Goal: Task Accomplishment & Management: Manage account settings

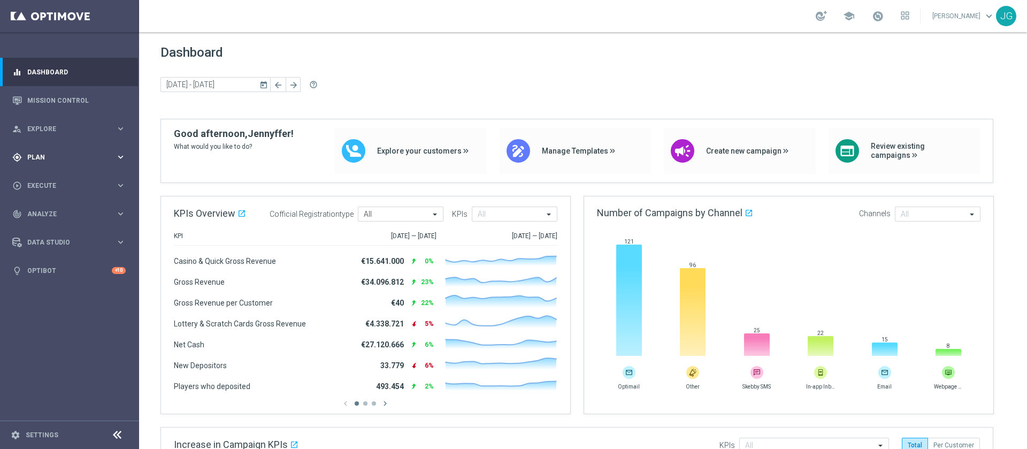
click at [77, 157] on span "Plan" at bounding box center [71, 157] width 88 height 6
click at [50, 213] on span "Templates" at bounding box center [66, 211] width 76 height 6
click at [50, 225] on link "Optimail" at bounding box center [72, 227] width 78 height 9
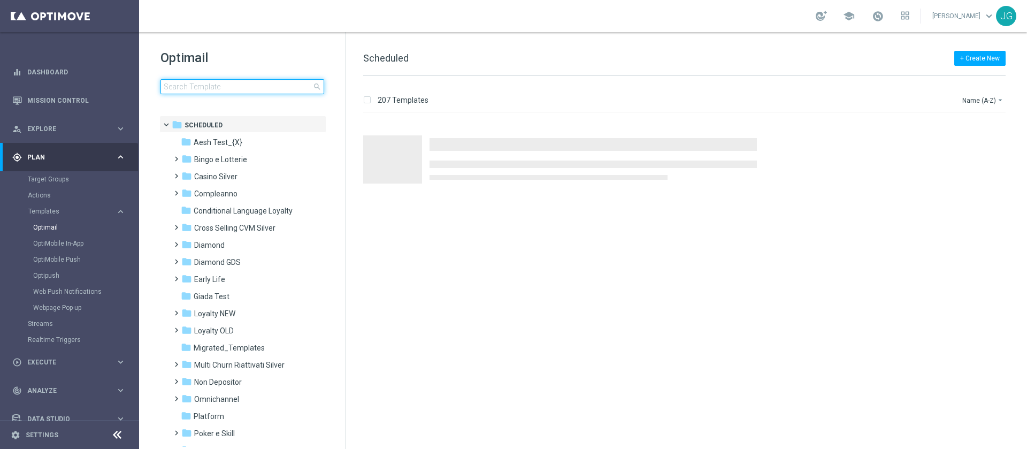
click at [219, 81] on input at bounding box center [242, 86] width 164 height 15
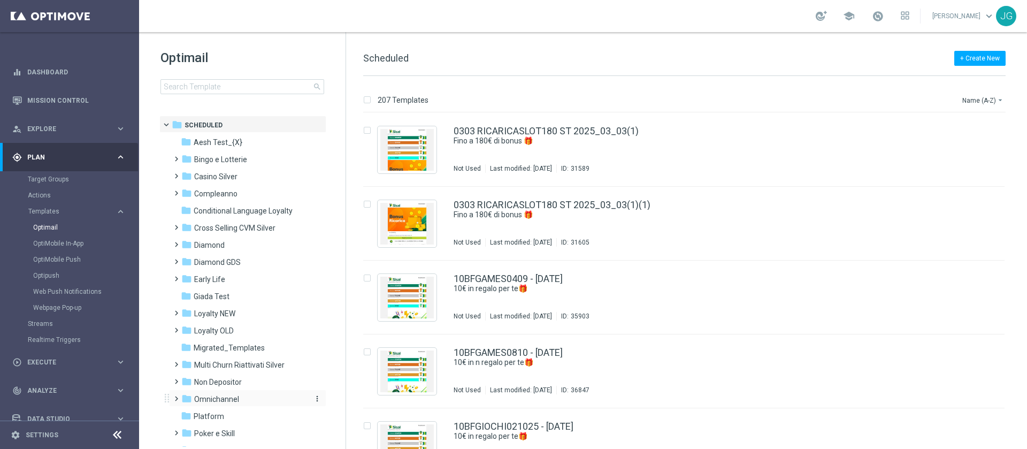
click at [222, 400] on span "Omnichannel" at bounding box center [216, 399] width 45 height 10
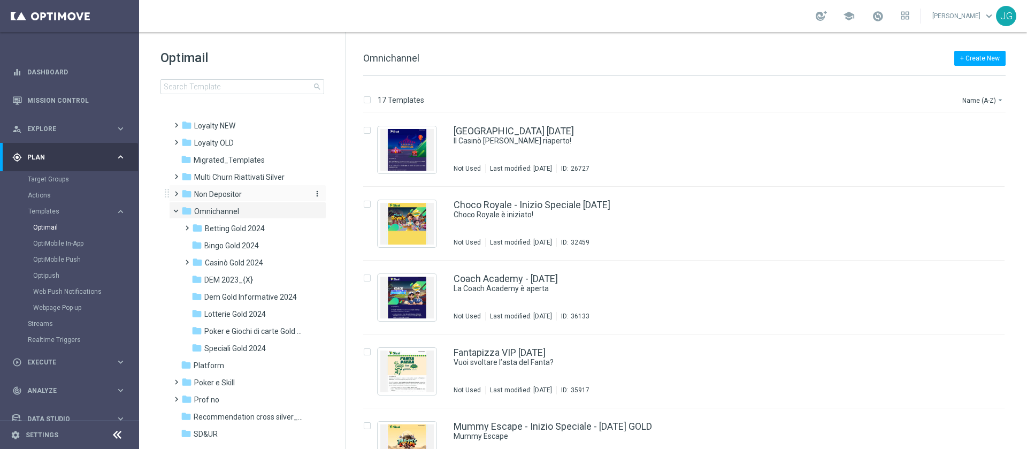
scroll to position [189, 0]
click at [234, 278] on span "DEM 2023_{X}" at bounding box center [228, 278] width 49 height 10
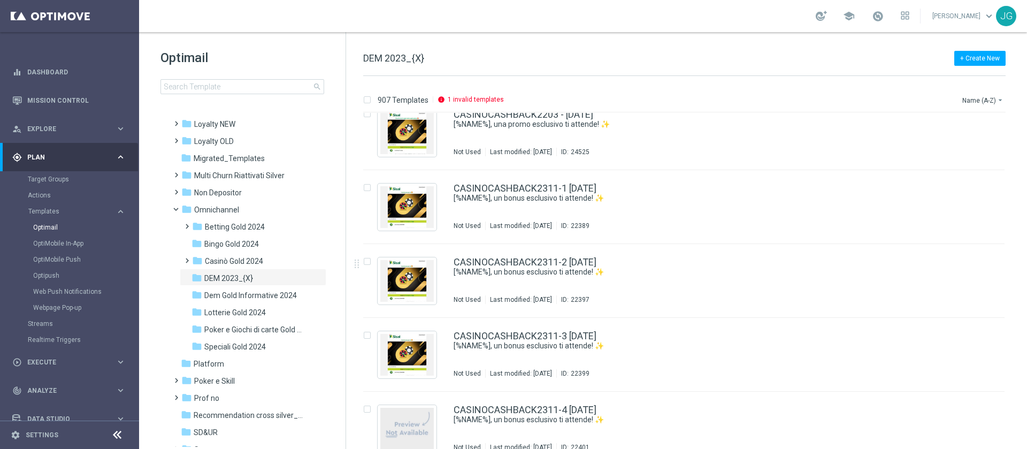
scroll to position [7616, 0]
click at [995, 101] on button "Name (A-Z) arrow_drop_down" at bounding box center [983, 100] width 44 height 13
click at [972, 168] on div "Date Modified (Oldest)" at bounding box center [963, 163] width 86 height 15
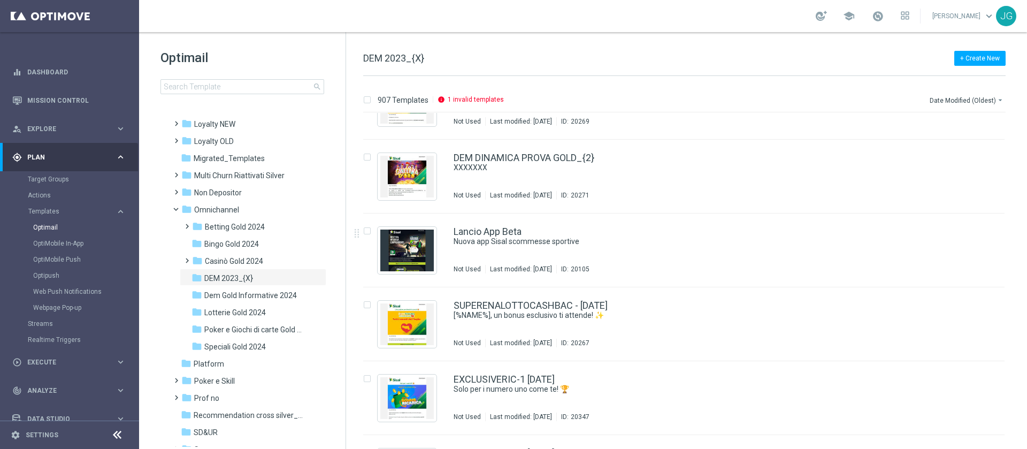
scroll to position [8310, 0]
click at [66, 183] on link "Target Groups" at bounding box center [69, 179] width 83 height 9
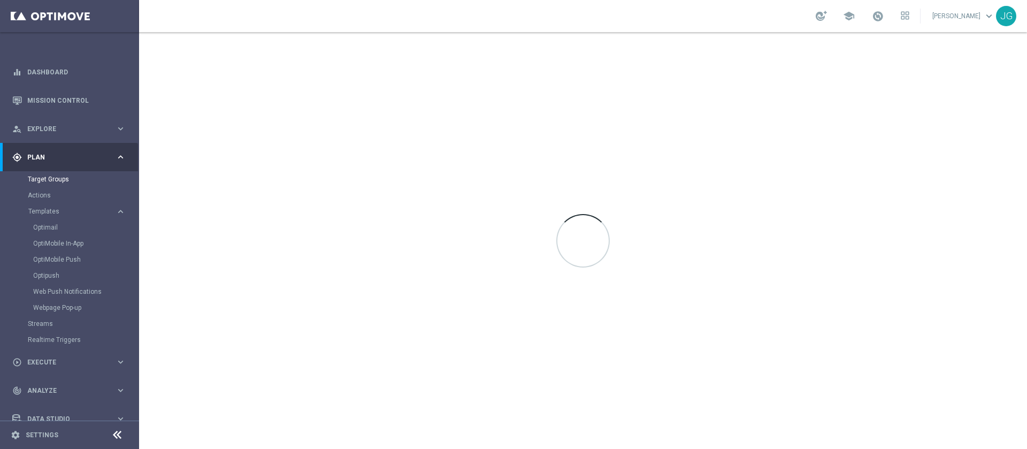
click at [71, 221] on div "Optimail" at bounding box center [85, 227] width 105 height 16
click at [43, 228] on link "Optimail" at bounding box center [72, 227] width 78 height 9
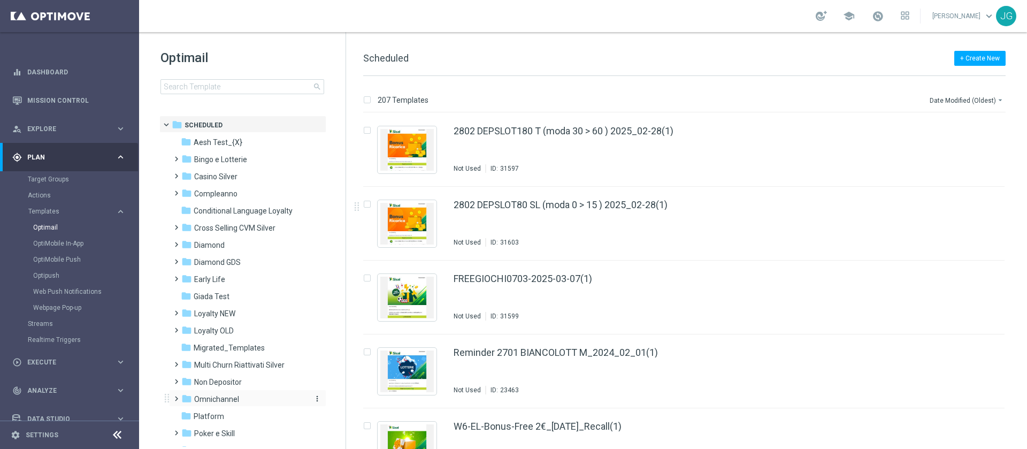
click at [217, 395] on span "Omnichannel" at bounding box center [216, 399] width 45 height 10
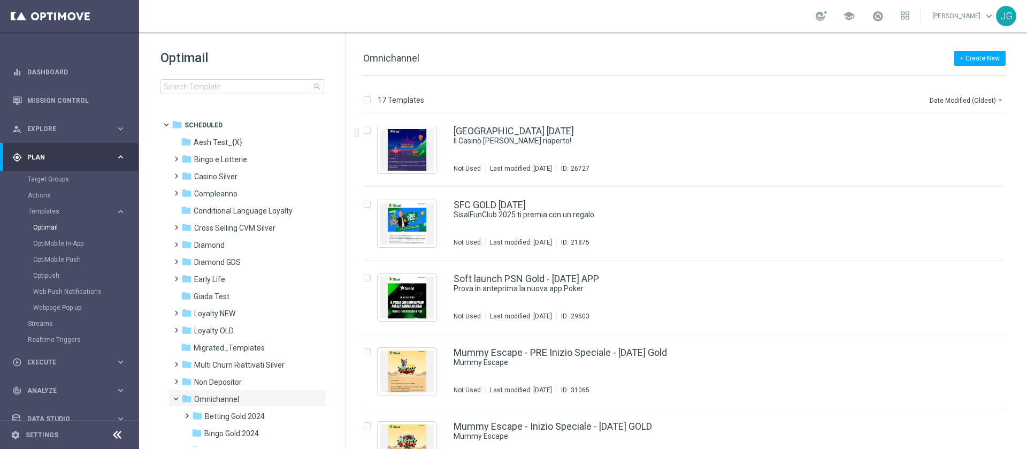
click at [968, 90] on div "Date Modified (Oldest) arrow_drop_down" at bounding box center [966, 98] width 77 height 16
click at [974, 98] on button "Date Modified (Oldest) arrow_drop_down" at bounding box center [966, 100] width 77 height 13
click at [972, 153] on div "Date Modified (Newest)" at bounding box center [963, 148] width 86 height 15
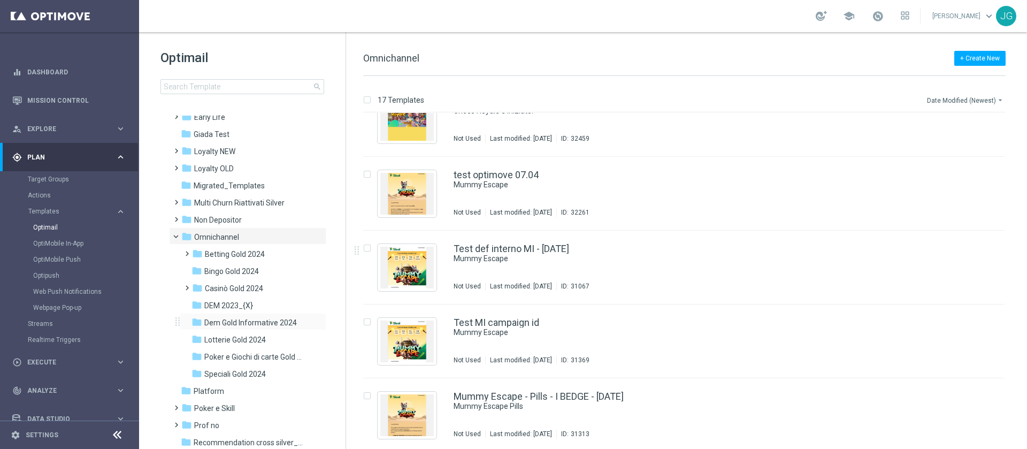
scroll to position [170, 0]
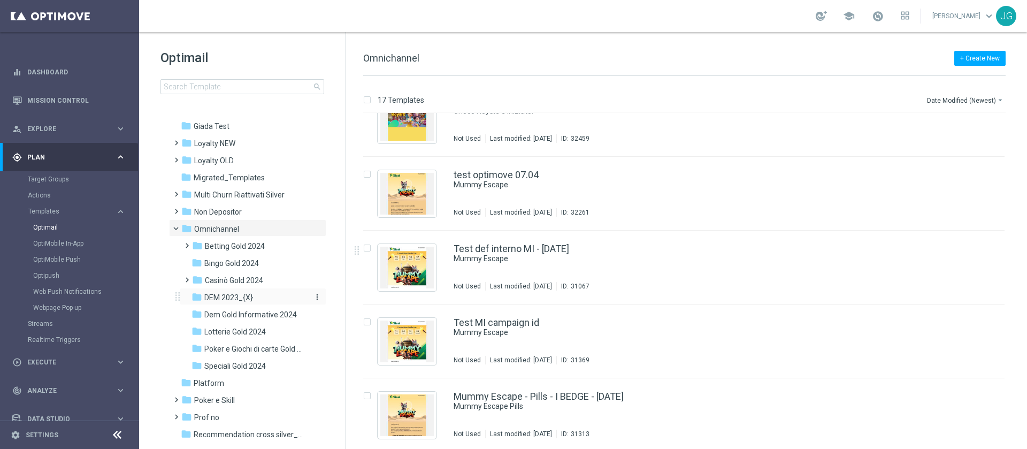
click at [241, 298] on span "DEM 2023_{X}" at bounding box center [228, 297] width 49 height 10
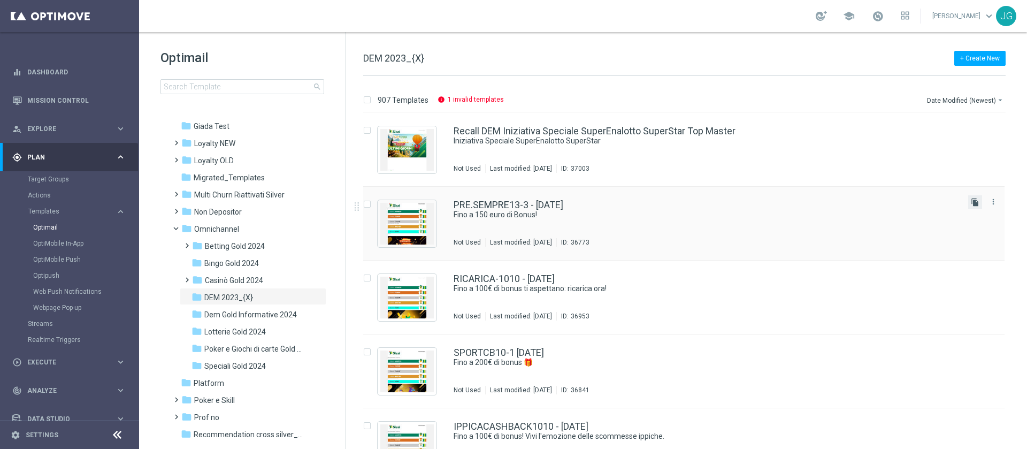
click at [974, 202] on icon "file_copy" at bounding box center [974, 202] width 9 height 9
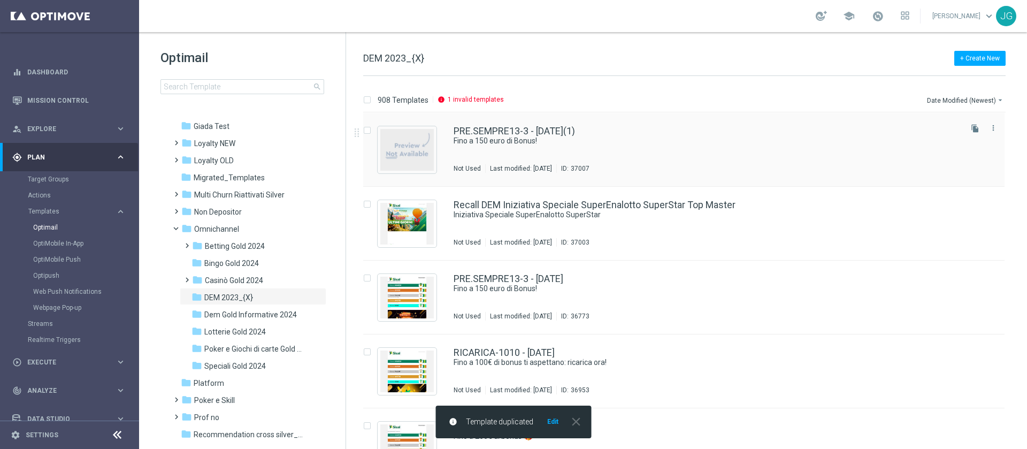
click at [622, 126] on div "PRE.SEMPRE13-3 - 13.10.2025(1)" at bounding box center [706, 131] width 506 height 10
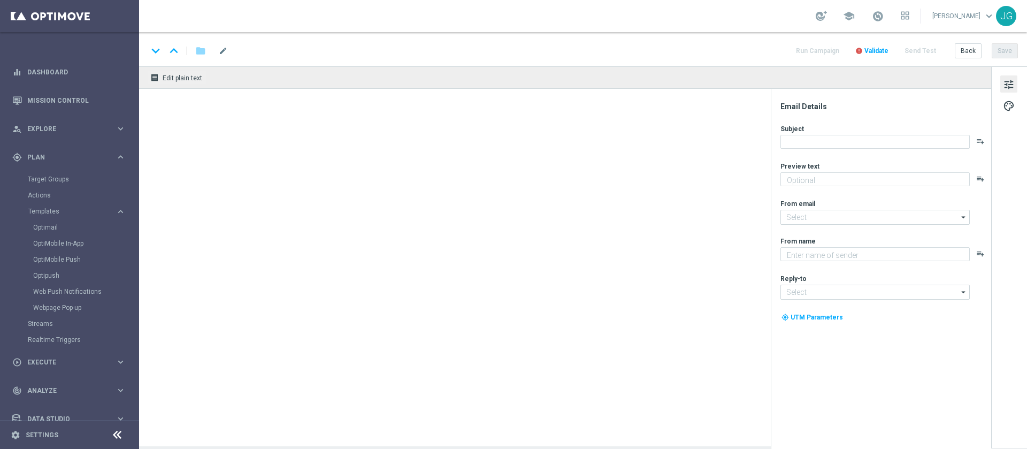
type textarea "Scopri cosa ti abbiamo riservato!"
type input "newsletter@comunicazioni.sisal.it"
type textarea "Sisal"
type input "info@sisal.it"
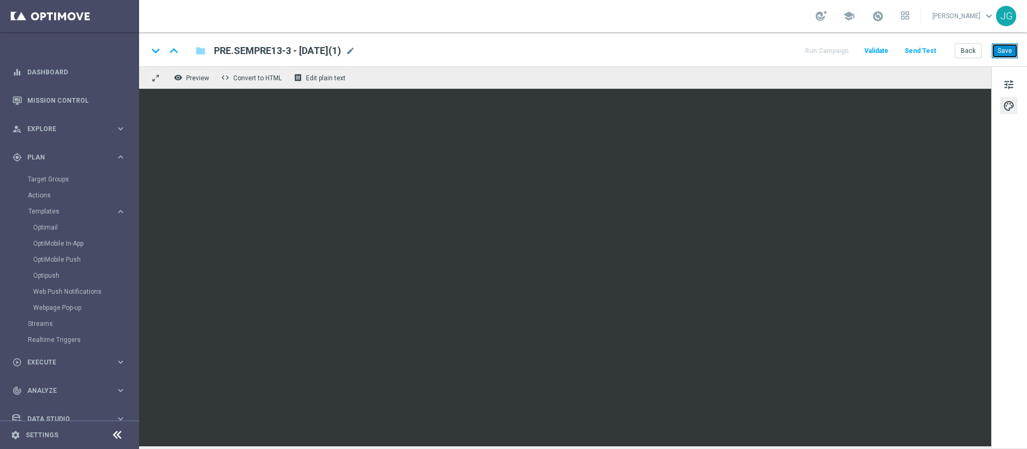
click at [1006, 47] on button "Save" at bounding box center [1004, 50] width 26 height 15
click at [924, 47] on button "Send Test" at bounding box center [919, 51] width 35 height 14
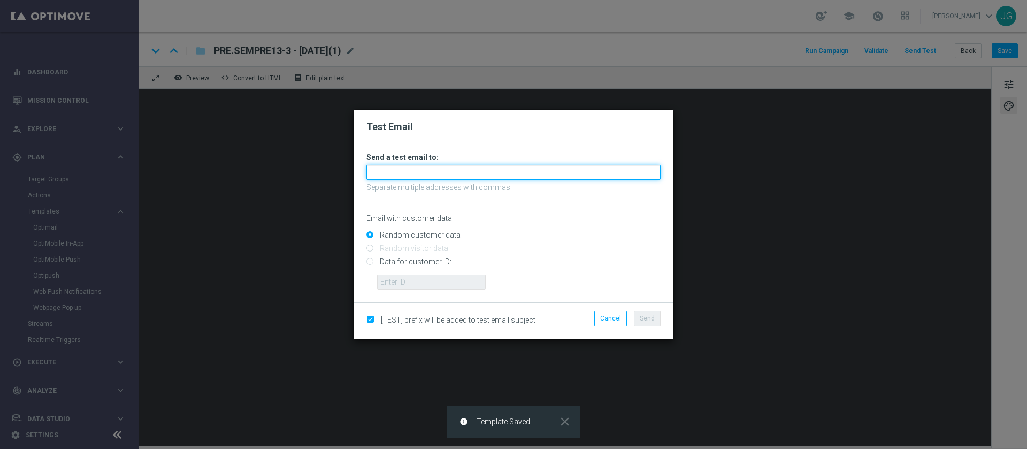
click at [423, 172] on input "text" at bounding box center [513, 172] width 294 height 15
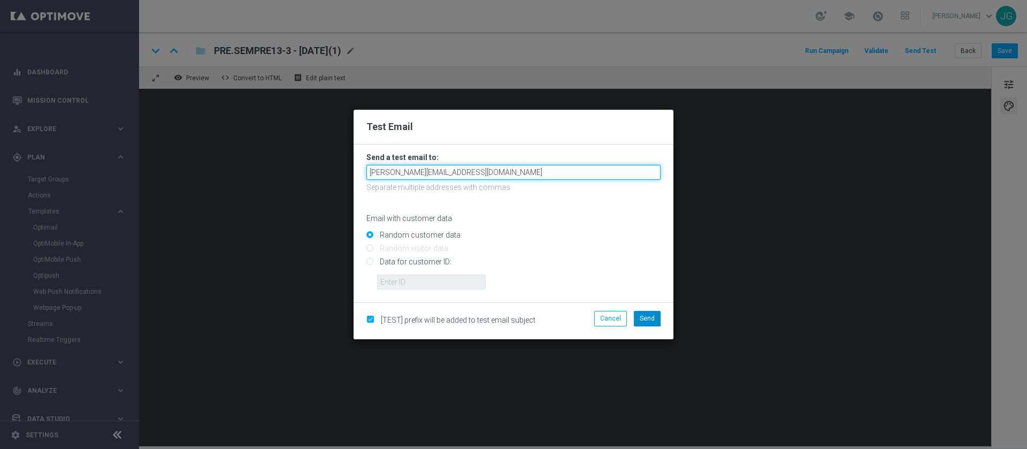
type input "jennyffer.maringonzalez@gmail.com"
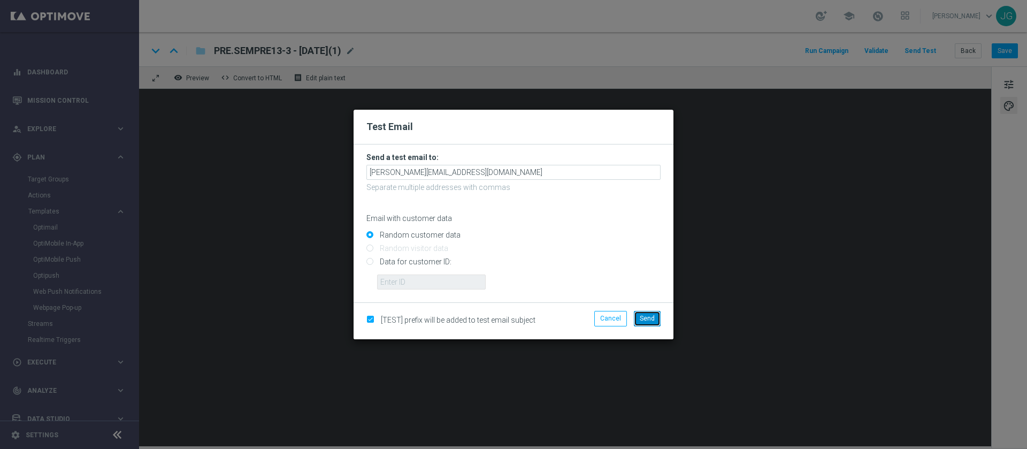
click at [649, 319] on span "Send" at bounding box center [646, 317] width 15 height 7
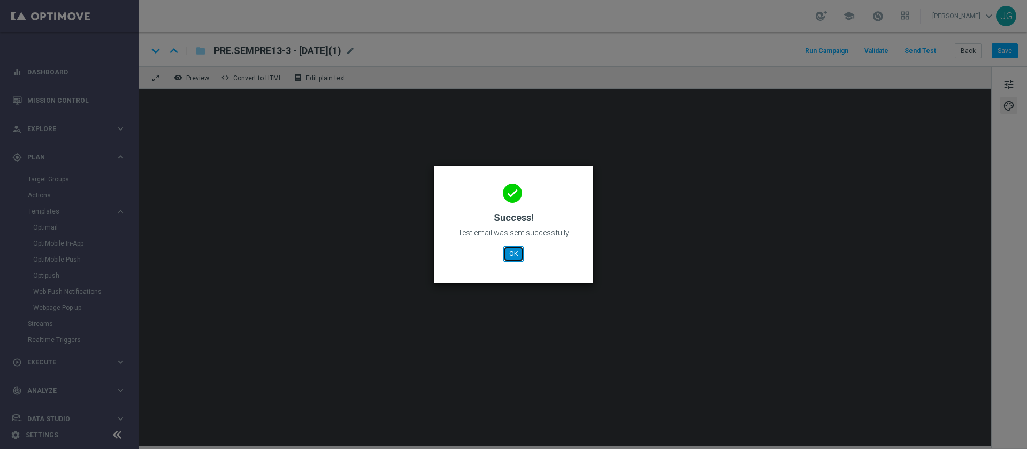
click at [513, 252] on button "OK" at bounding box center [513, 253] width 20 height 15
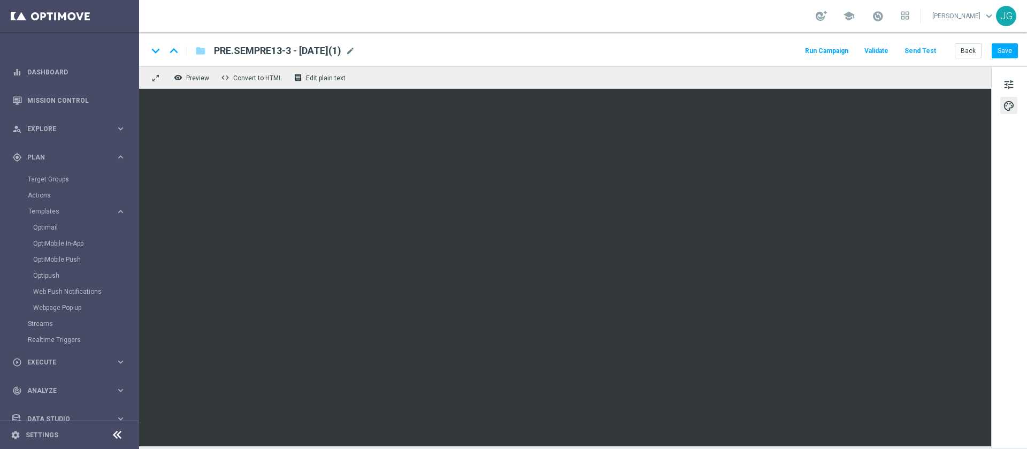
click at [921, 48] on button "Send Test" at bounding box center [919, 51] width 35 height 14
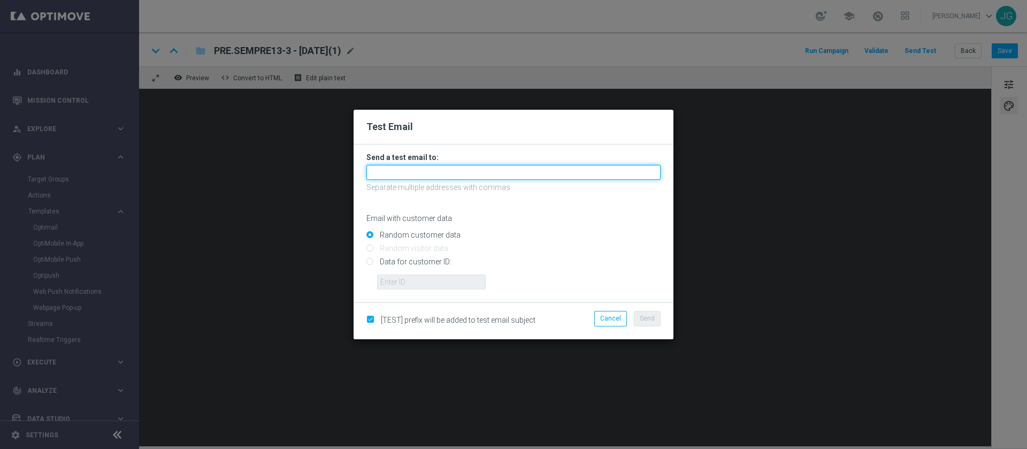
click at [548, 171] on input "text" at bounding box center [513, 172] width 294 height 15
type input "jennyffer.marin@hotmail.it"
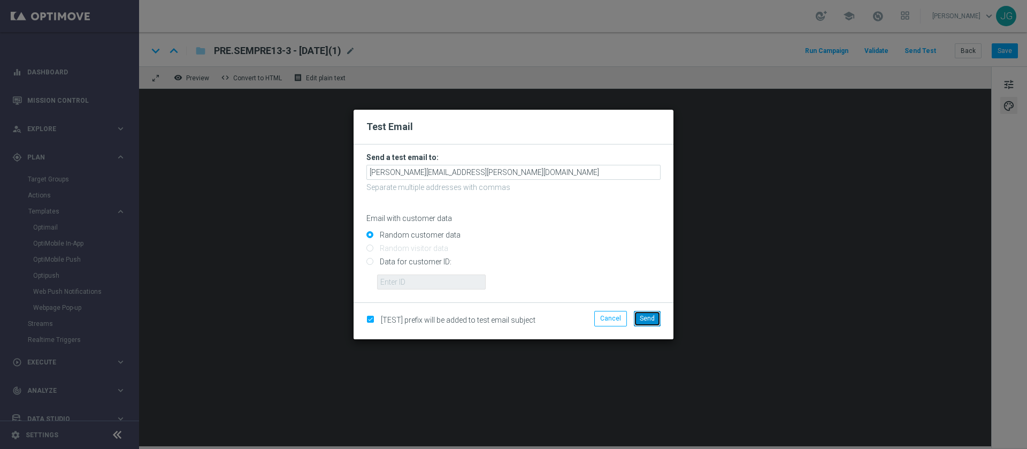
click at [651, 314] on span "Send" at bounding box center [646, 317] width 15 height 7
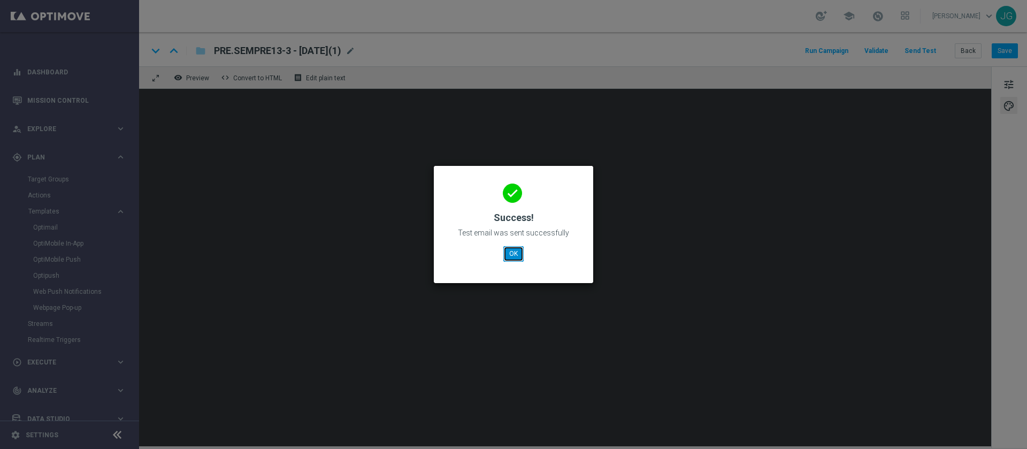
click at [508, 257] on button "OK" at bounding box center [513, 253] width 20 height 15
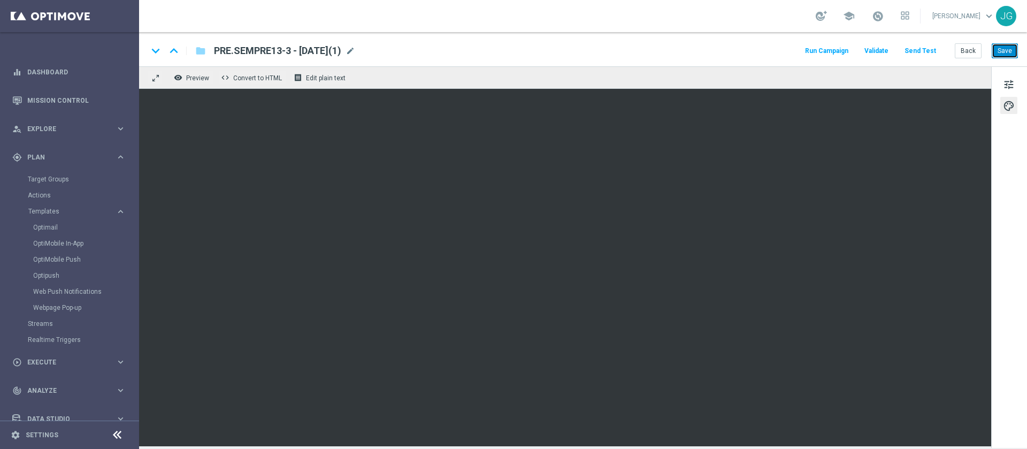
click at [1008, 50] on button "Save" at bounding box center [1004, 50] width 26 height 15
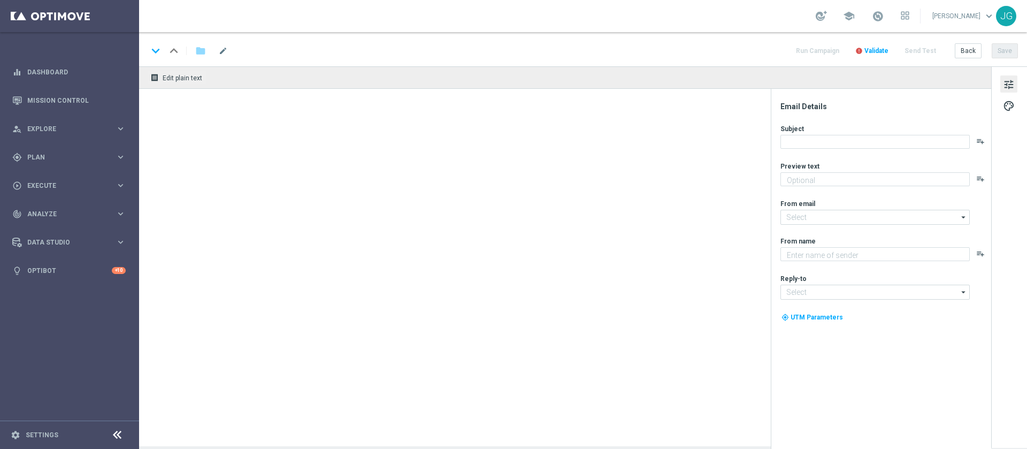
type textarea "Partecipa alla diretta live dello show VipS come pubblico in studio"
type textarea "Sisal"
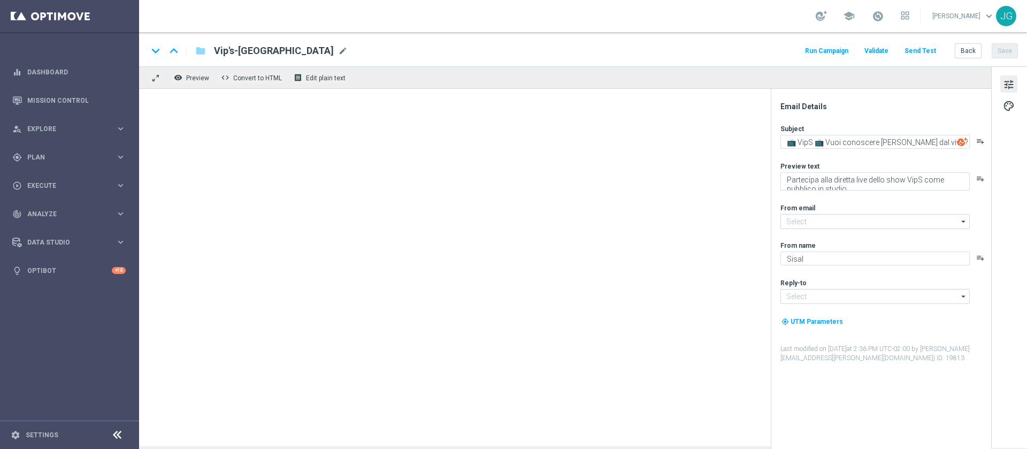
type input "newsletter@comunicazioni.sisal.it"
type input "info@sisal.it"
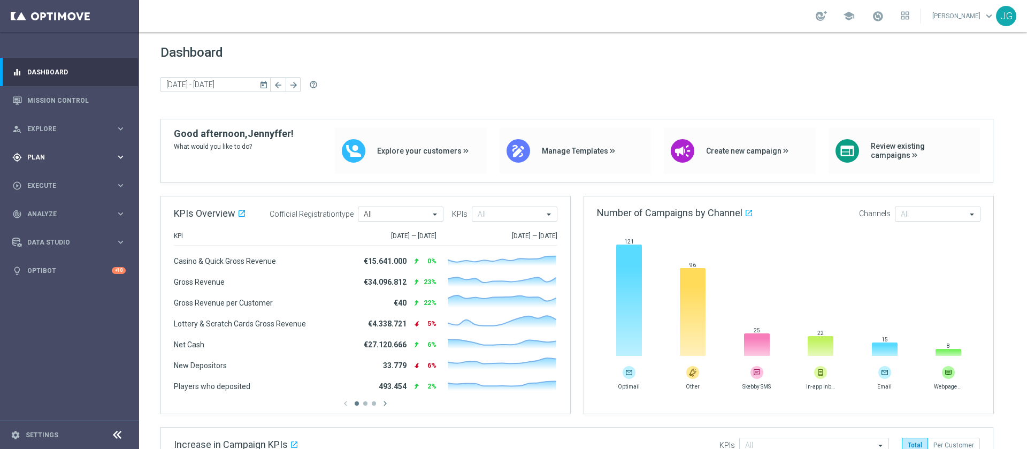
click at [41, 166] on div "gps_fixed Plan keyboard_arrow_right" at bounding box center [69, 157] width 138 height 28
click at [47, 178] on link "Target Groups" at bounding box center [69, 179] width 83 height 9
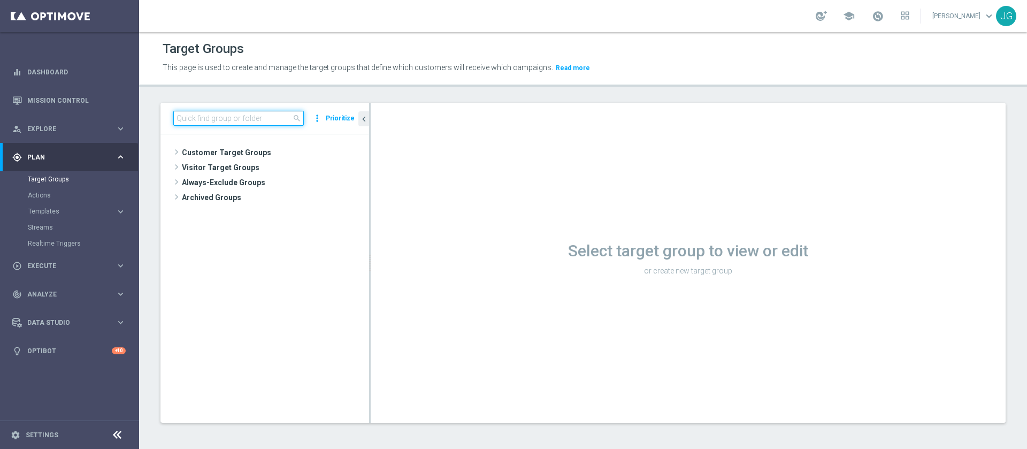
click at [233, 112] on input at bounding box center [238, 118] width 130 height 15
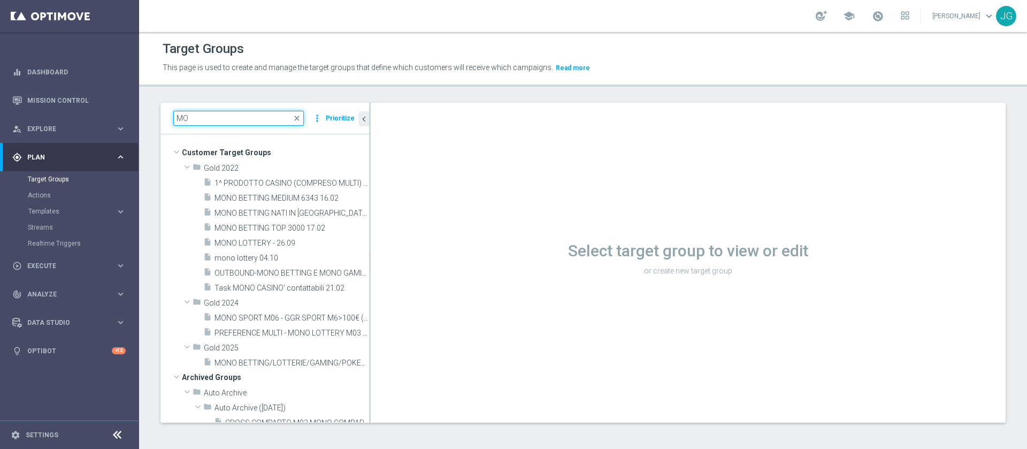
type input "M"
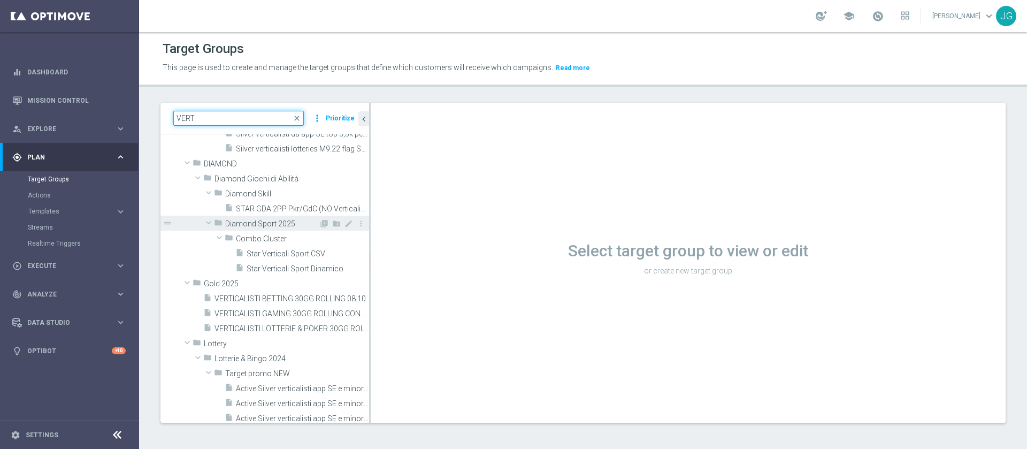
scroll to position [110, 0]
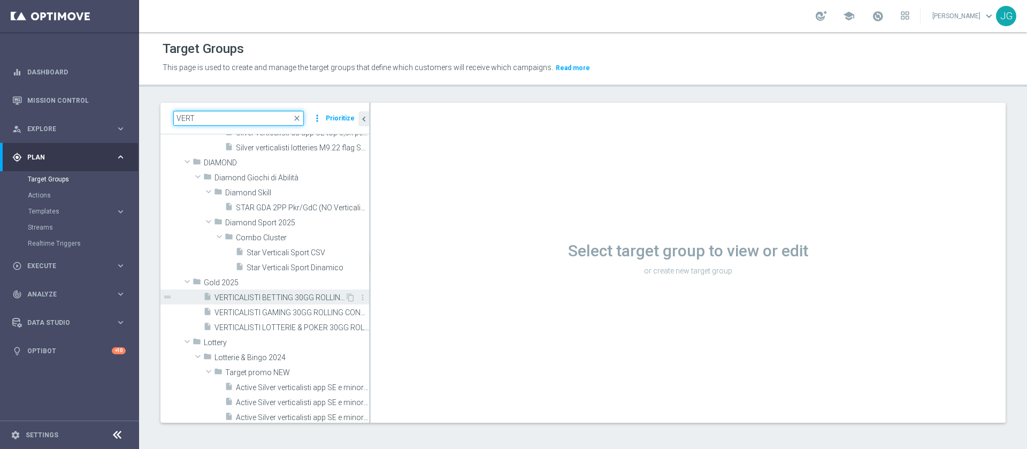
type input "VERT"
click at [271, 293] on span "VERTICALISTI BETTING 30GG ROLLING 08.10" at bounding box center [279, 297] width 130 height 9
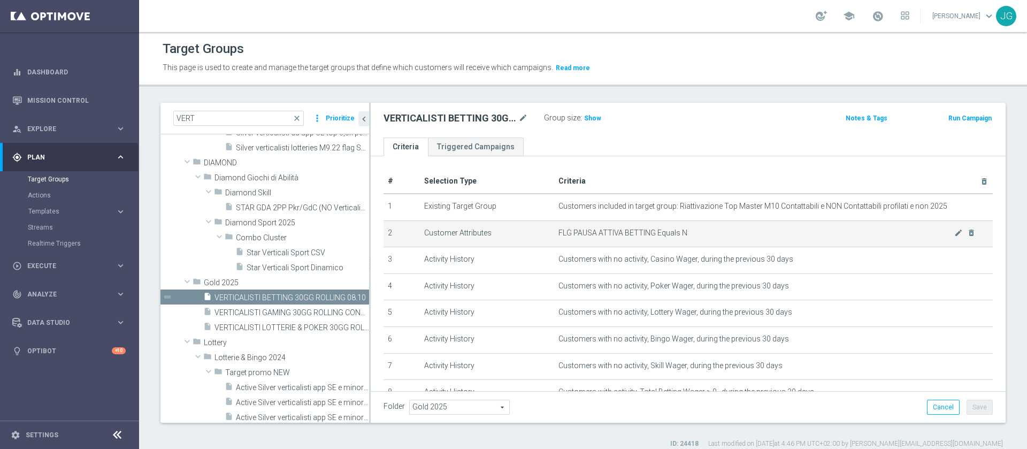
scroll to position [81, 0]
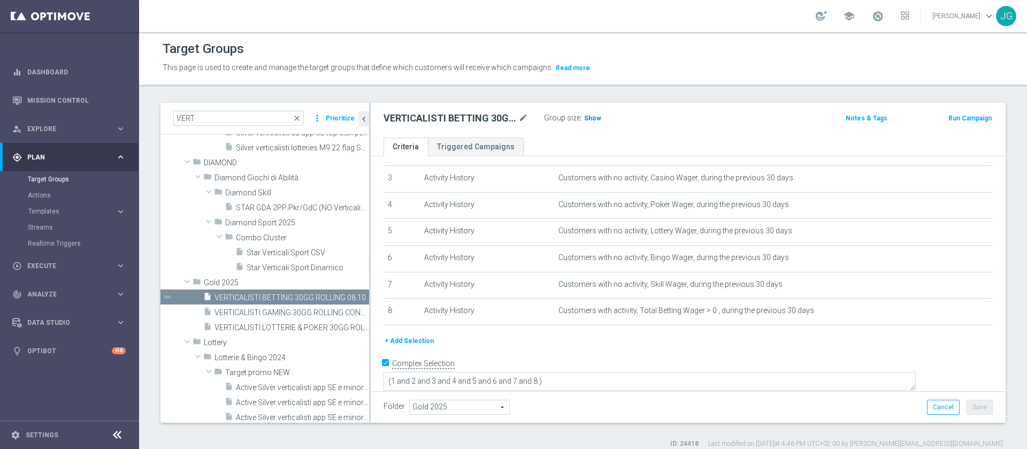
click at [589, 119] on span "Show" at bounding box center [592, 117] width 17 height 7
click at [587, 116] on span "3,016" at bounding box center [593, 119] width 19 height 10
click at [289, 329] on span "VERTICALISTI LOTTERIE & POKER 30GG ROLLING CONTATTABILI E NON 08.10" at bounding box center [279, 327] width 130 height 9
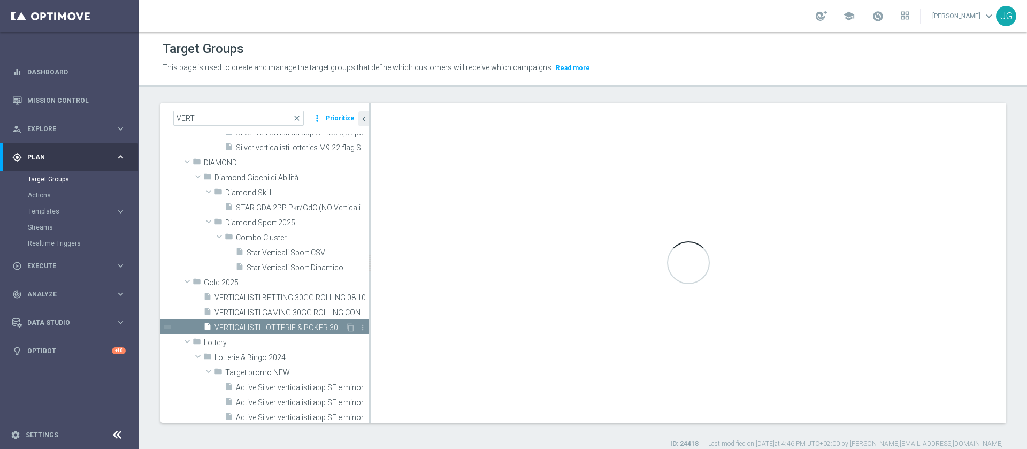
type textarea "(1 and 2 and 3 and 4 and 5 and 6 and 7 and 8 AND 9)"
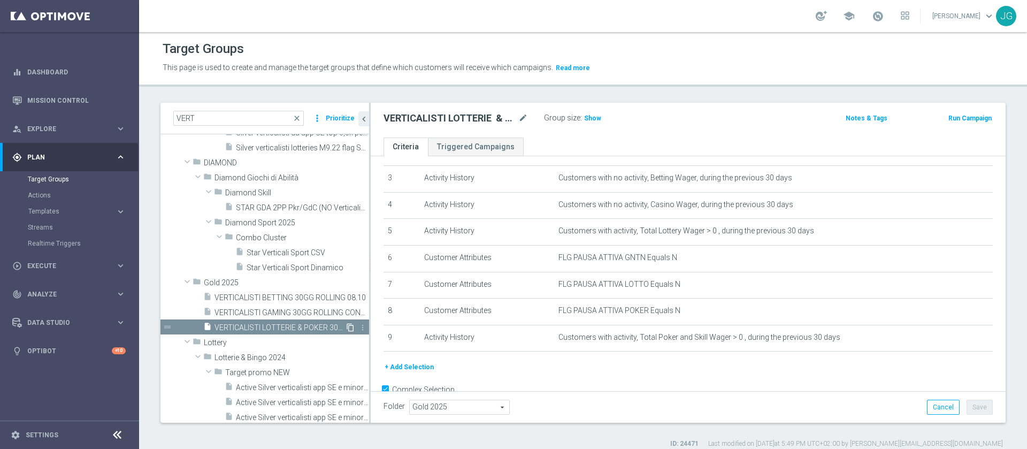
click at [346, 328] on icon "content_copy" at bounding box center [350, 327] width 9 height 9
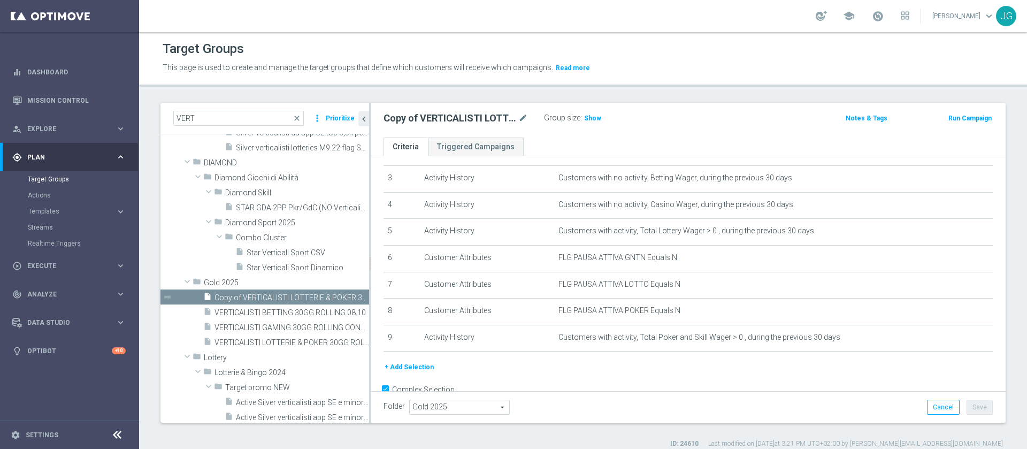
scroll to position [134, 0]
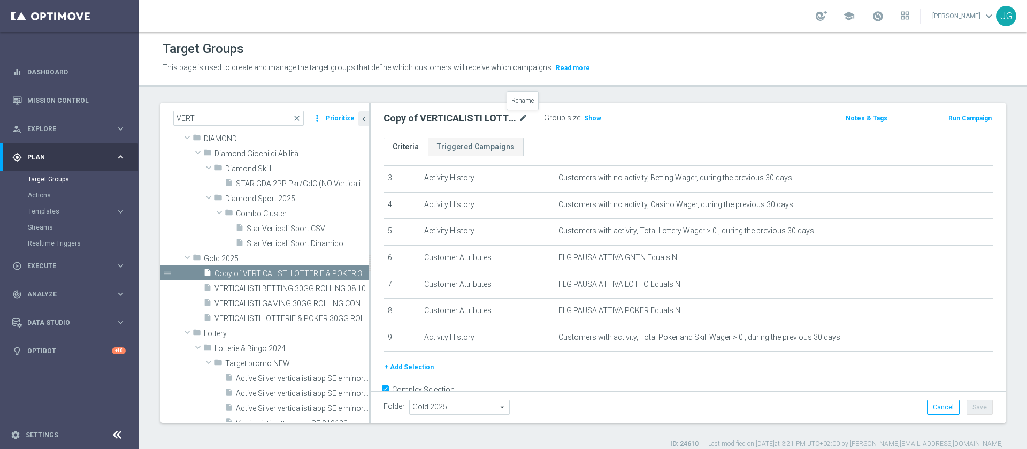
click at [524, 112] on icon "mode_edit" at bounding box center [523, 118] width 10 height 13
click at [428, 117] on input "Copy of VERTICALISTI LOTTERIE & POKER 30GG ROLLING CONTATTABILI E NON 08.10" at bounding box center [455, 119] width 144 height 15
type input "VERTICALISTI POKER 30GG ROLLING CONTATTABILI E NON 08.10"
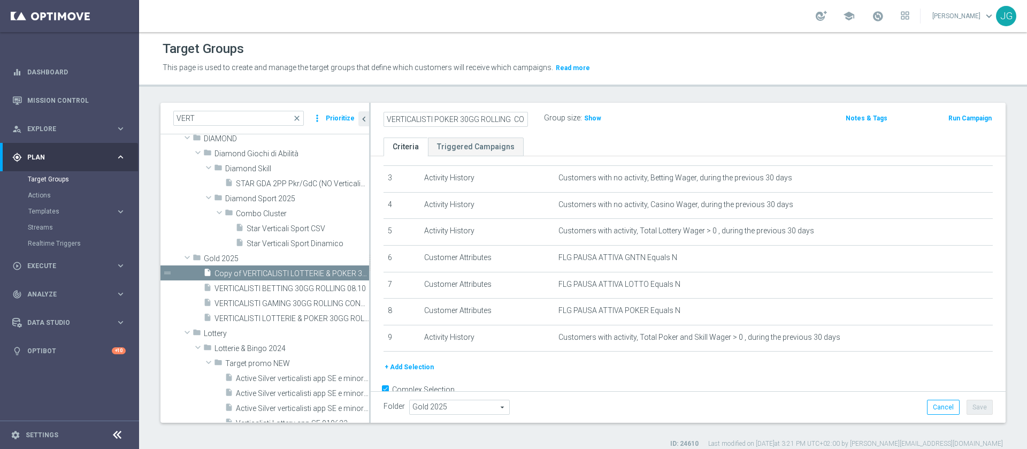
click at [546, 130] on div "VERTICALISTI POKER 30GG ROLLING CONTATTABILI E NON 08.10 Group size : Show Note…" at bounding box center [688, 120] width 635 height 35
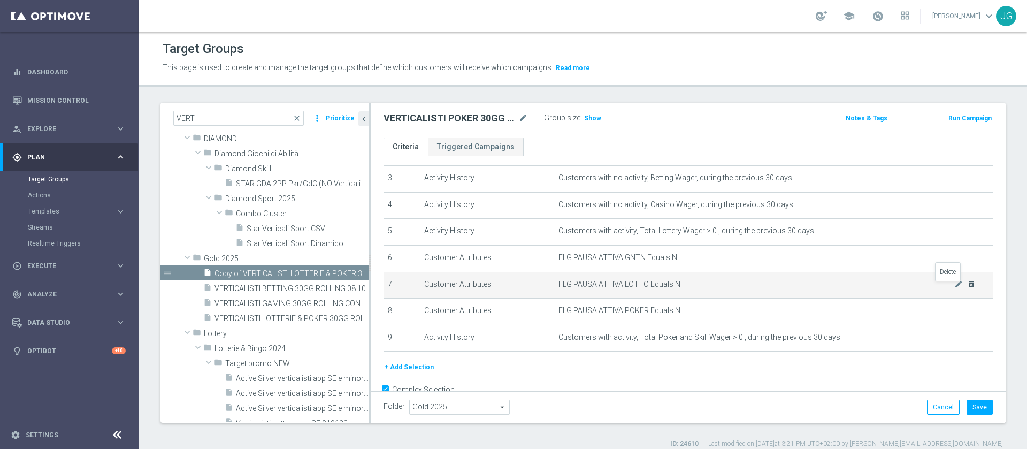
click at [967, 288] on icon "delete_forever" at bounding box center [971, 284] width 9 height 9
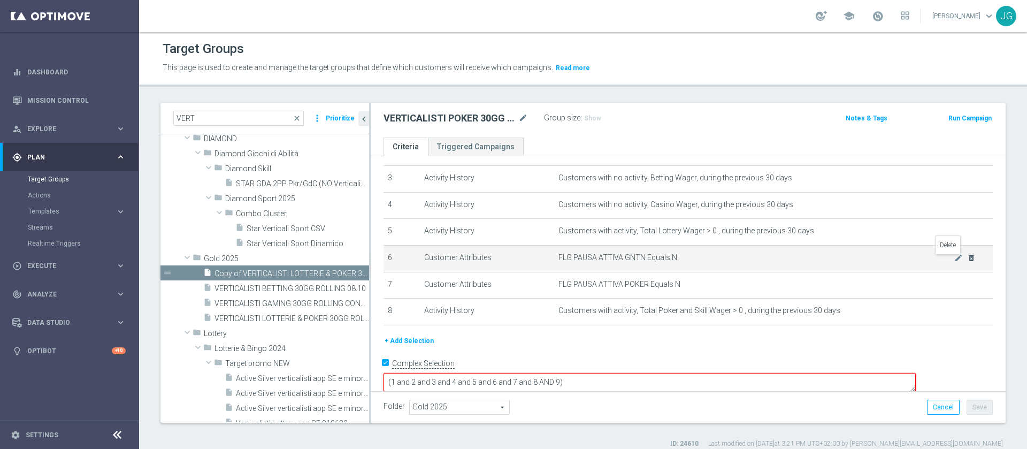
click at [967, 257] on icon "delete_forever" at bounding box center [971, 257] width 9 height 9
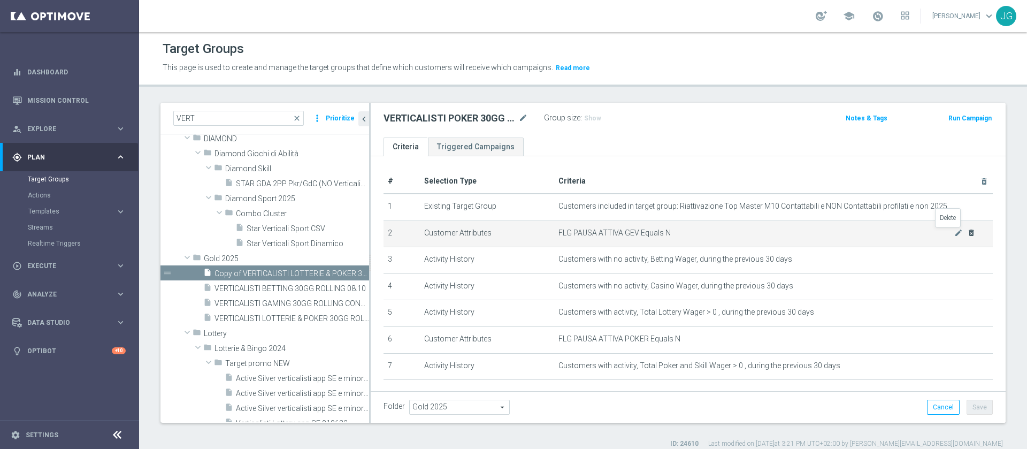
click at [967, 235] on icon "delete_forever" at bounding box center [971, 232] width 9 height 9
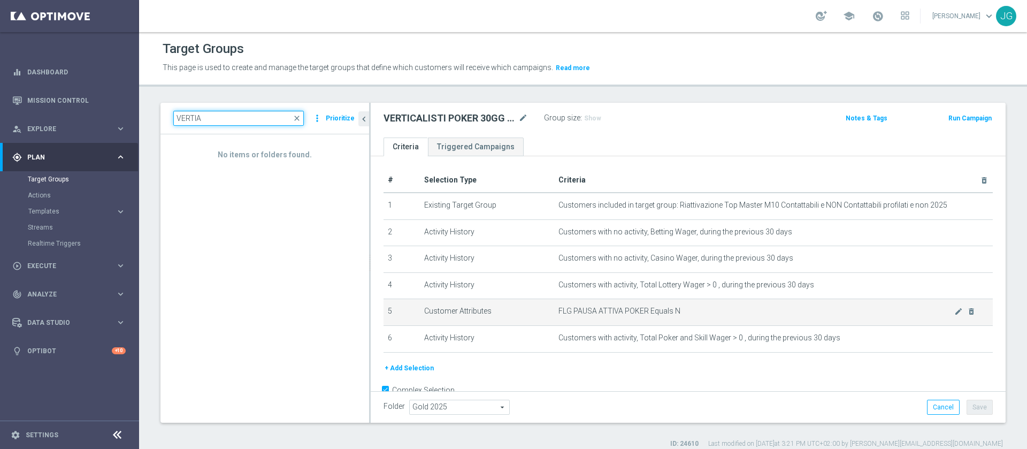
scroll to position [28, 0]
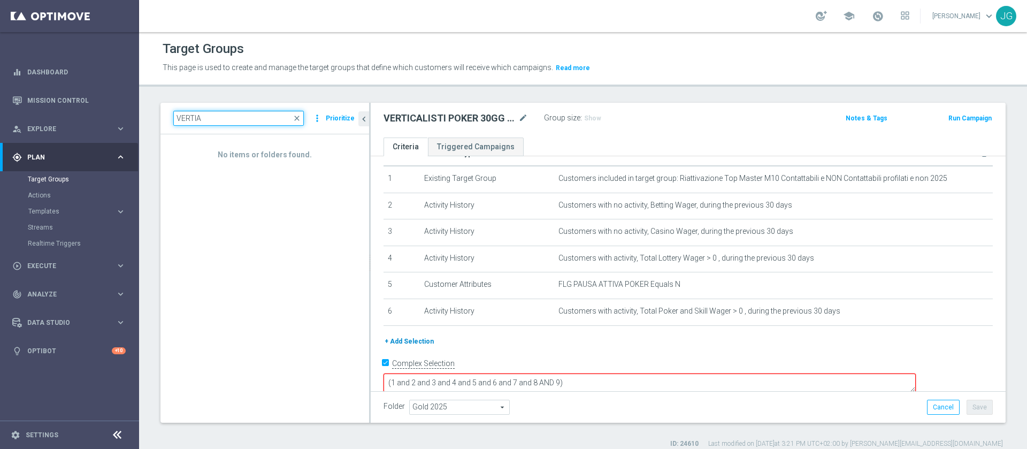
type input "VERTIA"
click at [404, 341] on button "+ Add Selection" at bounding box center [408, 341] width 51 height 12
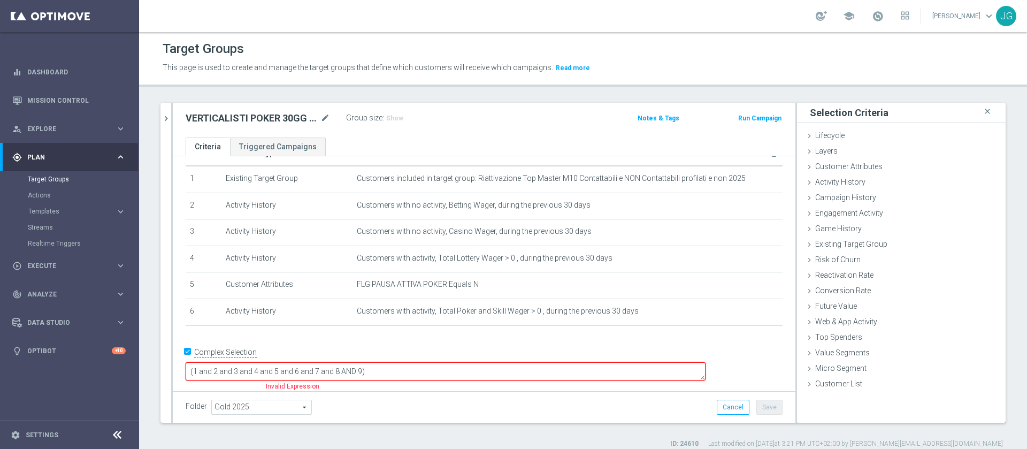
scroll to position [17, 0]
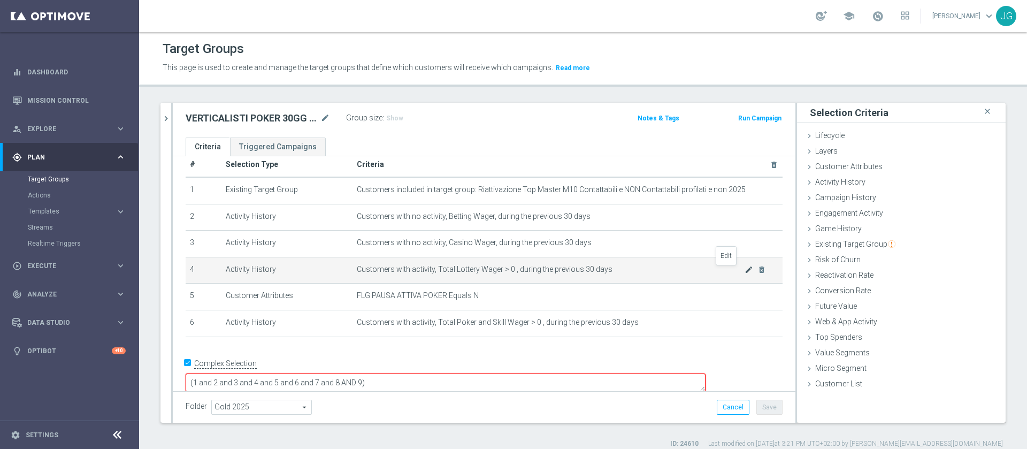
click at [744, 274] on icon "mode_edit" at bounding box center [748, 269] width 9 height 9
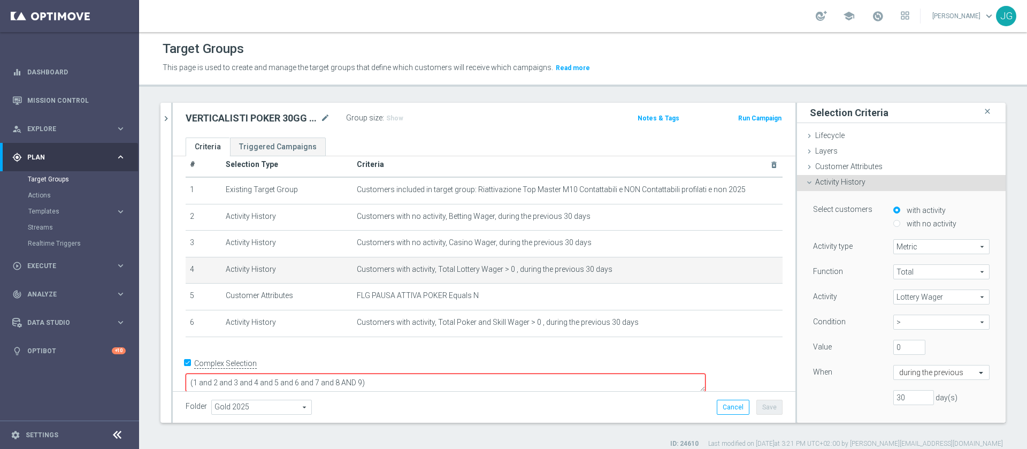
click at [893, 224] on input "with no activity" at bounding box center [896, 223] width 7 height 7
radio input "true"
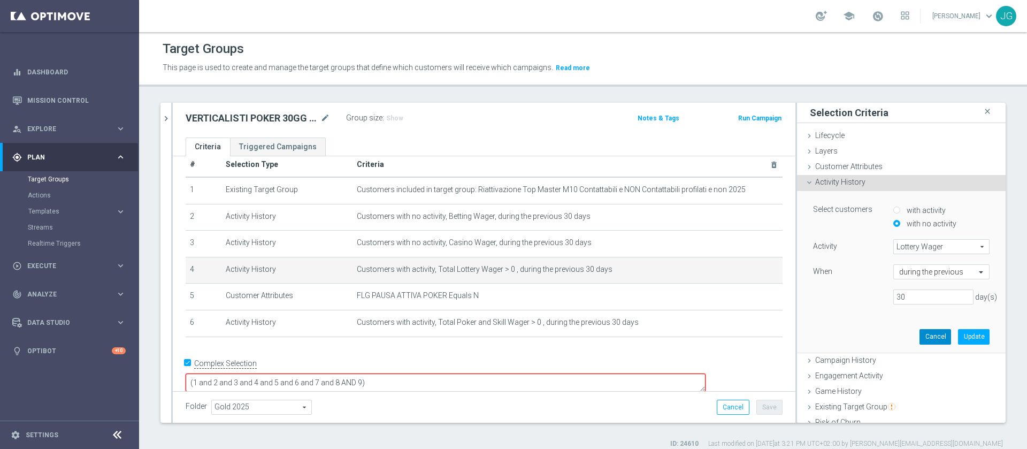
click at [919, 341] on button "Cancel" at bounding box center [935, 336] width 32 height 15
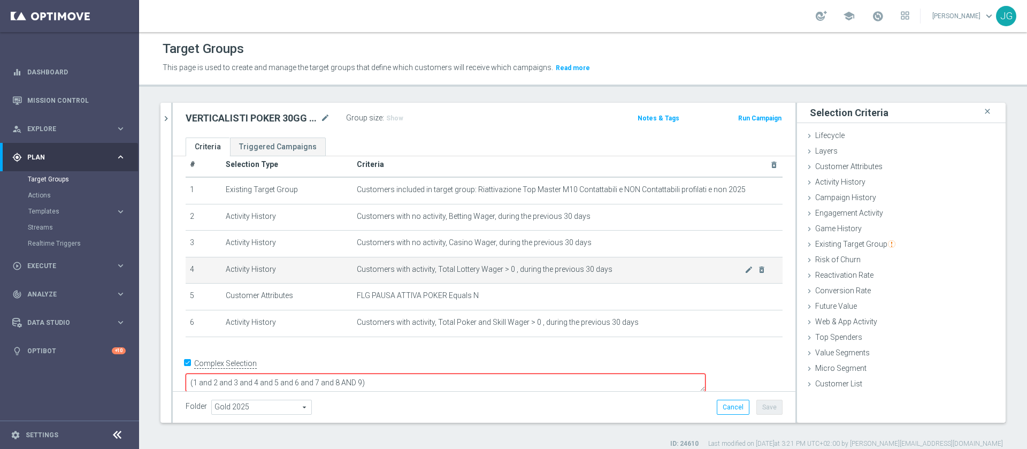
click at [530, 272] on span "Customers with activity, Total Lottery Wager > 0 , during the previous 30 days" at bounding box center [551, 269] width 388 height 9
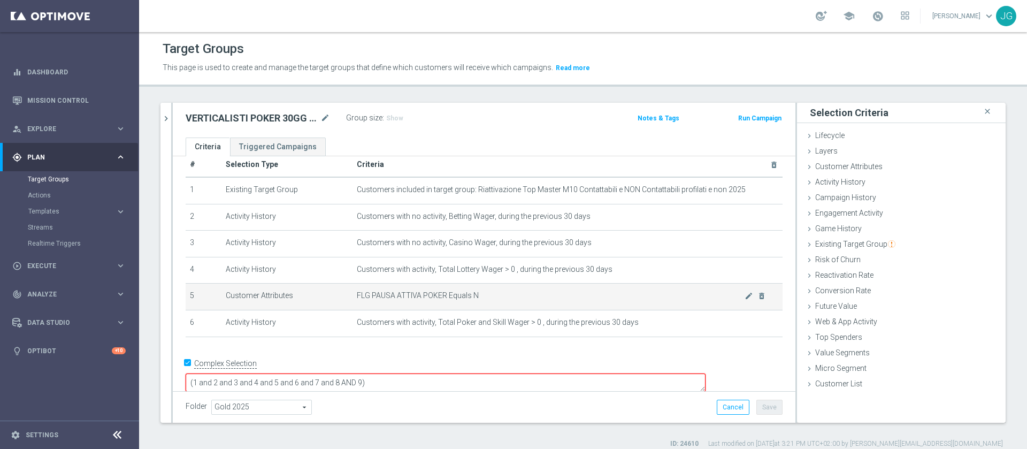
scroll to position [10, 0]
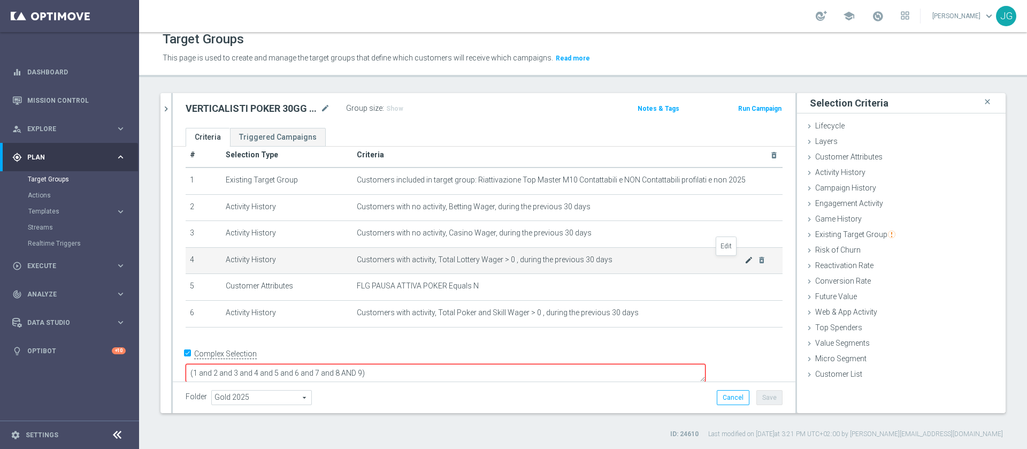
click at [744, 264] on icon "mode_edit" at bounding box center [748, 260] width 9 height 9
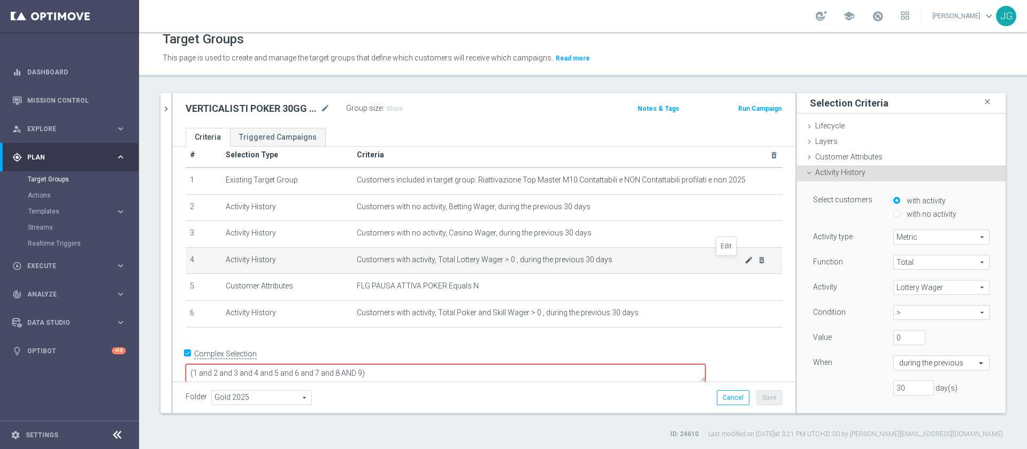
click at [744, 264] on icon "mode_edit" at bounding box center [748, 260] width 9 height 9
click at [905, 210] on label "with no activity" at bounding box center [930, 214] width 52 height 10
click at [900, 210] on input "with no activity" at bounding box center [896, 213] width 7 height 7
radio input "true"
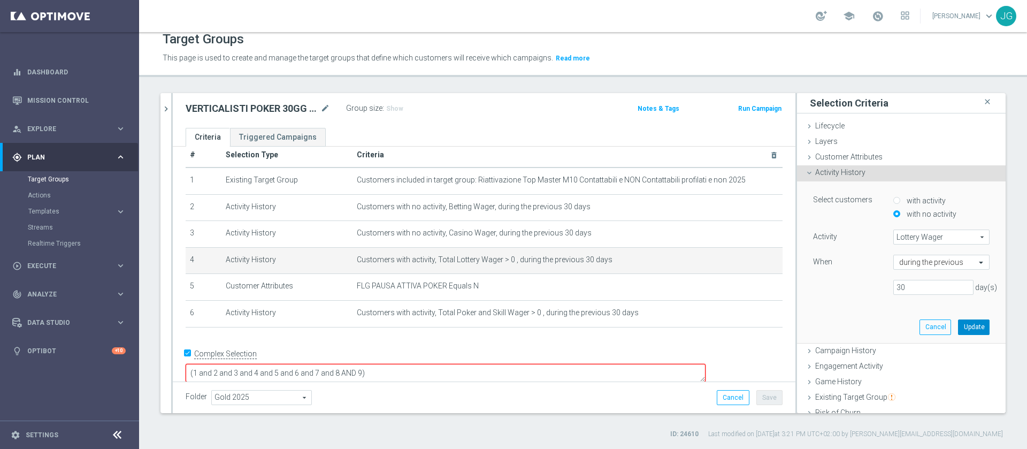
click at [958, 321] on button "Update" at bounding box center [974, 326] width 32 height 15
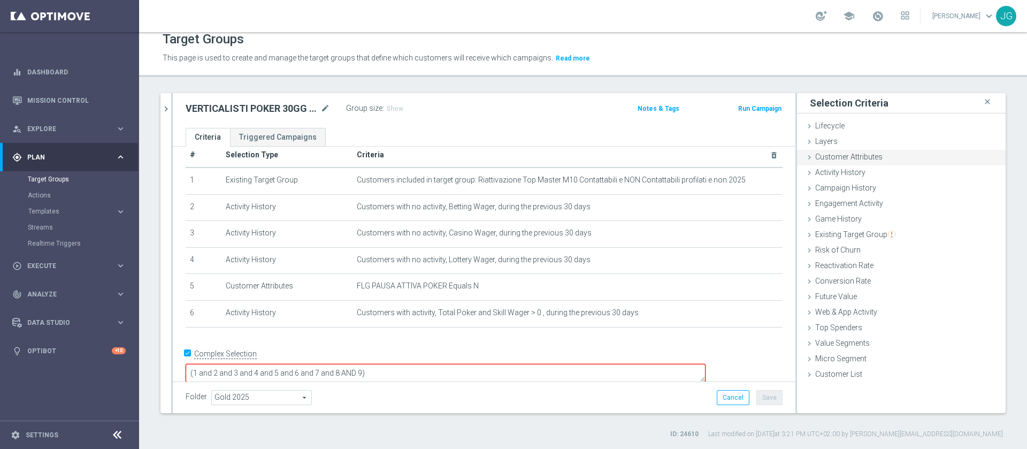
click at [831, 152] on span "Customer Attributes" at bounding box center [848, 156] width 67 height 9
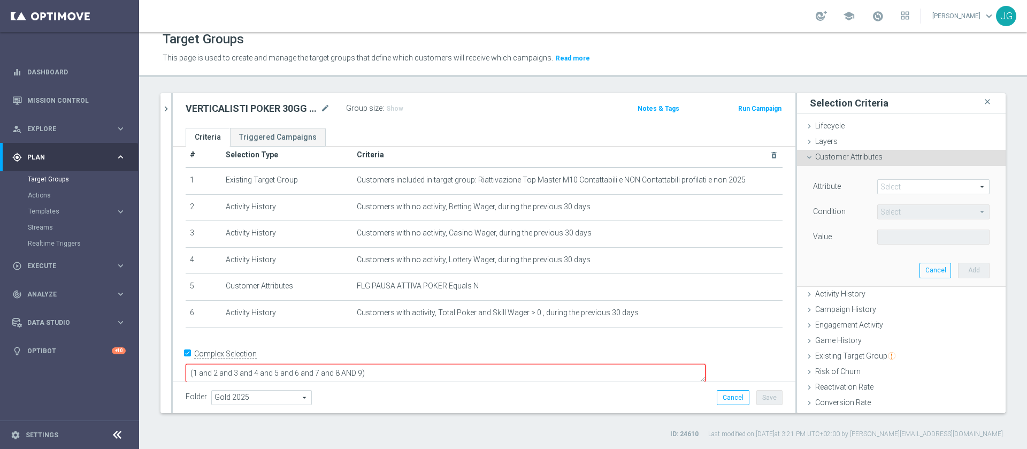
click at [890, 191] on span at bounding box center [932, 187] width 111 height 14
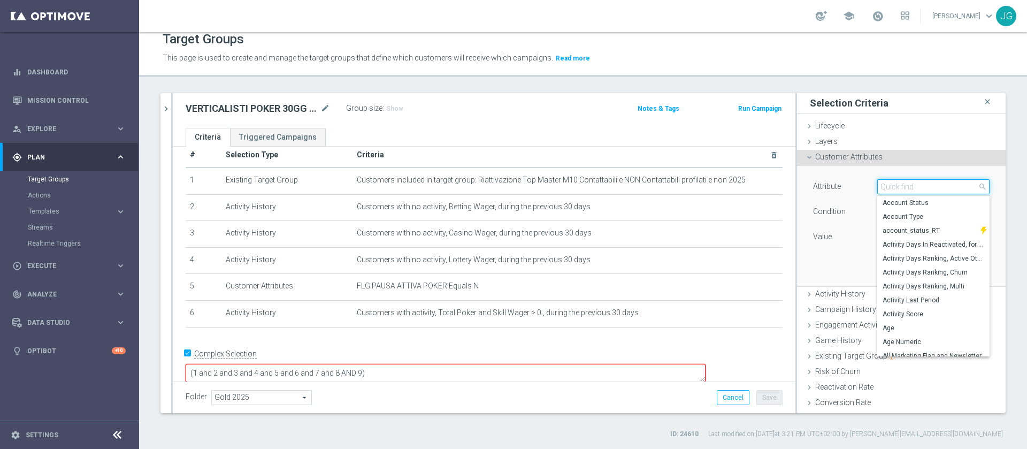
click at [890, 191] on input "search" at bounding box center [933, 186] width 112 height 15
type input "PAUSA"
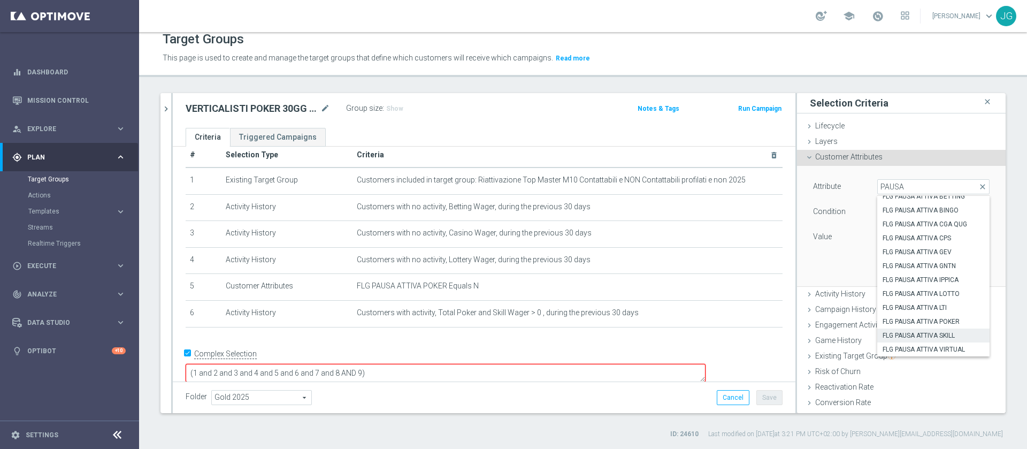
click at [925, 337] on span "FLG PAUSA ATTIVA SKILL" at bounding box center [933, 335] width 102 height 9
type input "FLG PAUSA ATTIVA SKILL"
type input "Equals"
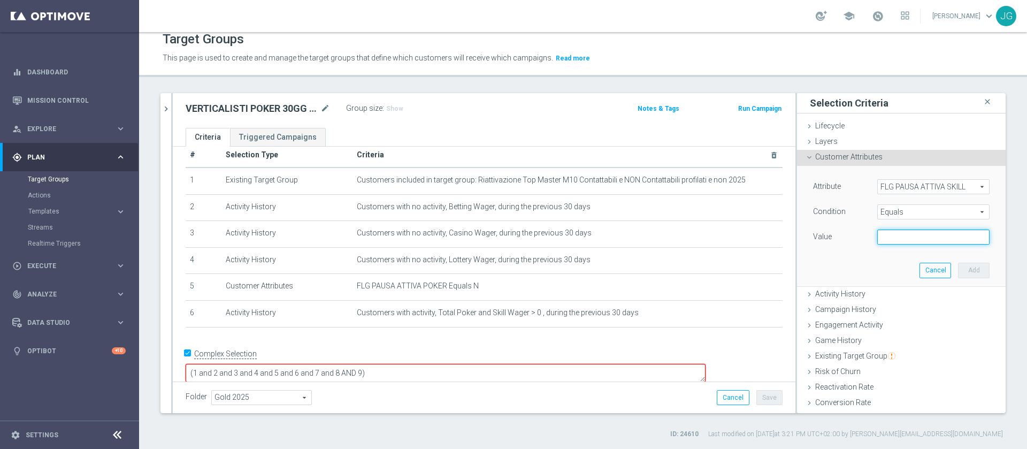
click at [878, 237] on input "text" at bounding box center [933, 236] width 112 height 15
type input "N"
click at [958, 272] on button "Add" at bounding box center [974, 270] width 32 height 15
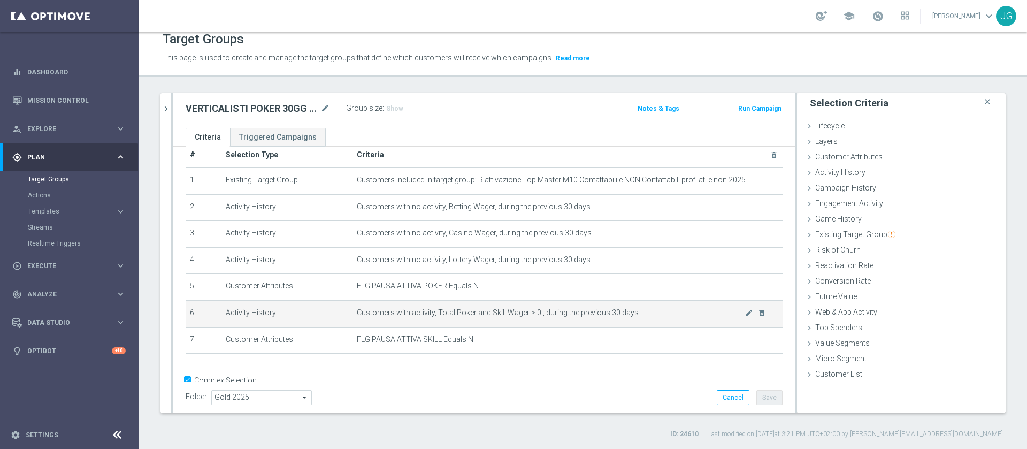
scroll to position [44, 0]
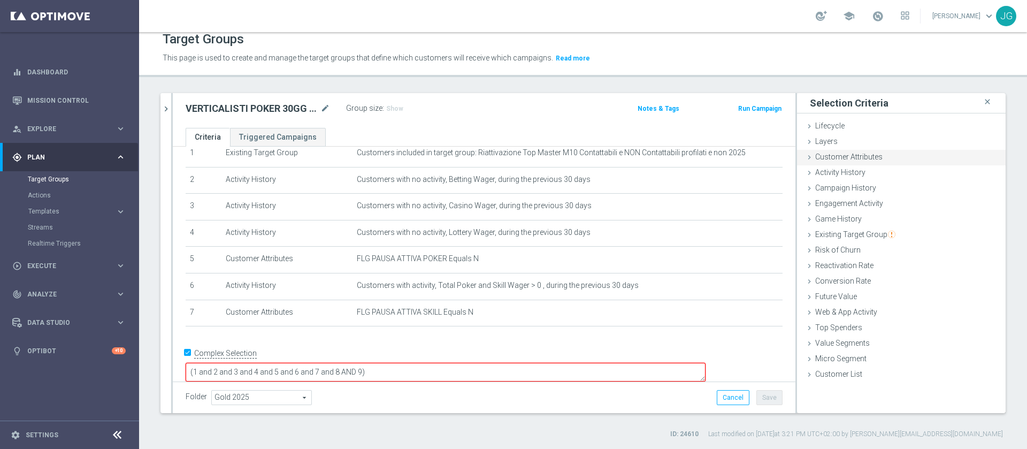
click at [823, 158] on span "Customer Attributes" at bounding box center [848, 156] width 67 height 9
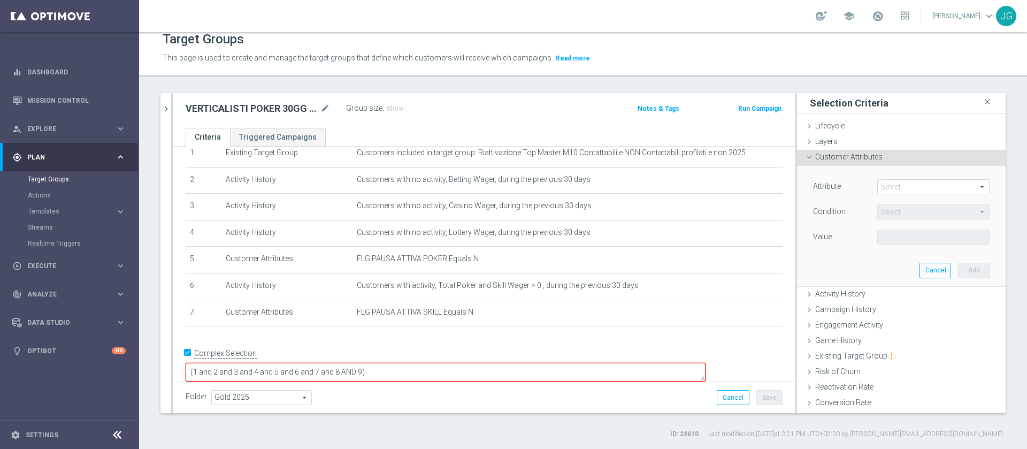
click at [817, 156] on span "Customer Attributes" at bounding box center [848, 156] width 67 height 9
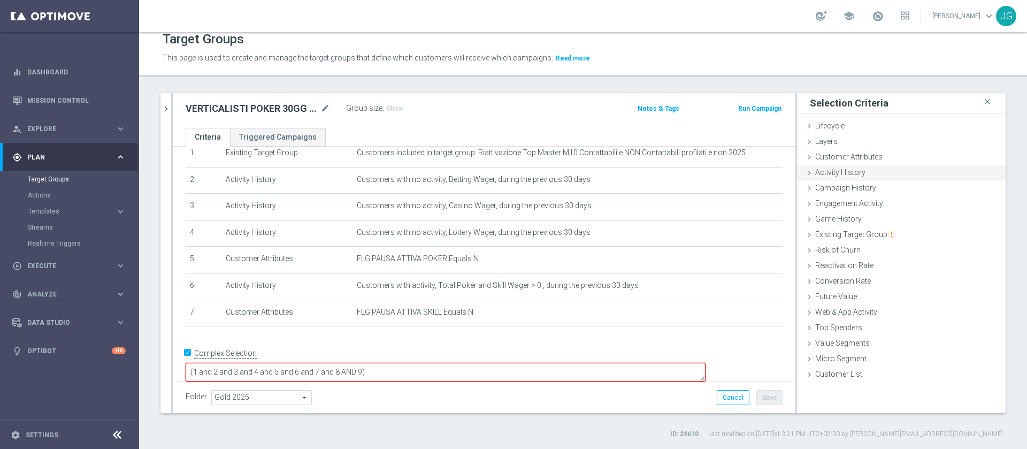
click at [829, 174] on span "Activity History" at bounding box center [840, 172] width 50 height 9
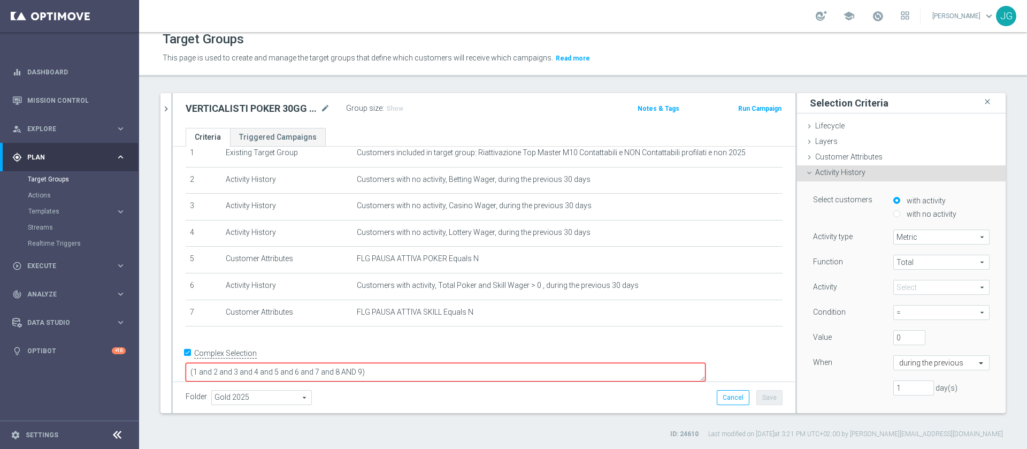
click at [897, 218] on div "with no activity" at bounding box center [941, 214] width 96 height 13
click at [893, 211] on input "with no activity" at bounding box center [896, 213] width 7 height 7
radio input "true"
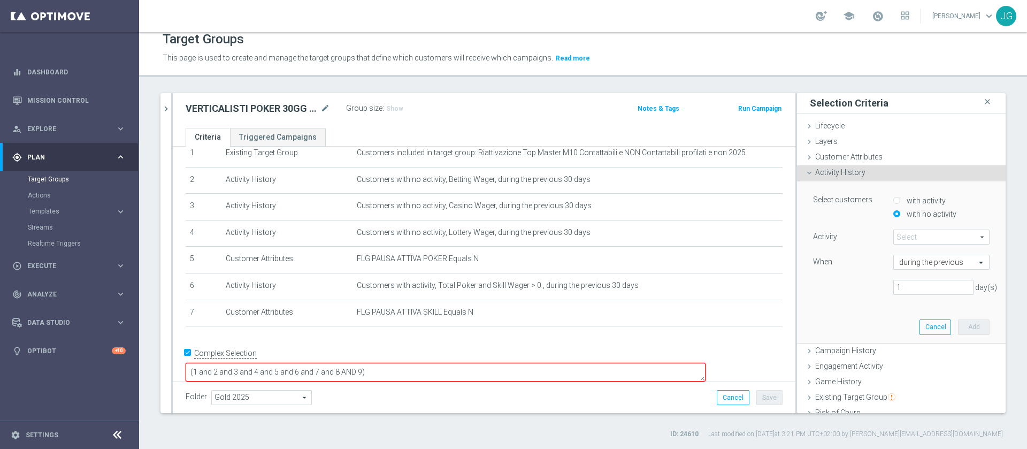
click at [893, 237] on span at bounding box center [940, 237] width 95 height 14
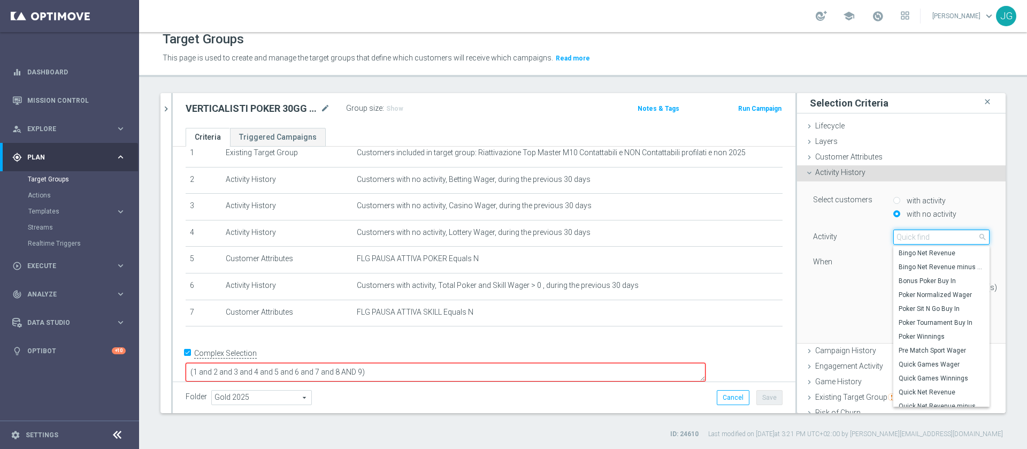
click at [893, 237] on input "search" at bounding box center [941, 236] width 96 height 15
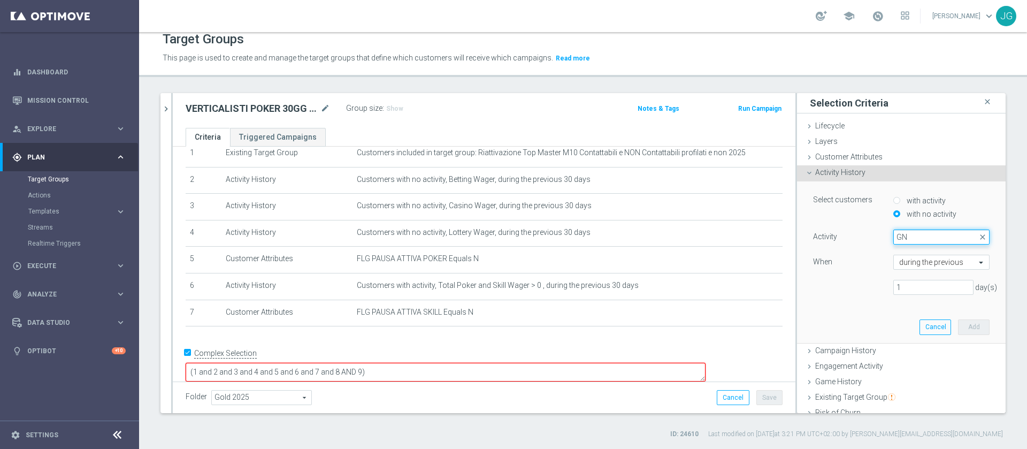
type input "G"
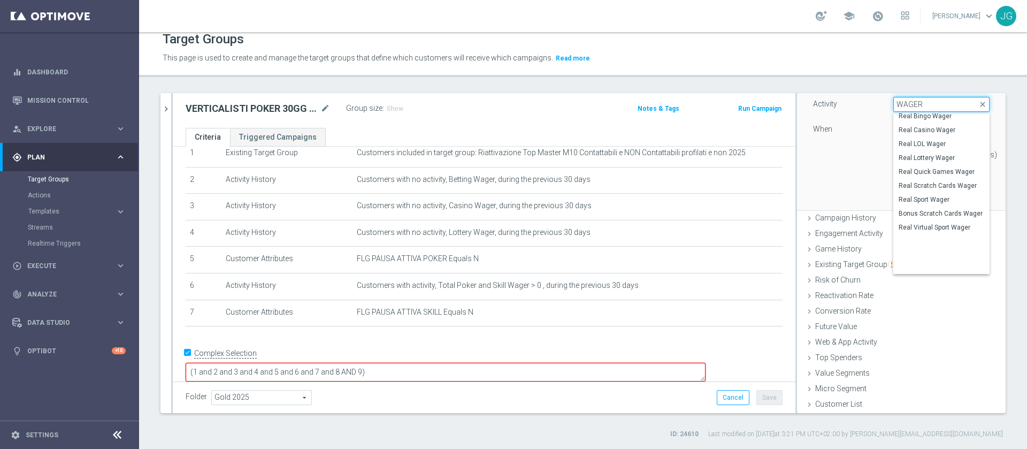
scroll to position [0, 0]
type input "WAGER"
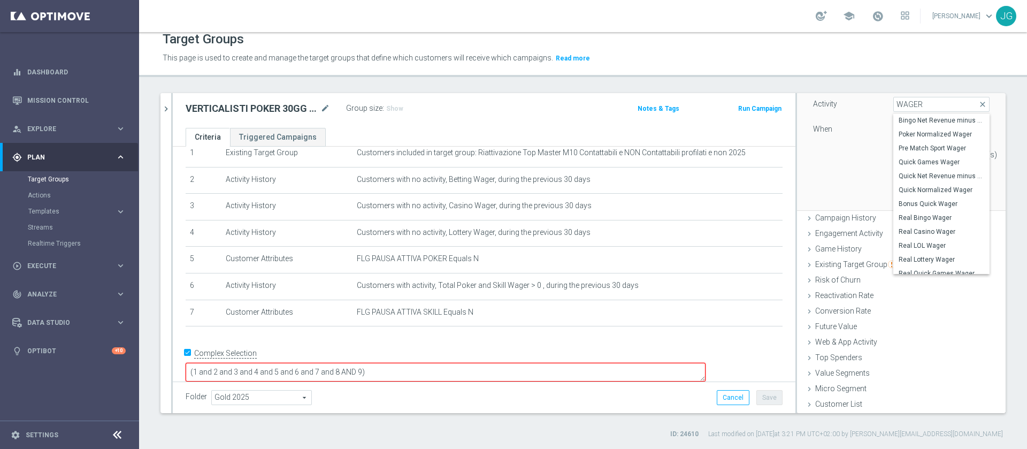
click at [833, 147] on div at bounding box center [845, 147] width 80 height 1
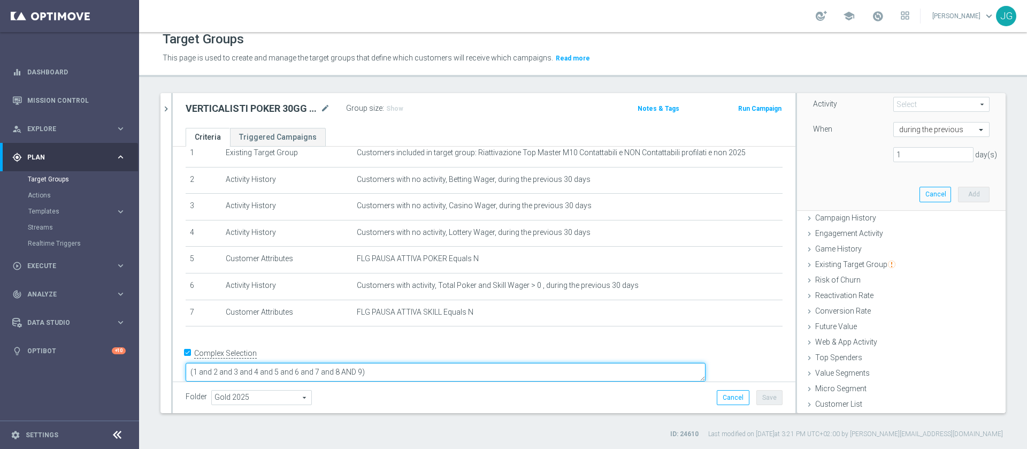
click at [439, 362] on textarea "(1 and 2 and 3 and 4 and 5 and 6 and 7 and 8 AND 9)" at bounding box center [446, 371] width 520 height 19
type textarea "(1 and 2 and 3 and 4 and 5 and 6 and 7 )"
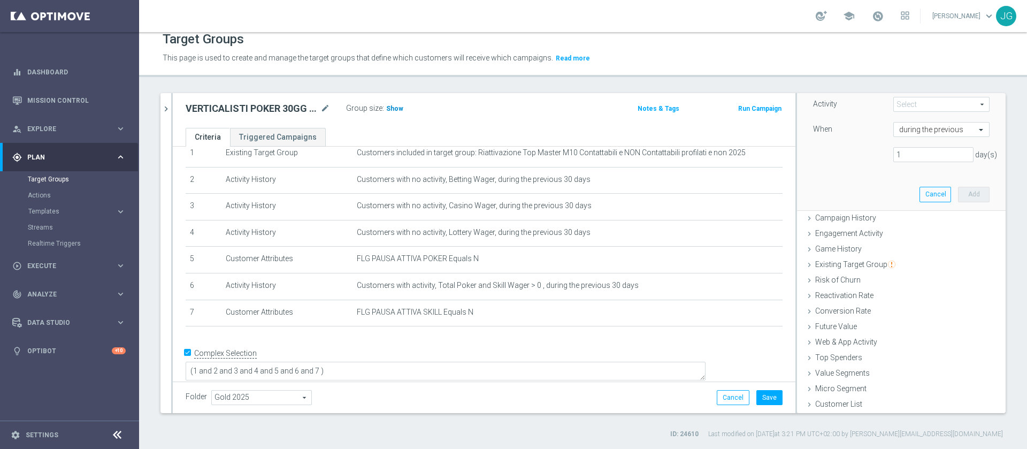
click at [398, 110] on span "Show" at bounding box center [394, 108] width 17 height 7
click at [756, 399] on button "Save" at bounding box center [769, 397] width 26 height 15
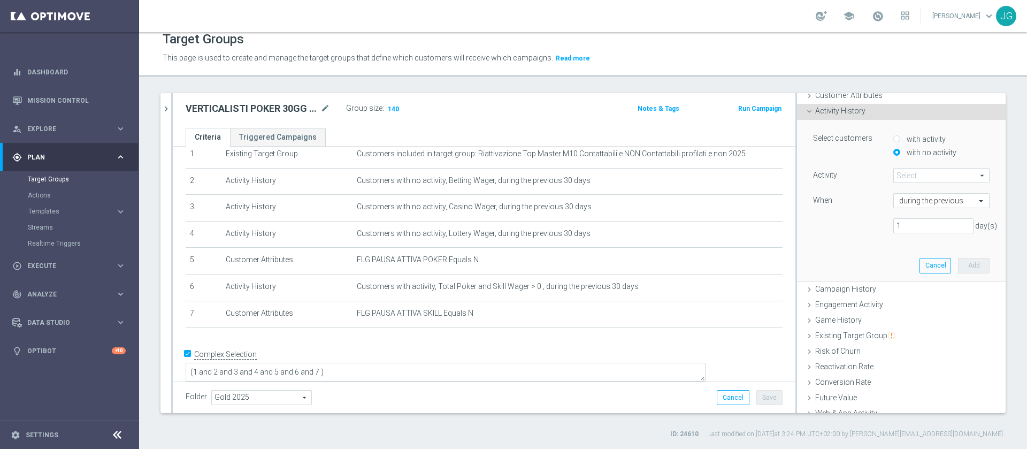
scroll to position [60, 0]
click at [907, 178] on span at bounding box center [940, 176] width 95 height 14
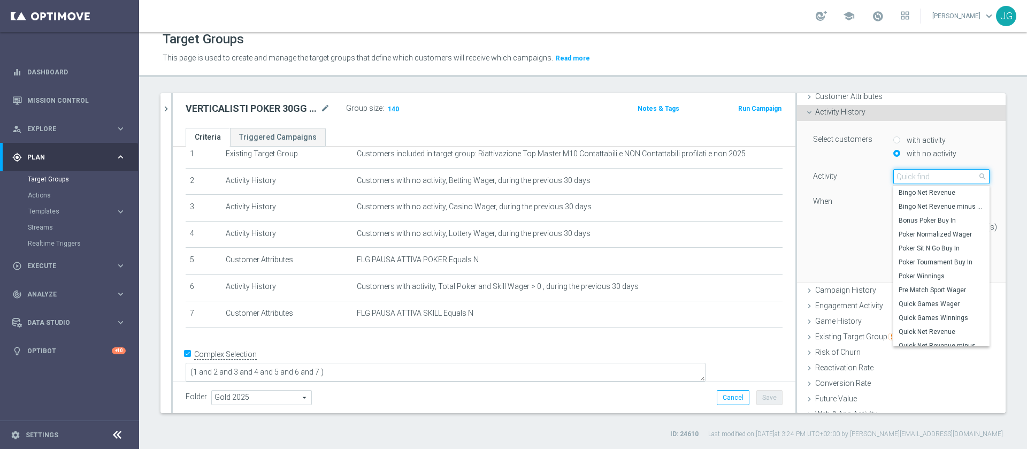
click at [898, 174] on input "search" at bounding box center [941, 176] width 96 height 15
type input "BINGO"
click at [910, 244] on span "Bingo Wager" at bounding box center [941, 248] width 86 height 9
type input "Bingo Wager"
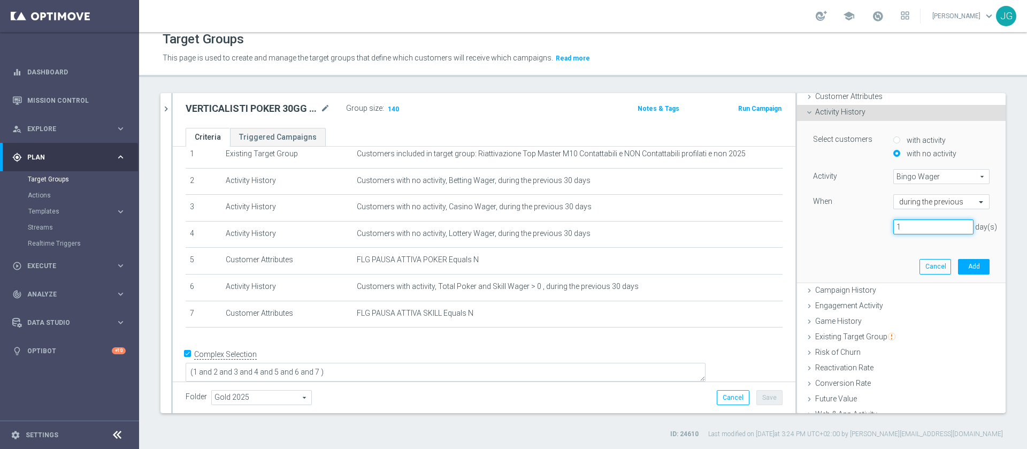
click at [901, 221] on input "1" at bounding box center [933, 226] width 80 height 15
type input "30"
click at [958, 263] on button "Add" at bounding box center [974, 266] width 32 height 15
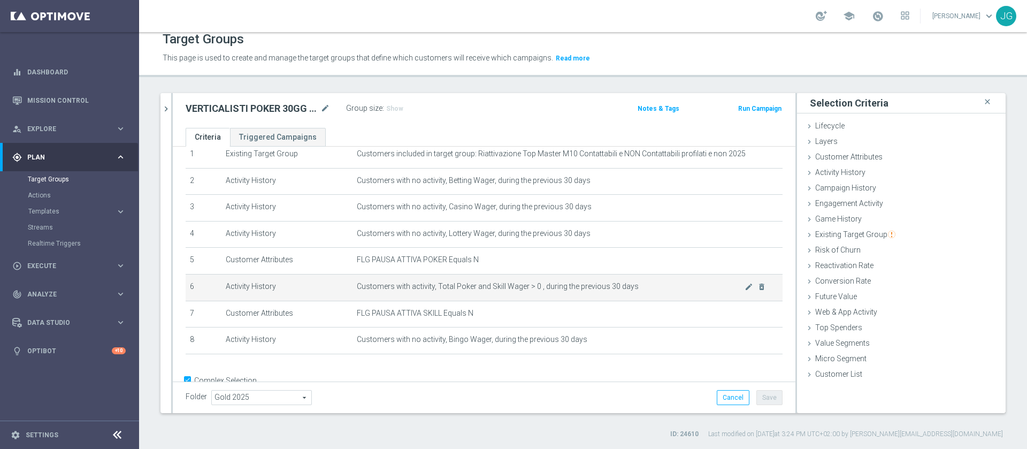
scroll to position [71, 0]
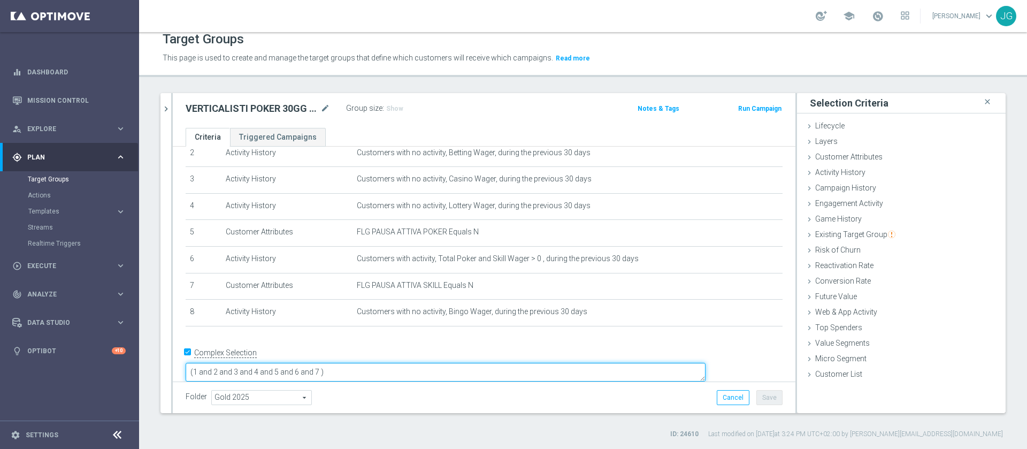
click at [394, 362] on textarea "(1 and 2 and 3 and 4 and 5 and 6 and 7 )" at bounding box center [446, 371] width 520 height 19
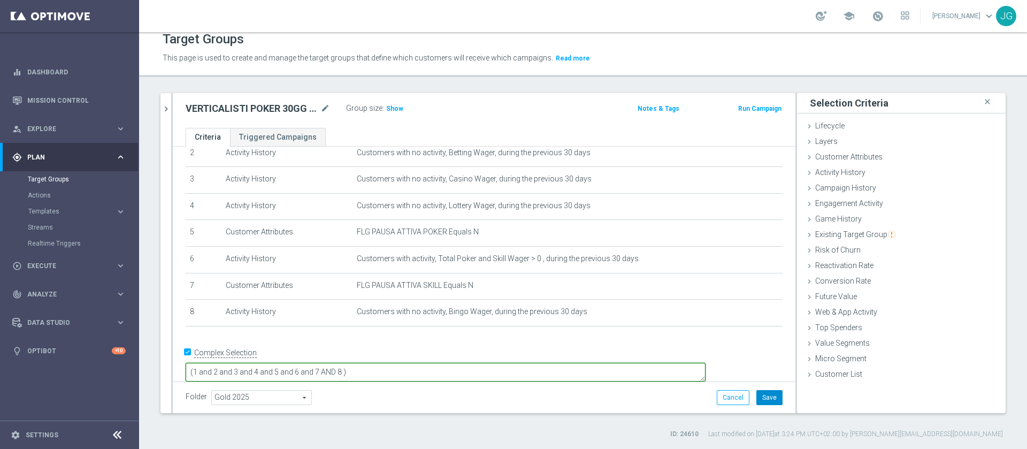
type textarea "(1 and 2 and 3 and 4 and 5 and 6 and 7 AND 8 )"
click at [761, 402] on button "Save" at bounding box center [769, 397] width 26 height 15
click at [395, 107] on span "Show" at bounding box center [394, 108] width 17 height 7
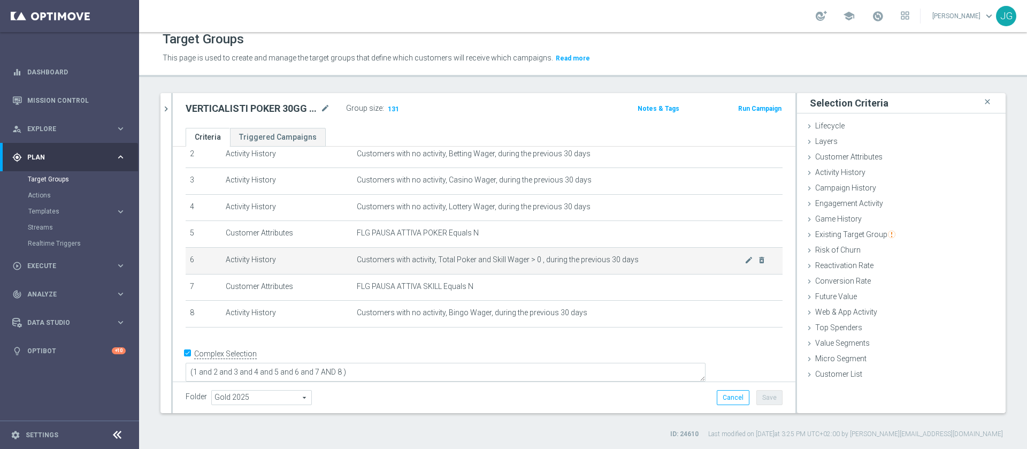
scroll to position [0, 0]
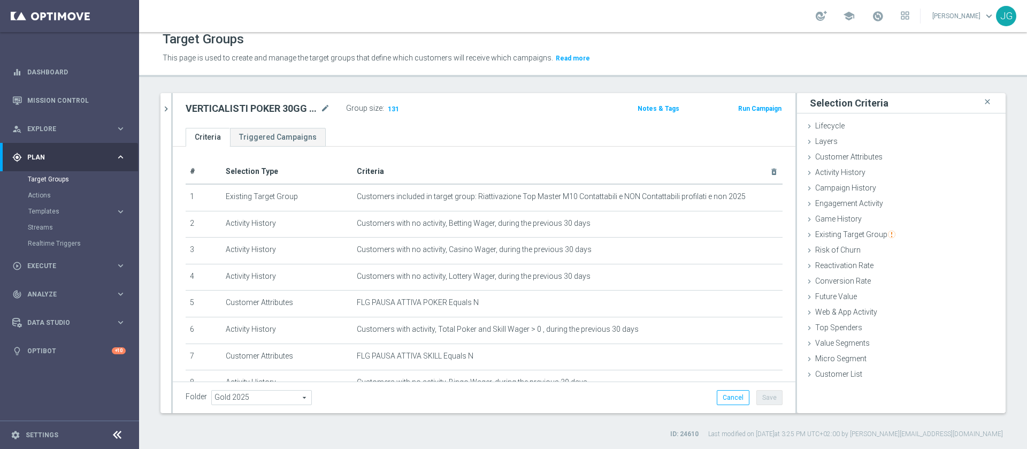
click at [172, 110] on div at bounding box center [172, 253] width 2 height 320
click at [166, 109] on icon "chevron_right" at bounding box center [166, 109] width 10 height 10
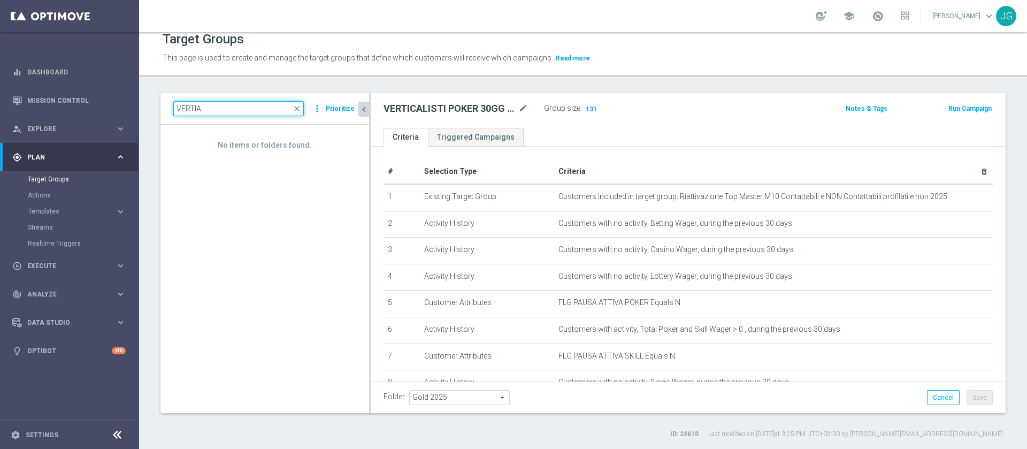
click at [240, 108] on input "VERTIA" at bounding box center [238, 108] width 130 height 15
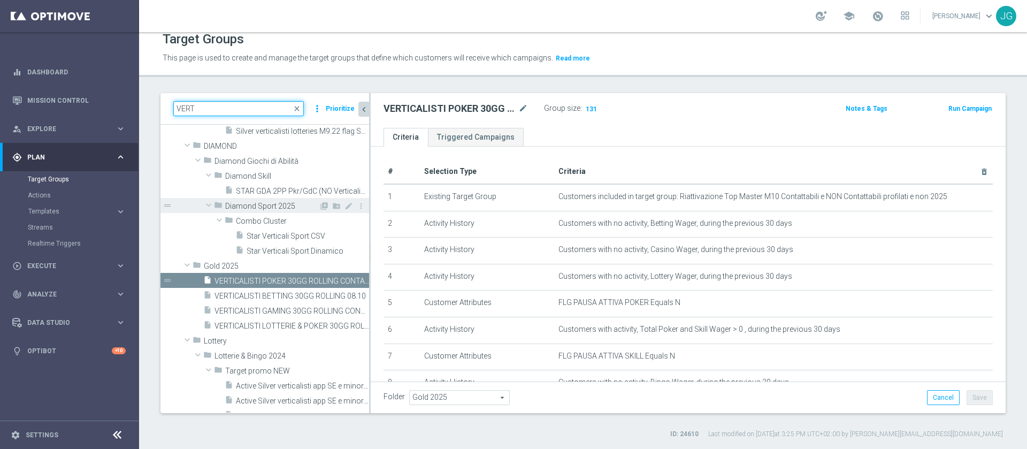
scroll to position [118, 0]
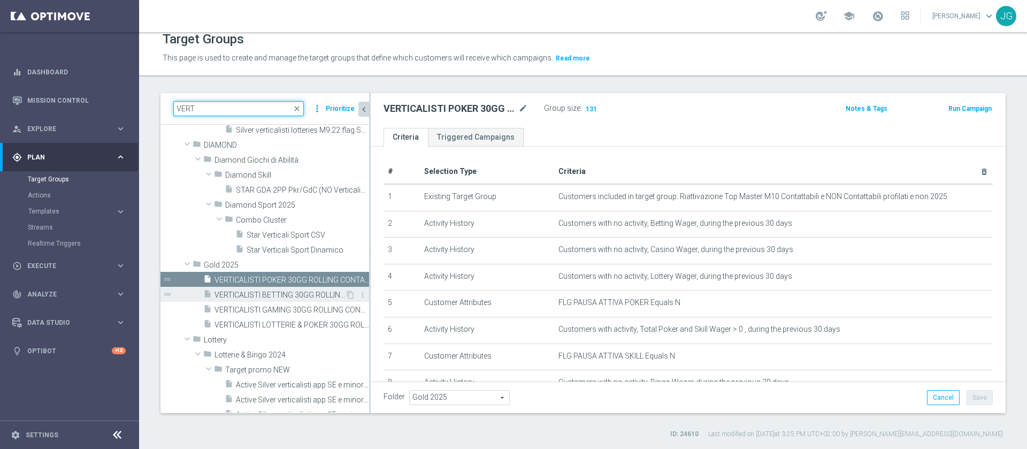
type input "VERT"
click at [290, 292] on span "VERTICALISTI BETTING 30GG ROLLING 08.10" at bounding box center [279, 294] width 130 height 9
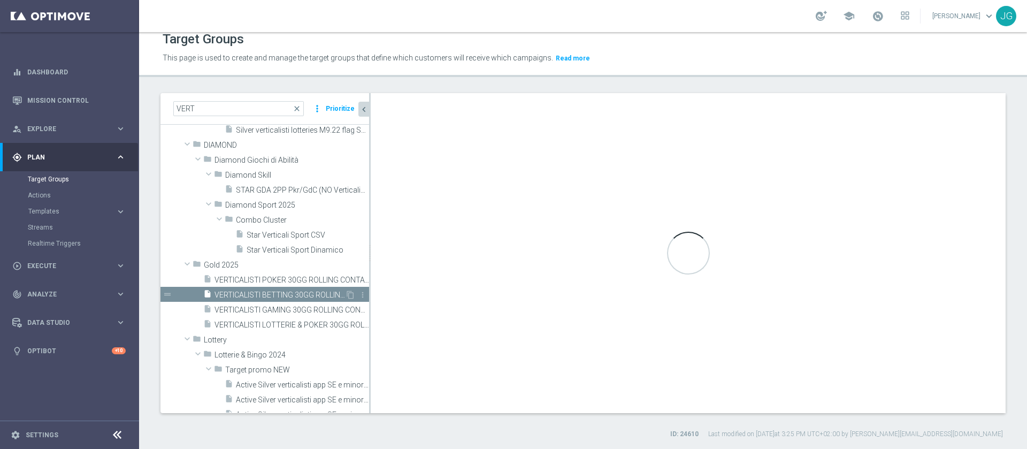
type textarea "(1 and 2 and 3 and 4 and 5 and 6 and 7 and 8 )"
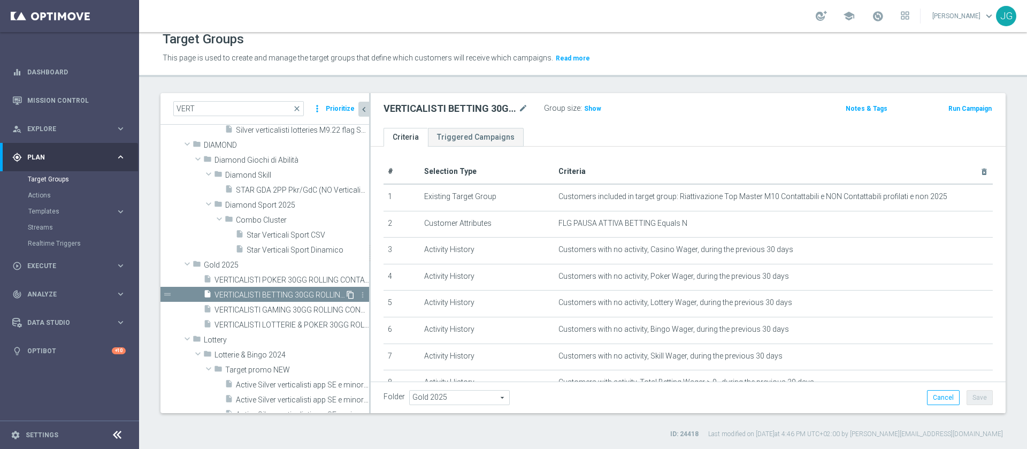
click at [346, 295] on icon "content_copy" at bounding box center [350, 294] width 9 height 9
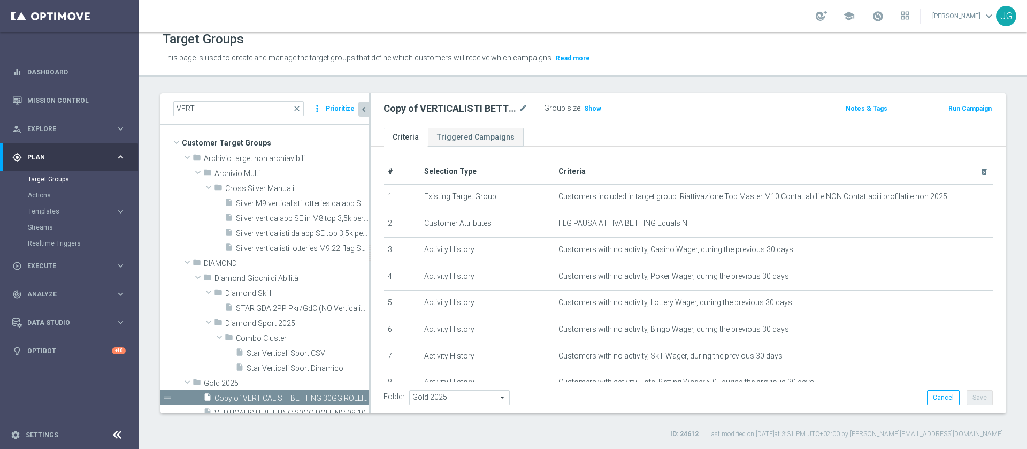
scroll to position [1, 0]
click at [521, 107] on icon "mode_edit" at bounding box center [523, 108] width 10 height 13
click at [433, 109] on input "Copy of VERTICALISTI BETTING 30GG ROLLING 08.10" at bounding box center [455, 109] width 144 height 15
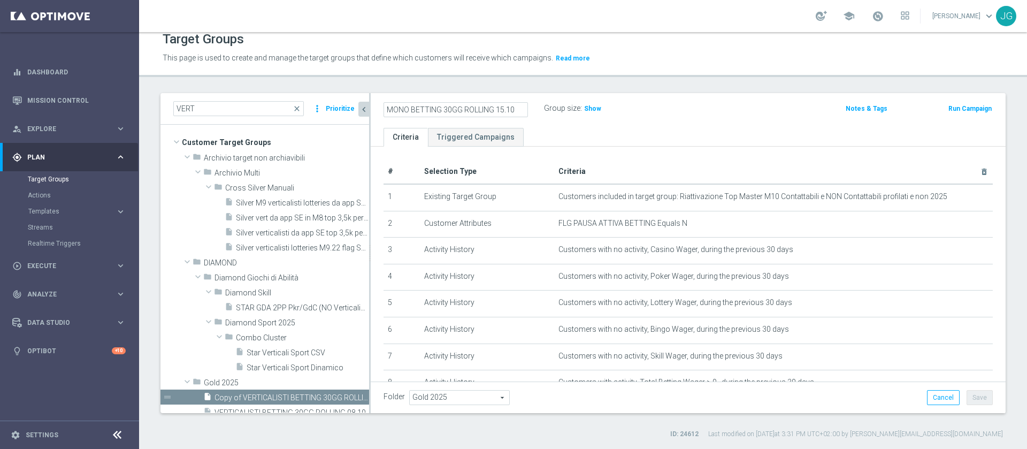
type input "MONO BETTING 30GG ROLLING 15.10"
click at [729, 117] on div "MONO BETTING 30GG ROLLING 15.10 Group size : Show Notes & Tags Run Campaign" at bounding box center [688, 110] width 635 height 35
click at [973, 405] on div "Folder Gold 2025 Gold 2025 arrow_drop_down search Cancel Save Saving..." at bounding box center [688, 397] width 635 height 32
click at [968, 399] on button "Save" at bounding box center [979, 397] width 26 height 15
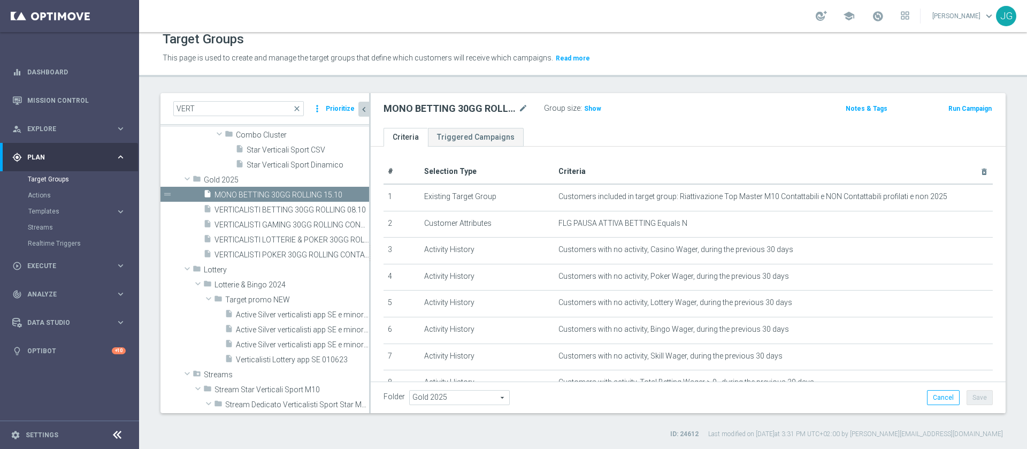
scroll to position [204, 0]
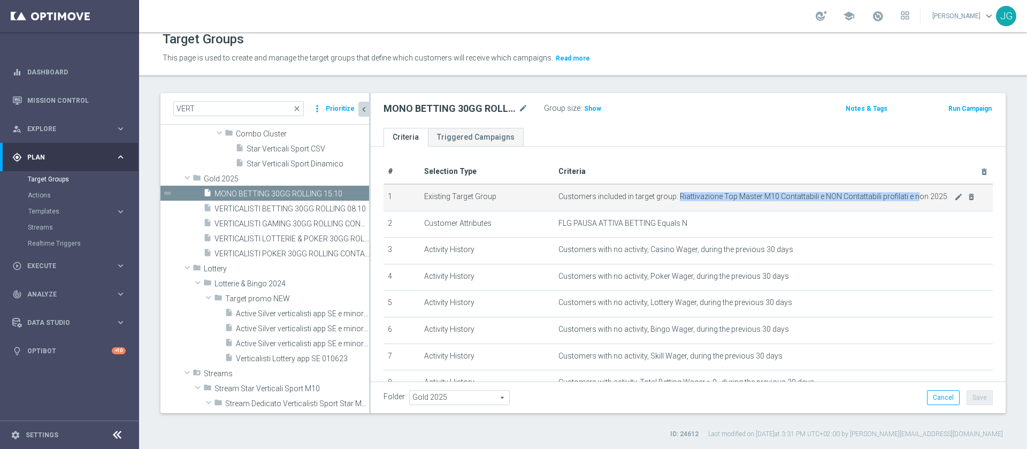
drag, startPoint x: 672, startPoint y: 194, endPoint x: 907, endPoint y: 194, distance: 235.8
click at [907, 194] on span "Customers included in target group: Riattivazione Top Master M10 Contattabili e…" at bounding box center [756, 196] width 396 height 9
copy span "Riattivazione Top Master M10 Contattabili e NON Contattabili profilati e n"
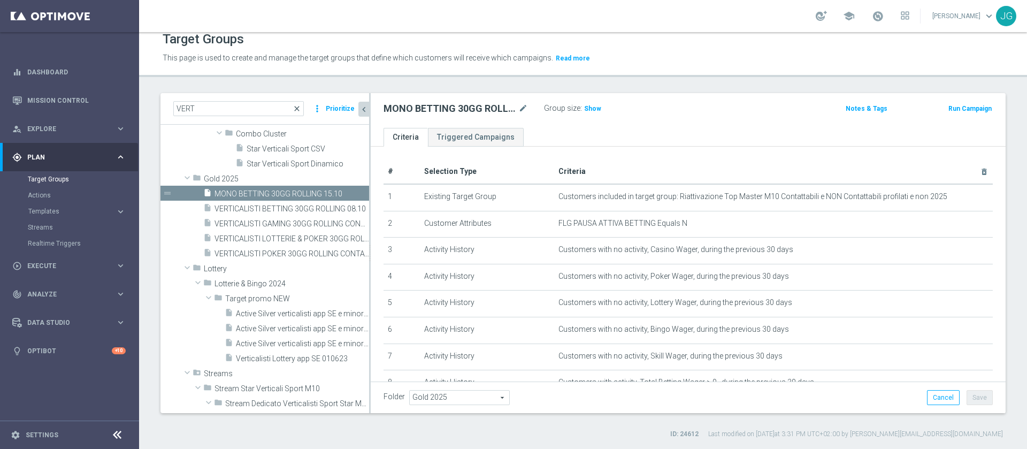
click at [298, 107] on span "close" at bounding box center [296, 108] width 9 height 9
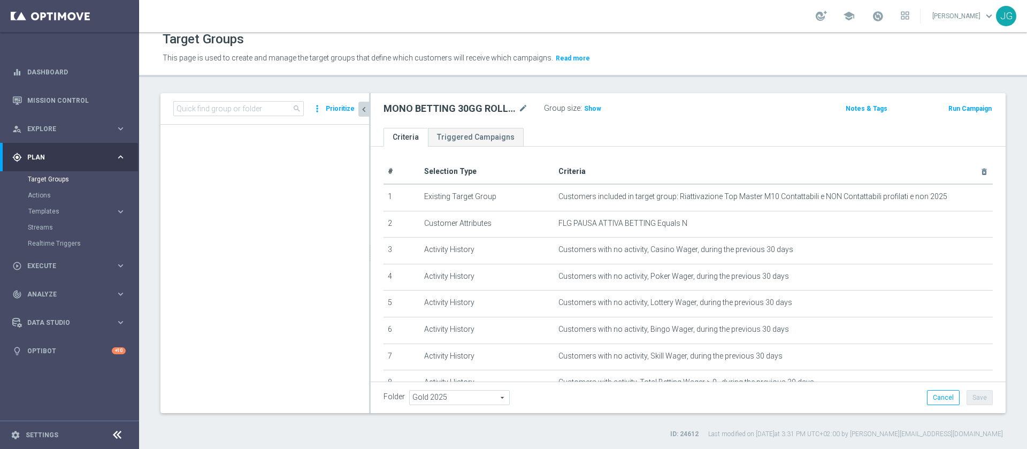
scroll to position [21319, 0]
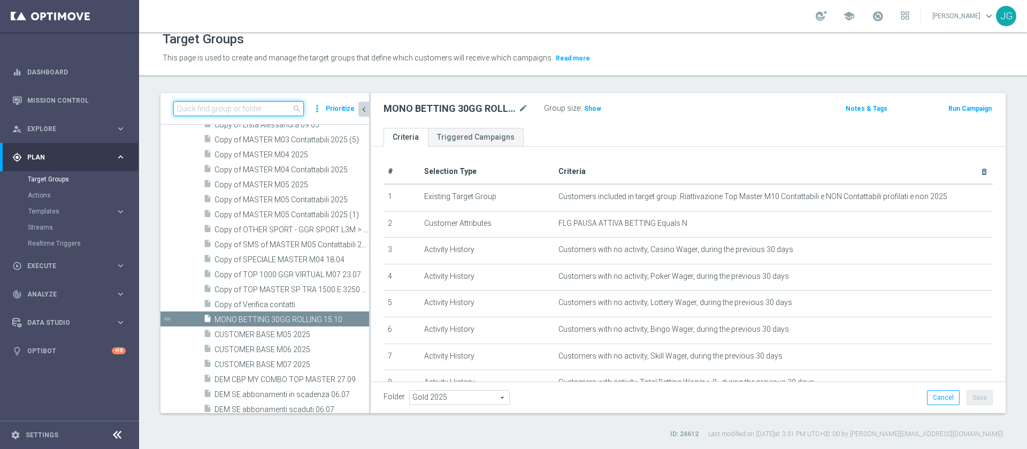
click at [278, 110] on input at bounding box center [238, 108] width 130 height 15
paste input "Riattivazione Top Master M10 Contattabili e NON Contattabili profilati e n"
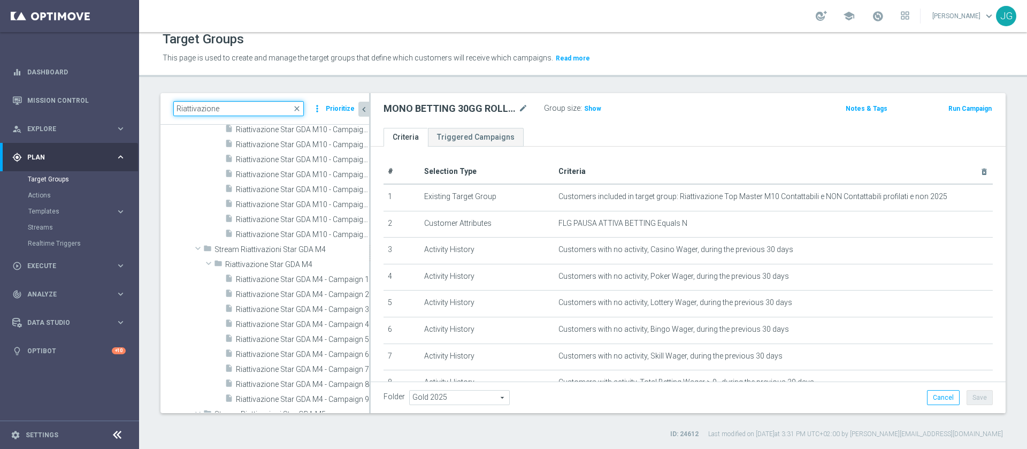
scroll to position [0, 0]
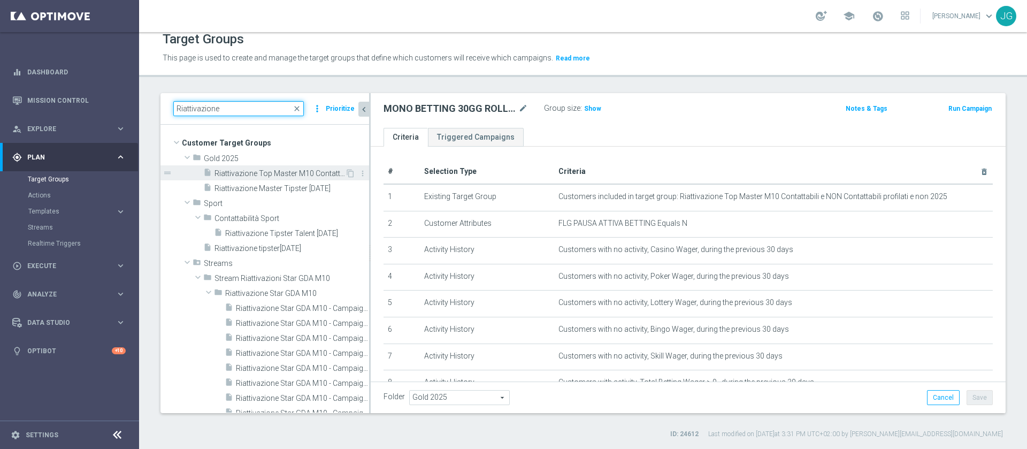
type input "Riattivazione"
click at [280, 178] on span "Riattivazione Top Master M10 Contattabili e NON Contattabili profilati e non 20…" at bounding box center [279, 173] width 130 height 9
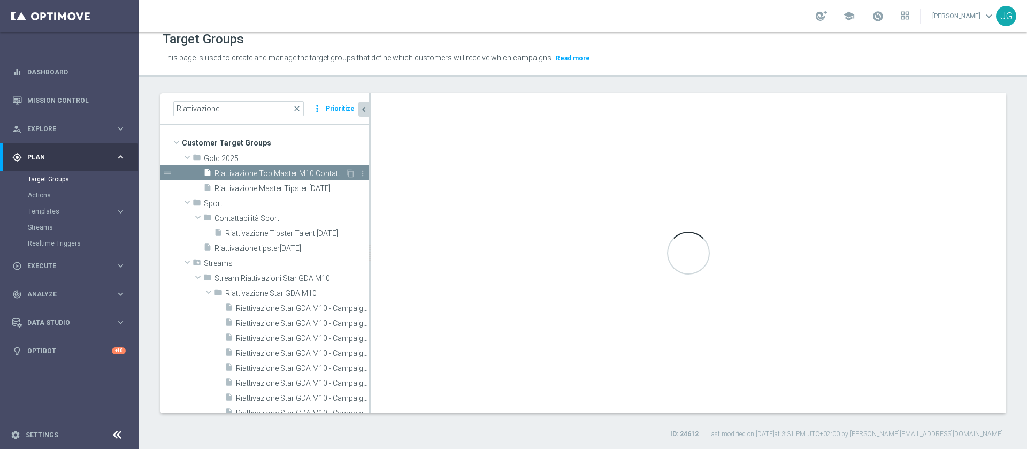
type textarea "(1 and 2 and 3 and 4 and 5 and 6 and 7 and 8 )"
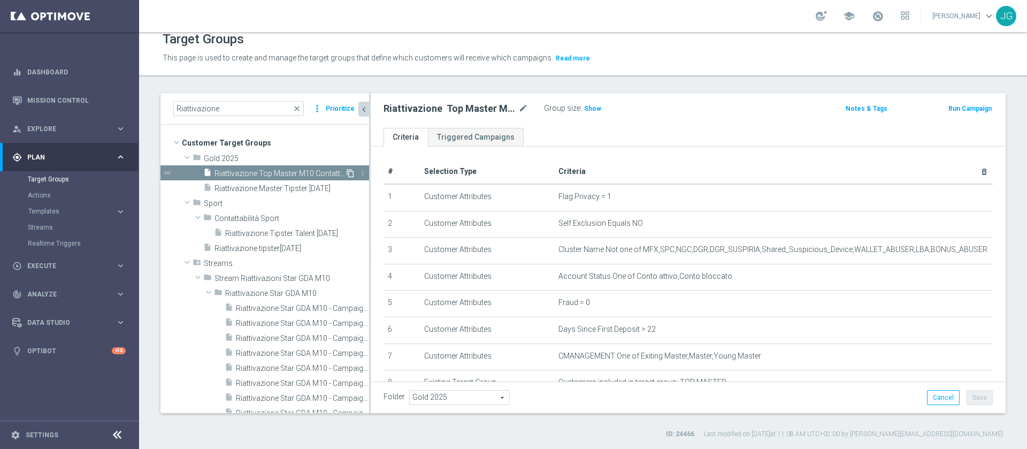
click at [346, 172] on icon "content_copy" at bounding box center [350, 173] width 9 height 9
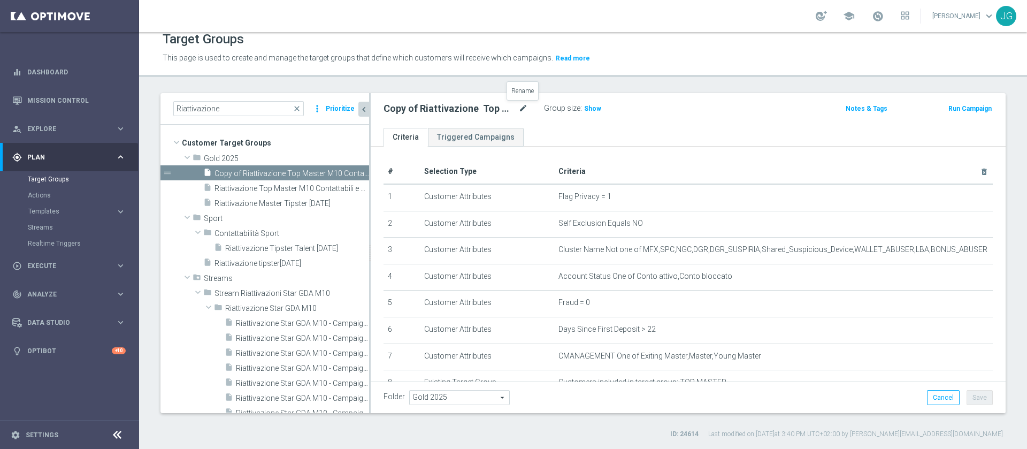
click at [525, 107] on icon "mode_edit" at bounding box center [523, 108] width 10 height 13
click at [513, 110] on input "Copy of Riattivazione Top Master M10 Contattabili e NON Contattabili profilati …" at bounding box center [455, 109] width 144 height 15
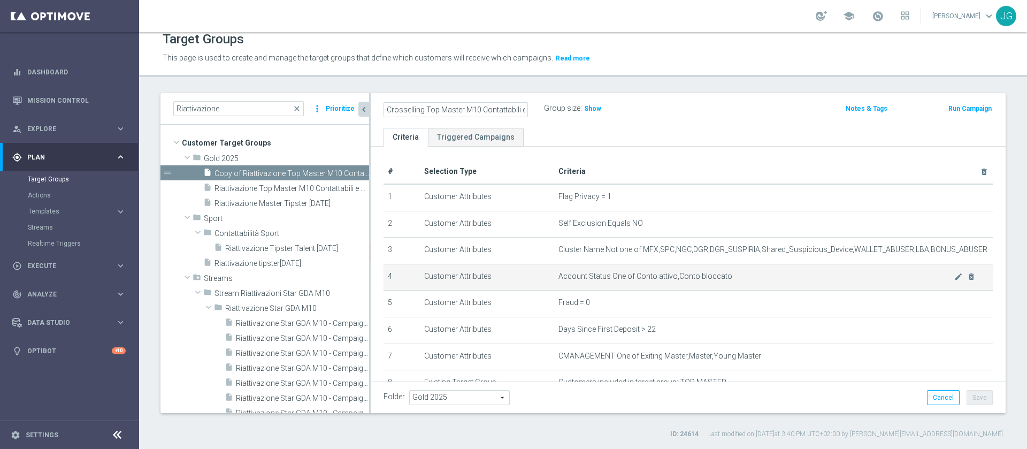
scroll to position [81, 0]
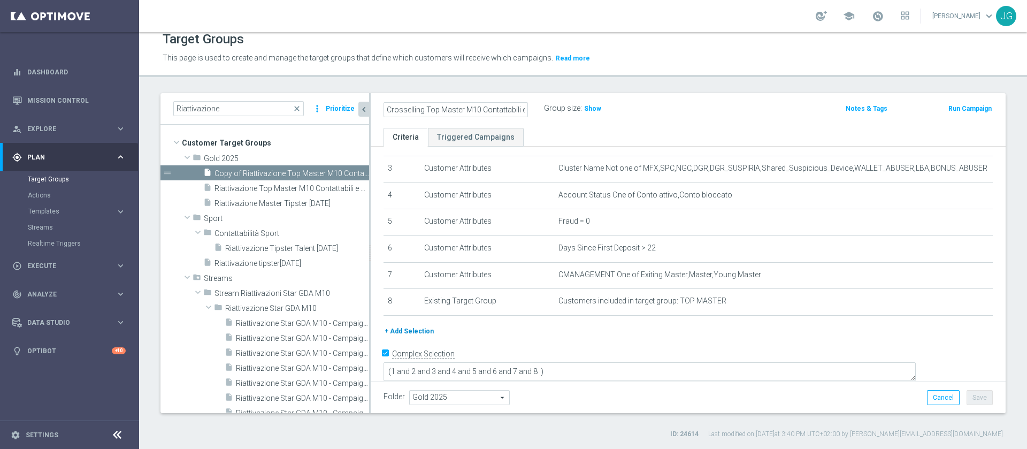
type input "Crosselling Top Master M10 Contattabili e NON Contattabili profilati 2025"
click at [404, 336] on button "+ Add Selection" at bounding box center [408, 331] width 51 height 12
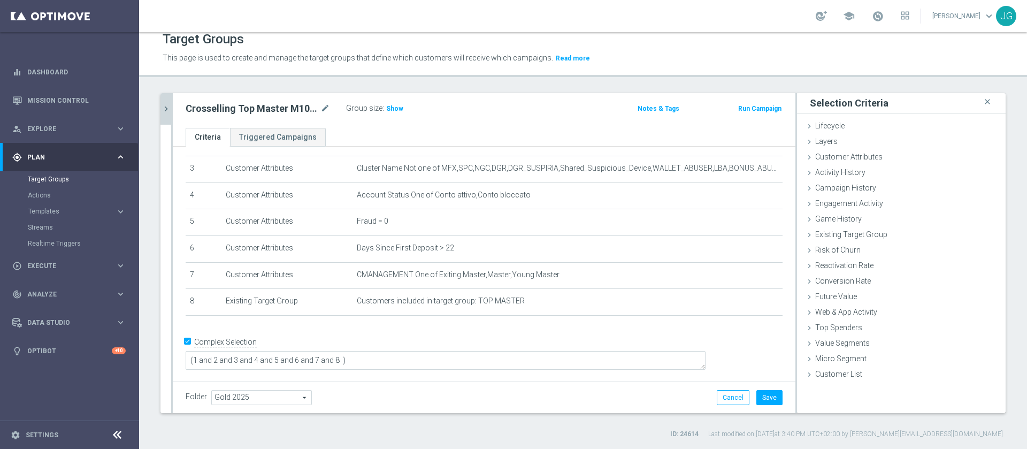
scroll to position [70, 0]
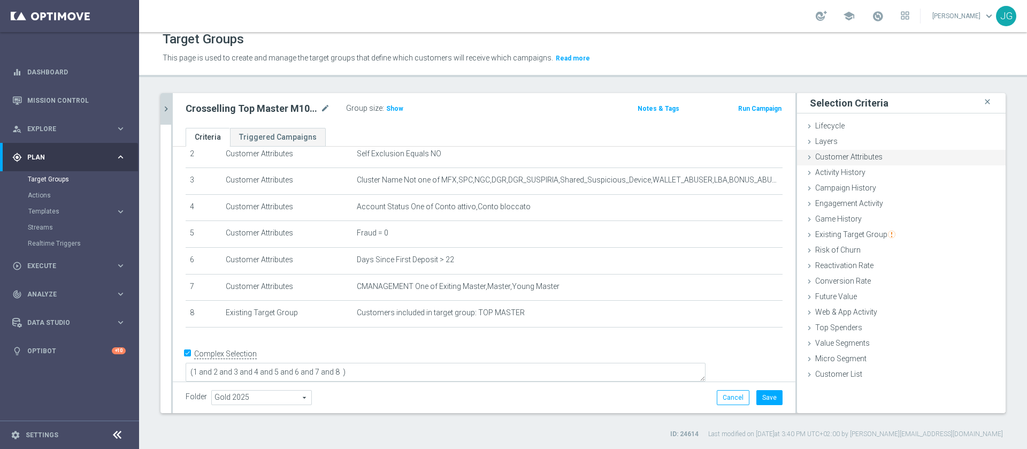
click at [835, 153] on span "Customer Attributes" at bounding box center [848, 156] width 67 height 9
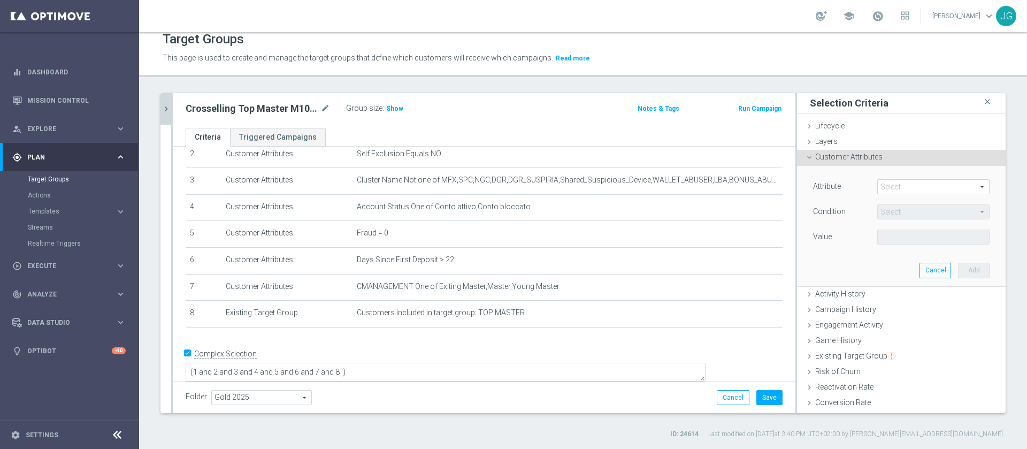
click at [900, 188] on span at bounding box center [932, 187] width 111 height 14
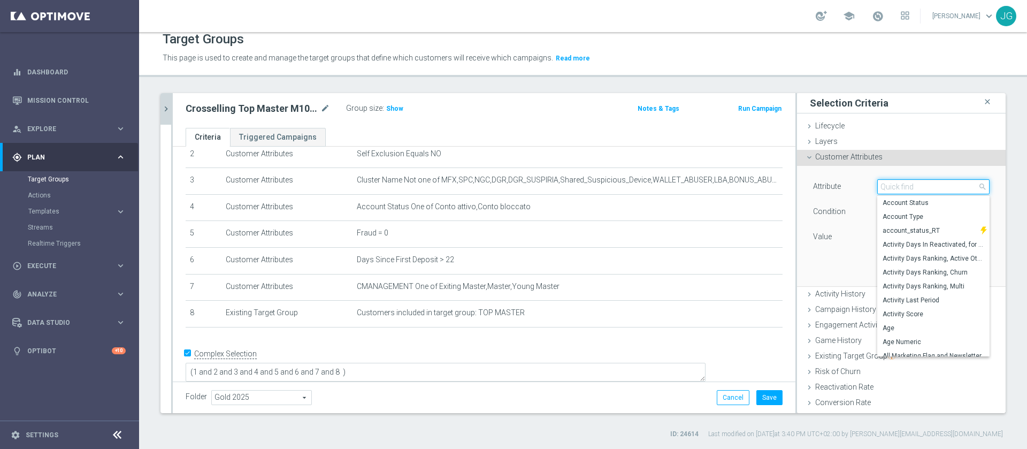
click at [900, 188] on input "search" at bounding box center [933, 186] width 112 height 15
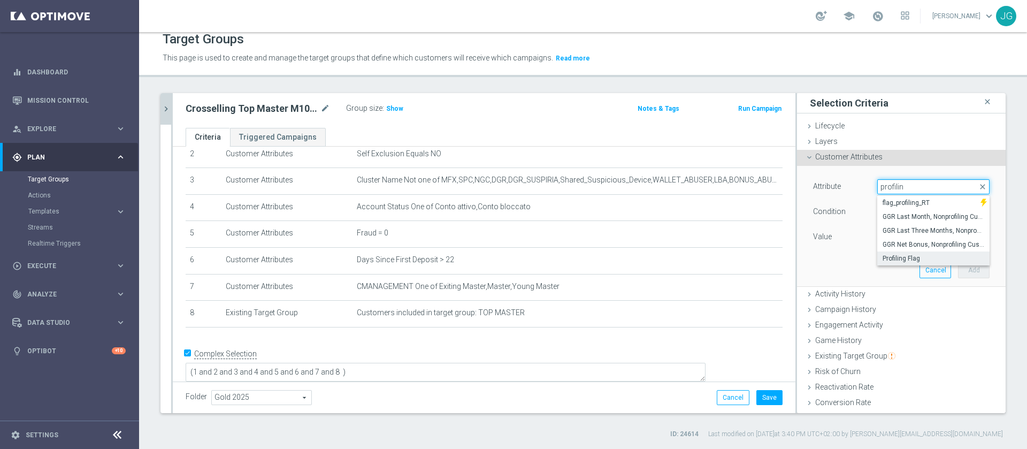
type input "profilin"
click at [895, 259] on span "Profiling Flag" at bounding box center [933, 258] width 102 height 9
type input "Profiling Flag"
type input "Equals"
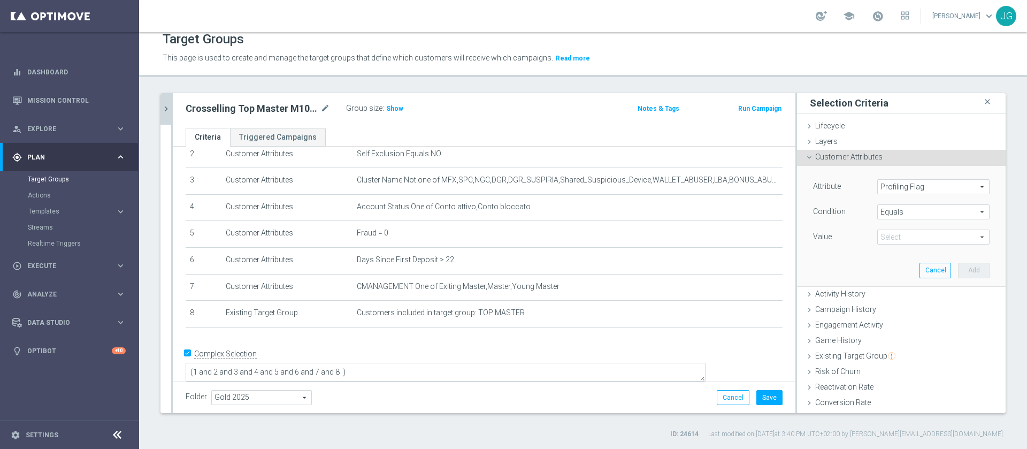
click at [917, 244] on div "Select arrow_drop_down search" at bounding box center [933, 236] width 112 height 15
click at [882, 295] on span "Y" at bounding box center [933, 294] width 102 height 9
type input "Y"
click at [958, 275] on button "Add" at bounding box center [974, 270] width 32 height 15
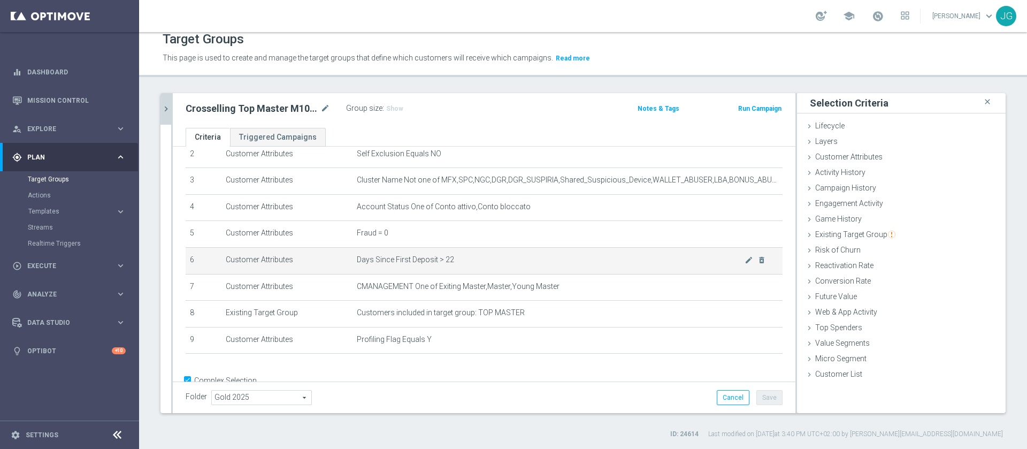
scroll to position [98, 0]
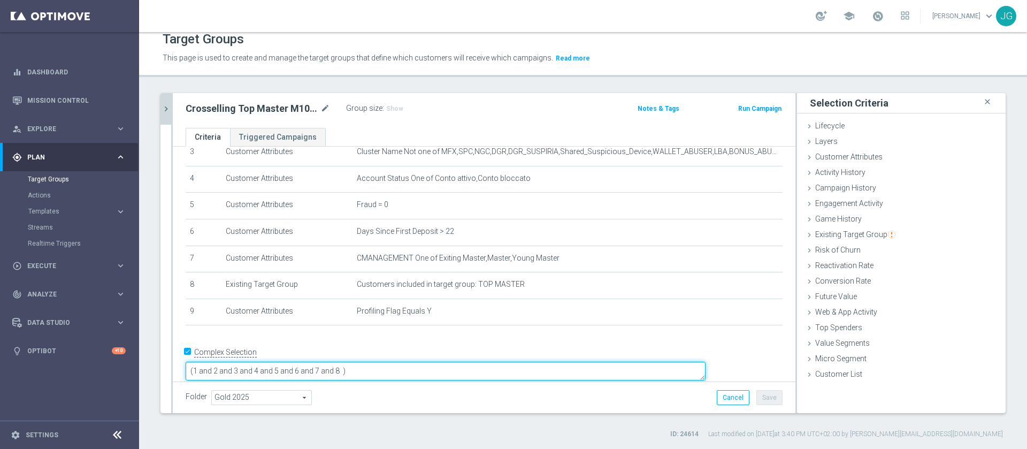
click at [416, 361] on textarea "(1 and 2 and 3 and 4 and 5 and 6 and 7 and 8 )" at bounding box center [446, 370] width 520 height 19
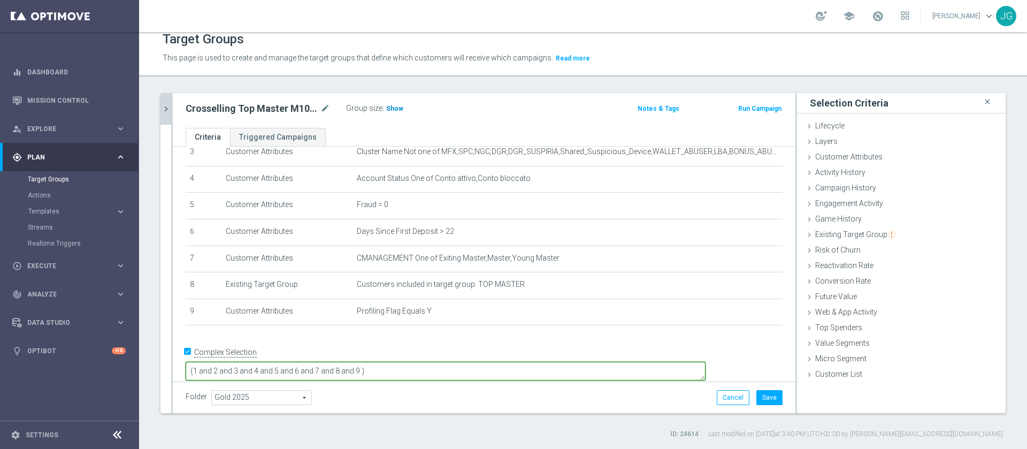
type textarea "(1 and 2 and 3 and 4 and 5 and 6 and 7 and 8 and 9 )"
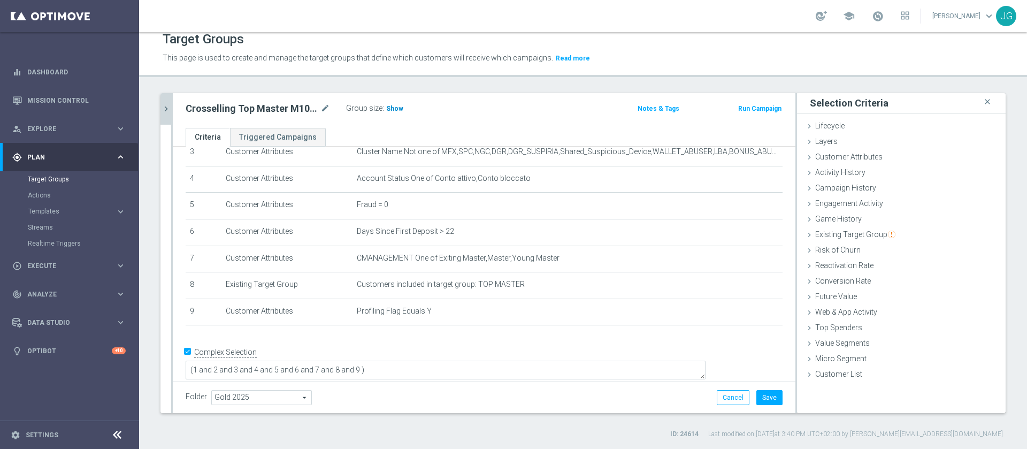
click at [392, 106] on span "Show" at bounding box center [394, 108] width 17 height 7
click at [758, 398] on button "Save" at bounding box center [769, 397] width 26 height 15
click at [166, 113] on icon "chevron_right" at bounding box center [166, 109] width 10 height 10
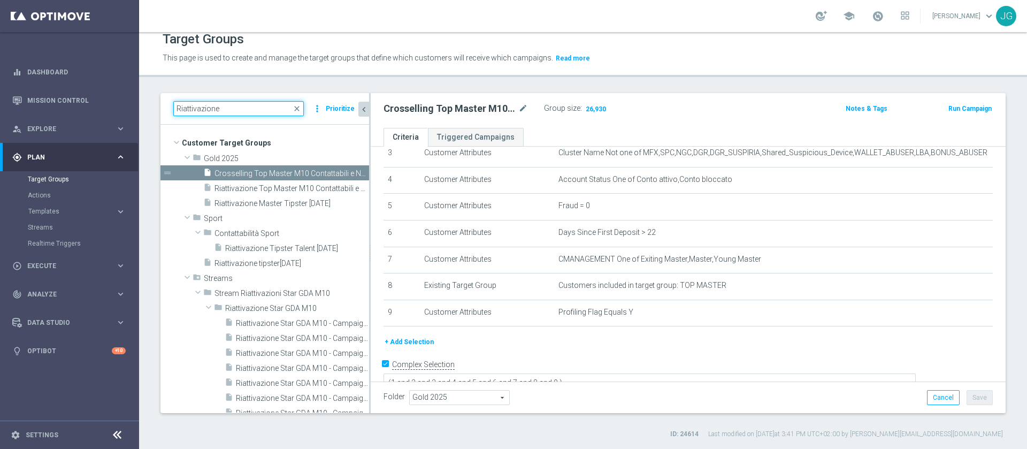
click at [241, 110] on input "Riattivazione" at bounding box center [238, 108] width 130 height 15
type input "R"
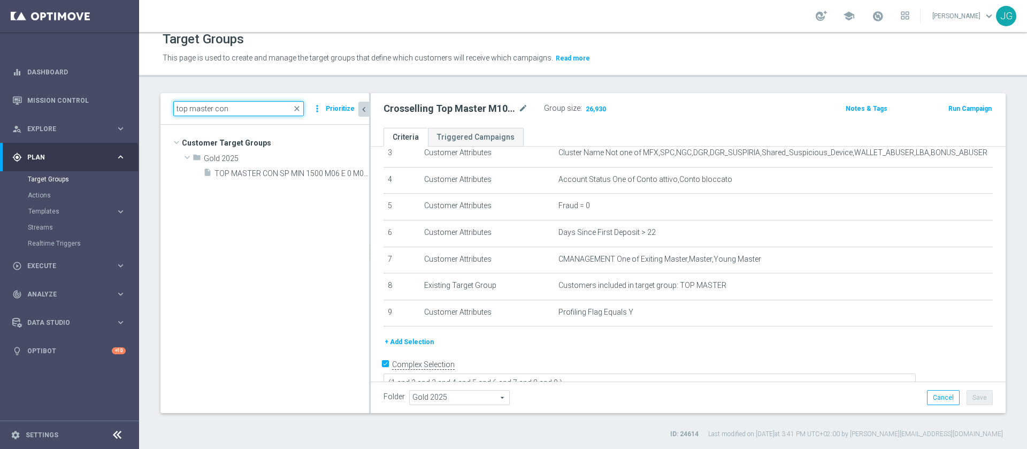
scroll to position [0, 0]
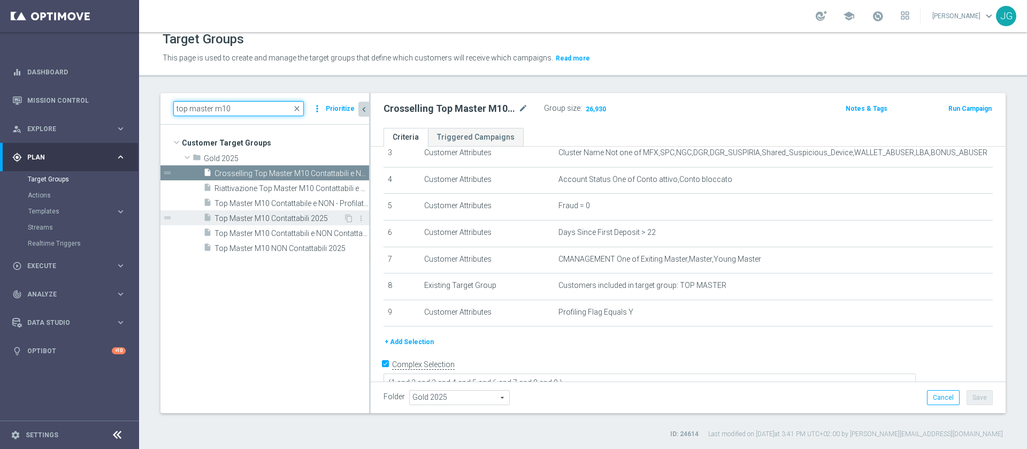
type input "top master m10"
click at [264, 217] on span "Top Master M10 Contattabili 2025" at bounding box center [278, 218] width 129 height 9
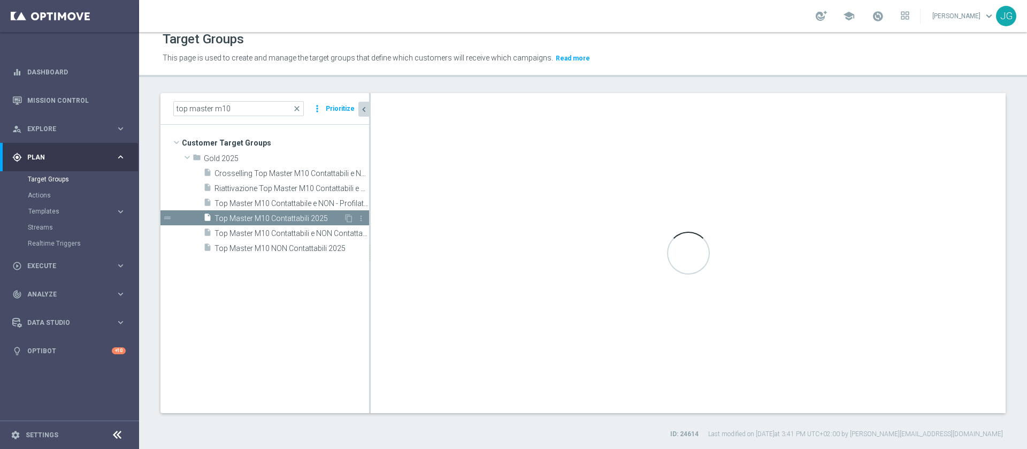
type textarea "(1 and 2 and 3 and 4 and 5 and 6 and 7 and 8 and 9 and 10 and 11 AND 12 AND 13)"
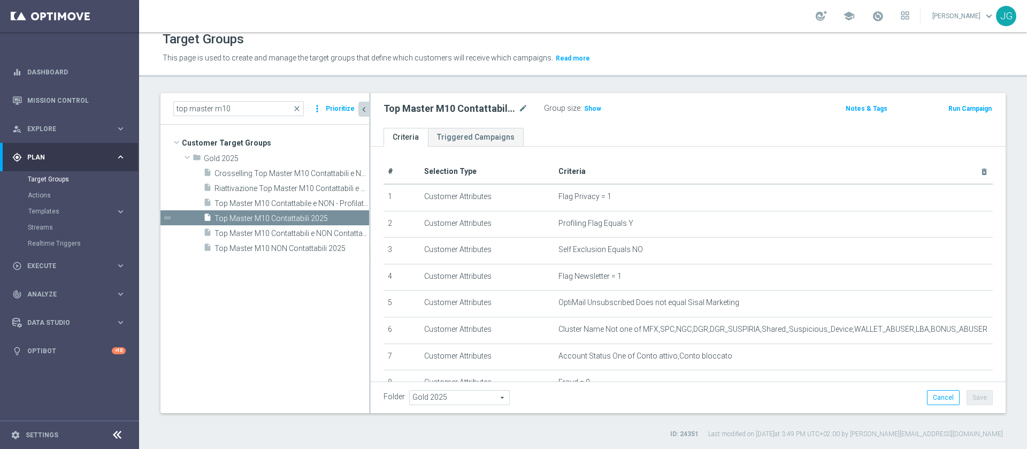
click at [497, 48] on div "Target Groups" at bounding box center [583, 39] width 840 height 21
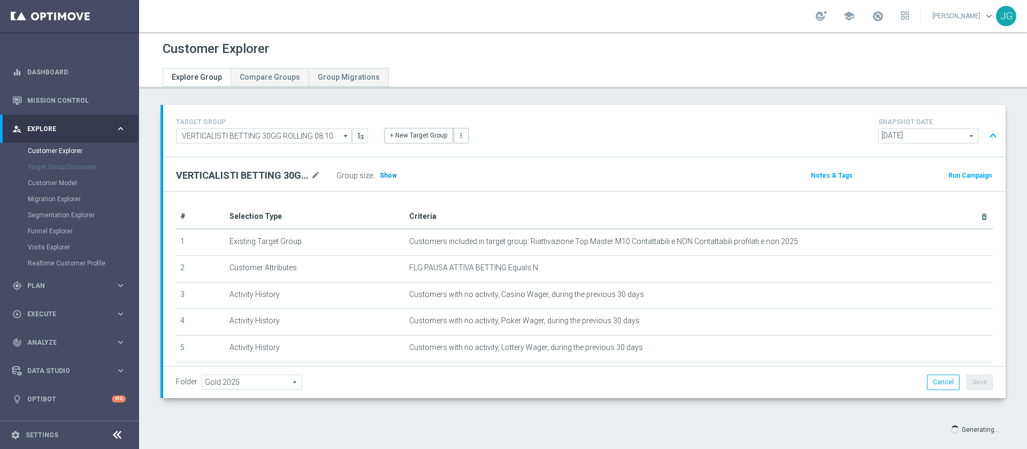
click at [390, 176] on span "Show" at bounding box center [388, 175] width 17 height 7
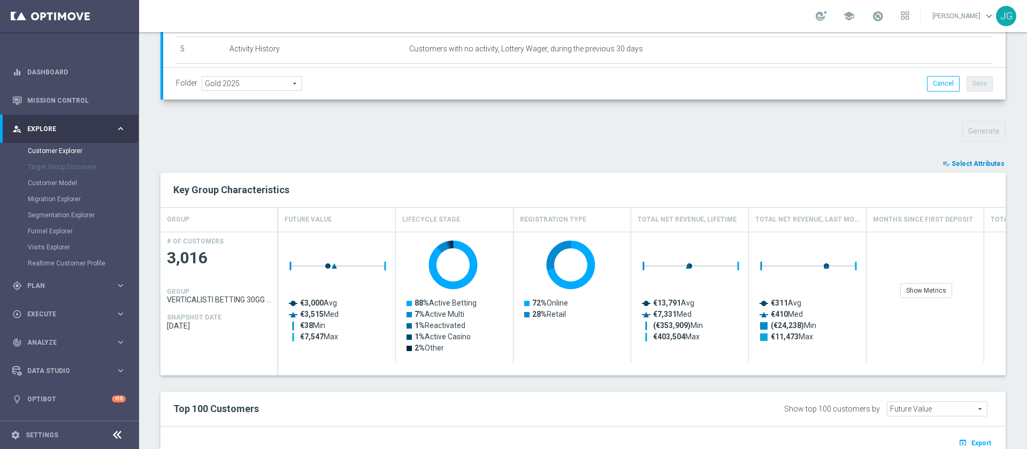
scroll to position [299, 0]
click at [951, 165] on span "Select Attributes" at bounding box center [977, 162] width 53 height 7
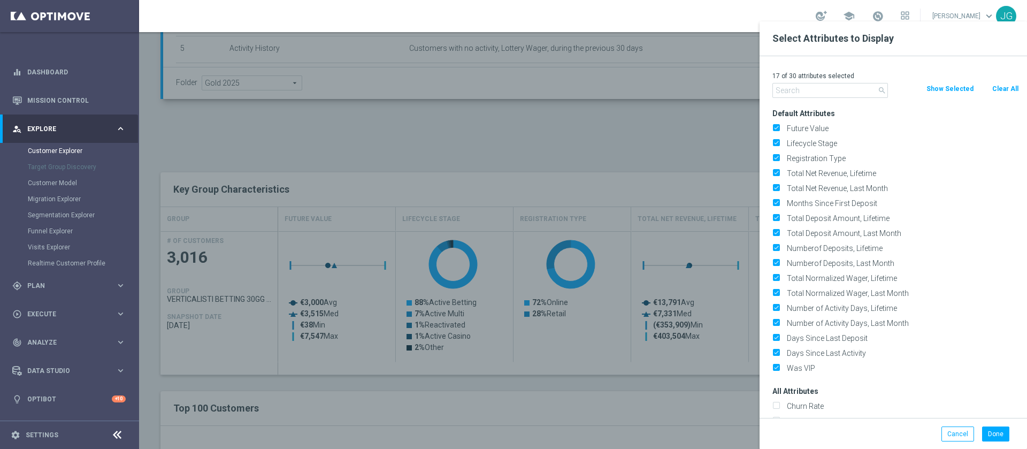
click at [1011, 91] on button "Clear All" at bounding box center [1005, 89] width 28 height 12
checkbox input "false"
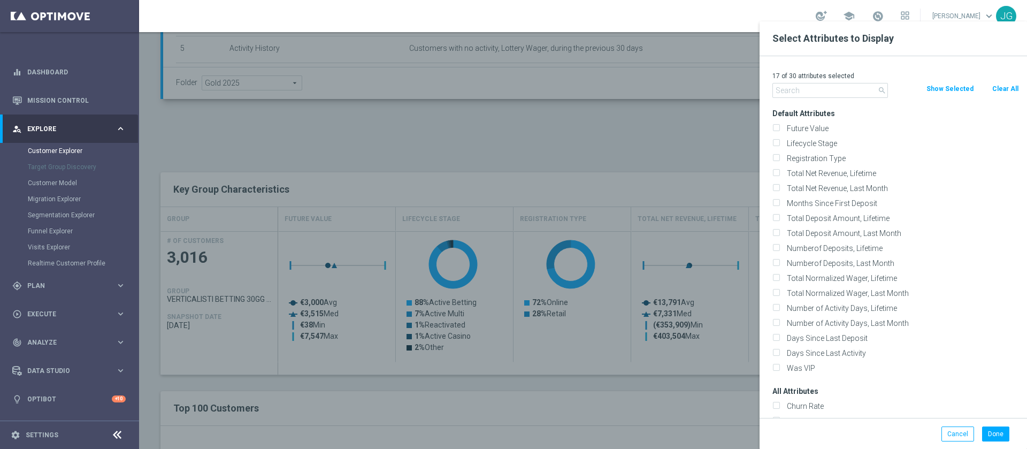
checkbox input "false"
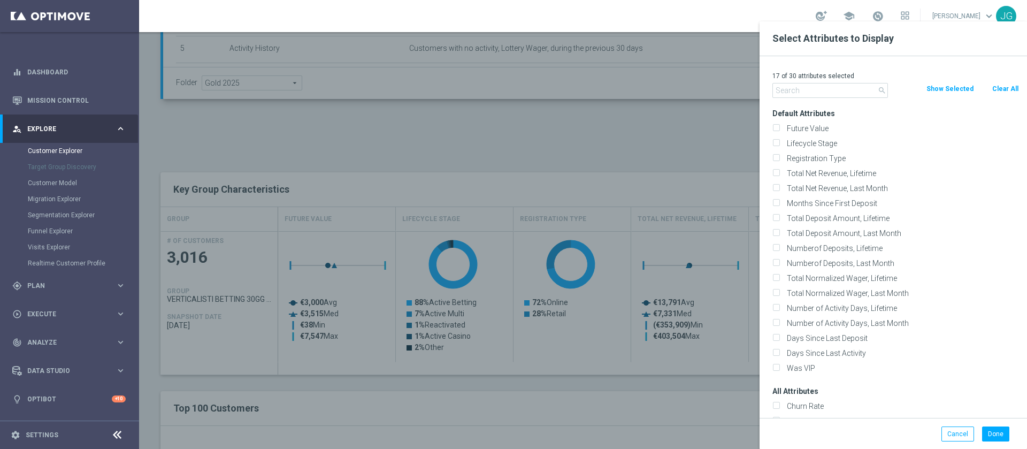
checkbox input "false"
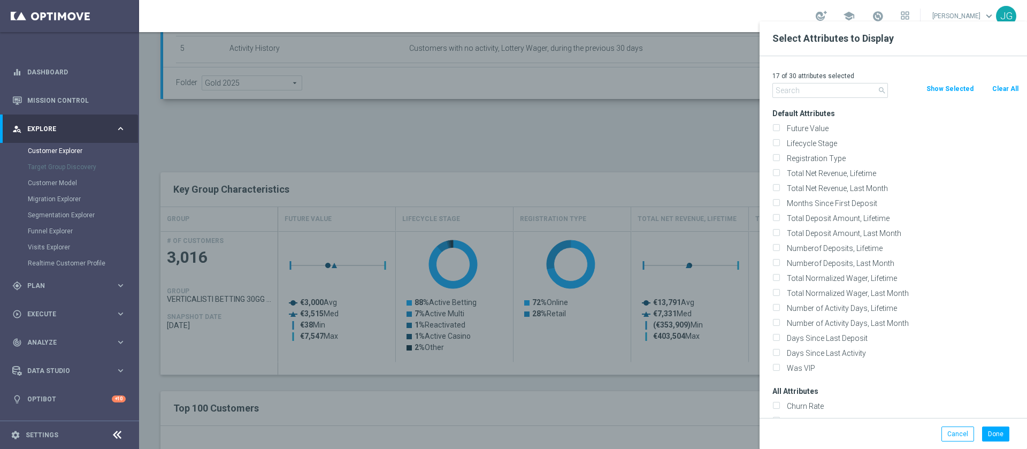
checkbox input "false"
click at [824, 89] on input "text" at bounding box center [829, 90] width 115 height 15
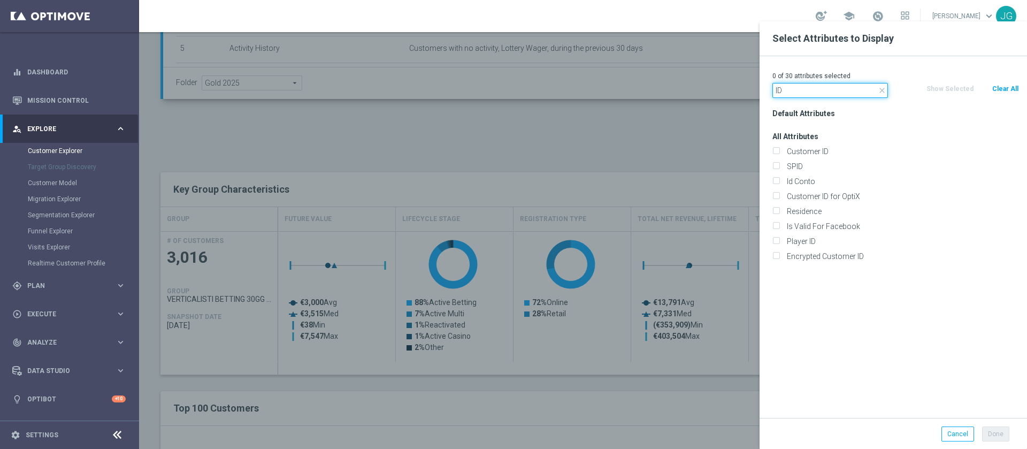
type input "ID"
click at [803, 175] on div "Id Conto" at bounding box center [895, 181] width 263 height 15
click at [788, 181] on label "Id Conto" at bounding box center [901, 181] width 236 height 10
click at [779, 181] on input "Id Conto" at bounding box center [775, 182] width 7 height 7
checkbox input "true"
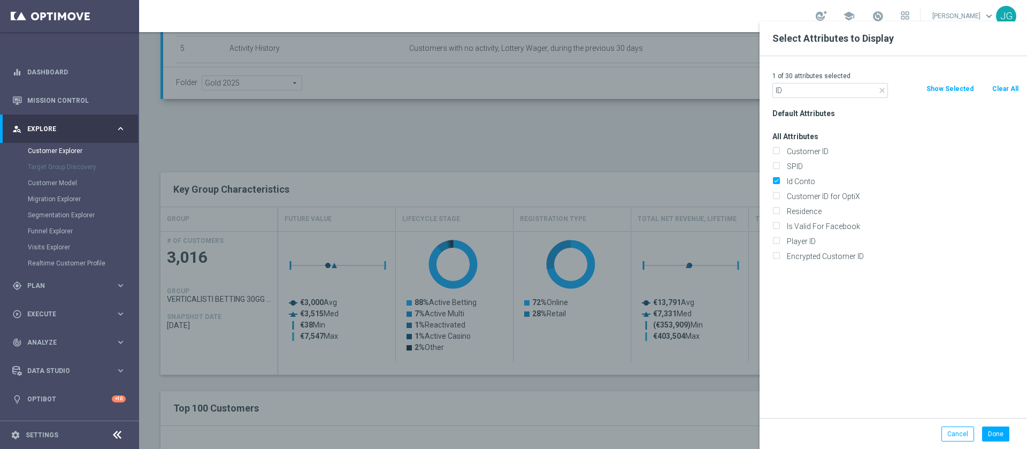
click at [692, 138] on div at bounding box center [652, 245] width 1027 height 449
click at [994, 433] on button "Done" at bounding box center [995, 433] width 27 height 15
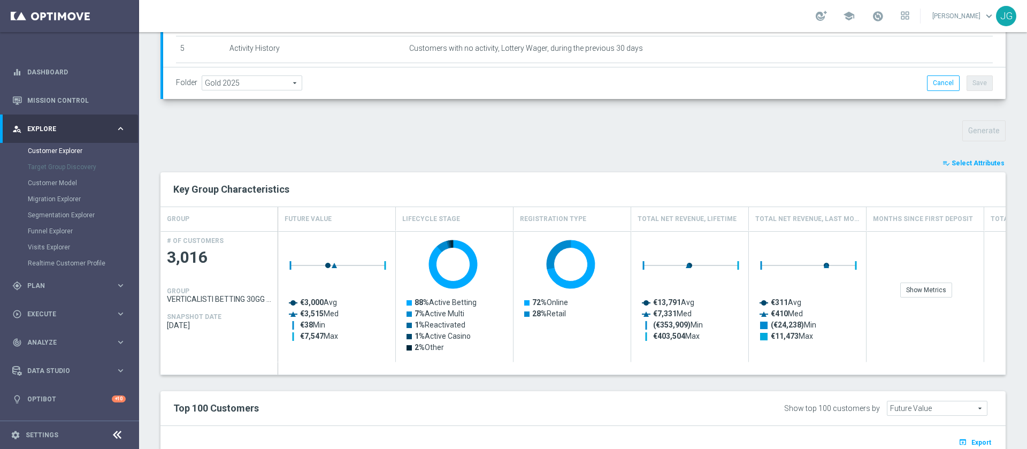
type input "Search"
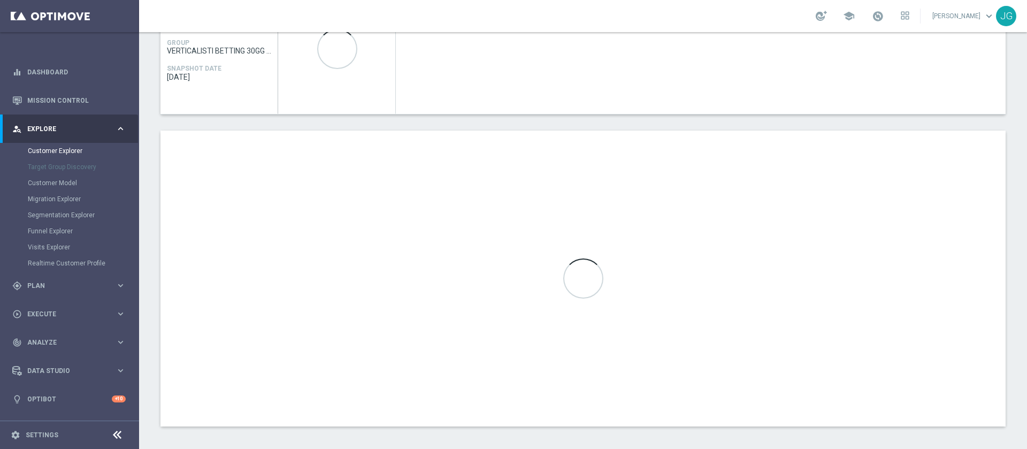
scroll to position [547, 0]
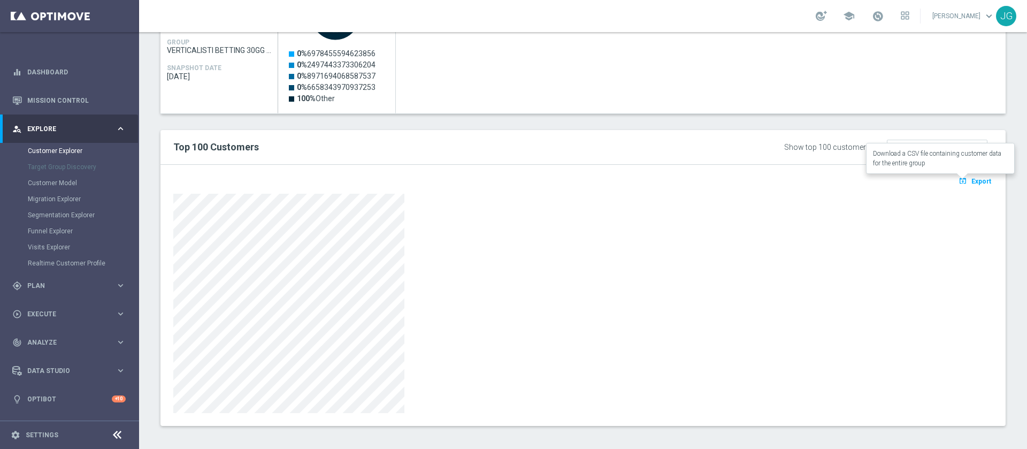
click at [958, 179] on icon "open_in_browser" at bounding box center [963, 180] width 11 height 9
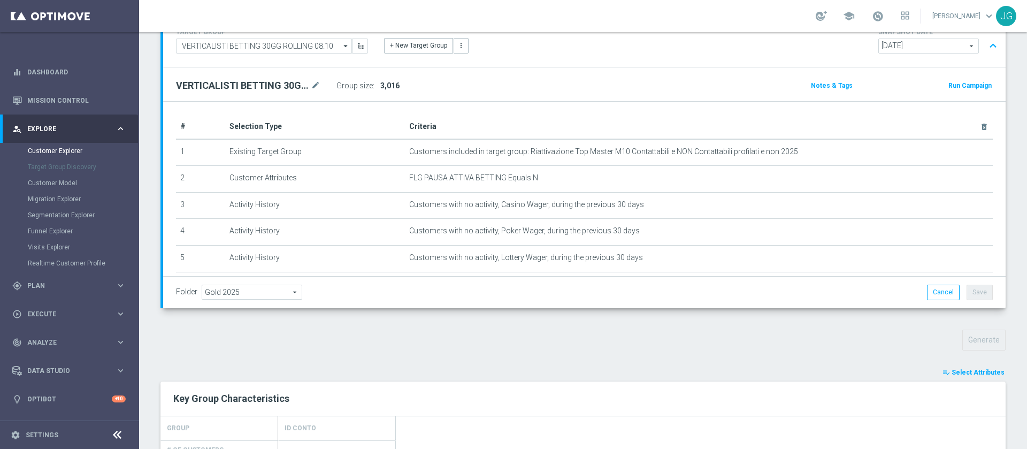
scroll to position [0, 0]
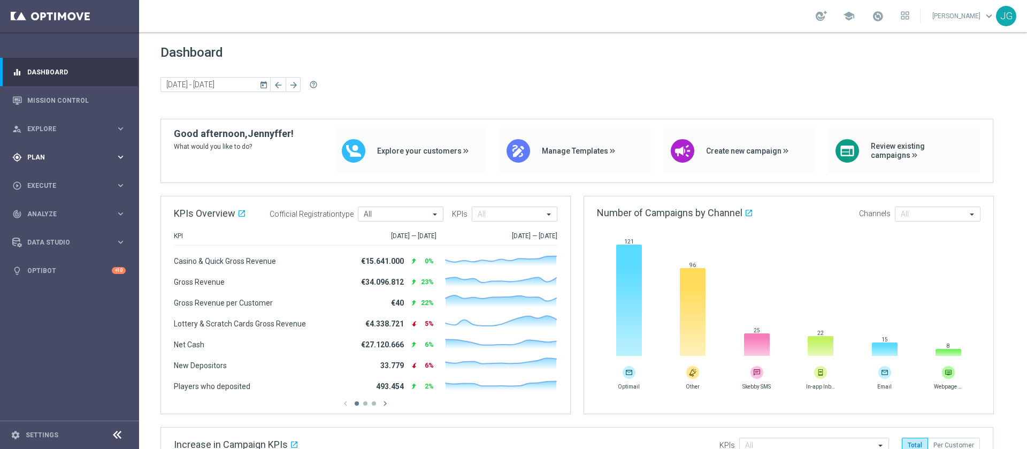
click at [32, 161] on div "gps_fixed Plan" at bounding box center [63, 157] width 103 height 10
click at [47, 180] on link "Target Groups" at bounding box center [69, 179] width 83 height 9
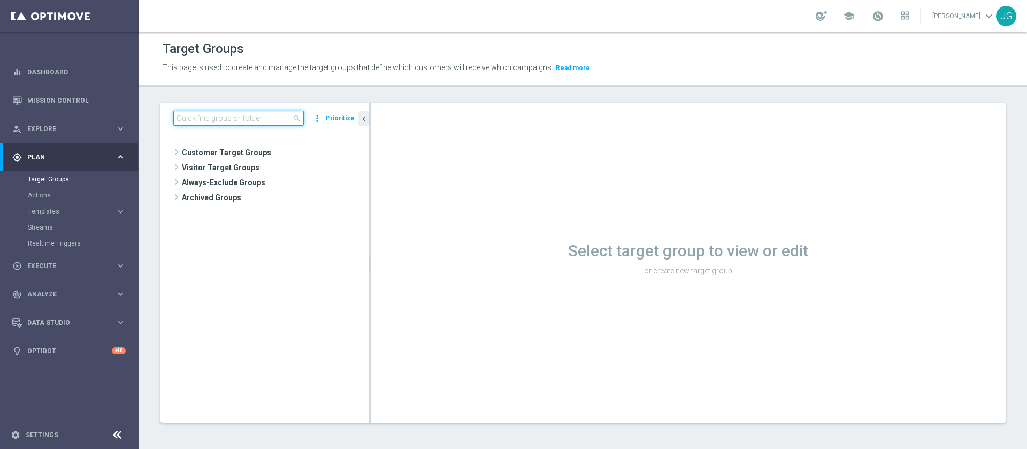
click at [233, 123] on input at bounding box center [238, 118] width 130 height 15
type input "crossell"
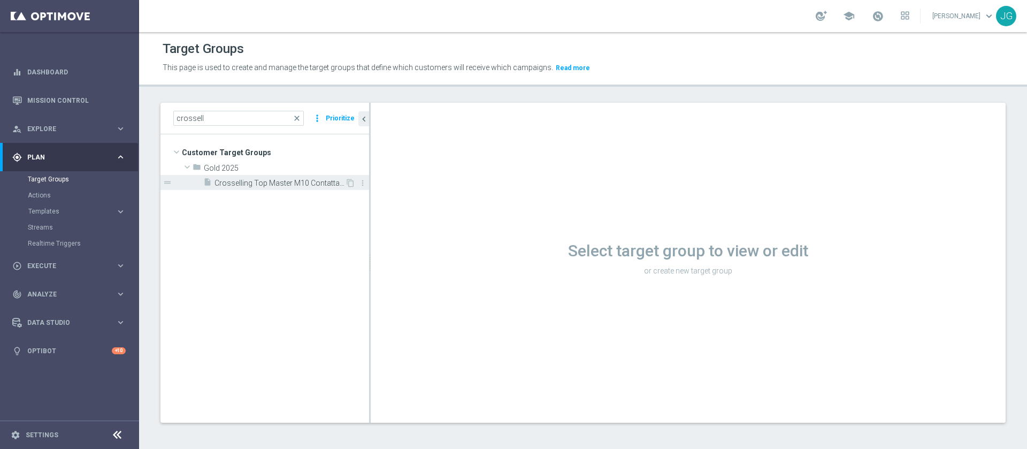
click at [265, 180] on span "Crosselling Top Master M10 Contattabili e NON Contattabili profilati 2025" at bounding box center [279, 183] width 130 height 9
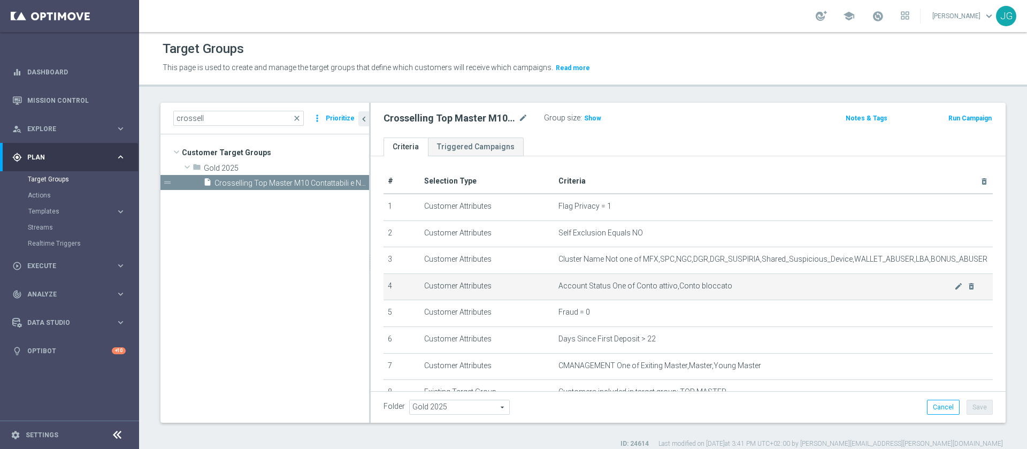
scroll to position [108, 0]
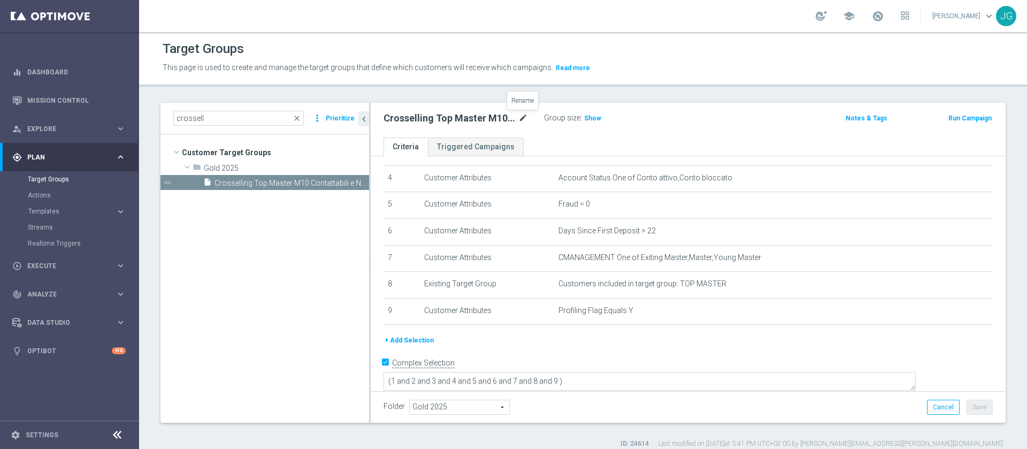
click at [519, 116] on icon "mode_edit" at bounding box center [523, 118] width 10 height 13
click at [493, 120] on input "Crosselling Top Master M10 Contattabili e NON Contattabili profilati 2025" at bounding box center [455, 119] width 144 height 15
click at [578, 138] on ul "Criteria Triggered Campaigns" at bounding box center [688, 146] width 635 height 19
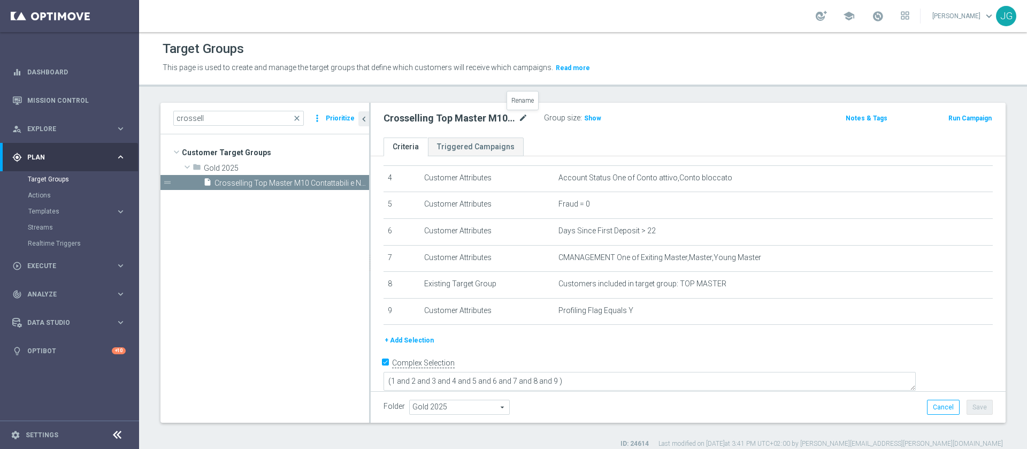
click at [523, 119] on icon "mode_edit" at bounding box center [523, 118] width 10 height 13
click at [629, 128] on div "Crosselling Top Master M10 Contattabili e NON Contattabili profilati 2025 Group…" at bounding box center [688, 120] width 635 height 35
click at [298, 119] on span "close" at bounding box center [296, 118] width 9 height 9
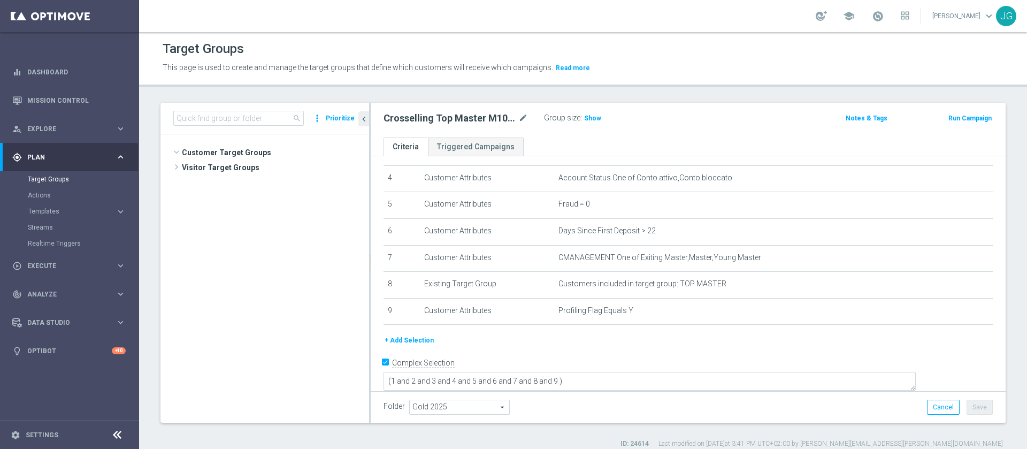
scroll to position [19651, 0]
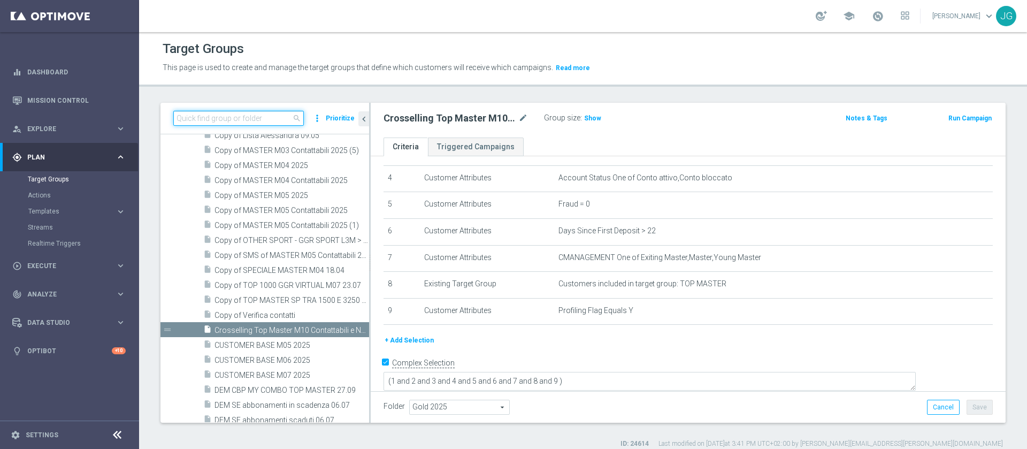
click at [259, 124] on input at bounding box center [238, 118] width 130 height 15
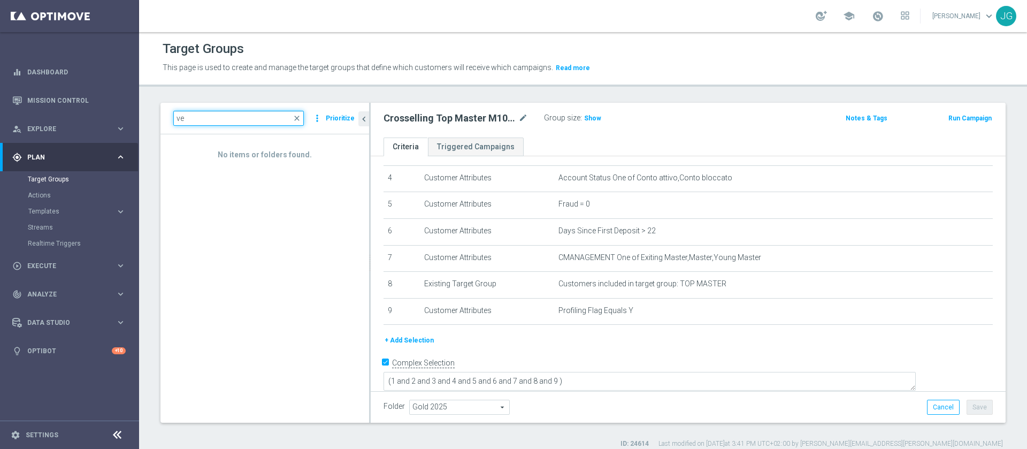
type input "v"
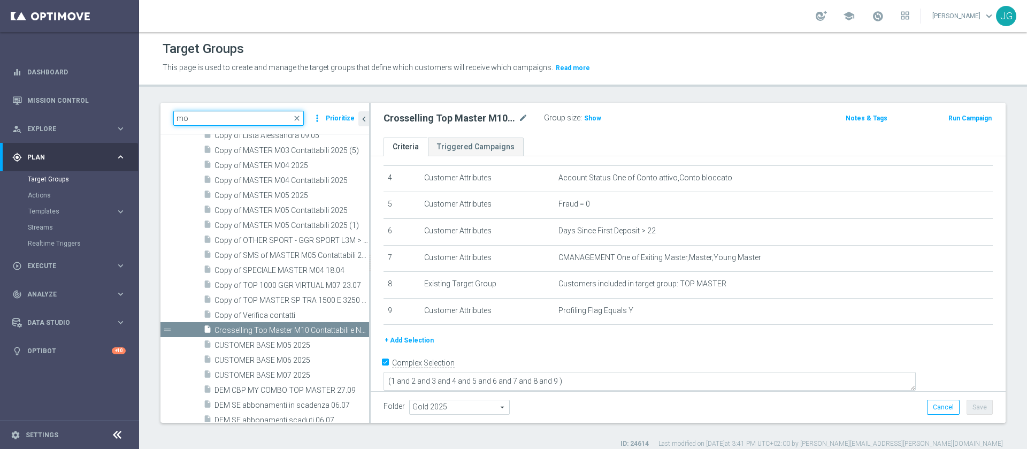
type input "m"
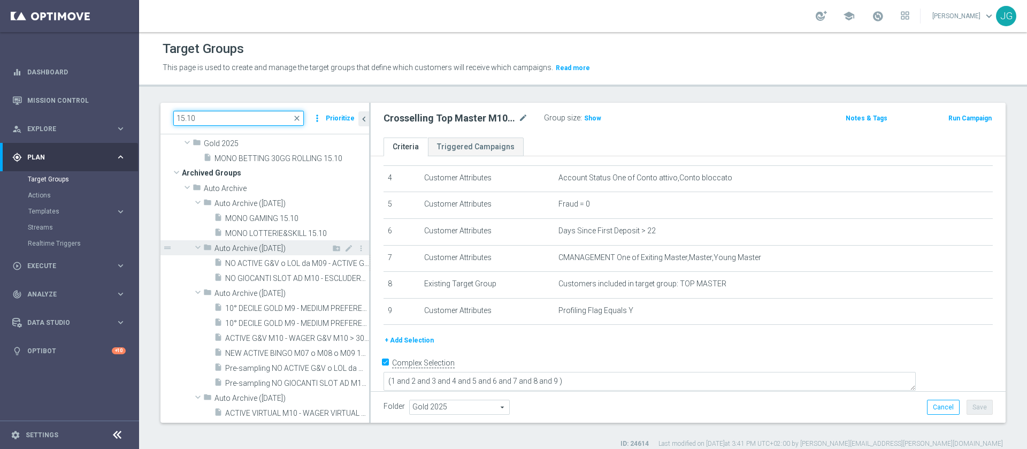
scroll to position [0, 0]
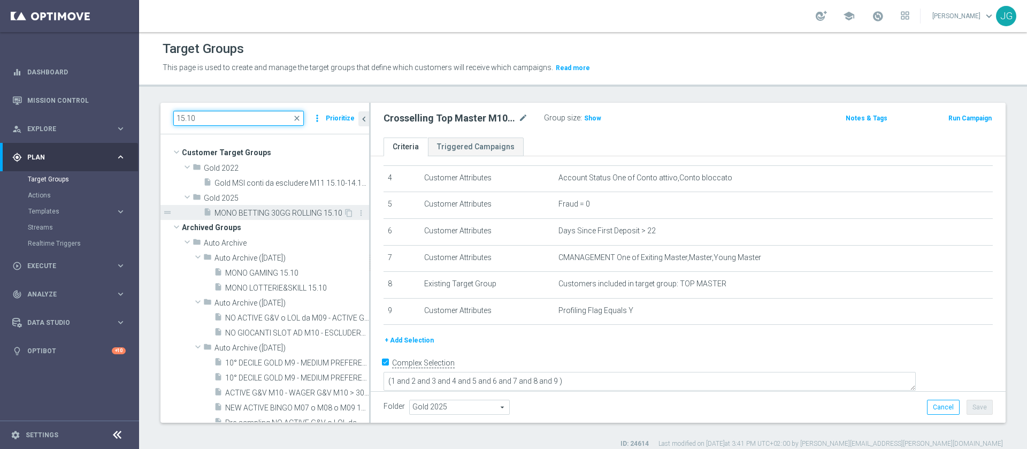
type input "15.10"
click at [268, 215] on span "MONO BETTING 30GG ROLLING 15.10" at bounding box center [278, 213] width 129 height 9
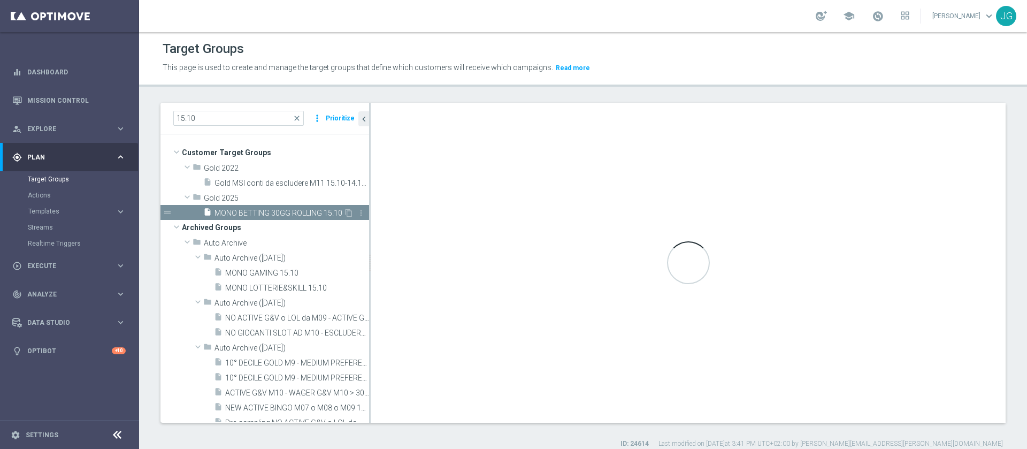
type textarea "(1 and 2 and 3 and 4 and 5 and 6 and 7 and 8 )"
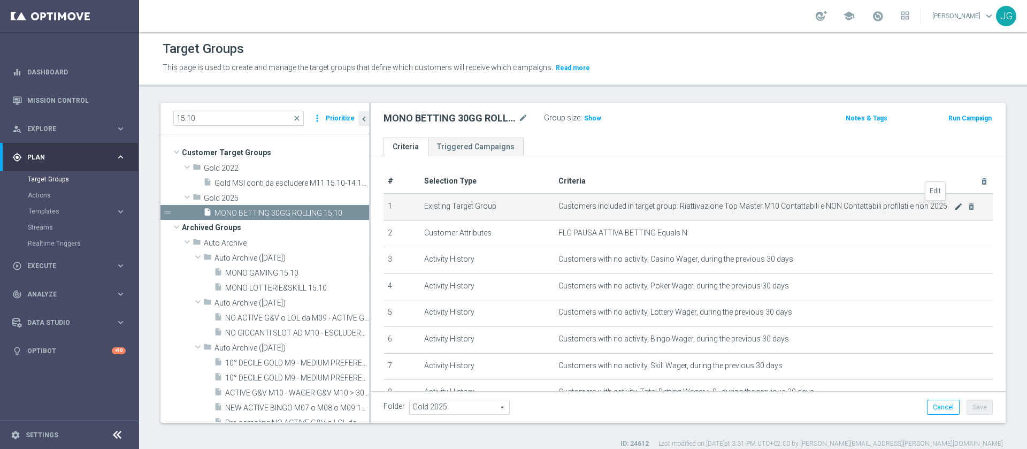
click at [954, 208] on icon "mode_edit" at bounding box center [958, 206] width 9 height 9
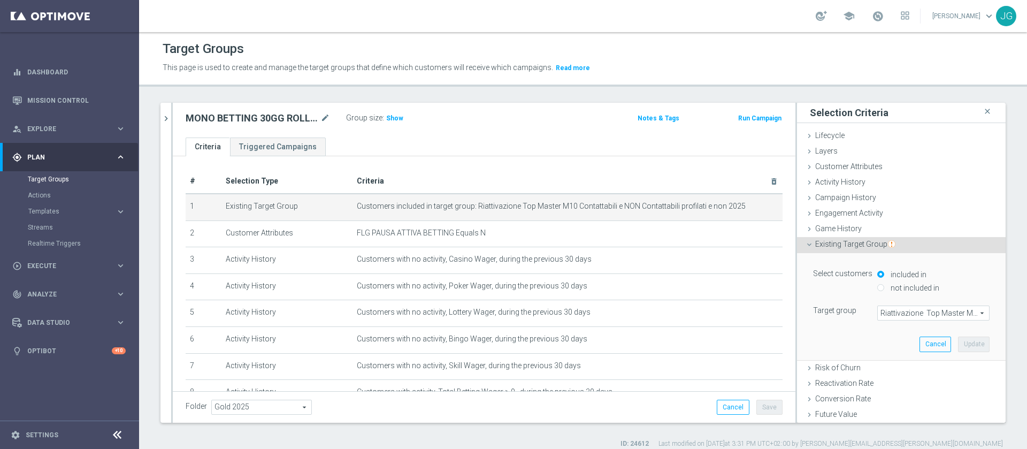
click at [884, 319] on span "Riattivazione Top Master M10 Contattabili e NON Contattabili profilati e non 20…" at bounding box center [932, 313] width 111 height 14
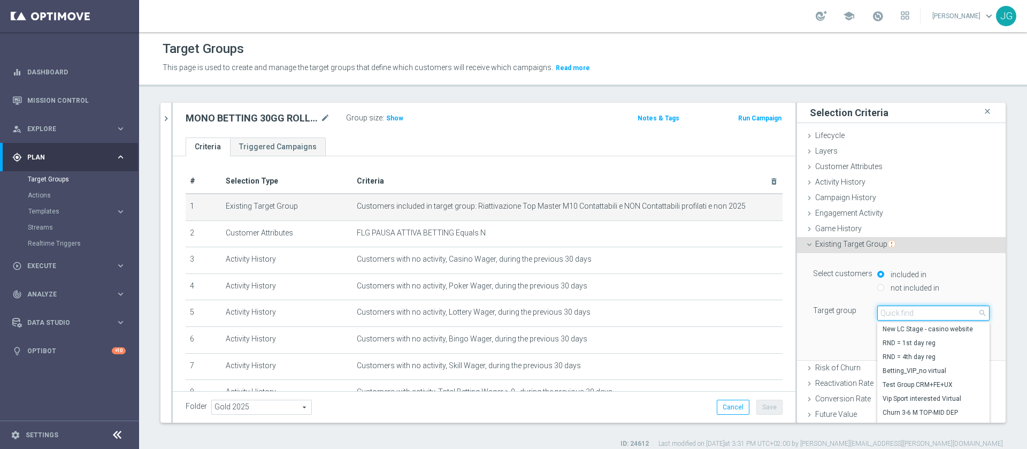
click at [881, 310] on input "search" at bounding box center [933, 312] width 112 height 15
paste input "Crosselling Top Master M10 Contattabili e NON Contattabili profilati 2025"
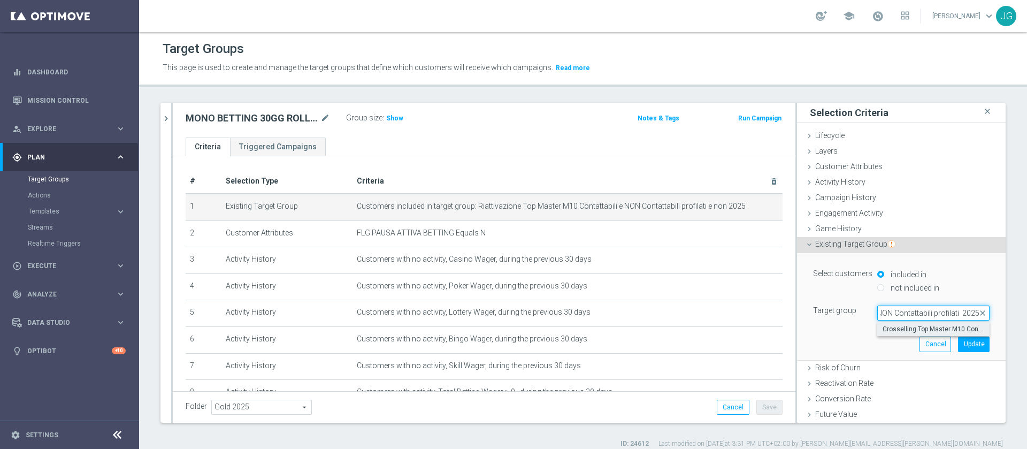
type input "Crosselling Top Master M10 Contattabili e NON Contattabili profilati 2025"
click at [917, 332] on span "Crosselling Top Master M10 Contattabili e NON Contattabili profilati 2025" at bounding box center [933, 329] width 102 height 9
type input "Crosselling Top Master M10 Contattabili e NON Contattabili profilati 2025"
click at [958, 348] on button "Update" at bounding box center [974, 343] width 32 height 15
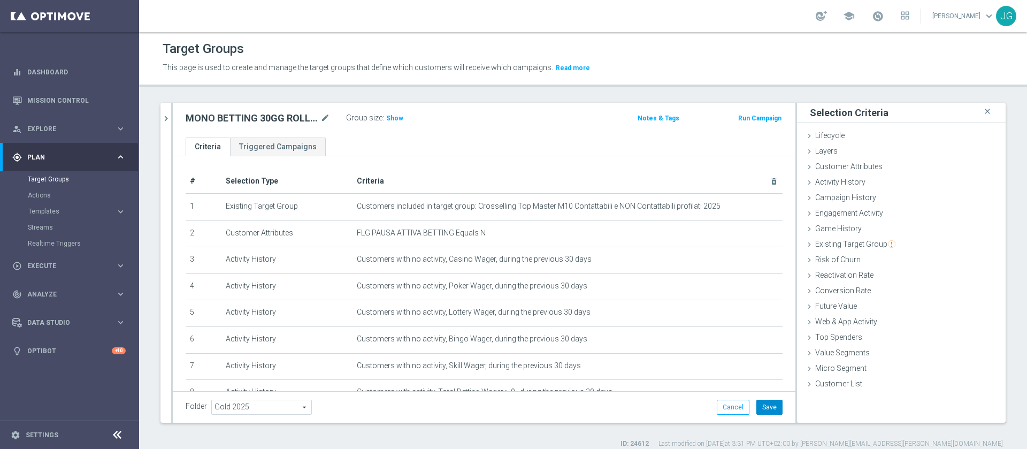
click at [756, 403] on button "Save" at bounding box center [769, 406] width 26 height 15
click at [395, 117] on span "Show" at bounding box center [394, 117] width 17 height 7
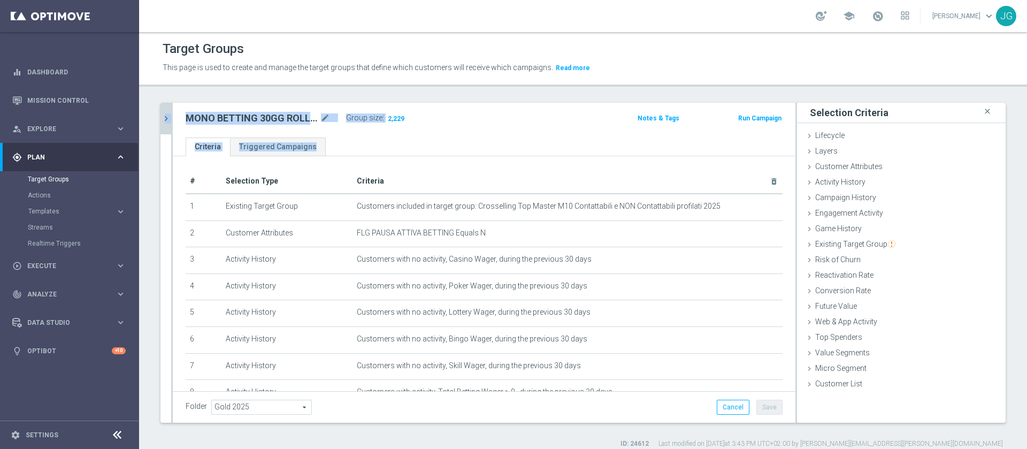
drag, startPoint x: 503, startPoint y: 151, endPoint x: 165, endPoint y: 117, distance: 340.1
click at [165, 117] on as-split "15.10 close more_vert Prioritize Customer Target Groups library_add create_new_…" at bounding box center [582, 263] width 845 height 320
click at [165, 117] on icon "chevron_right" at bounding box center [166, 118] width 10 height 10
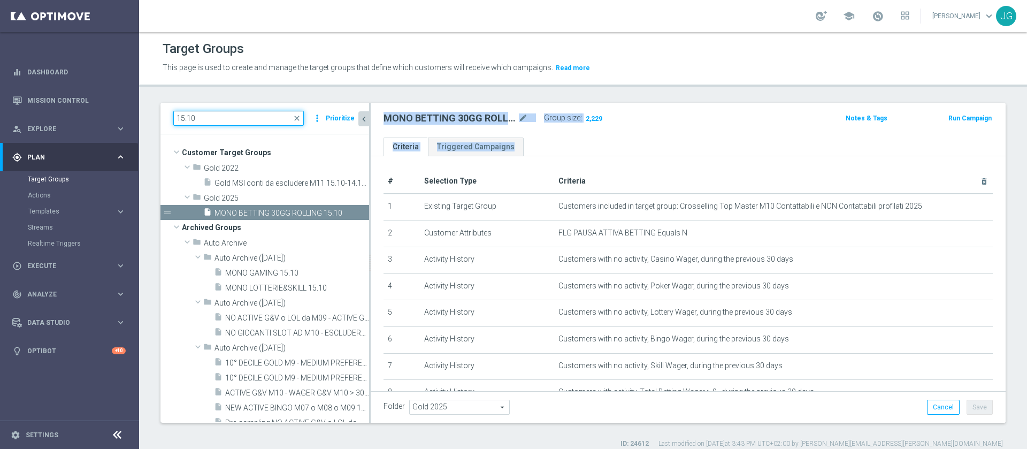
click at [253, 114] on input "15.10" at bounding box center [238, 118] width 130 height 15
type input "1"
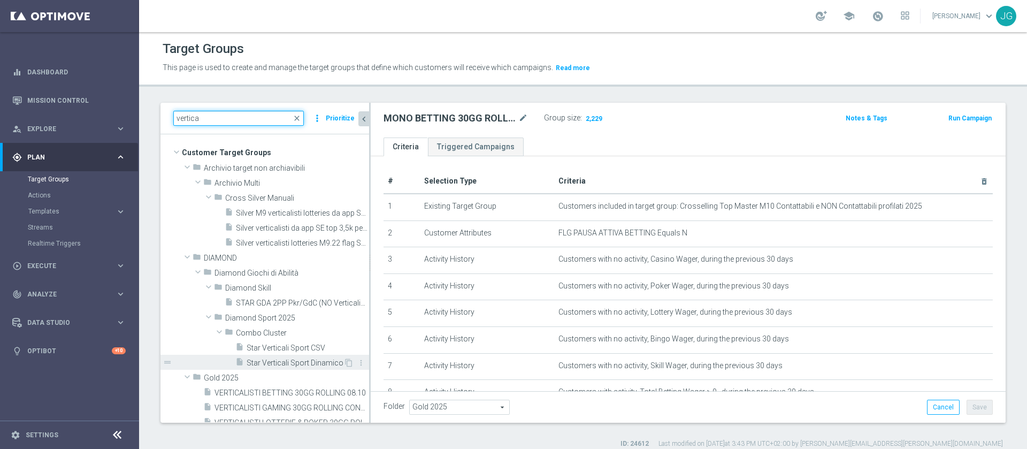
scroll to position [69, 0]
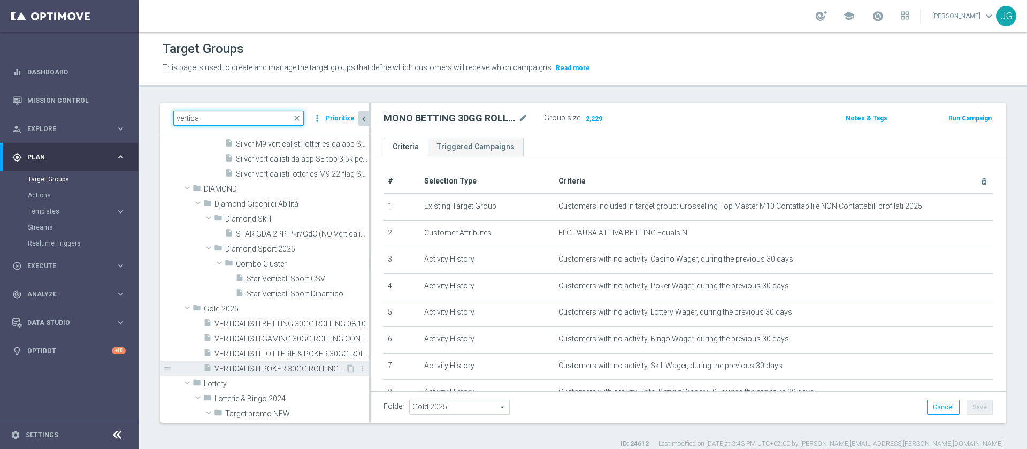
type input "vertica"
click at [276, 368] on span "VERTICALISTI POKER 30GG ROLLING CONTATTABILI E NON 08.10" at bounding box center [279, 368] width 130 height 9
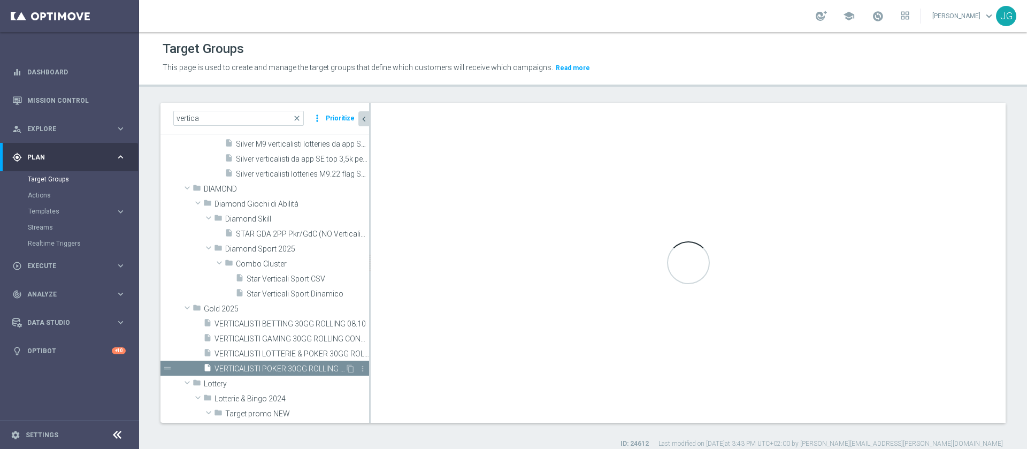
type textarea "(1 and 2 and 3 and 4 and 5 and 6 and 7 AND 8 )"
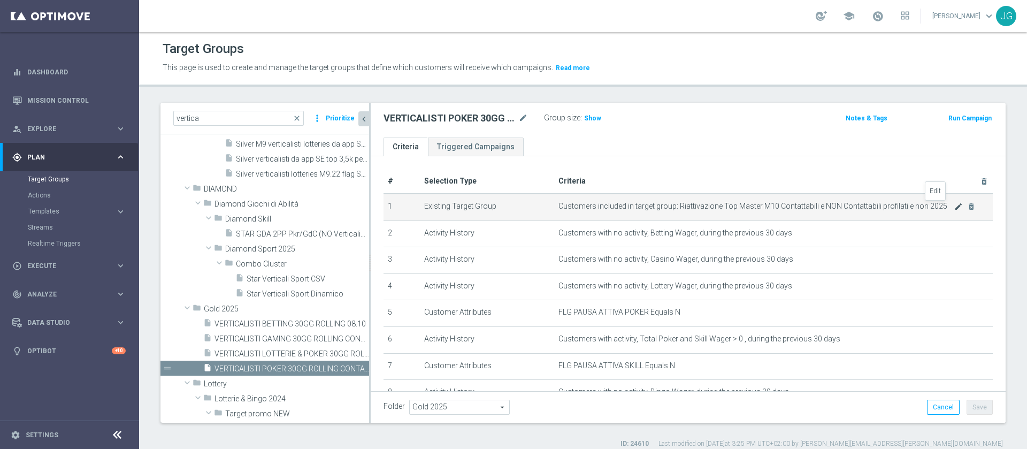
click at [954, 208] on icon "mode_edit" at bounding box center [958, 206] width 9 height 9
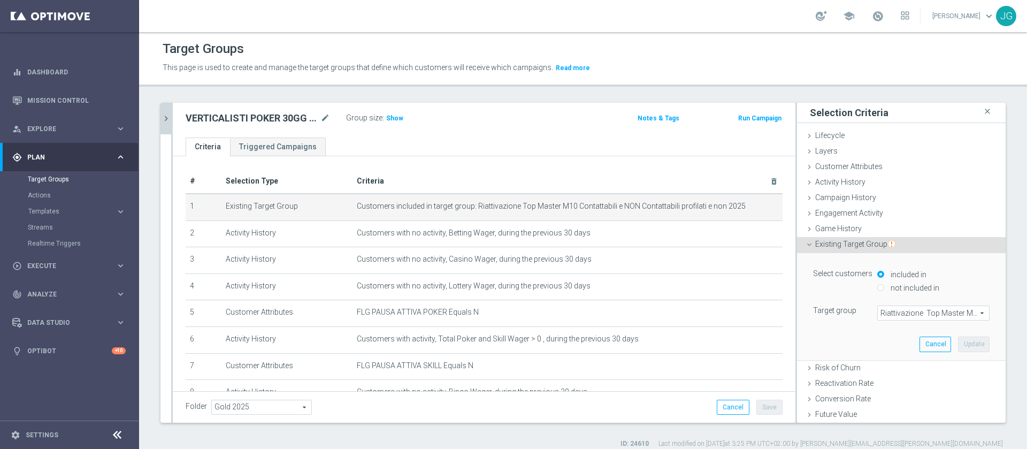
click at [878, 311] on span "Riattivazione Top Master M10 Contattabili e NON Contattabili profilati e non 20…" at bounding box center [932, 313] width 111 height 14
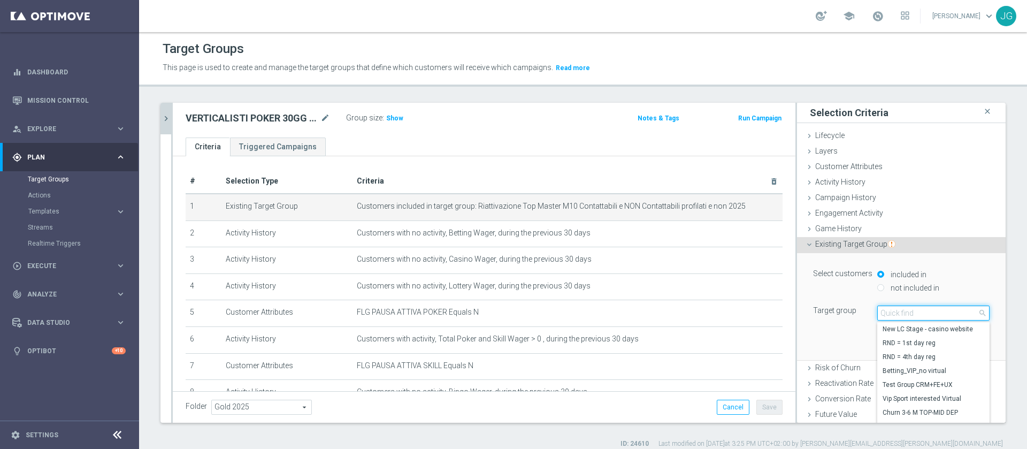
click at [878, 311] on input "search" at bounding box center [933, 312] width 112 height 15
paste input "Crosselling Top Master M10 Contattabili e NON Contattabili profilati 2025"
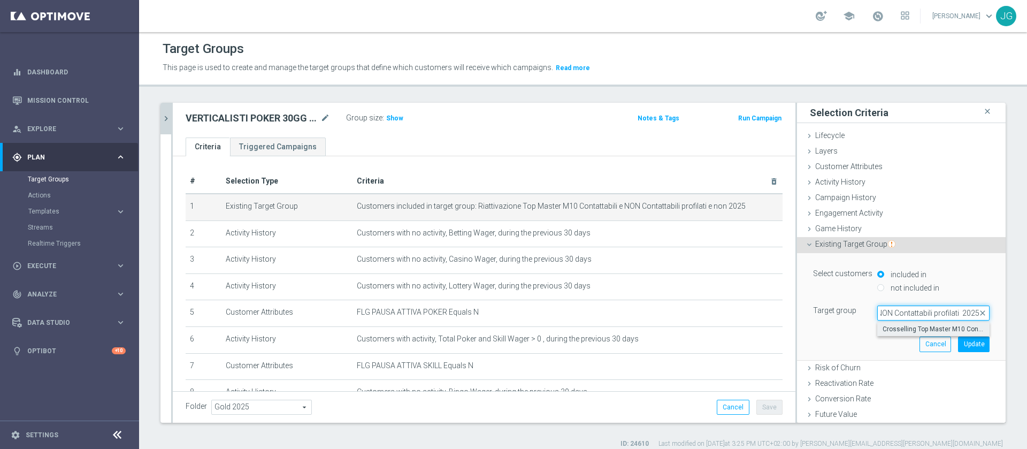
type input "Crosselling Top Master M10 Contattabili e NON Contattabili profilati 2025"
click at [911, 328] on span "Crosselling Top Master M10 Contattabili e NON Contattabili profilati 2025" at bounding box center [933, 329] width 102 height 9
type input "Crosselling Top Master M10 Contattabili e NON Contattabili profilati 2025"
click at [958, 344] on button "Update" at bounding box center [974, 343] width 32 height 15
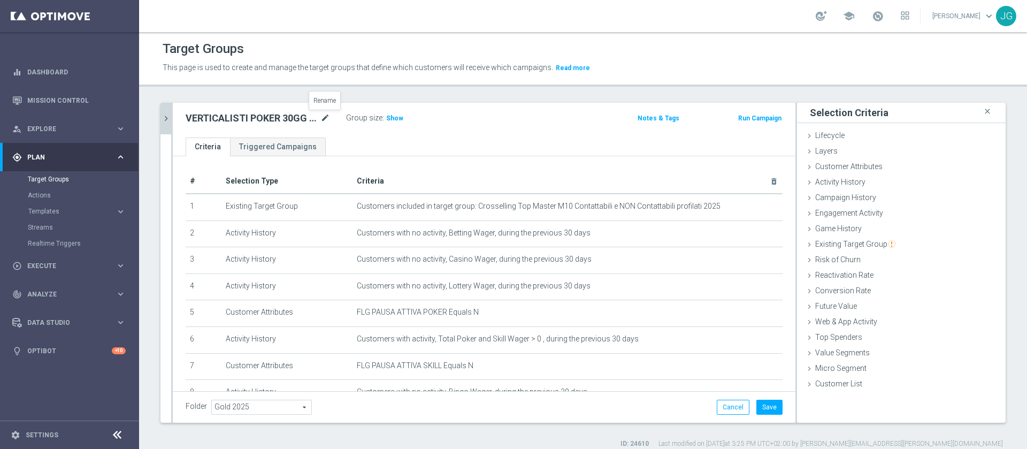
click at [326, 117] on icon "mode_edit" at bounding box center [325, 118] width 10 height 13
click at [232, 115] on input "VERTICALISTI POKER 30GG ROLLING CONTATTABILI E NON 08.10" at bounding box center [258, 119] width 144 height 15
type input "MONO POKER 30GG ROLLING CONTATTABILI E NON 08.10"
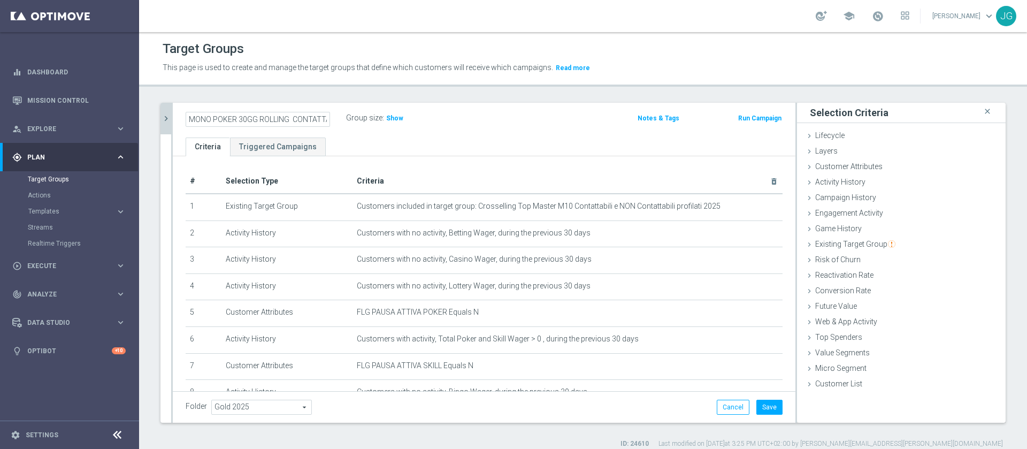
click at [527, 155] on ul "Criteria Triggered Campaigns" at bounding box center [484, 146] width 622 height 19
click at [756, 403] on button "Save" at bounding box center [769, 406] width 26 height 15
click at [392, 118] on span "Show" at bounding box center [394, 117] width 17 height 7
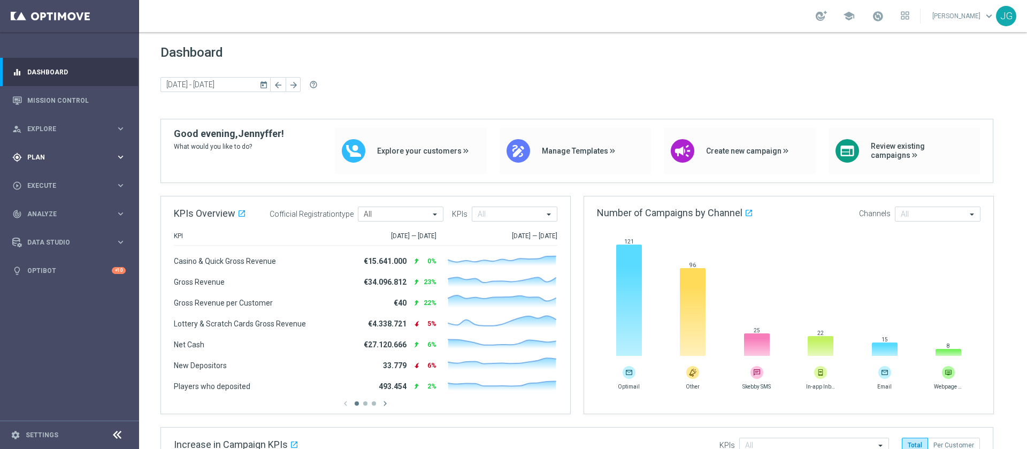
click at [62, 143] on div "gps_fixed Plan keyboard_arrow_right" at bounding box center [69, 157] width 138 height 28
click at [44, 183] on div "Target Groups" at bounding box center [83, 179] width 110 height 16
click at [63, 172] on div "Target Groups" at bounding box center [83, 179] width 110 height 16
click at [51, 176] on link "Target Groups" at bounding box center [69, 179] width 83 height 9
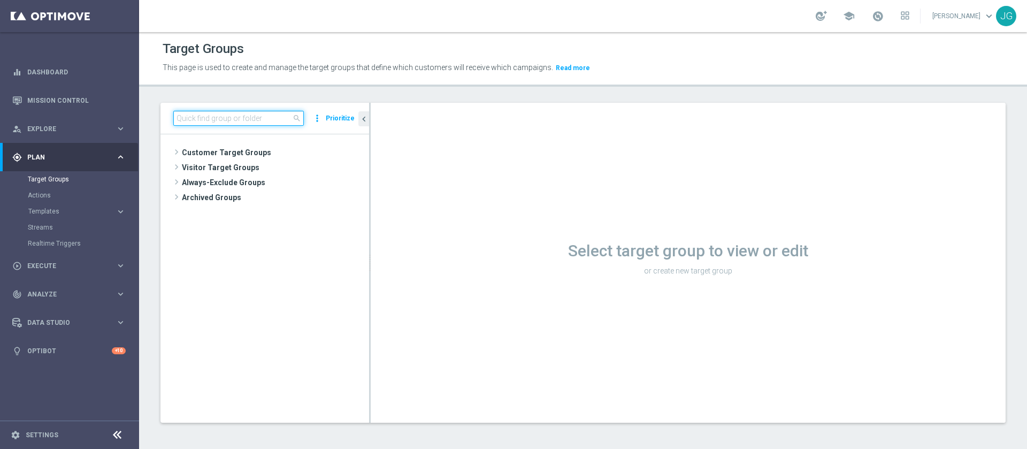
click at [200, 113] on input at bounding box center [238, 118] width 130 height 15
paste input "ACTIVE LOTTERIE LOW MASTER 30GG ROLLING"
type input "ACTIVE LOTTERIE LOW MASTER 30GG ROLLING"
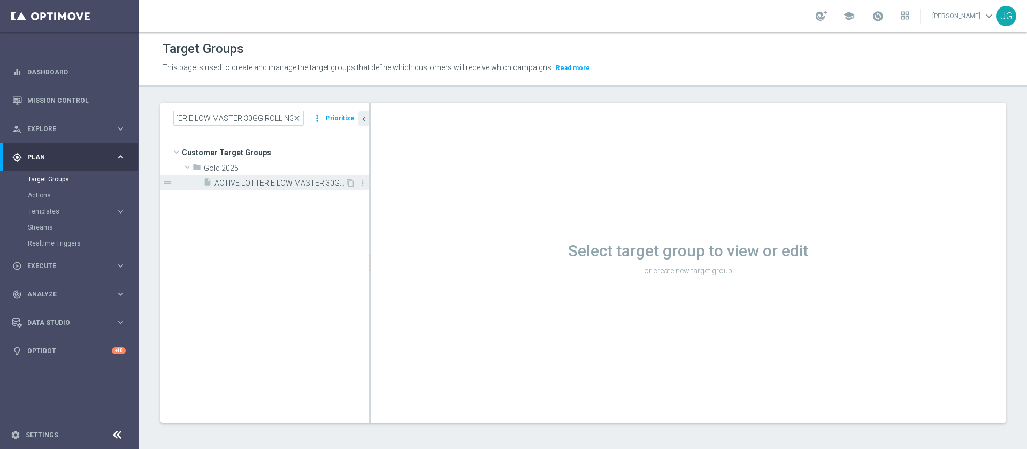
scroll to position [0, 0]
click at [268, 179] on span "ACTIVE LOTTERIE LOW MASTER 30GG ROLLING 09.10" at bounding box center [279, 183] width 130 height 9
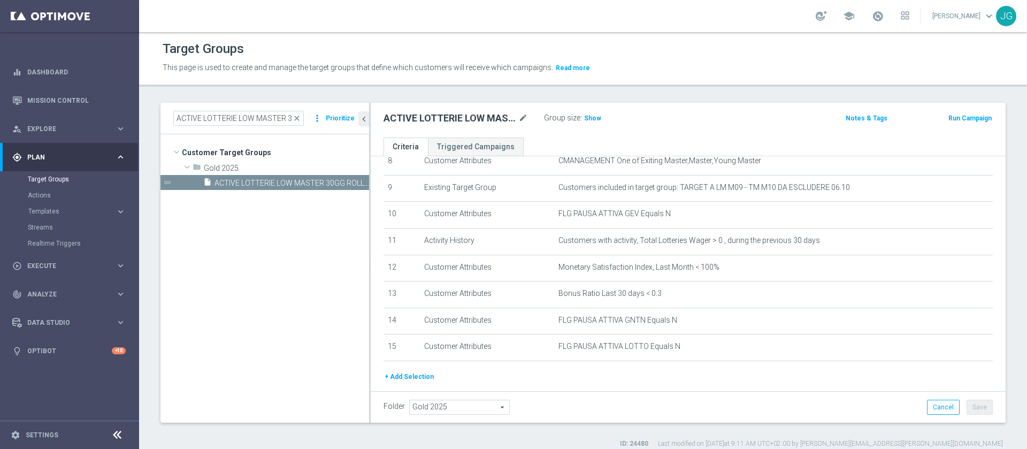
scroll to position [232, 0]
click at [593, 114] on span "Show" at bounding box center [592, 117] width 17 height 7
click at [594, 118] on span "1,050" at bounding box center [593, 119] width 19 height 10
click at [601, 115] on span "1,050" at bounding box center [593, 119] width 19 height 10
click at [301, 117] on span "close" at bounding box center [296, 118] width 9 height 9
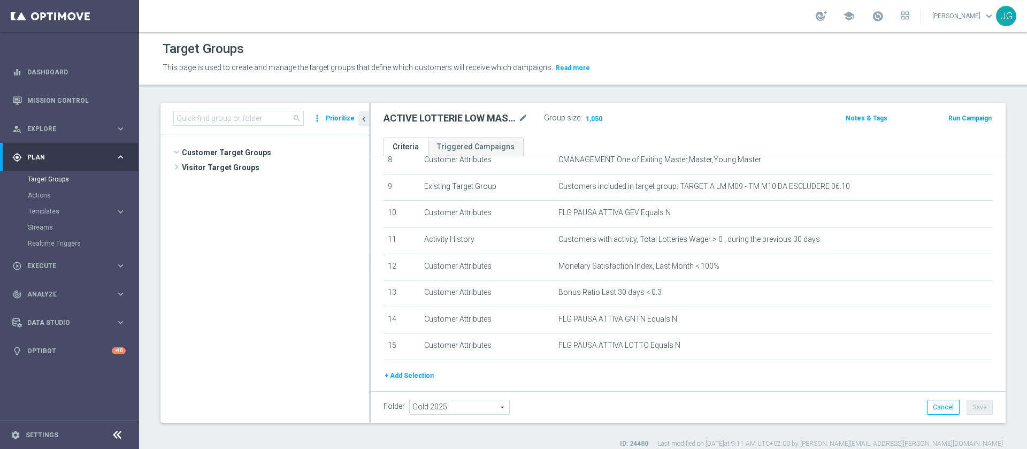
scroll to position [4596, 0]
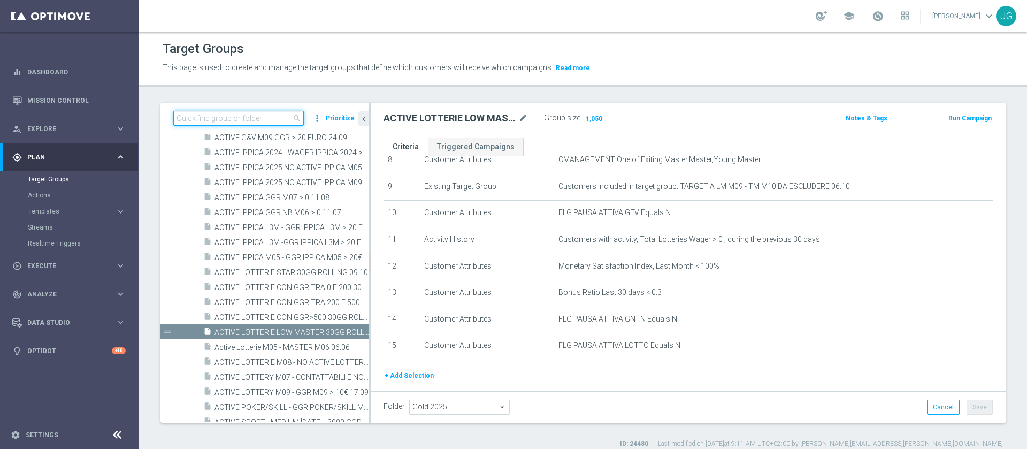
click at [264, 119] on input at bounding box center [238, 118] width 130 height 15
paste input "ACTIVE LOTTERIE STAR 30GG ROLLING"
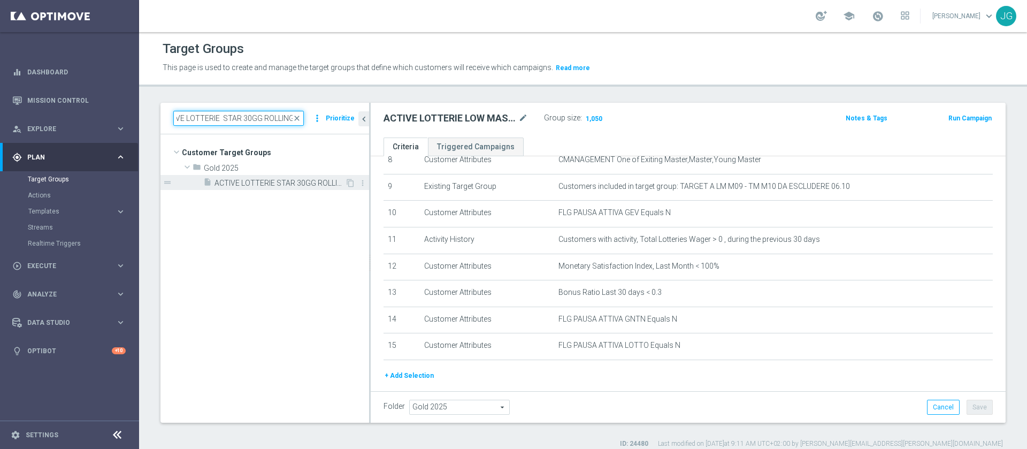
type input "ACTIVE LOTTERIE STAR 30GG ROLLING"
click at [289, 183] on span "ACTIVE LOTTERIE STAR 30GG ROLLING 09.10" at bounding box center [279, 183] width 130 height 9
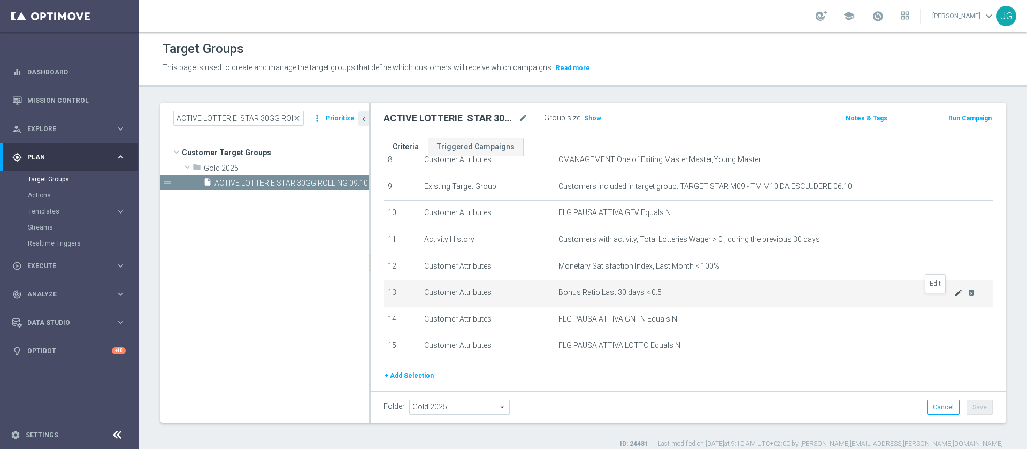
click at [954, 297] on icon "mode_edit" at bounding box center [958, 292] width 9 height 9
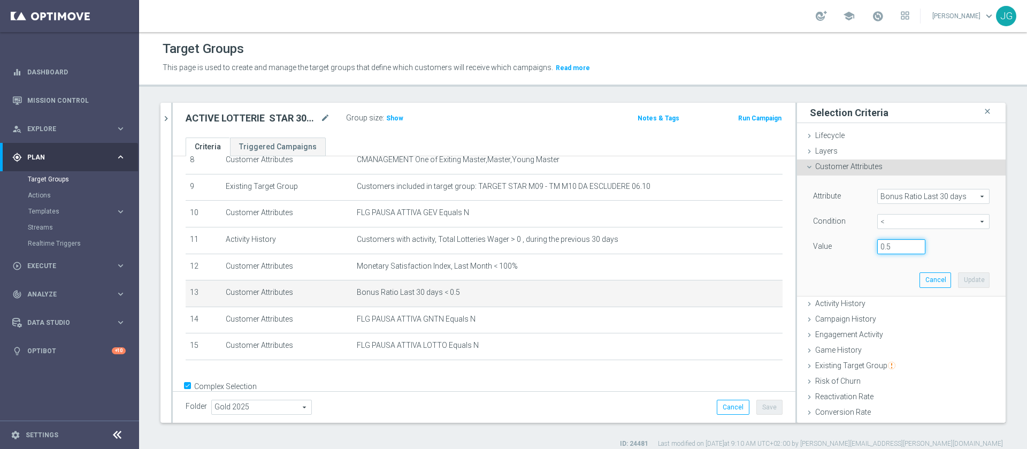
click at [883, 247] on input "0.5" at bounding box center [901, 246] width 48 height 15
type input "0.3"
click at [958, 275] on button "Update" at bounding box center [974, 279] width 32 height 15
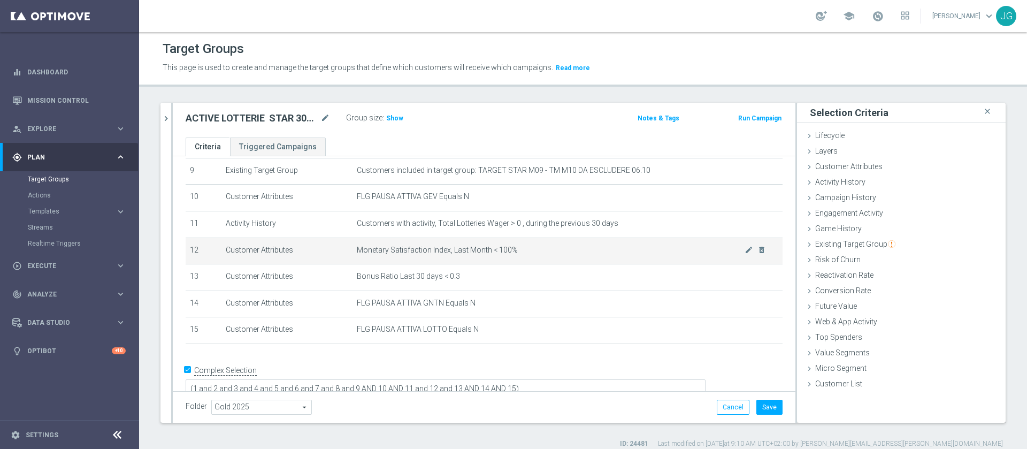
scroll to position [258, 0]
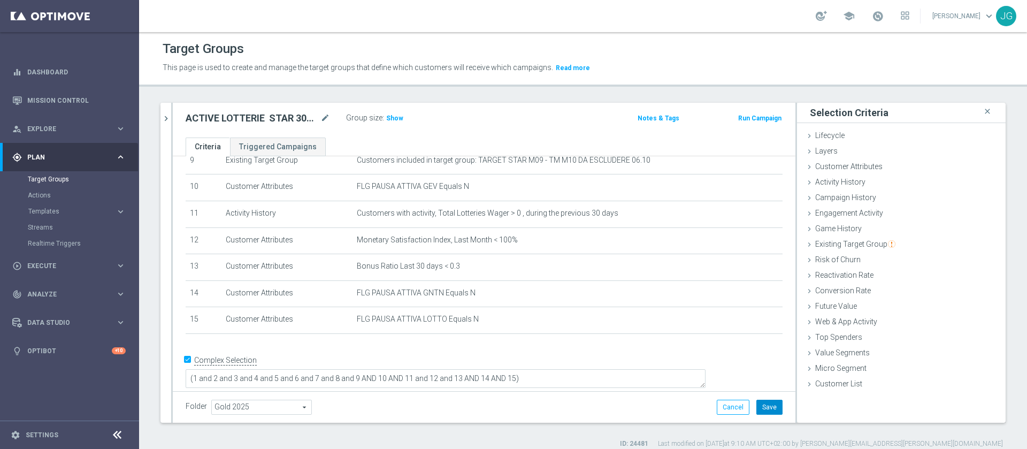
click at [761, 407] on button "Save" at bounding box center [769, 406] width 26 height 15
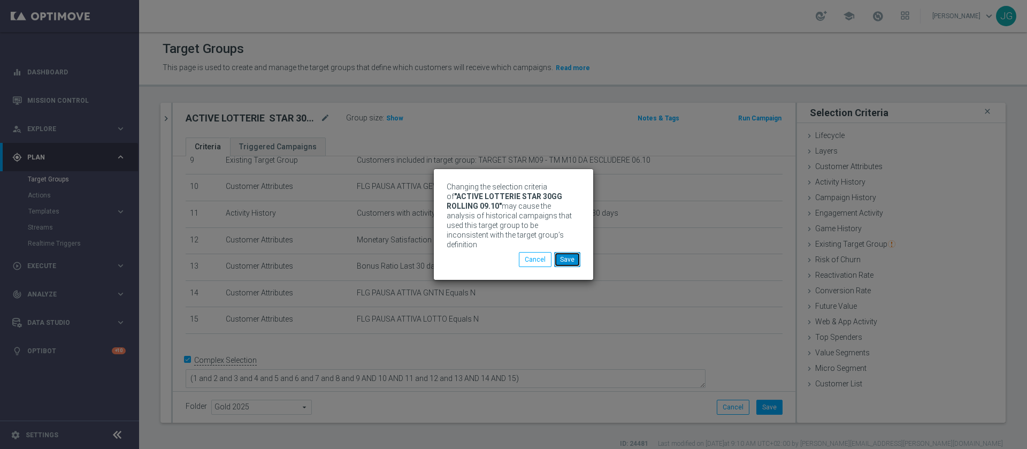
click at [568, 252] on button "Save" at bounding box center [567, 259] width 26 height 15
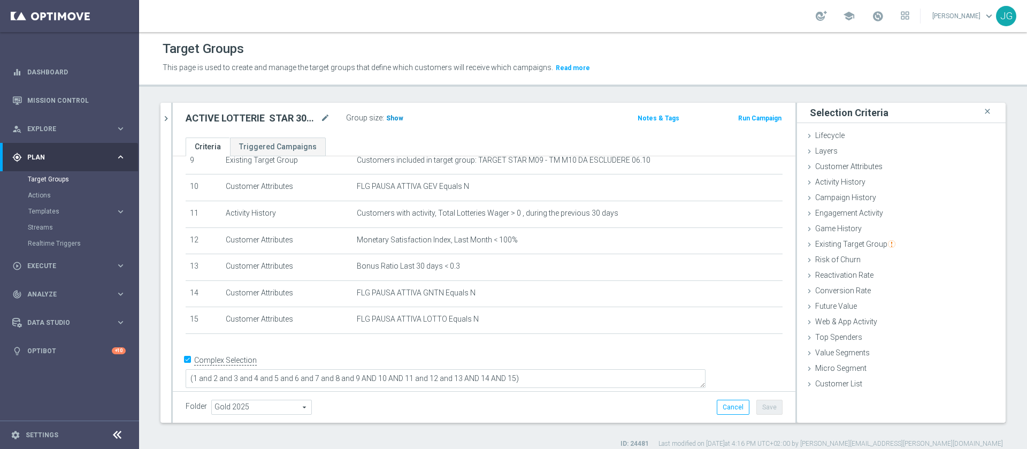
click at [391, 115] on span "Show" at bounding box center [394, 117] width 17 height 7
click at [388, 117] on span "182" at bounding box center [393, 119] width 13 height 10
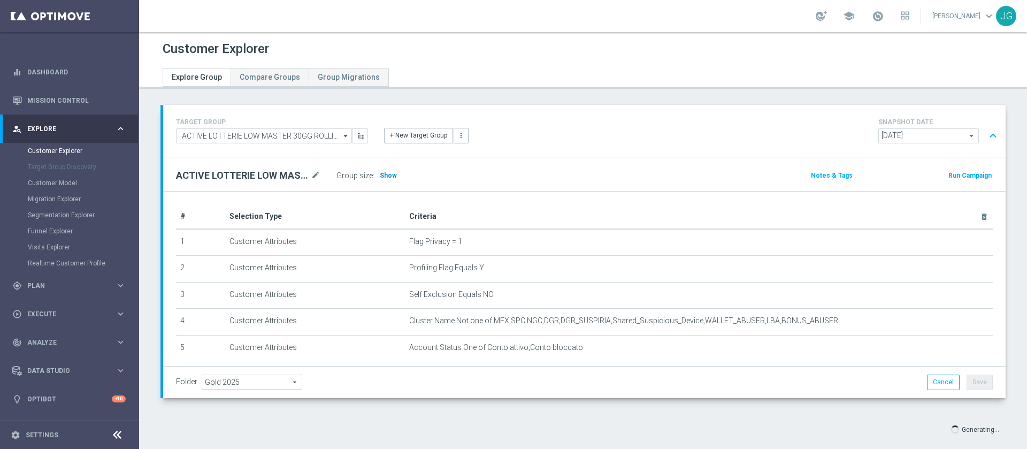
click at [385, 174] on span "Show" at bounding box center [388, 175] width 17 height 7
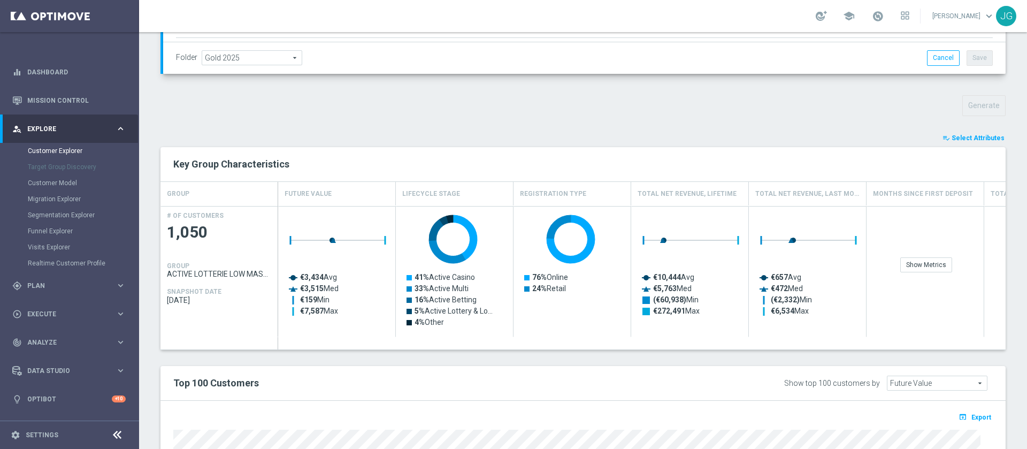
scroll to position [307, 0]
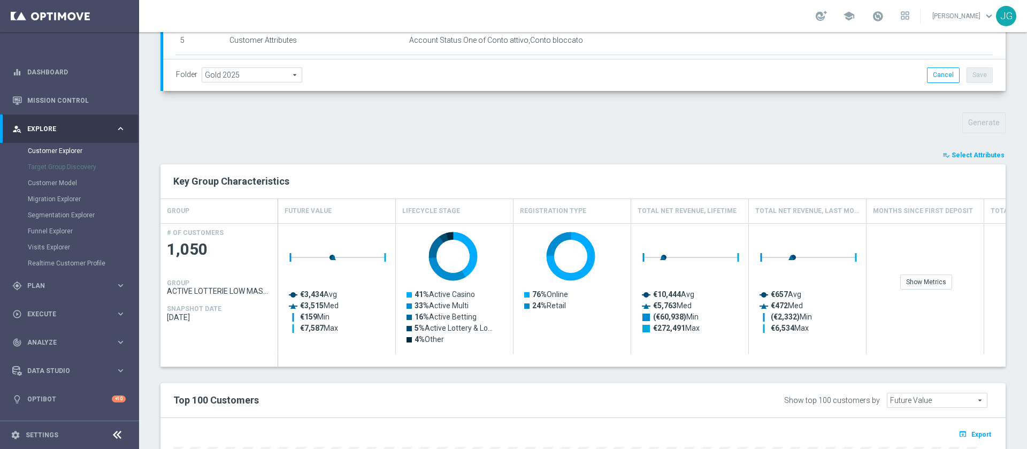
click at [943, 155] on button "playlist_add_check Select Attributes" at bounding box center [973, 155] width 64 height 12
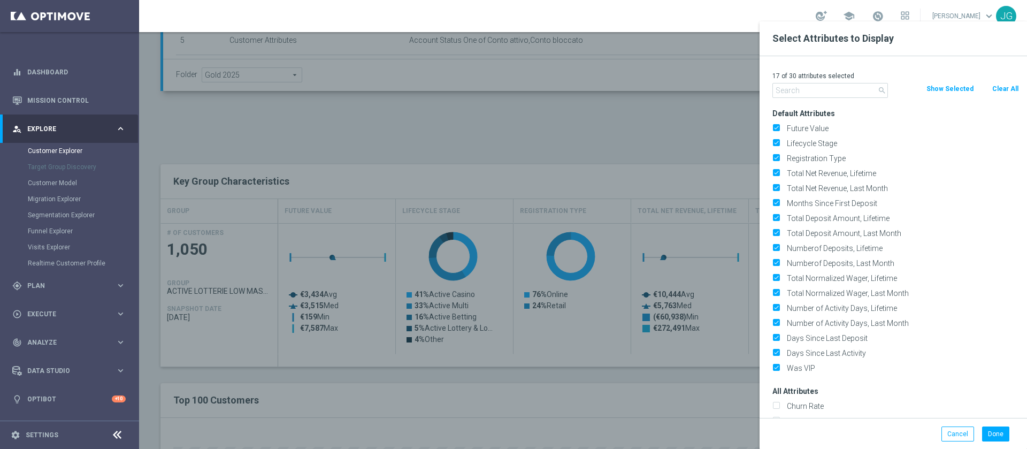
click at [1001, 86] on button "Clear All" at bounding box center [1005, 89] width 28 height 12
checkbox input "false"
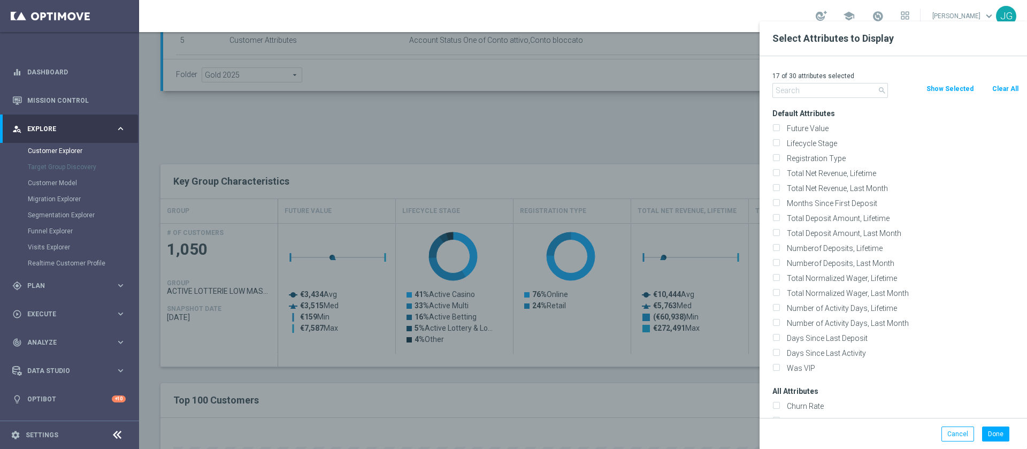
checkbox input "false"
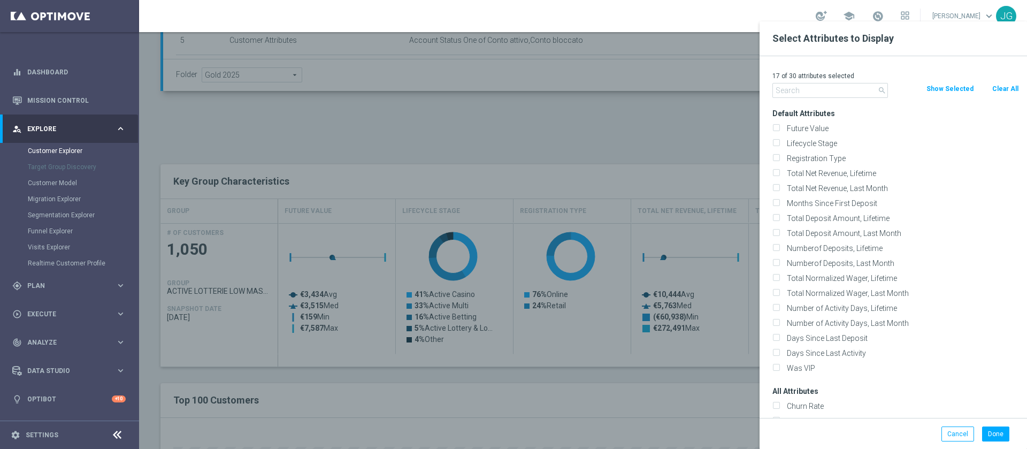
checkbox input "false"
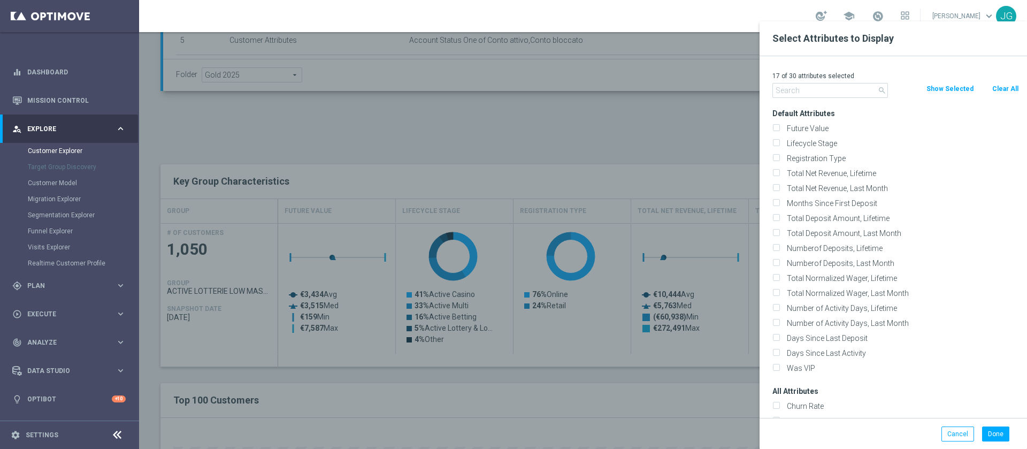
checkbox input "false"
click at [791, 86] on input "text" at bounding box center [829, 90] width 115 height 15
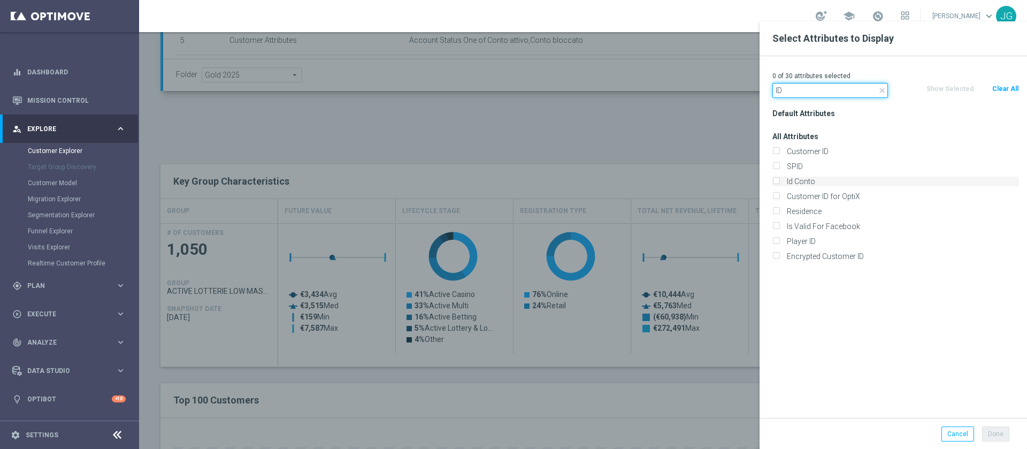
type input "ID"
click at [792, 181] on label "Id Conto" at bounding box center [901, 181] width 236 height 10
click at [779, 181] on input "Id Conto" at bounding box center [775, 182] width 7 height 7
checkbox input "true"
click at [846, 328] on div "Default Attributes All Attributes Customer ID SPID" at bounding box center [895, 262] width 263 height 312
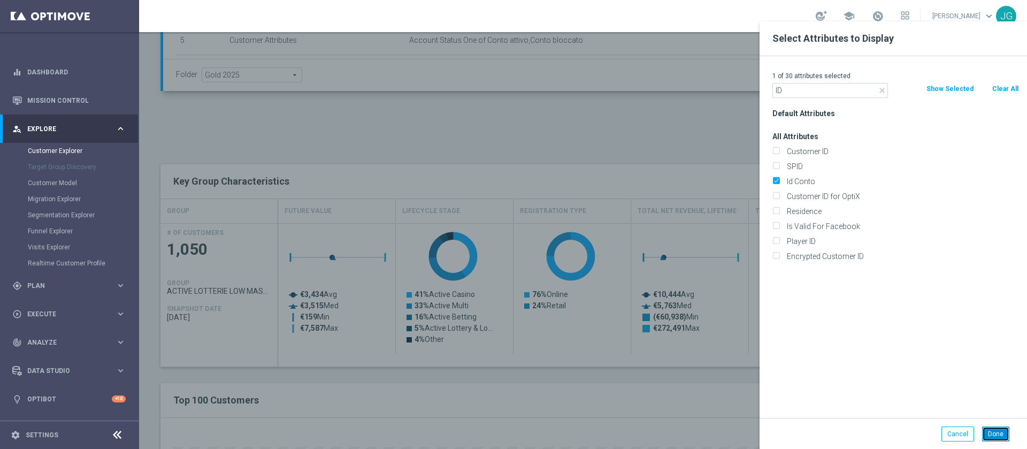
click at [994, 426] on button "Done" at bounding box center [995, 433] width 27 height 15
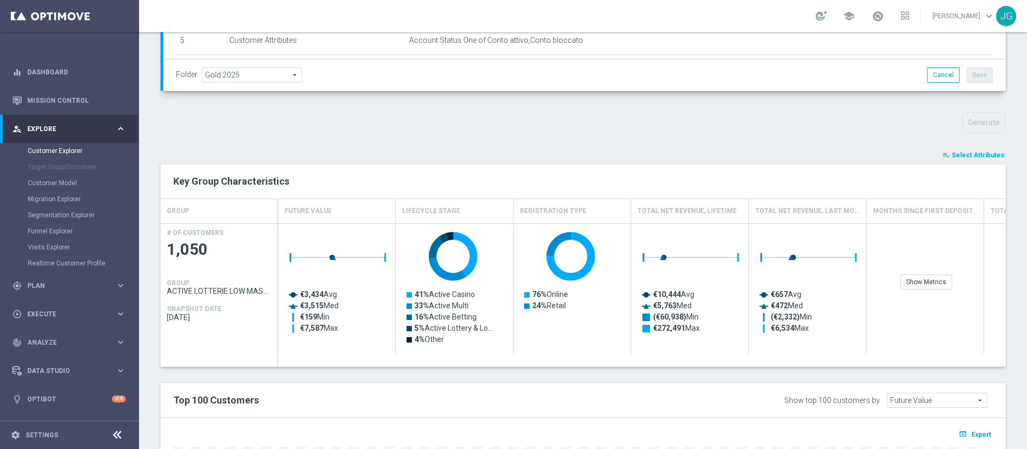
type input "Search"
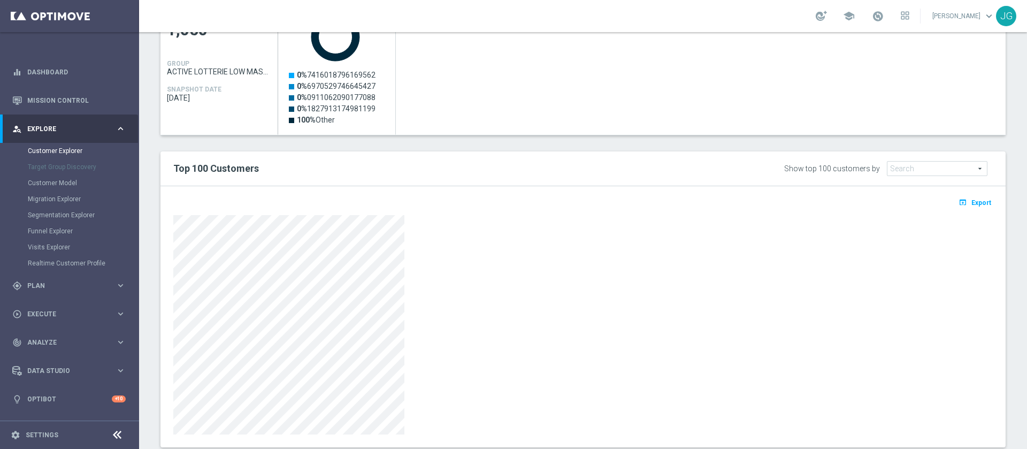
scroll to position [551, 0]
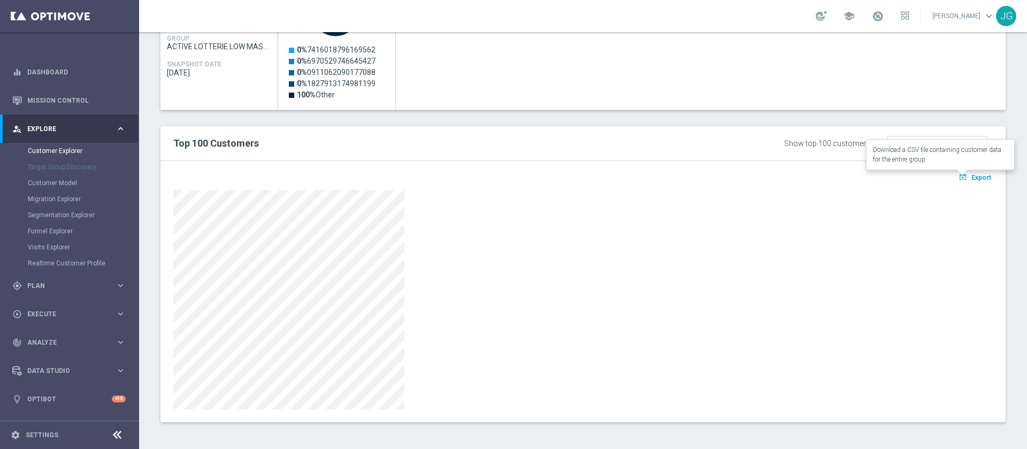
click at [971, 179] on span "Export" at bounding box center [981, 177] width 20 height 7
click at [607, 186] on div "open_in_browser Export Loading" at bounding box center [582, 180] width 835 height 13
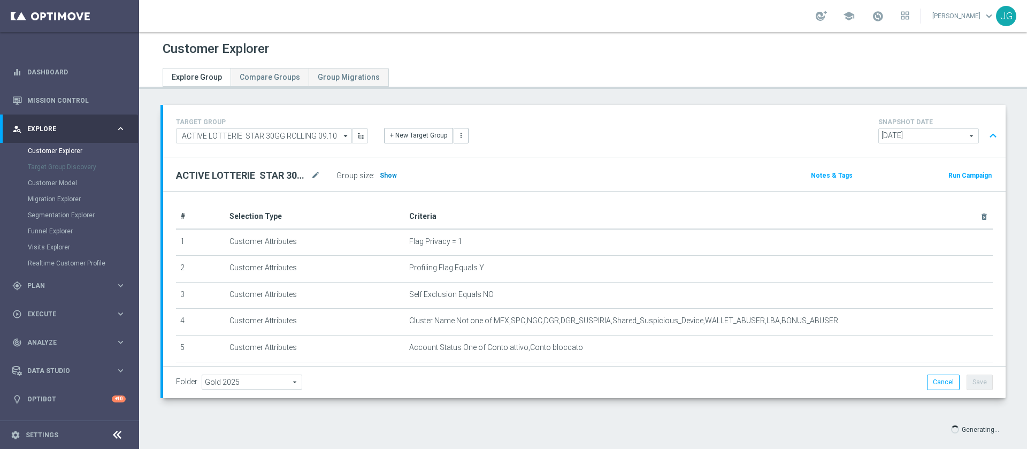
click at [389, 175] on span "Show" at bounding box center [388, 175] width 17 height 7
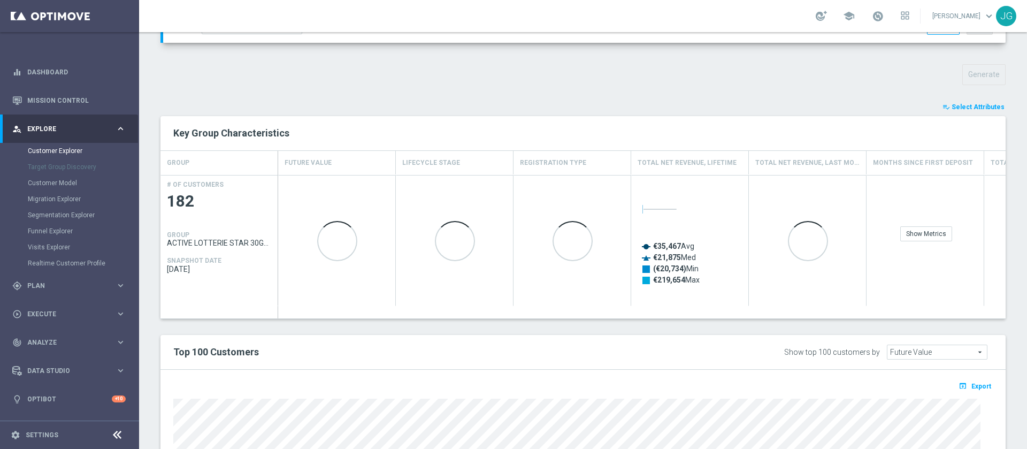
scroll to position [351, 0]
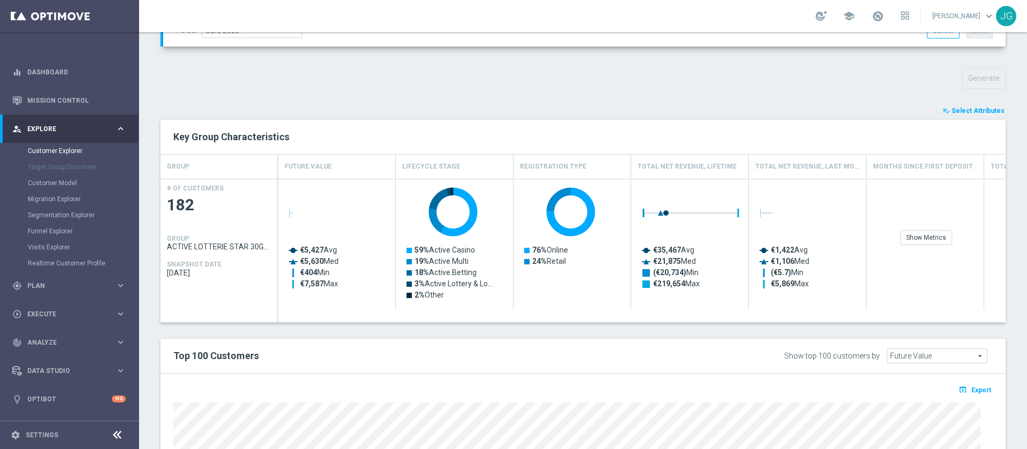
click at [958, 109] on span "Select Attributes" at bounding box center [977, 110] width 53 height 7
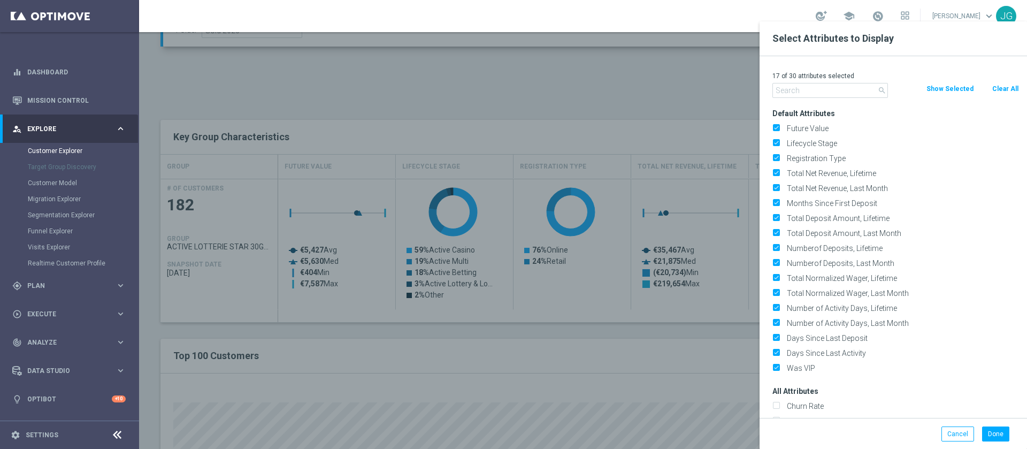
click at [1011, 84] on button "Clear All" at bounding box center [1005, 89] width 28 height 12
checkbox input "false"
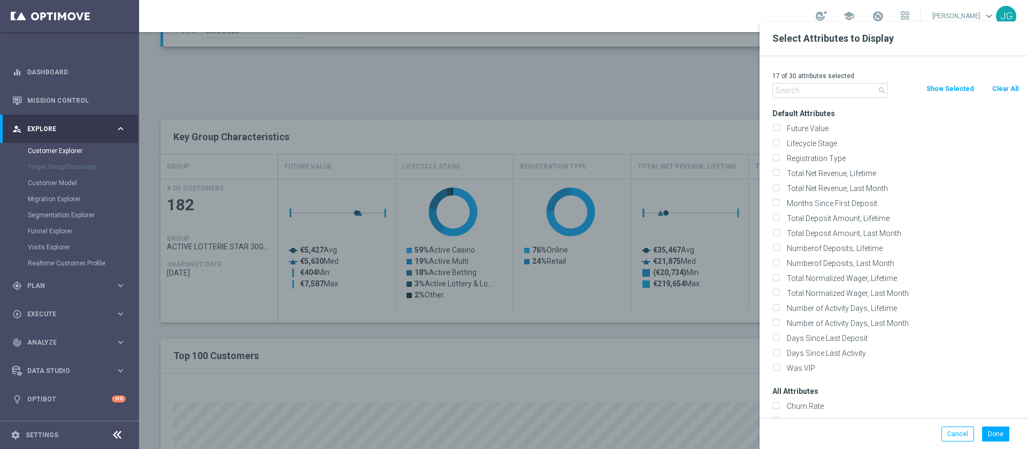
checkbox input "false"
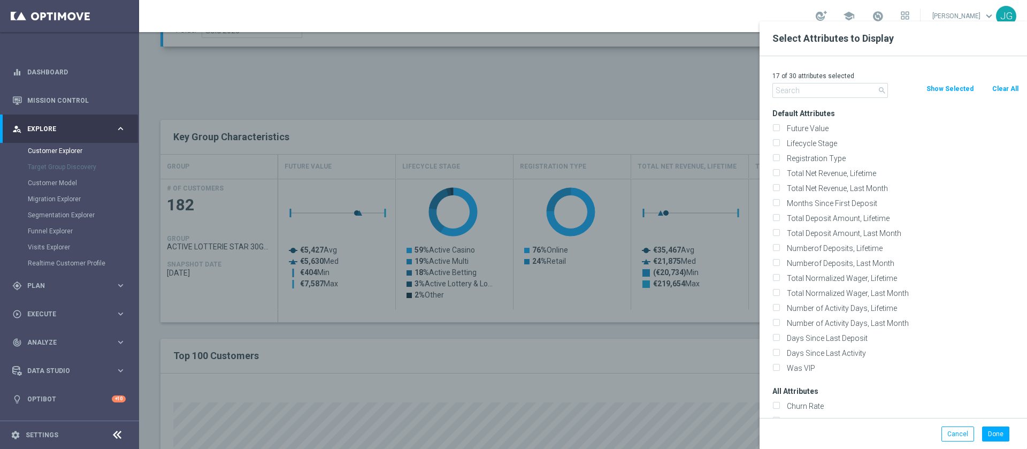
checkbox input "false"
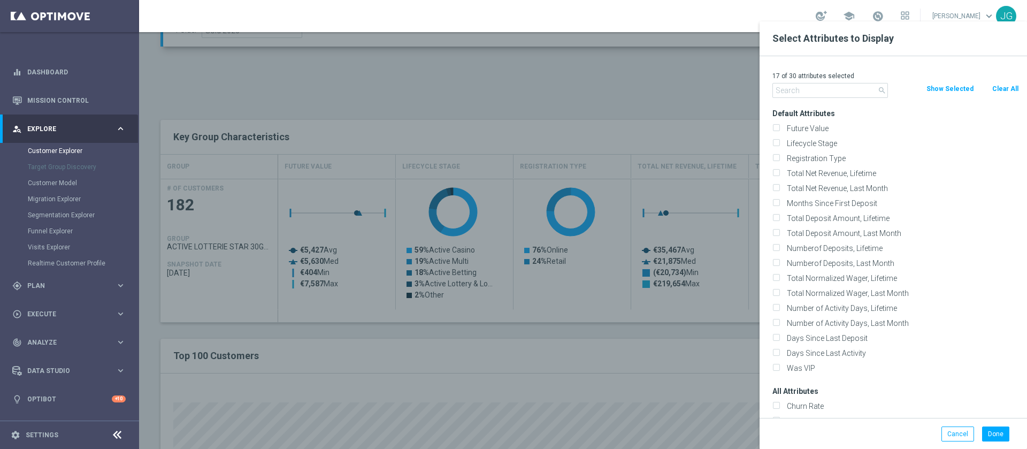
checkbox input "false"
click at [817, 92] on input "text" at bounding box center [829, 90] width 115 height 15
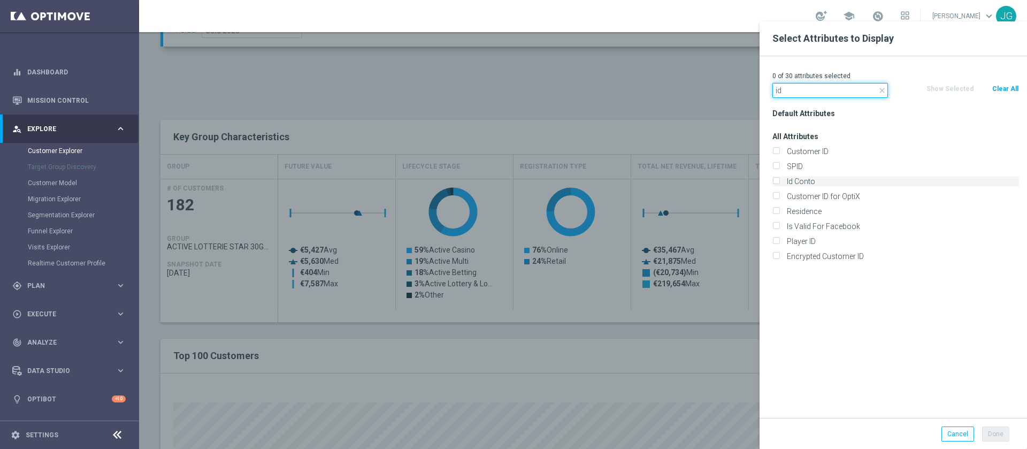
type input "id"
click at [786, 182] on label "Id Conto" at bounding box center [901, 181] width 236 height 10
click at [779, 182] on input "Id Conto" at bounding box center [775, 182] width 7 height 7
checkbox input "true"
click at [859, 318] on div "Default Attributes All Attributes Customer ID SPID" at bounding box center [895, 262] width 263 height 312
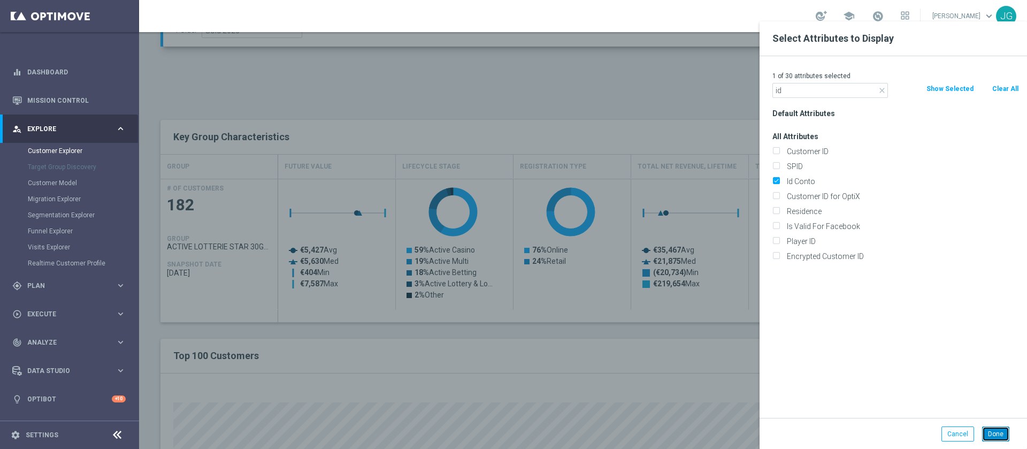
click at [995, 437] on button "Done" at bounding box center [995, 433] width 27 height 15
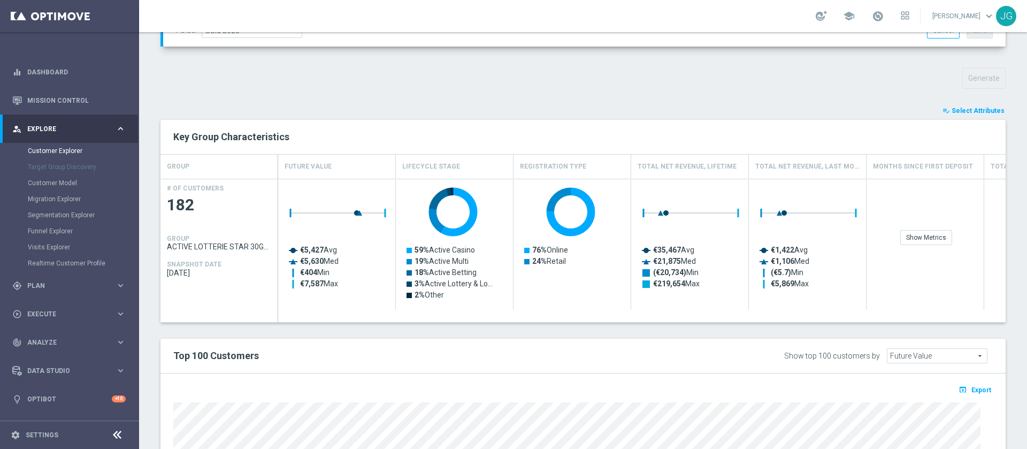
type input "Search"
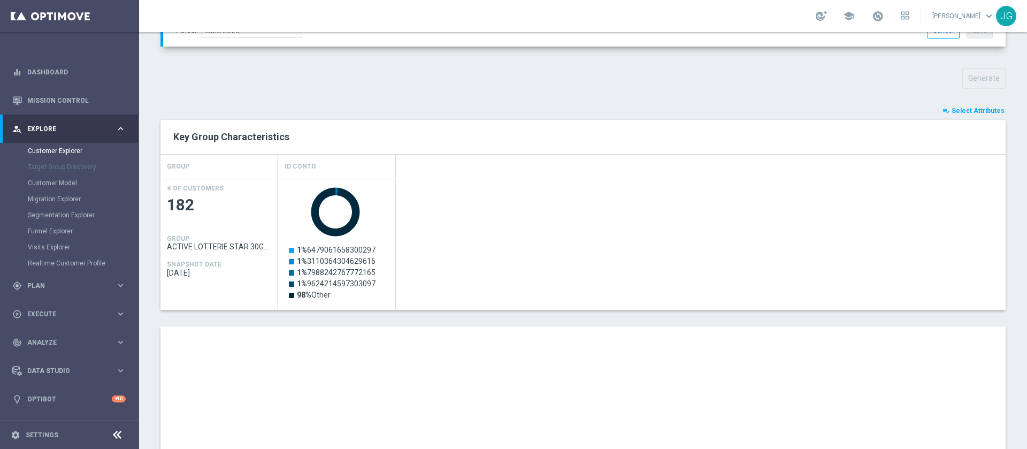
scroll to position [551, 0]
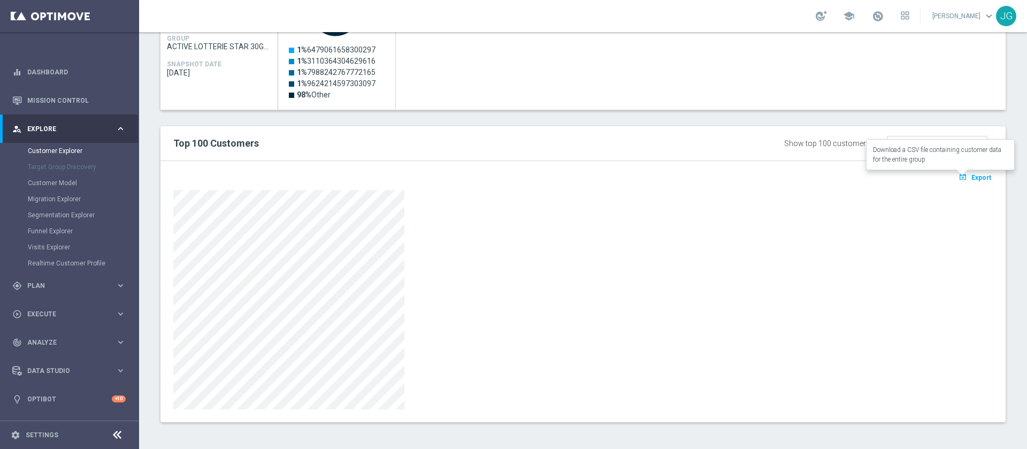
click at [963, 181] on button "open_in_browser Export" at bounding box center [974, 177] width 36 height 14
click at [871, 14] on span at bounding box center [877, 16] width 12 height 12
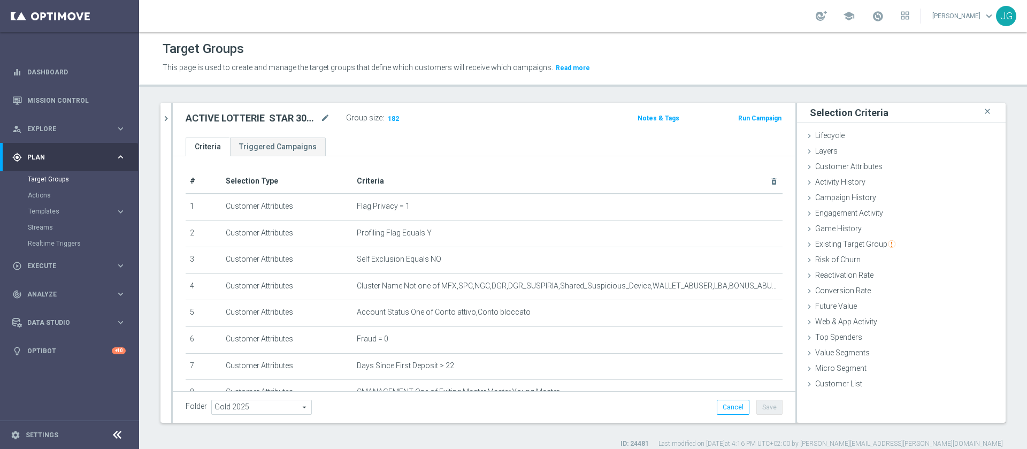
scroll to position [258, 0]
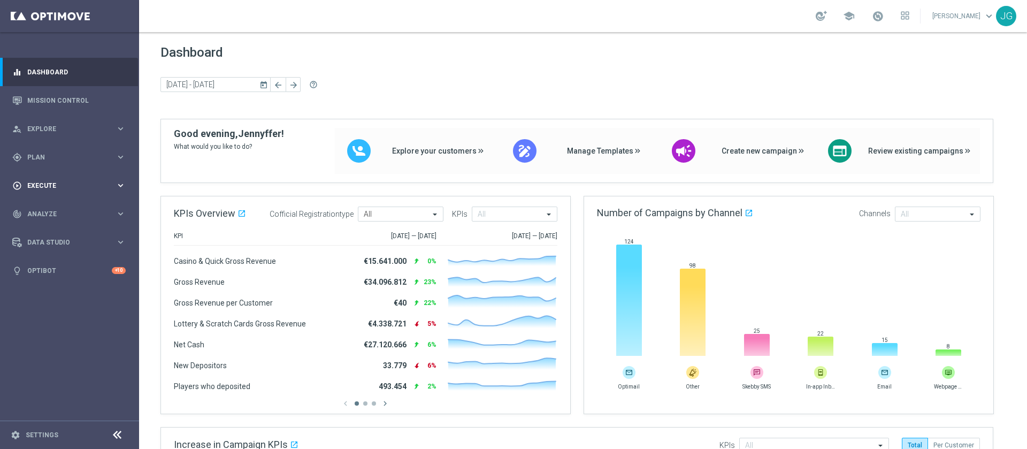
click at [62, 189] on div "play_circle_outline Execute" at bounding box center [63, 186] width 103 height 10
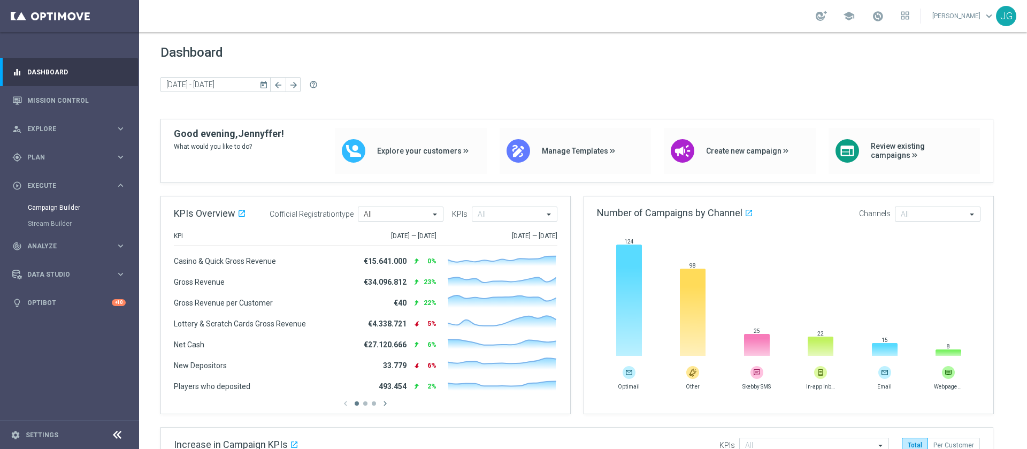
click at [55, 203] on link "Campaign Builder" at bounding box center [69, 207] width 83 height 9
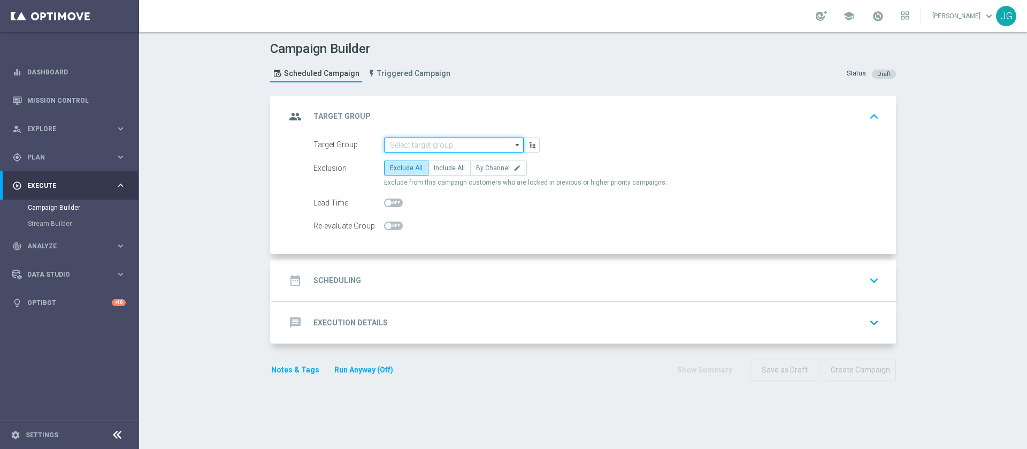
click at [419, 145] on input at bounding box center [454, 144] width 140 height 15
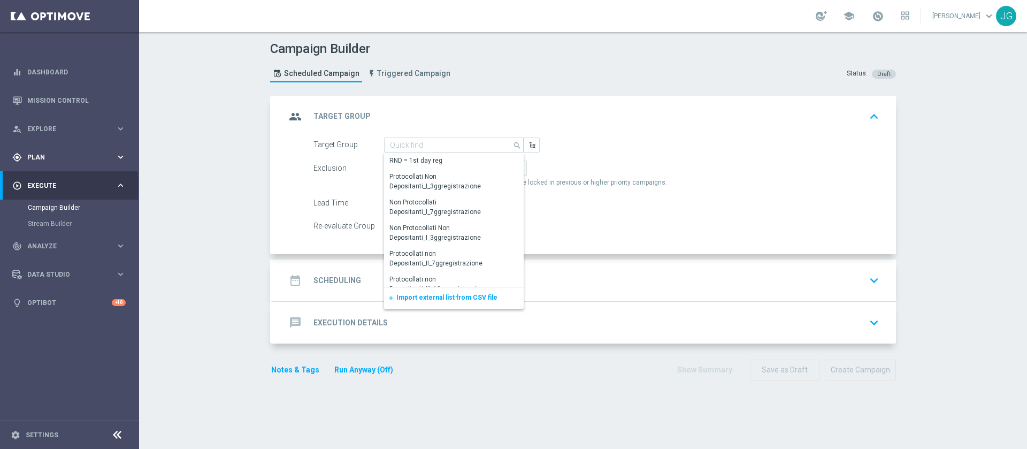
click at [96, 167] on div "gps_fixed Plan keyboard_arrow_right" at bounding box center [69, 157] width 138 height 28
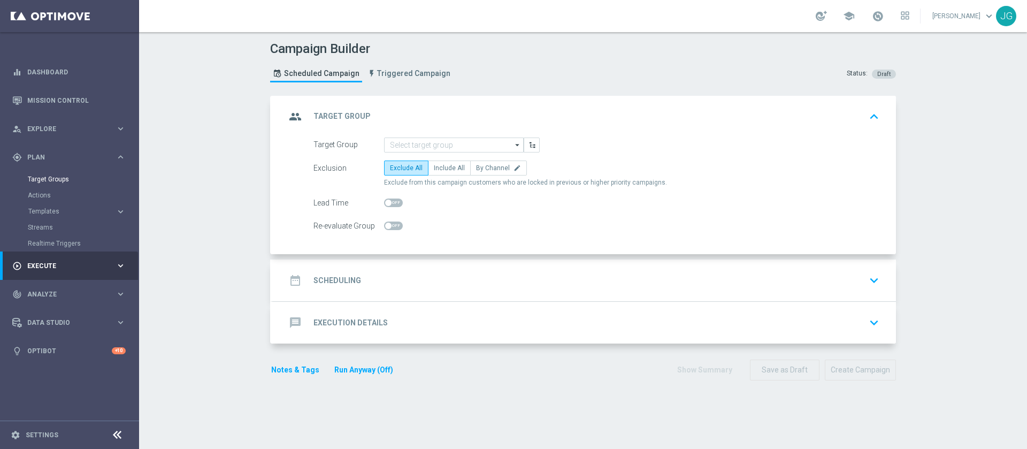
click at [68, 176] on link "Target Groups" at bounding box center [69, 179] width 83 height 9
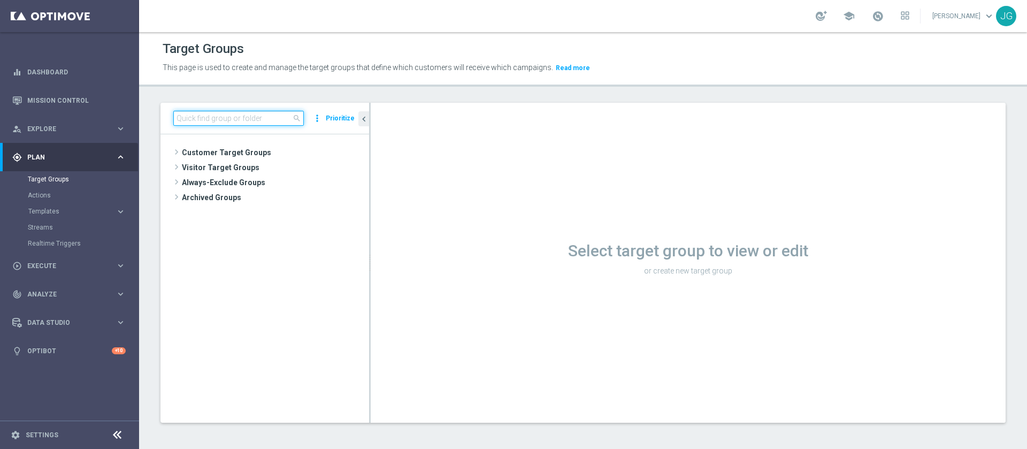
click at [253, 119] on input at bounding box center [238, 118] width 130 height 15
paste input "336790"
type input "3"
click at [281, 122] on input "mon" at bounding box center [238, 118] width 130 height 15
click at [210, 121] on input "mon" at bounding box center [238, 118] width 130 height 15
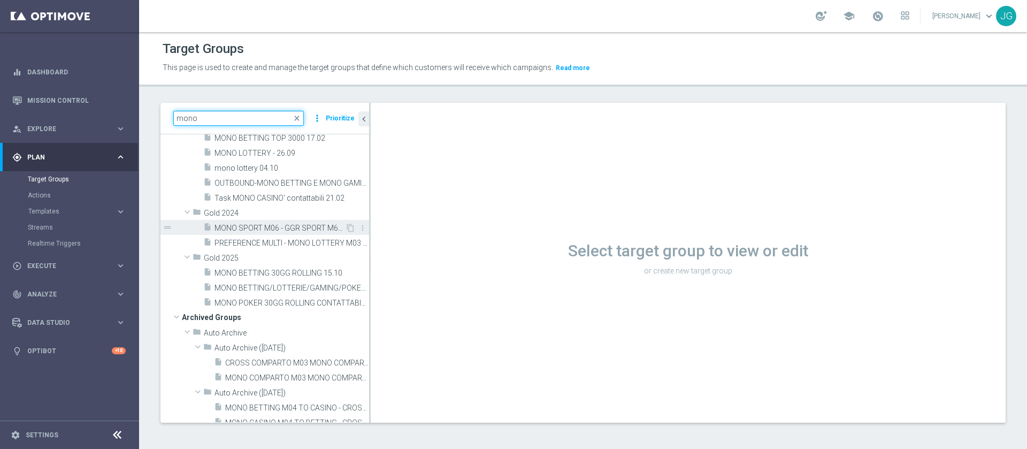
scroll to position [94, 0]
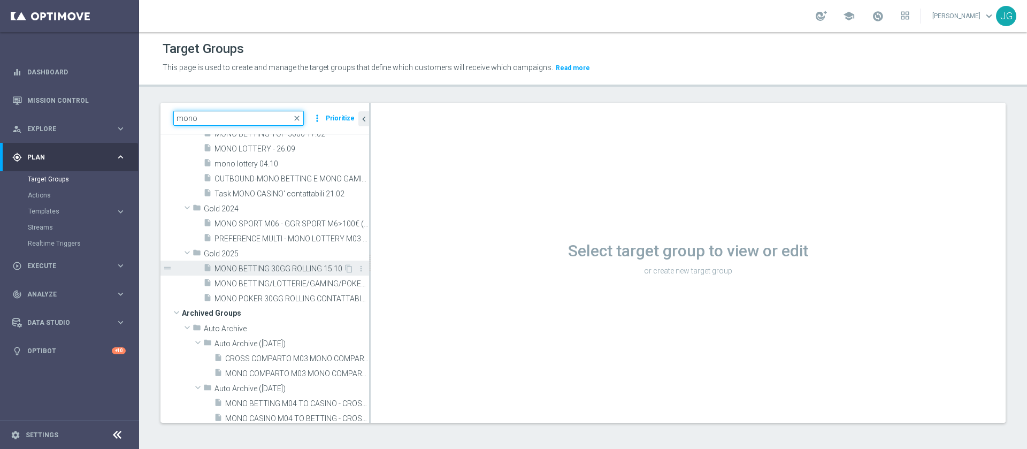
type input "mono"
click at [284, 269] on span "MONO BETTING 30GG ROLLING 15.10" at bounding box center [278, 268] width 129 height 9
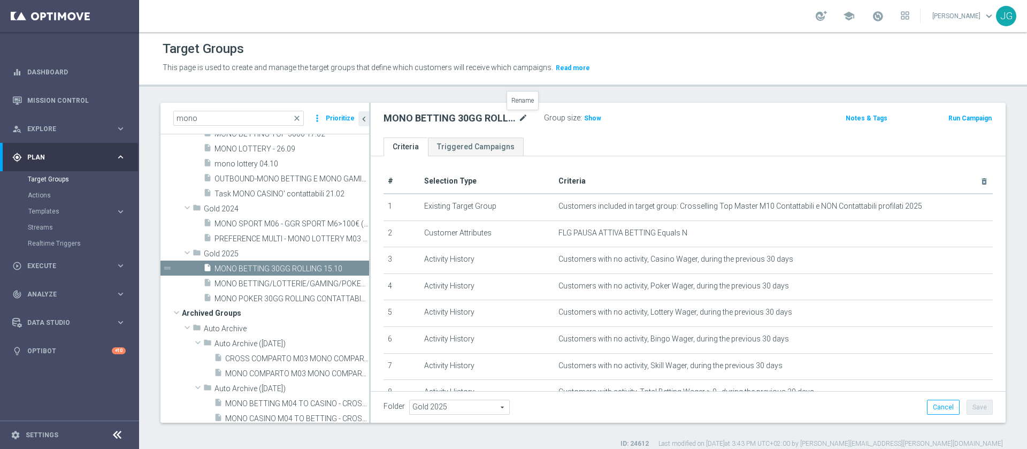
click at [526, 117] on icon "mode_edit" at bounding box center [523, 118] width 10 height 13
click at [57, 257] on div "play_circle_outline Execute keyboard_arrow_right" at bounding box center [69, 265] width 138 height 28
click at [58, 212] on div "Campaign Builder" at bounding box center [83, 207] width 110 height 16
click at [67, 210] on link "Campaign Builder" at bounding box center [69, 207] width 83 height 9
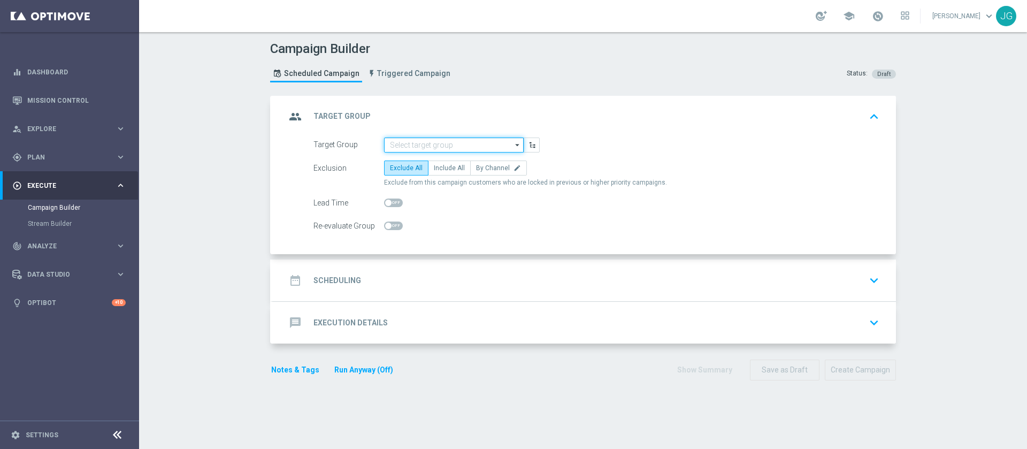
click at [457, 141] on input at bounding box center [454, 144] width 140 height 15
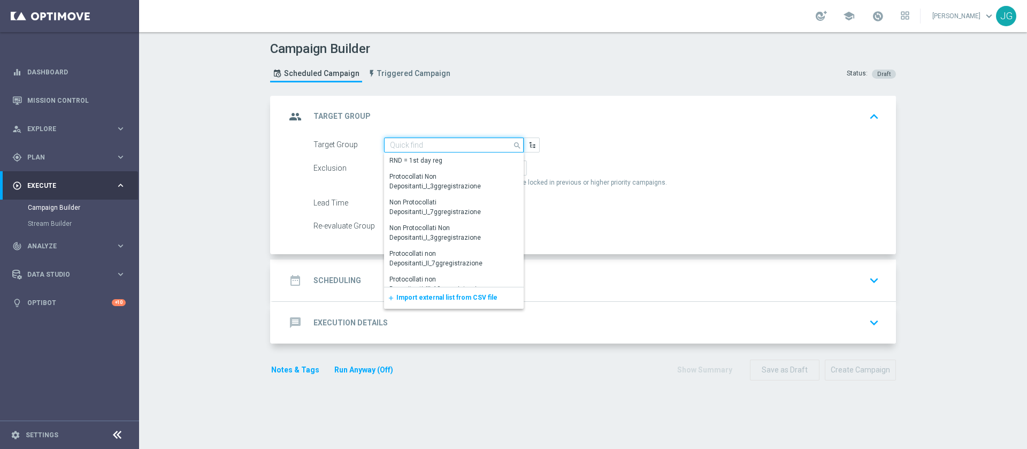
paste input "MONO BETTING 30GG ROLLING 15.10"
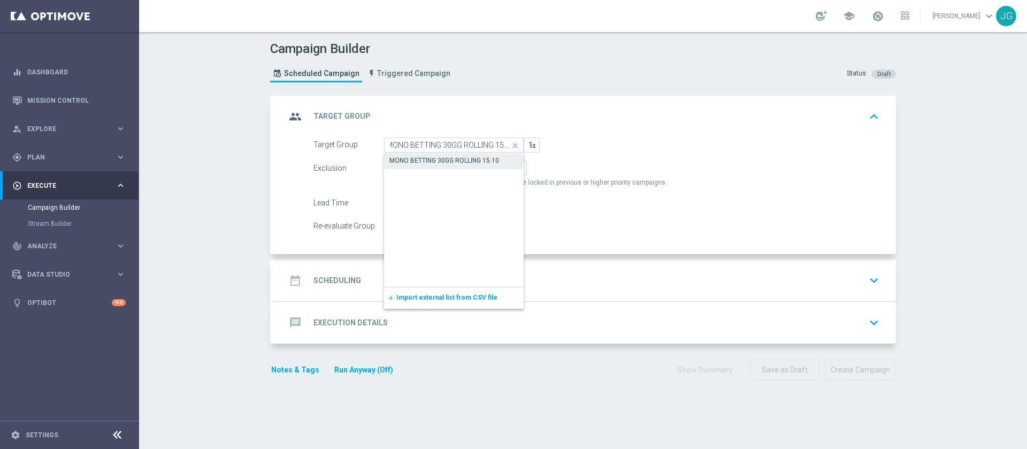
click at [436, 161] on div "MONO BETTING 30GG ROLLING 15.10" at bounding box center [444, 161] width 110 height 10
type input "MONO BETTING 30GG ROLLING 15.10"
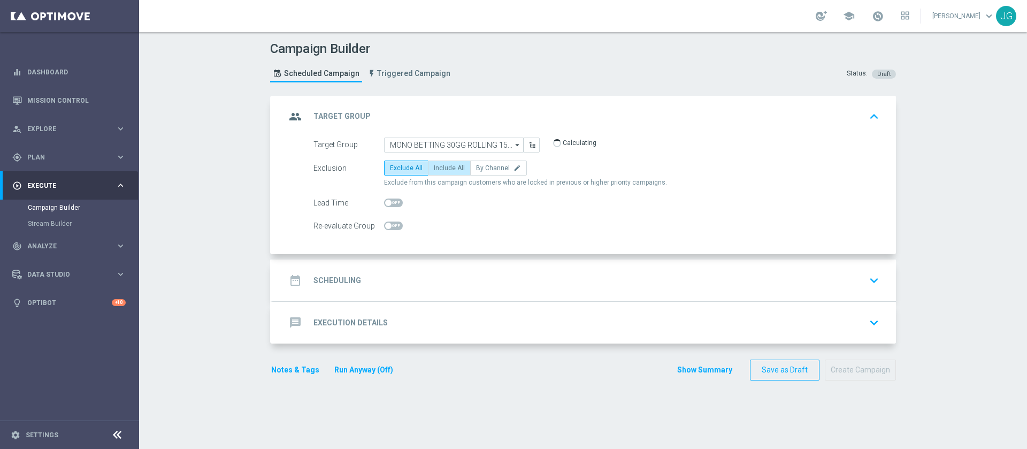
click at [439, 168] on span "Include All" at bounding box center [449, 167] width 31 height 7
click at [439, 168] on input "Include All" at bounding box center [437, 169] width 7 height 7
radio input "true"
click at [474, 274] on div "date_range Scheduling keyboard_arrow_down" at bounding box center [584, 280] width 597 height 20
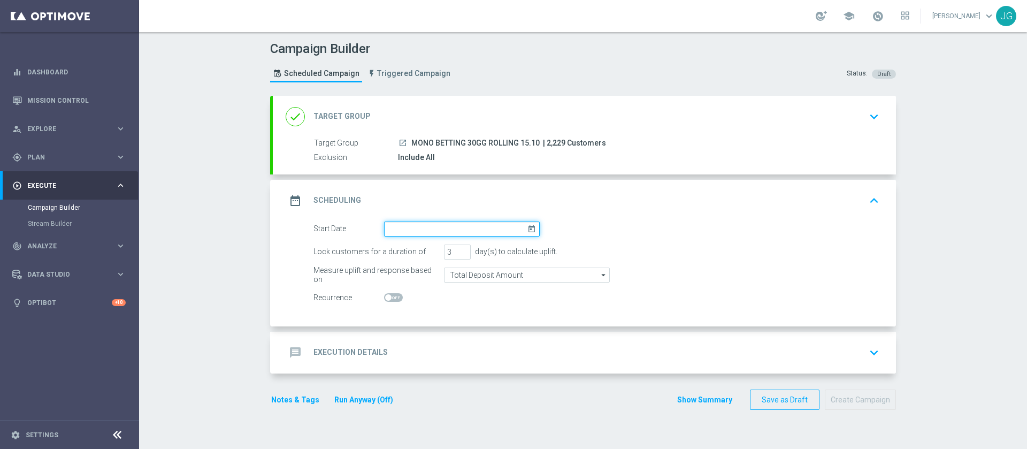
click at [444, 223] on input at bounding box center [462, 228] width 156 height 15
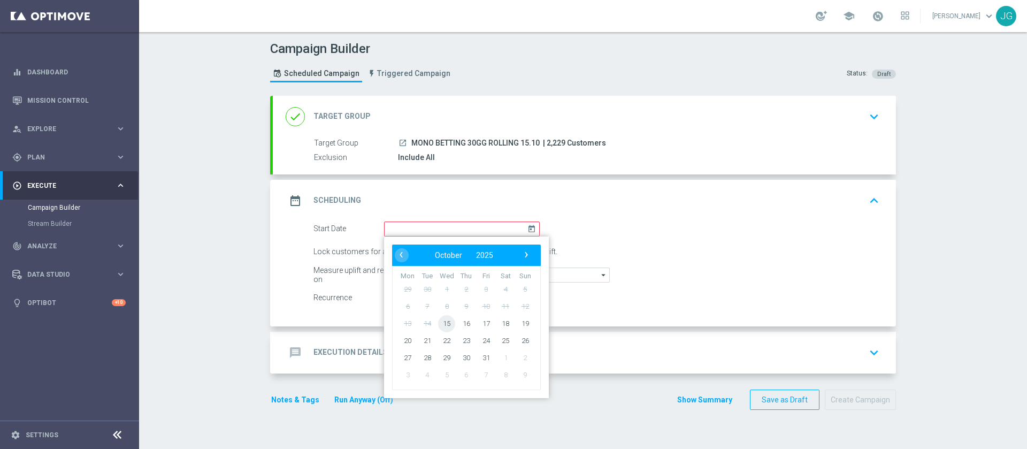
click at [438, 323] on span "15" at bounding box center [446, 322] width 17 height 17
type input "15 Oct 2025"
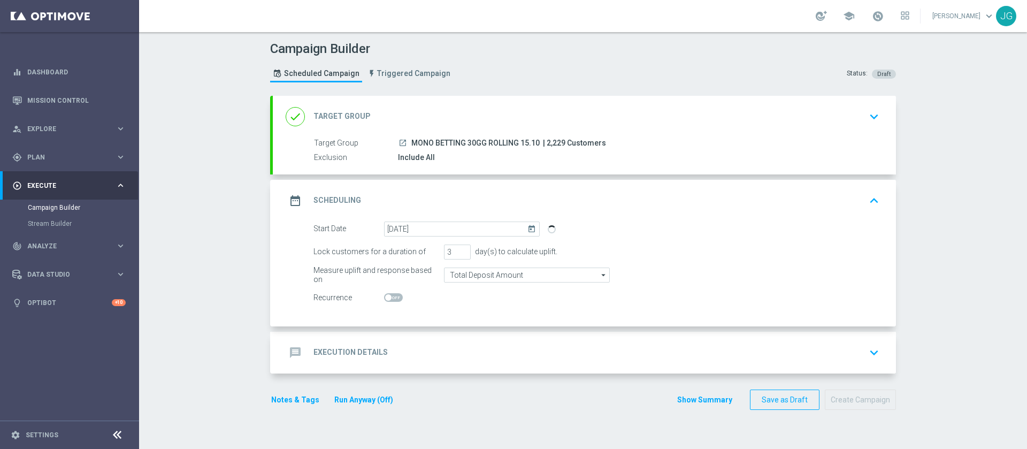
click at [484, 346] on div "message Execution Details keyboard_arrow_down" at bounding box center [584, 352] width 597 height 20
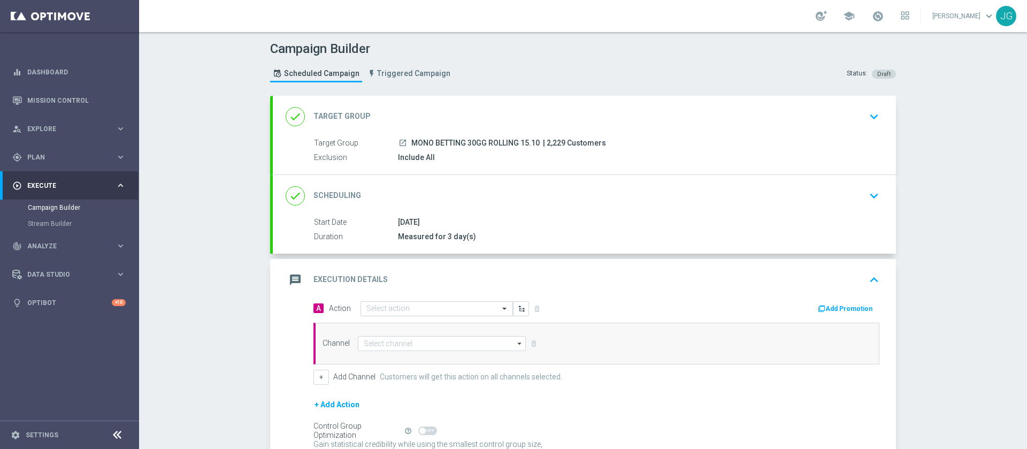
scroll to position [105, 0]
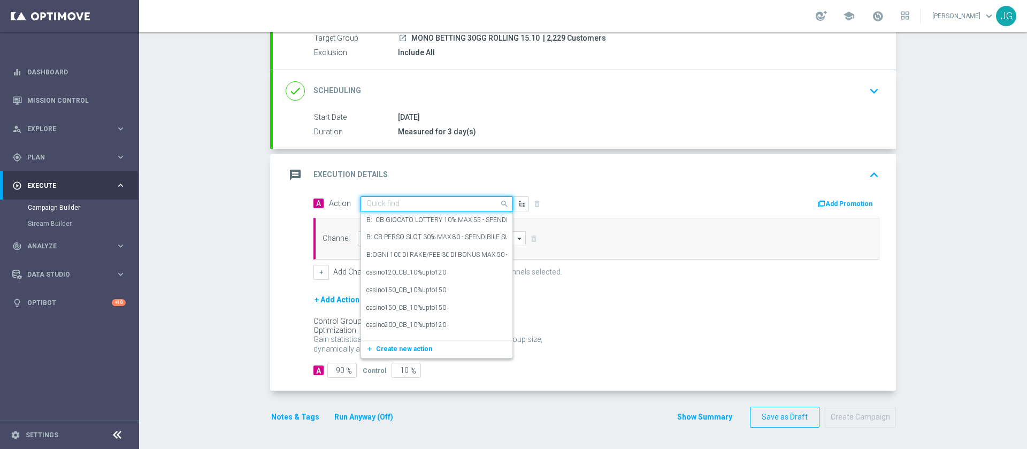
click at [461, 202] on input "text" at bounding box center [425, 203] width 119 height 9
click at [396, 353] on button "add_new Create new action" at bounding box center [435, 349] width 148 height 12
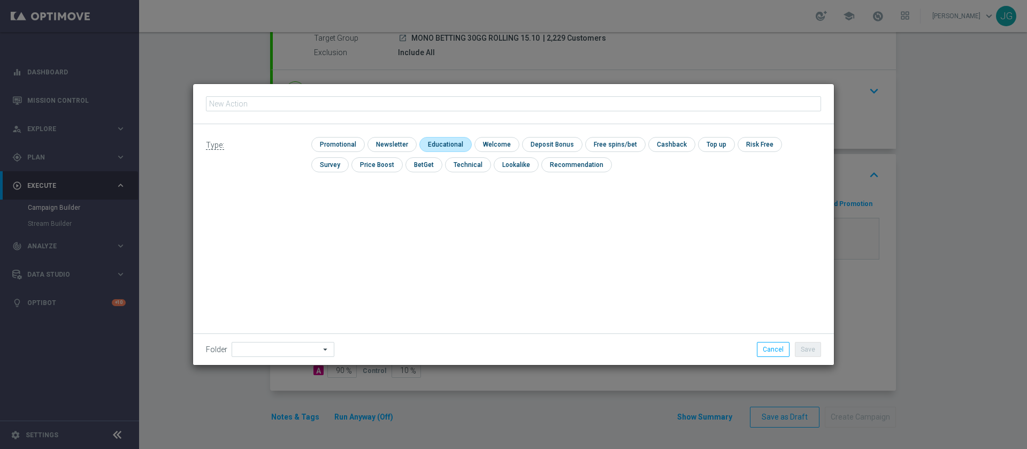
type input "CB PERSO BETTING 100% MAX 50EURO - SPENDIBILE AL 50% CASINO' E 50% BETTING"
click at [338, 142] on input "checkbox" at bounding box center [336, 144] width 51 height 14
checkbox input "true"
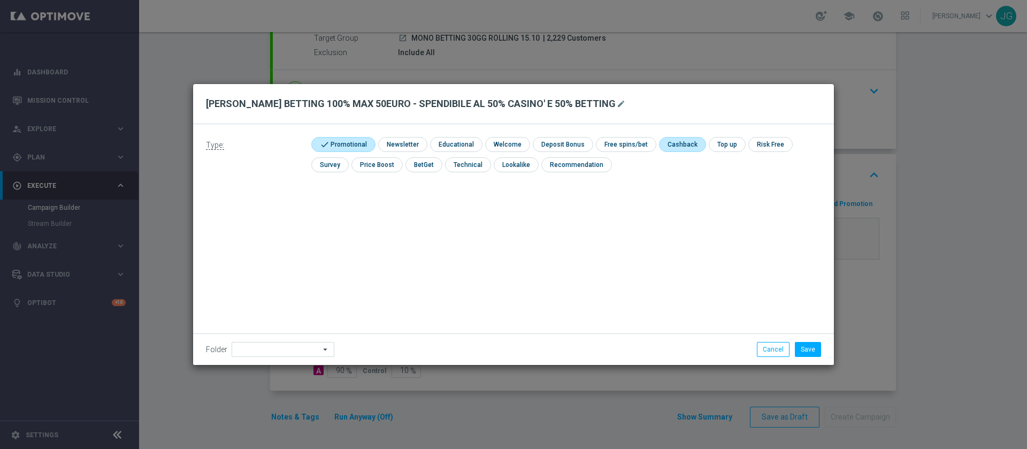
click at [678, 137] on input "checkbox" at bounding box center [681, 144] width 45 height 14
checkbox input "true"
click at [284, 352] on input at bounding box center [283, 349] width 103 height 15
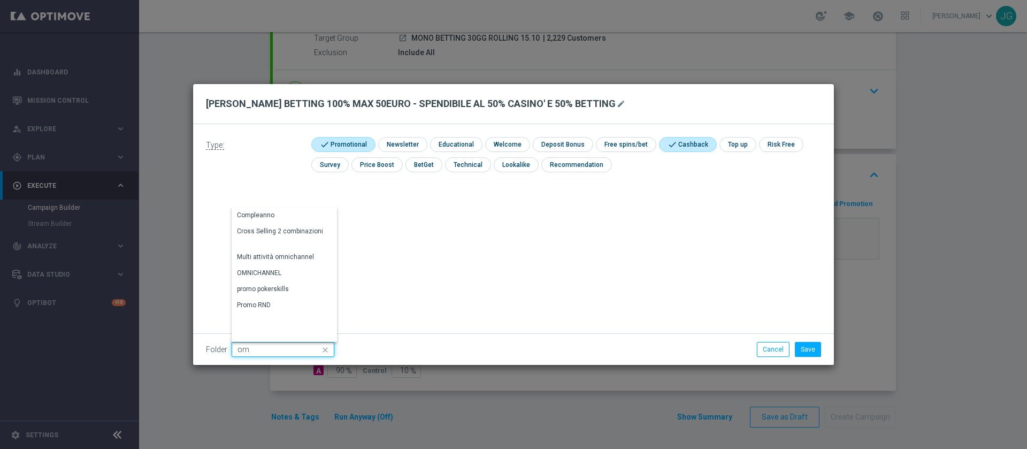
type input "o"
click at [287, 275] on div "OMNICHANNEL" at bounding box center [281, 272] width 99 height 15
type input "OMNICHANNEL"
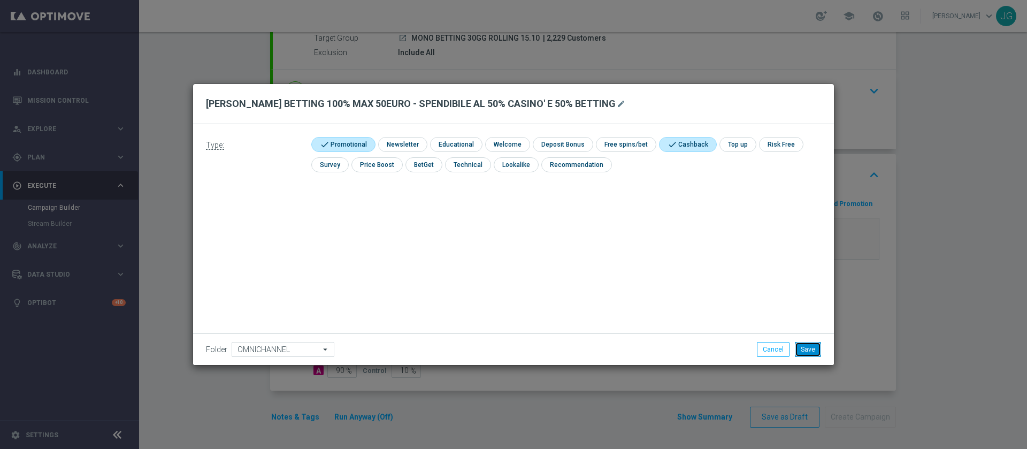
click at [808, 346] on button "Save" at bounding box center [807, 349] width 26 height 15
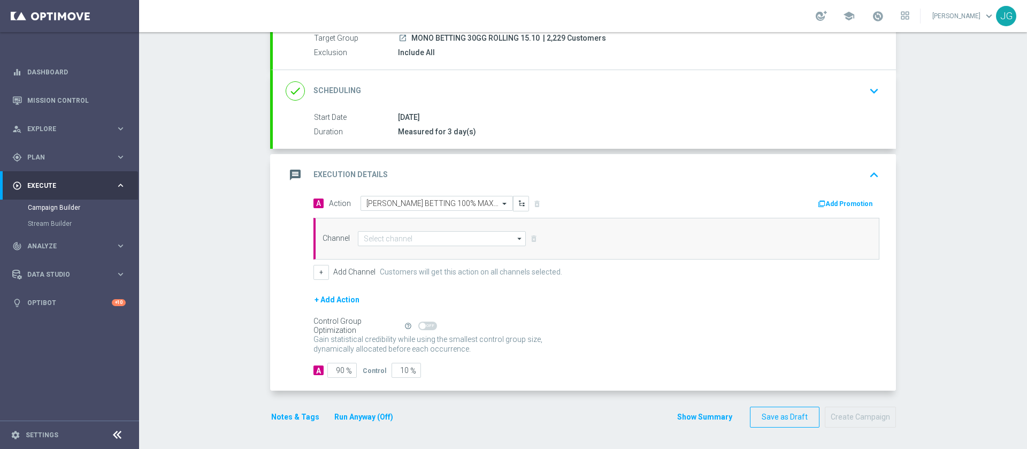
click at [820, 205] on icon "button" at bounding box center [820, 203] width 7 height 7
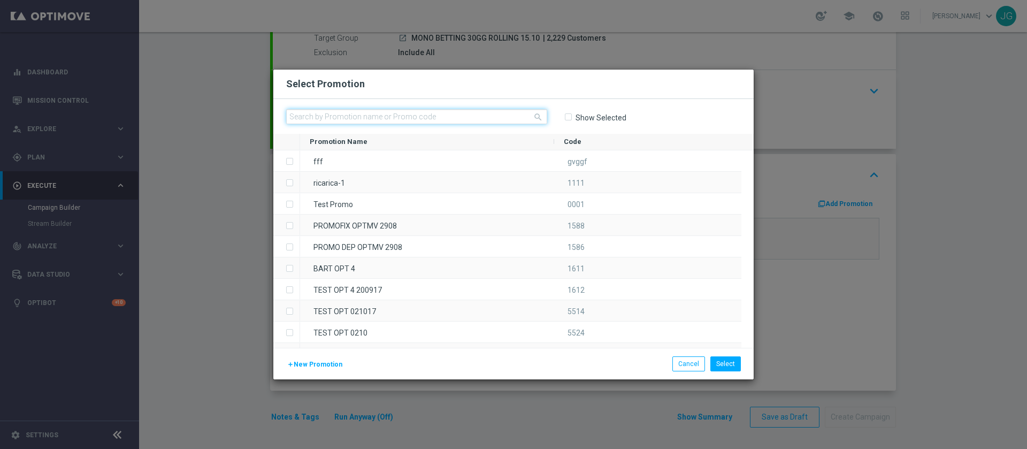
click at [483, 114] on input "text" at bounding box center [416, 116] width 261 height 15
paste input "336779"
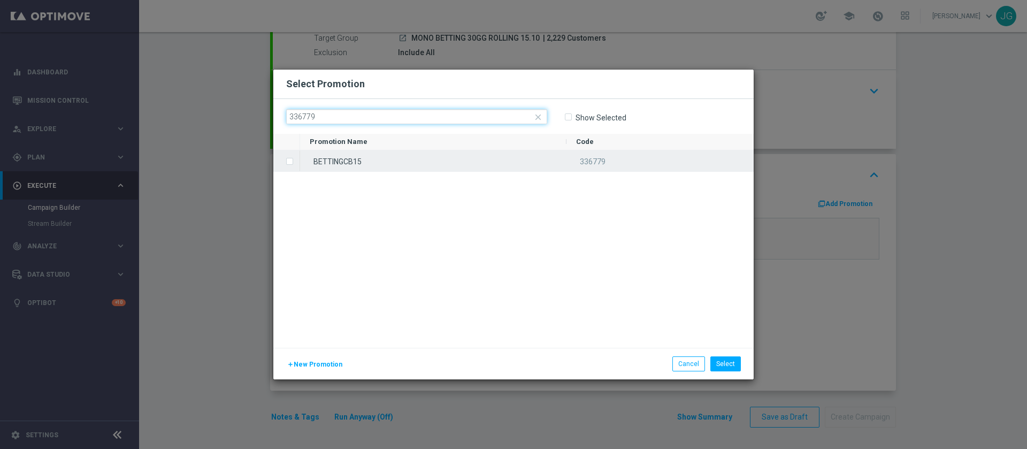
type input "336779"
click at [406, 154] on div "BETTINGCB15" at bounding box center [433, 160] width 266 height 21
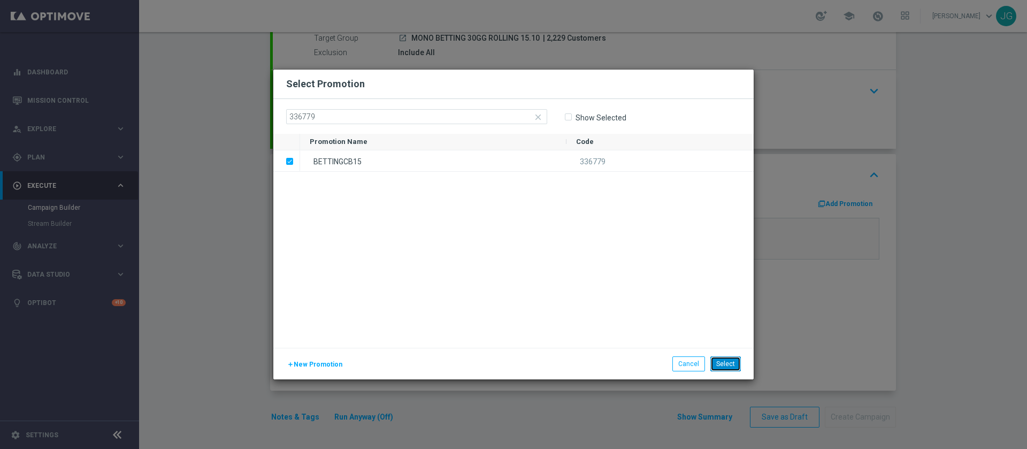
click at [727, 362] on button "Select" at bounding box center [725, 363] width 30 height 15
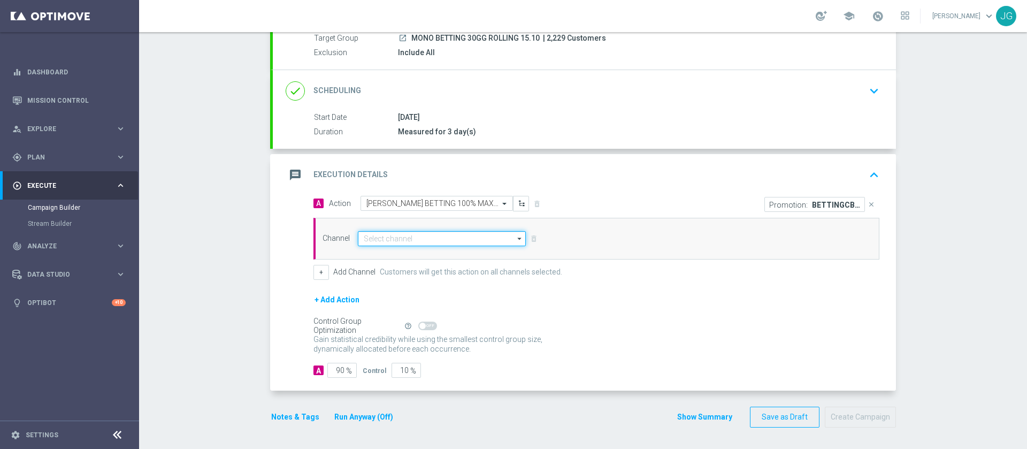
click at [478, 234] on input at bounding box center [442, 238] width 168 height 15
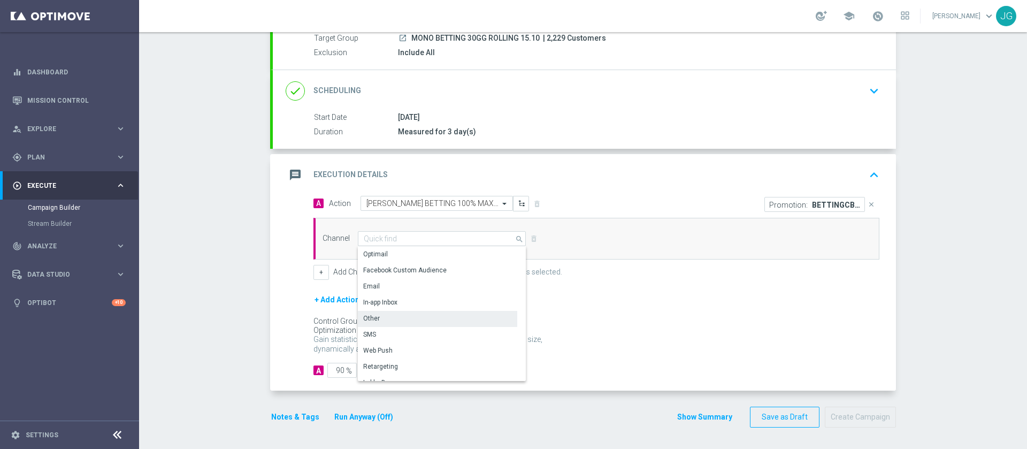
click at [402, 315] on div "Other" at bounding box center [437, 318] width 159 height 15
type input "Other"
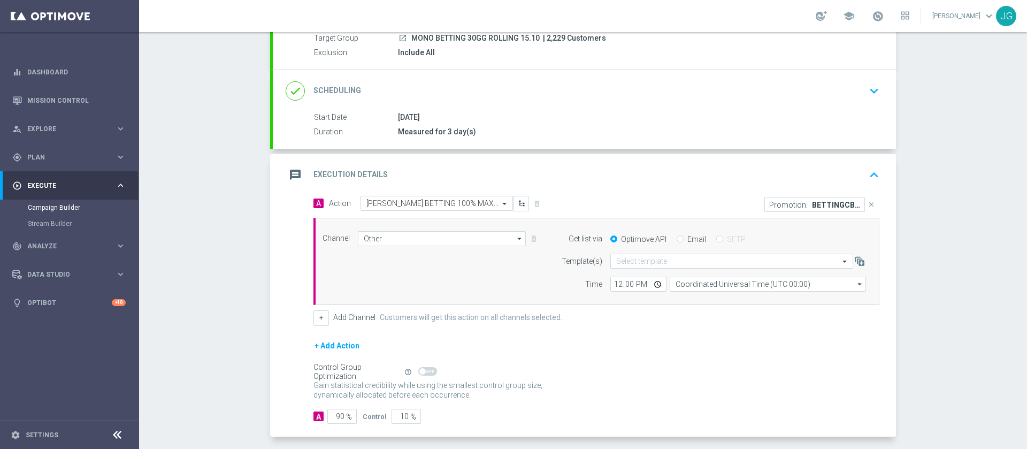
click at [676, 237] on input "Email" at bounding box center [679, 239] width 7 height 7
radio input "true"
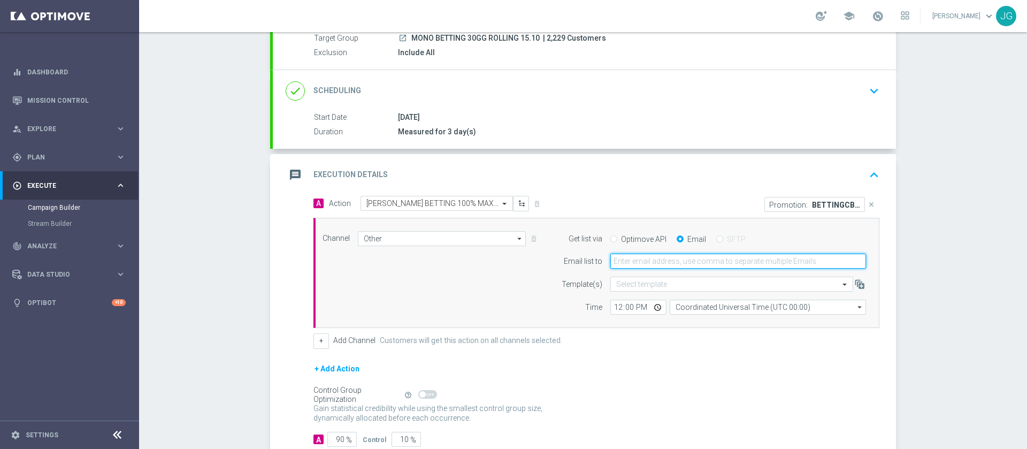
click at [655, 260] on input "email" at bounding box center [738, 260] width 256 height 15
type input "jennyffer.gonzalez@sisal.it"
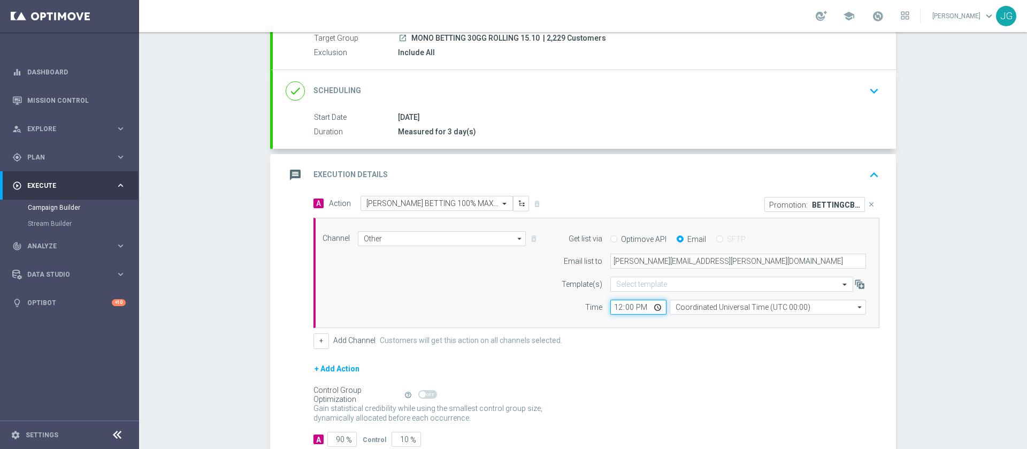
click at [649, 309] on input "12:00" at bounding box center [638, 306] width 56 height 15
type input "19:00"
click at [337, 368] on button "+ Add Action" at bounding box center [336, 368] width 47 height 13
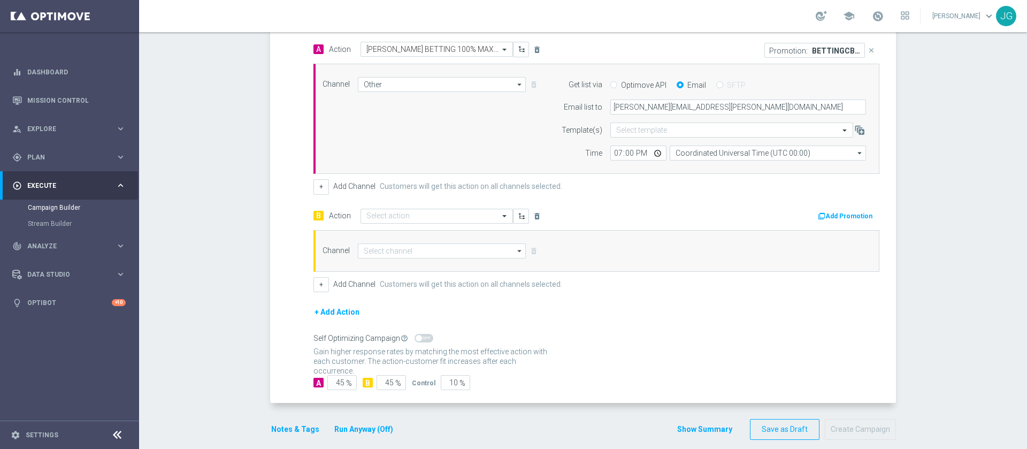
scroll to position [261, 0]
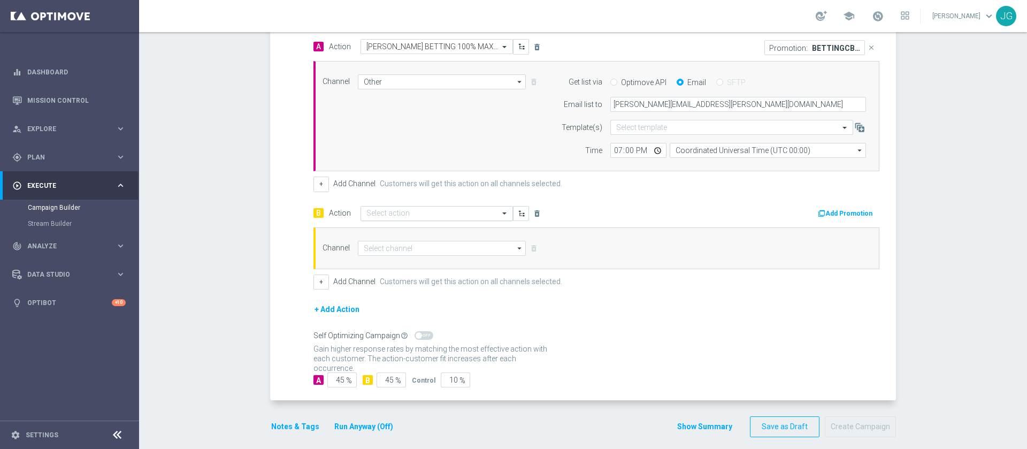
click at [422, 215] on input "text" at bounding box center [425, 213] width 119 height 9
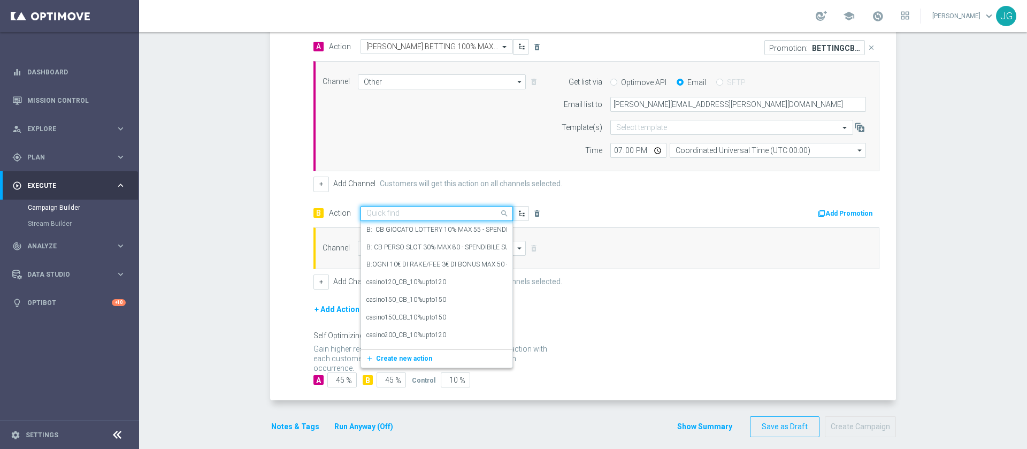
paste input "CB PERSO CASINO' 100% MAX 50EURO - SPENDIBILE BETTING"
type input "CB PERSO CASINO' 100% MAX 50EURO - SPENDIBILE BETTING"
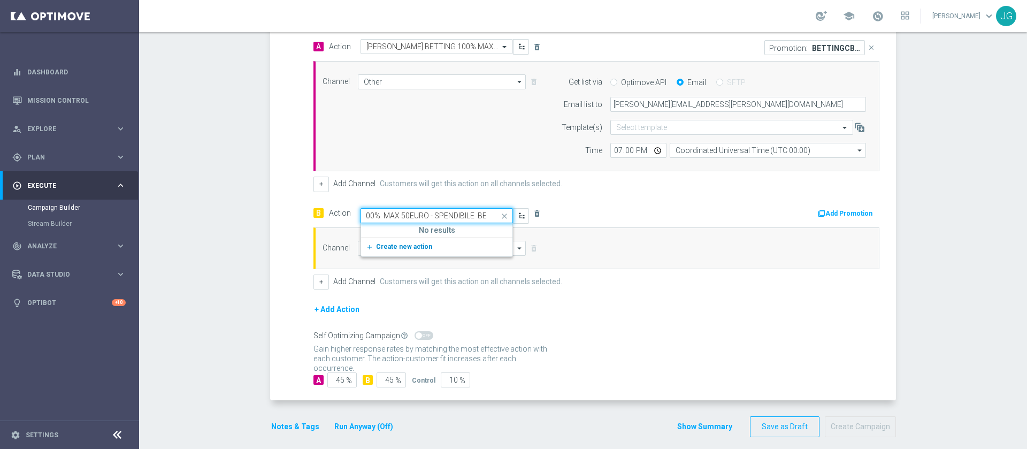
click at [399, 243] on span "Create new action" at bounding box center [404, 246] width 56 height 7
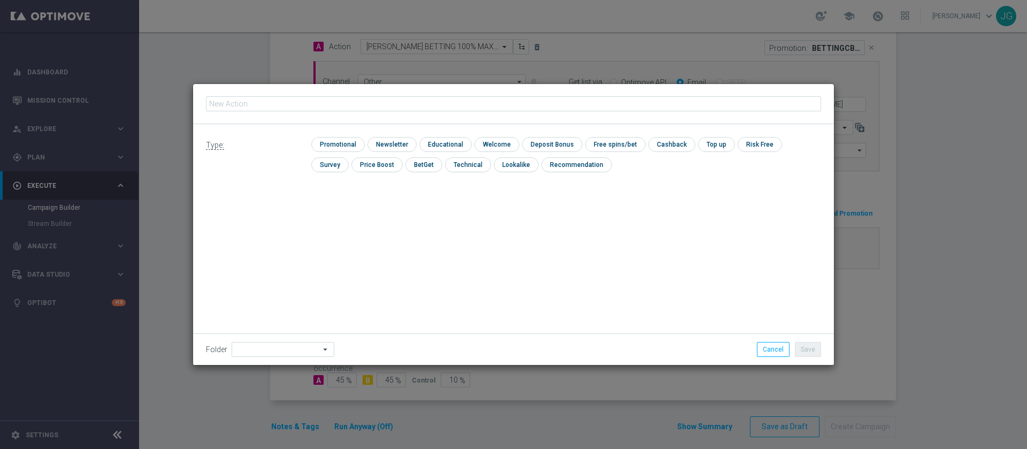
type input "CB PERSO CASINO' 100% MAX 50EURO - SPENDIBILE BETTING"
click at [341, 141] on input "checkbox" at bounding box center [336, 144] width 51 height 14
checkbox input "true"
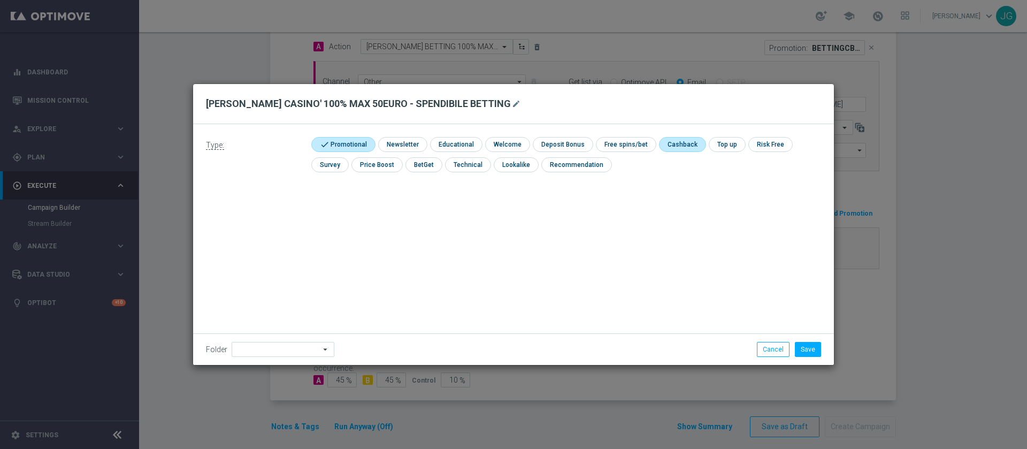
click at [686, 149] on input "checkbox" at bounding box center [681, 144] width 45 height 14
checkbox input "true"
click at [281, 348] on input at bounding box center [283, 349] width 103 height 15
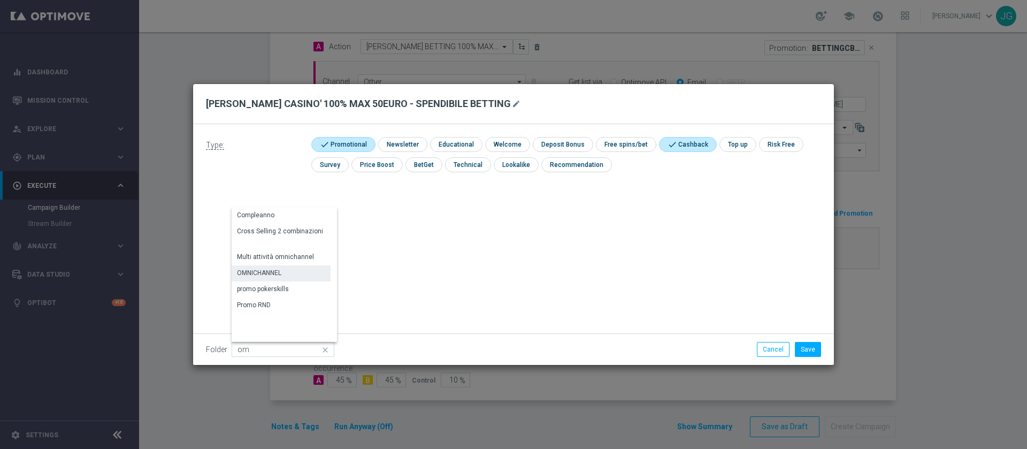
click at [273, 269] on div "OMNICHANNEL" at bounding box center [259, 273] width 44 height 10
type input "OMNICHANNEL"
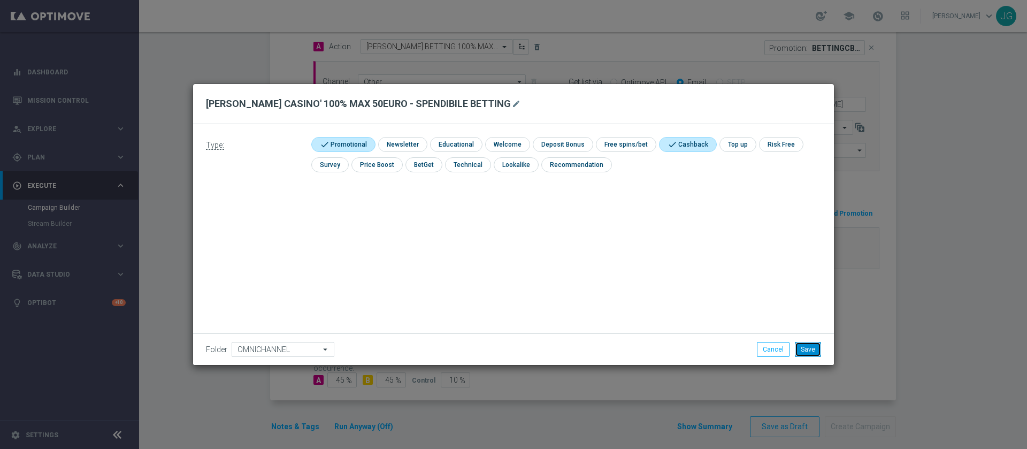
click at [813, 344] on button "Save" at bounding box center [807, 349] width 26 height 15
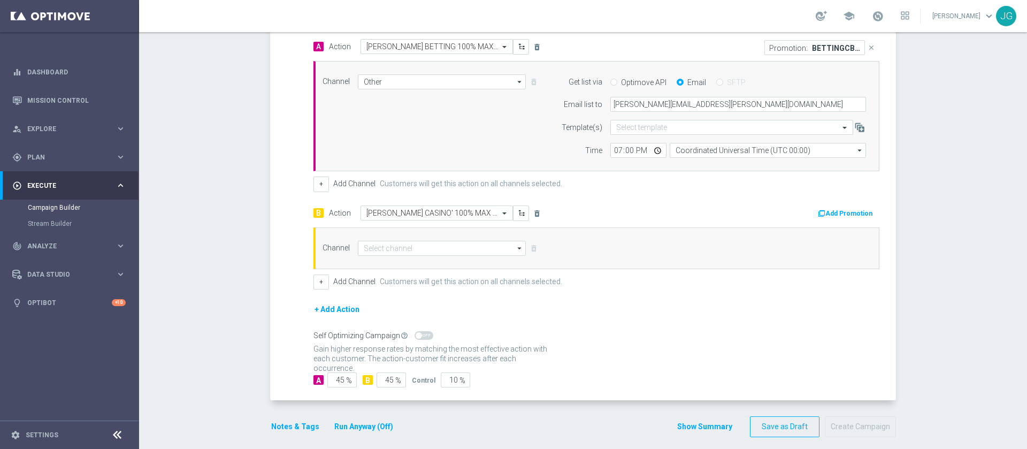
click at [837, 210] on button "Add Promotion" at bounding box center [845, 213] width 59 height 12
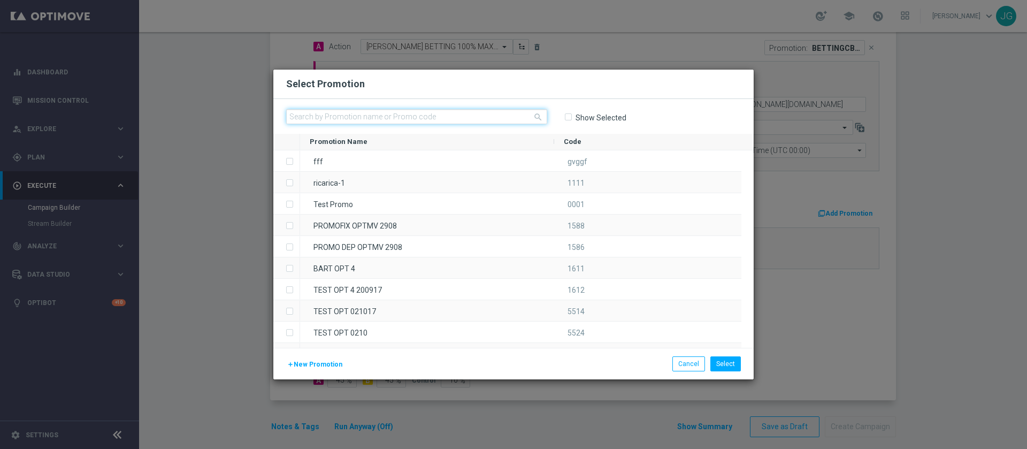
click at [410, 114] on input "text" at bounding box center [416, 116] width 261 height 15
paste input "336790"
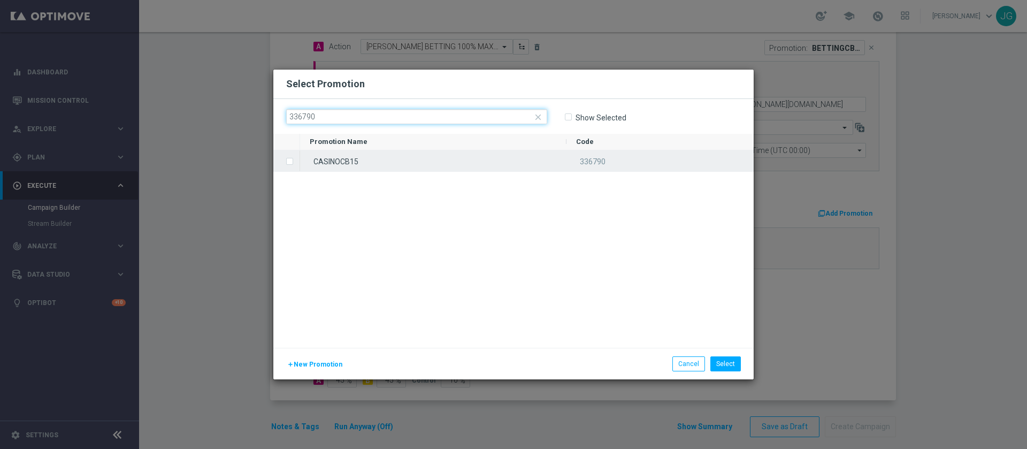
type input "336790"
click at [406, 153] on div "CASINOCB15" at bounding box center [433, 160] width 266 height 21
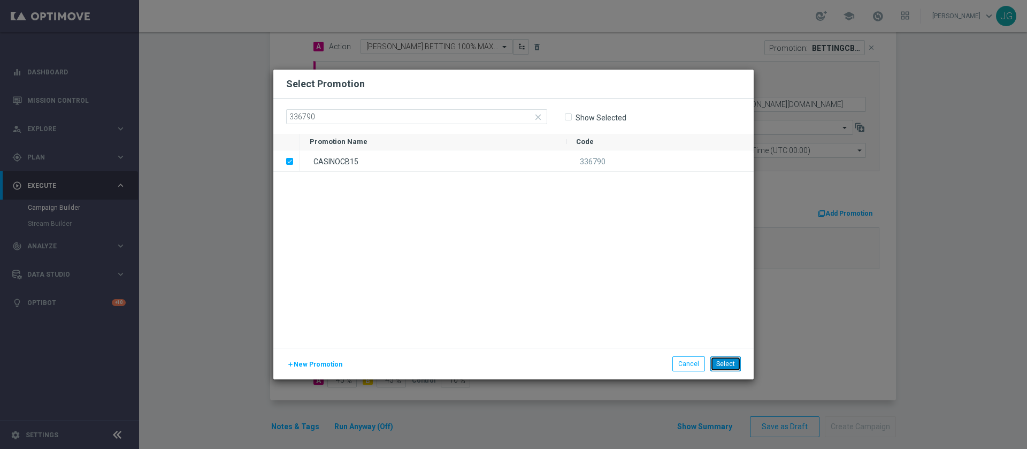
click at [724, 365] on button "Select" at bounding box center [725, 363] width 30 height 15
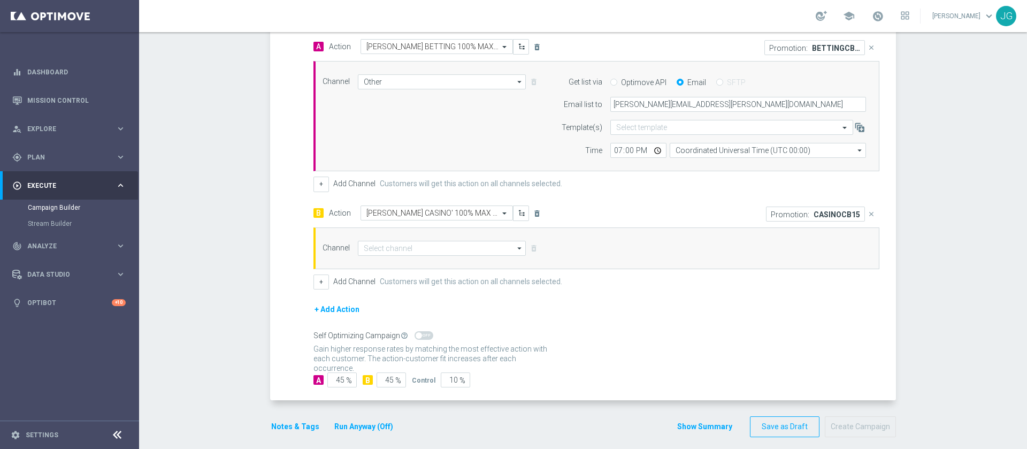
scroll to position [271, 0]
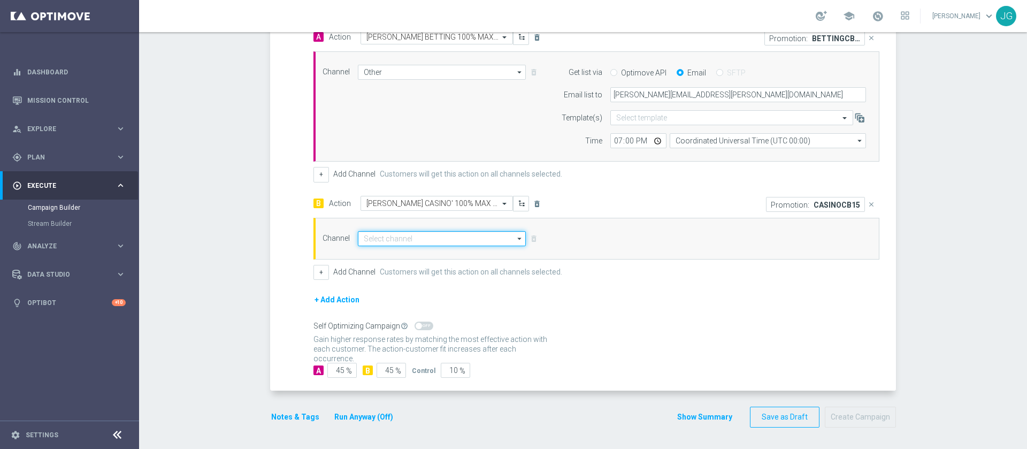
click at [449, 239] on input at bounding box center [442, 238] width 168 height 15
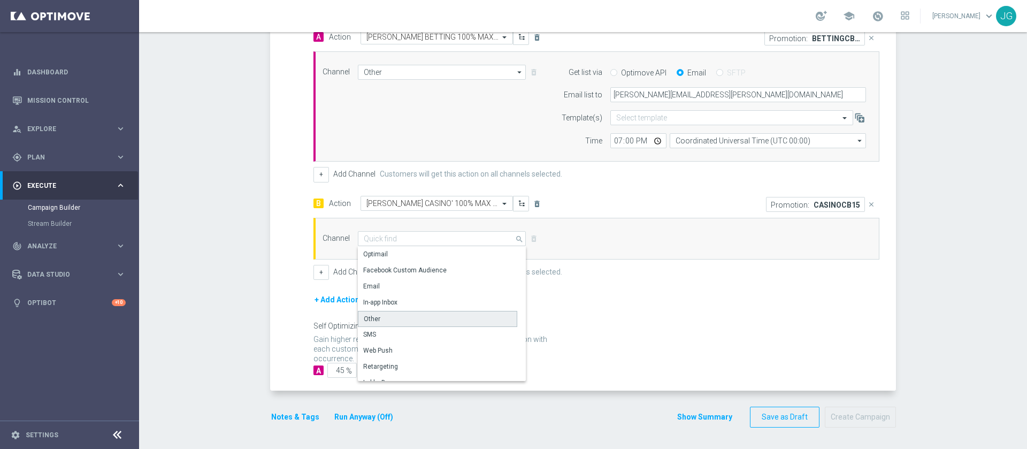
click at [398, 323] on div "Other" at bounding box center [437, 319] width 159 height 16
type input "Other"
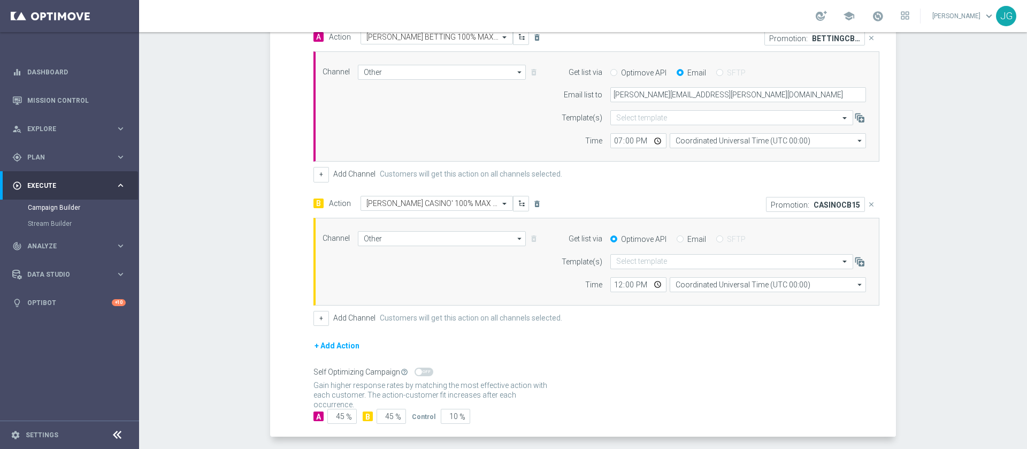
click at [676, 240] on input "Email" at bounding box center [679, 239] width 7 height 7
radio input "true"
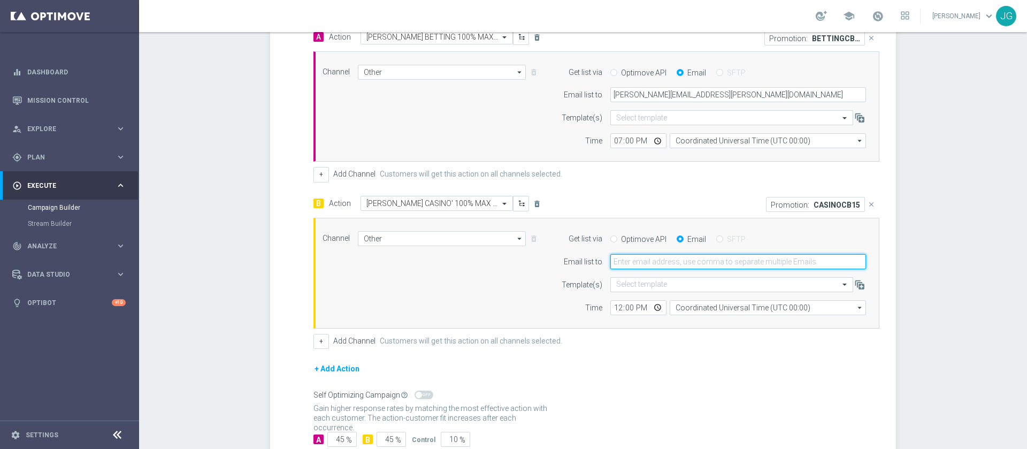
click at [658, 267] on input "email" at bounding box center [738, 261] width 256 height 15
type input "jennyffer.gonzalez@sisal.it"
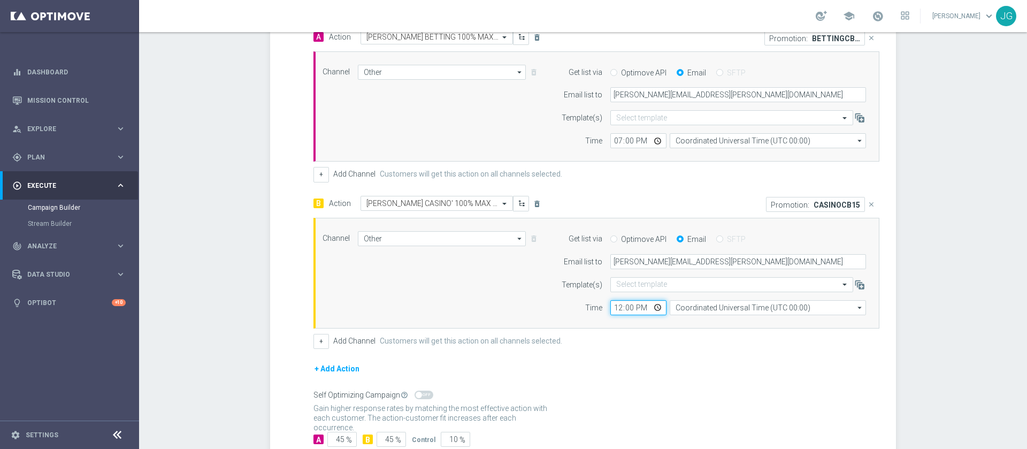
click at [652, 304] on input "12:00" at bounding box center [638, 307] width 56 height 15
type input "19:00"
click at [711, 184] on div "A Action Select action CB PERSO BETTING 100% MAX 50EURO - SPENDIBILE AL 50% CAS…" at bounding box center [596, 188] width 566 height 319
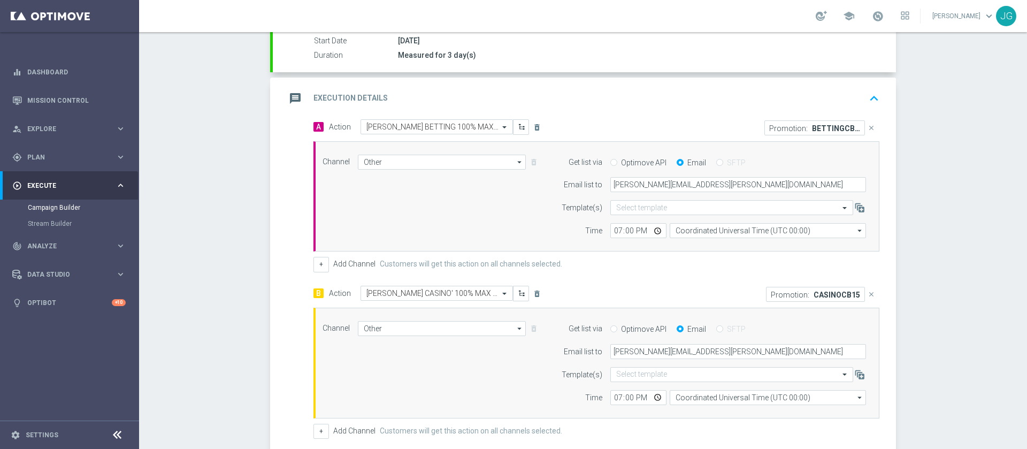
scroll to position [178, 0]
click at [627, 102] on div "message Execution Details keyboard_arrow_up" at bounding box center [584, 101] width 597 height 20
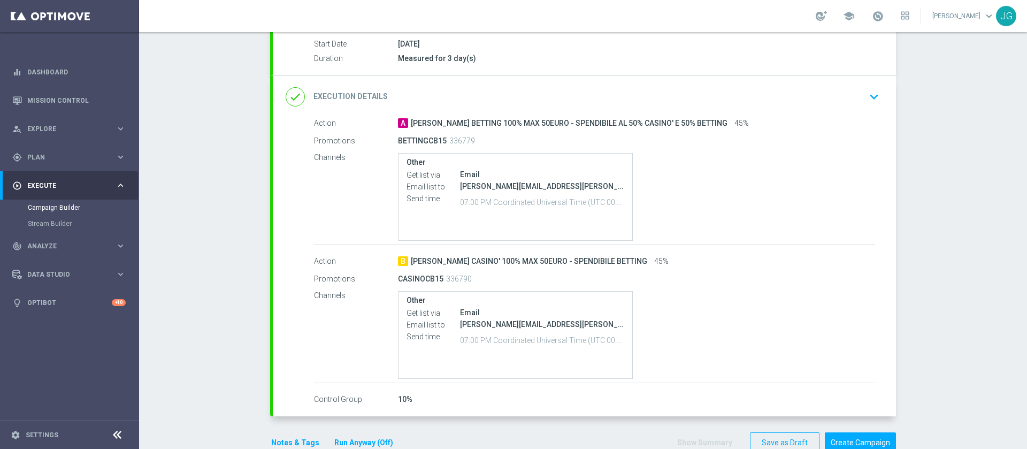
scroll to position [203, 0]
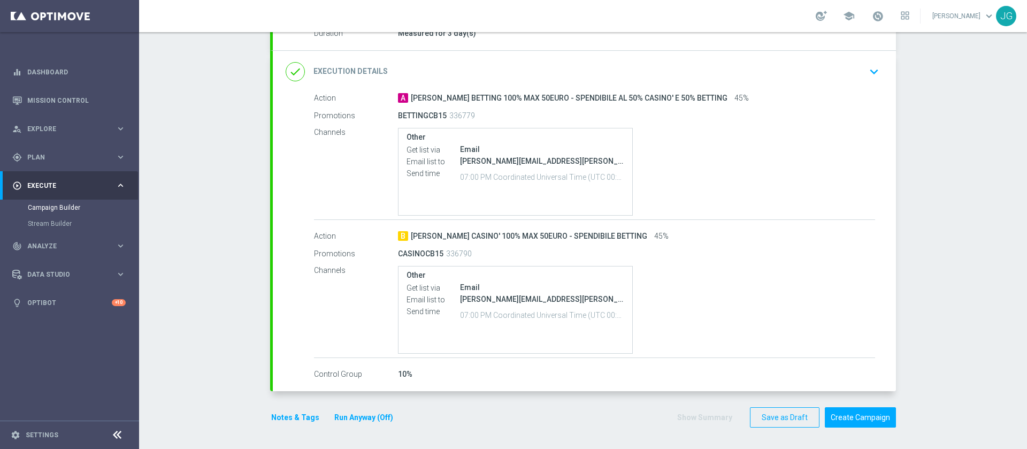
click at [282, 415] on button "Notes & Tags" at bounding box center [295, 417] width 50 height 13
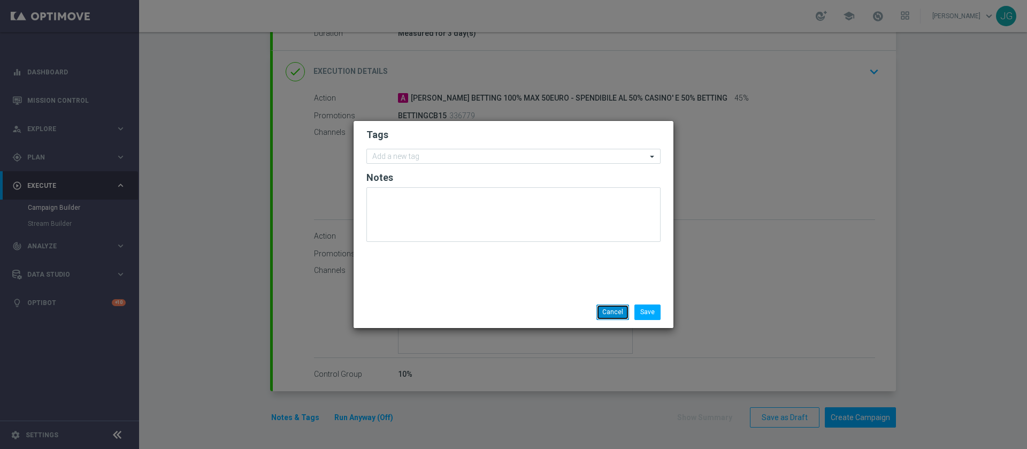
click at [604, 317] on button "Cancel" at bounding box center [612, 311] width 33 height 15
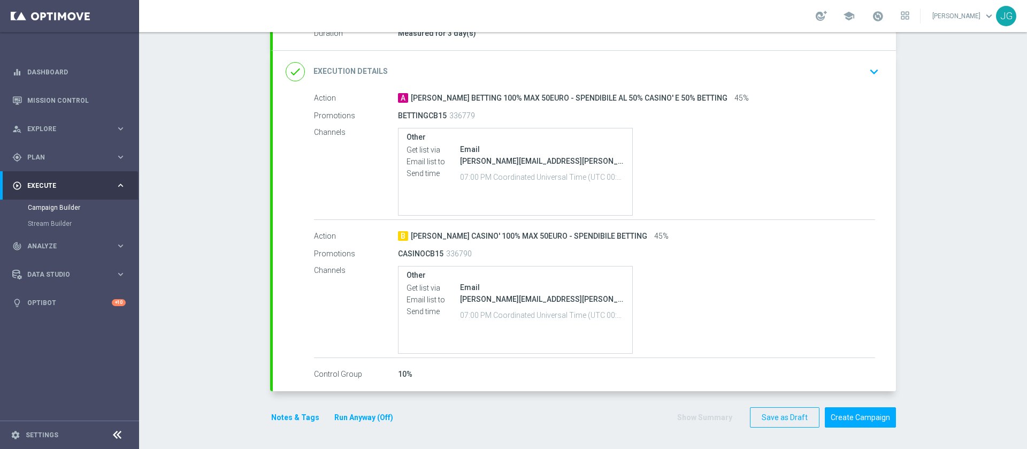
click at [295, 417] on button "Notes & Tags" at bounding box center [295, 417] width 50 height 13
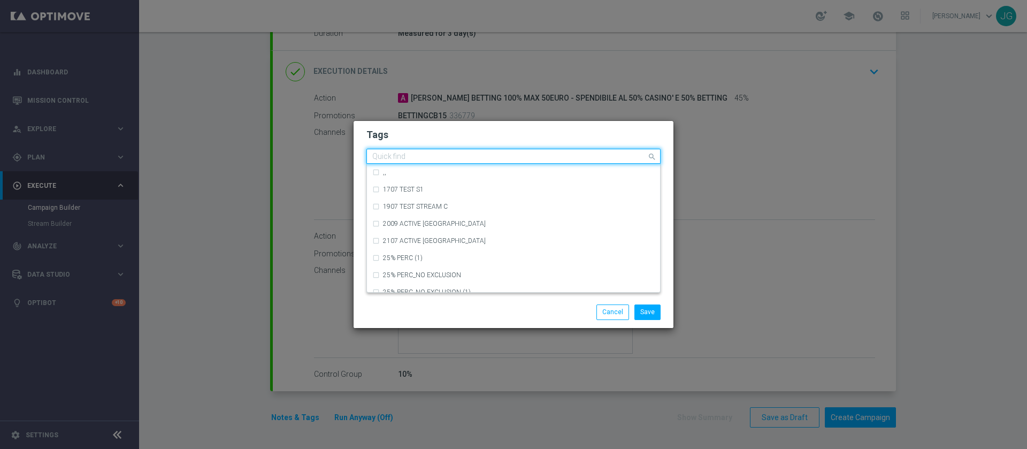
click at [456, 155] on input "text" at bounding box center [509, 156] width 274 height 9
type input "u"
click at [412, 230] on div "cross-selling" at bounding box center [513, 223] width 282 height 17
type input "cro"
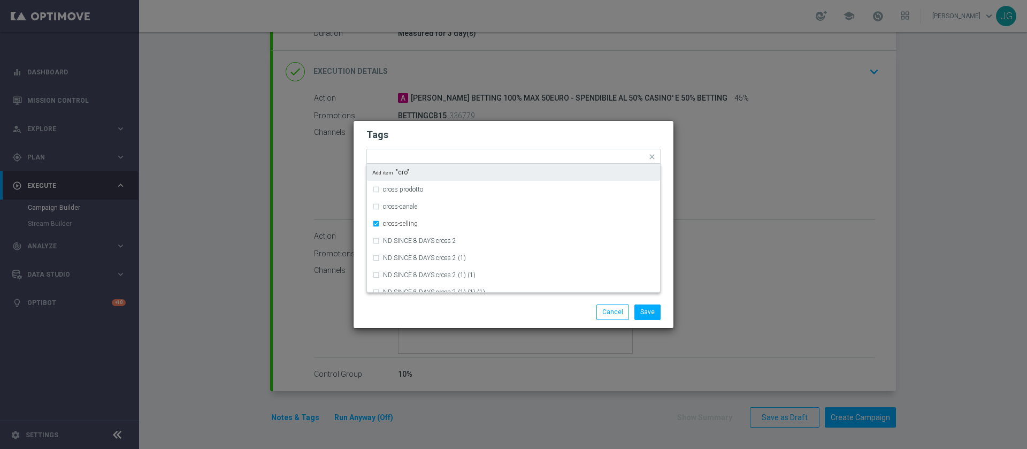
click at [481, 135] on h2 "Tags" at bounding box center [513, 134] width 294 height 13
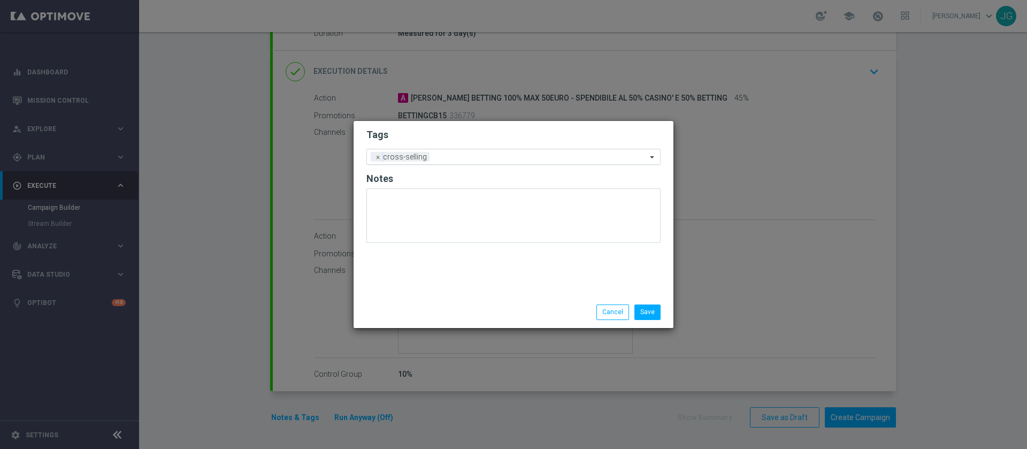
click at [452, 160] on input "text" at bounding box center [540, 157] width 213 height 9
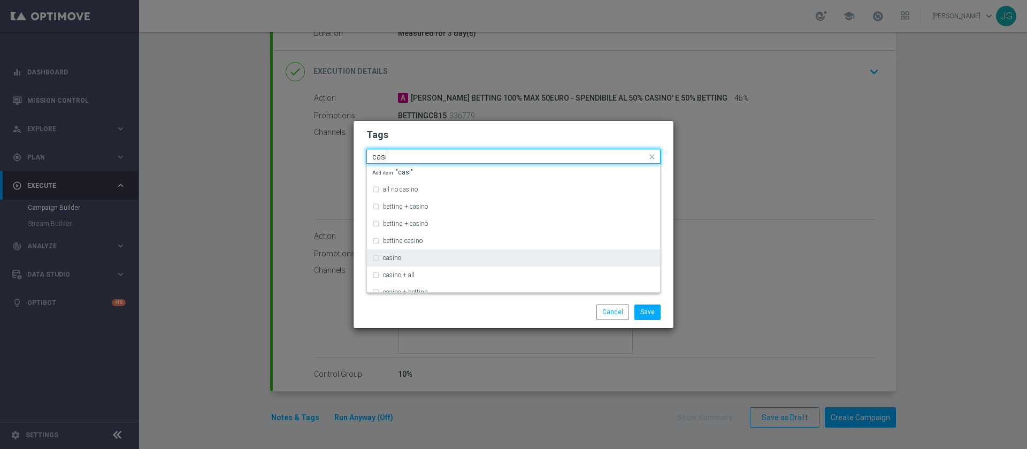
click at [415, 258] on div "casino" at bounding box center [519, 257] width 272 height 6
type input "casi"
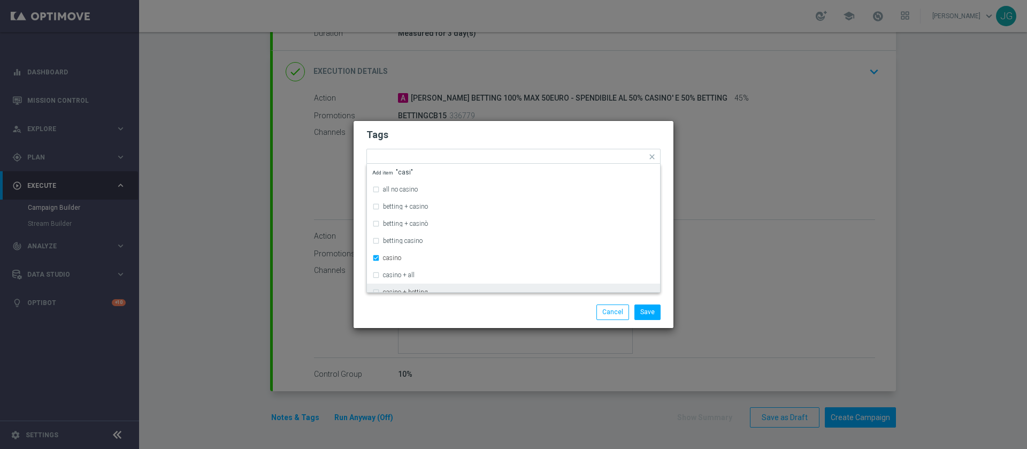
click at [445, 306] on div "Save Cancel" at bounding box center [513, 311] width 310 height 15
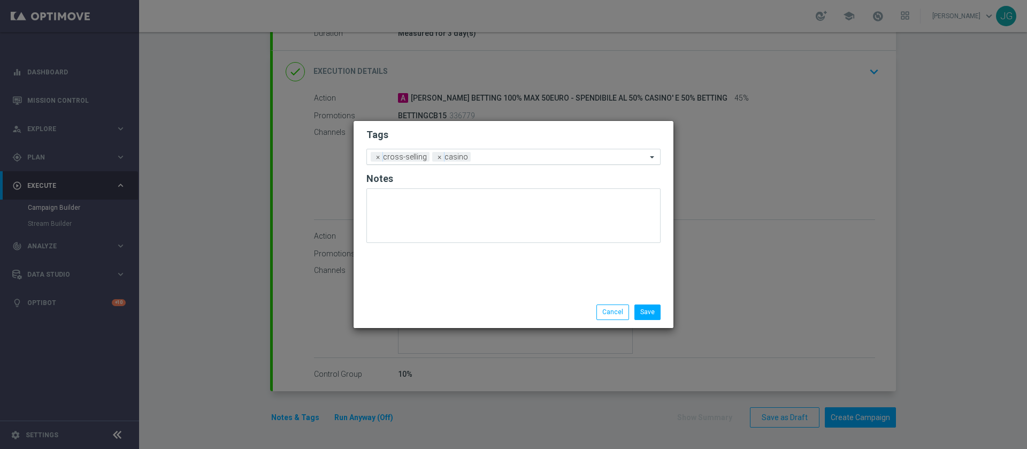
click at [527, 155] on input "text" at bounding box center [561, 157] width 172 height 9
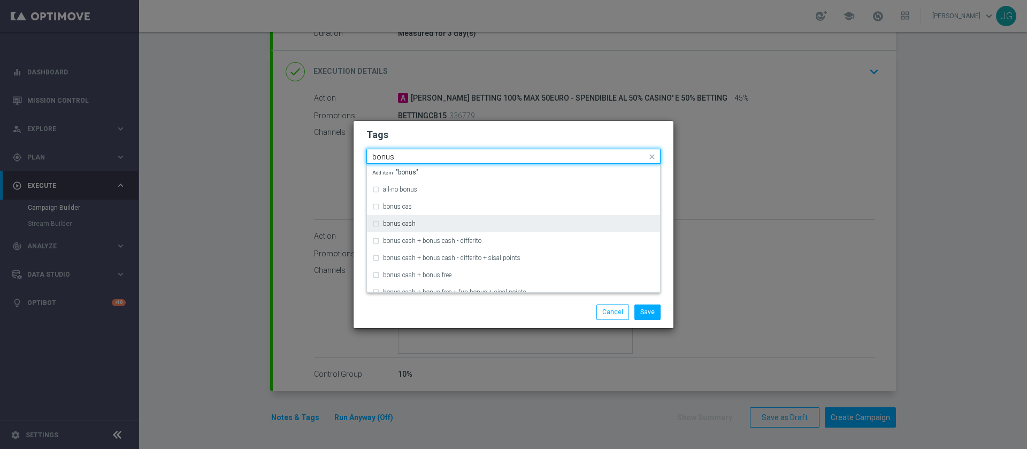
click at [438, 219] on div "bonus cash" at bounding box center [513, 223] width 282 height 17
type input "bonus"
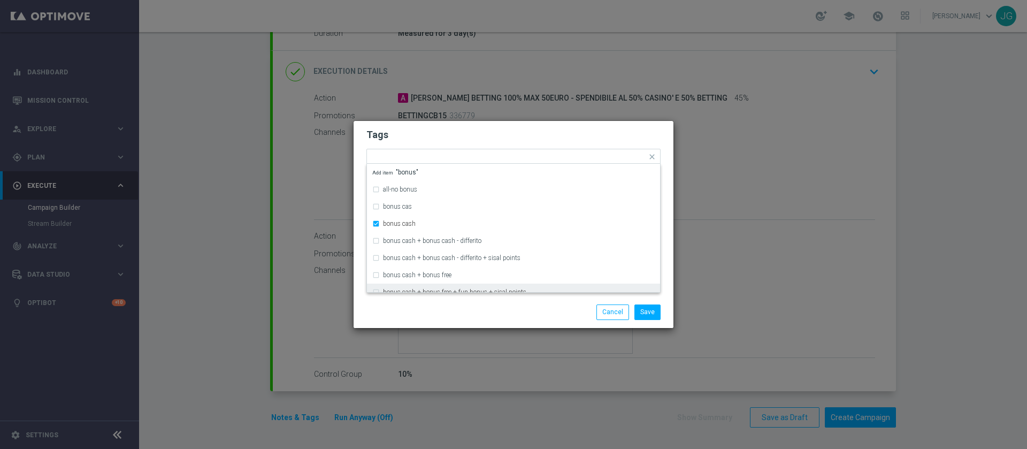
click at [494, 322] on div "Save Cancel" at bounding box center [513, 311] width 320 height 31
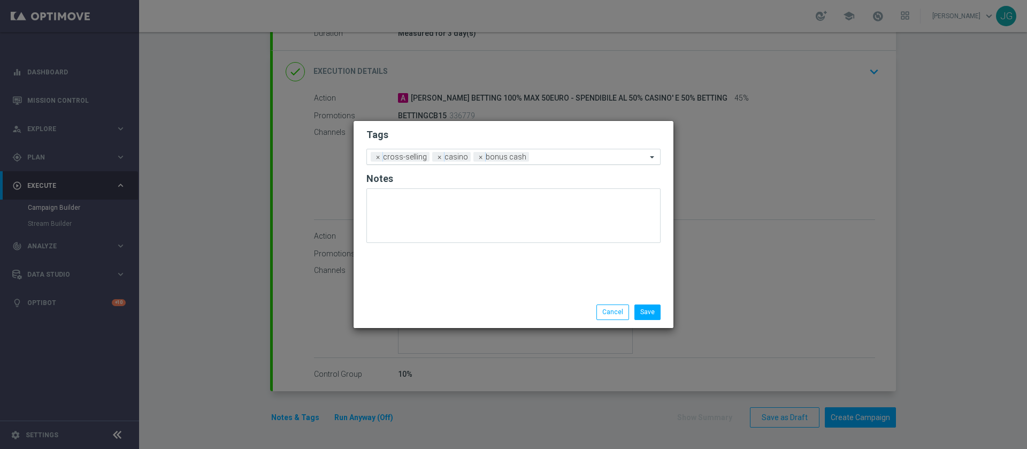
click at [547, 156] on input "text" at bounding box center [589, 157] width 113 height 9
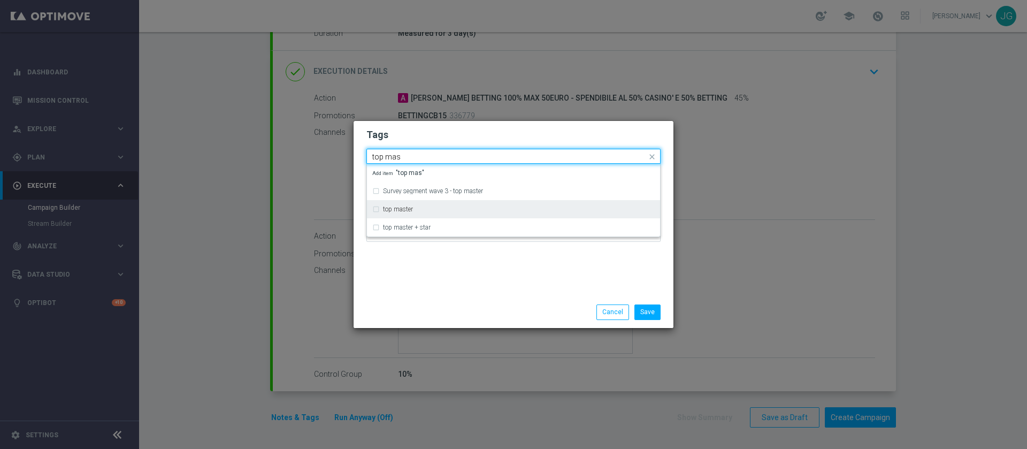
click at [461, 208] on div "top master" at bounding box center [519, 209] width 272 height 6
type input "top mas"
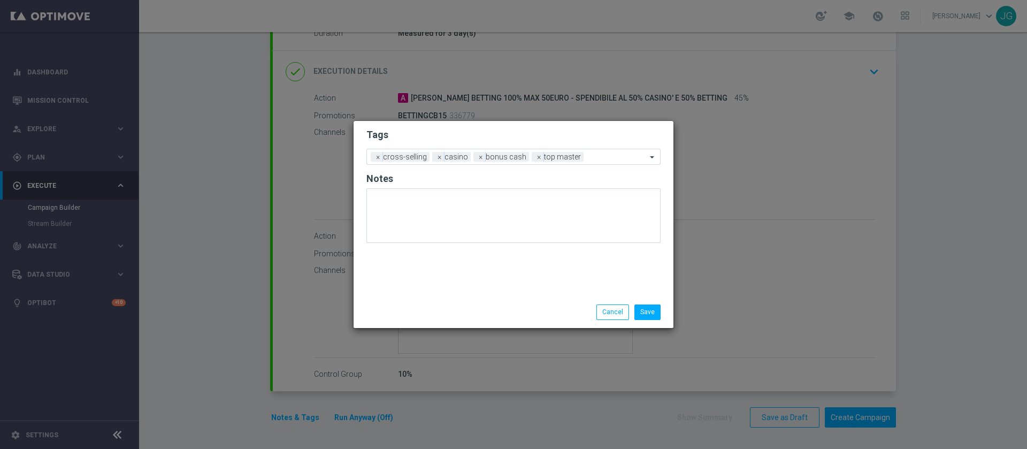
click at [482, 298] on div "Save Cancel" at bounding box center [513, 311] width 320 height 31
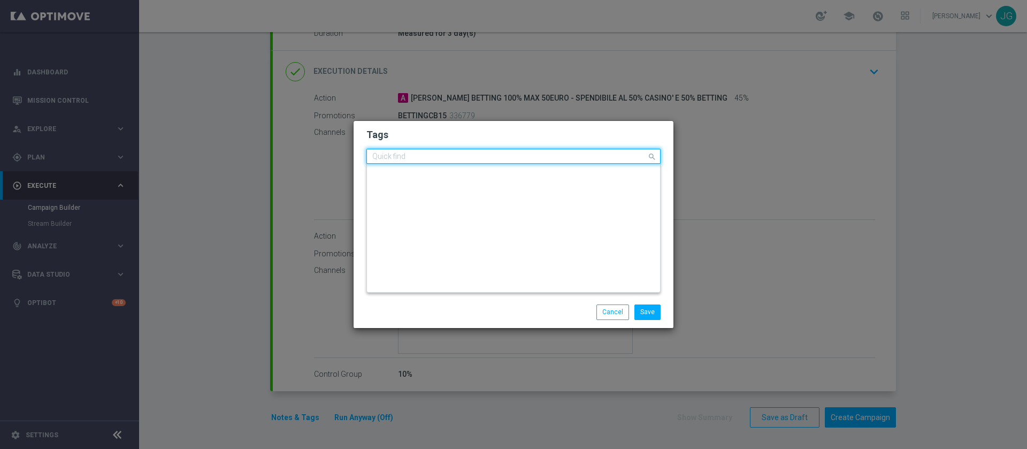
click at [610, 157] on input "text" at bounding box center [509, 156] width 274 height 9
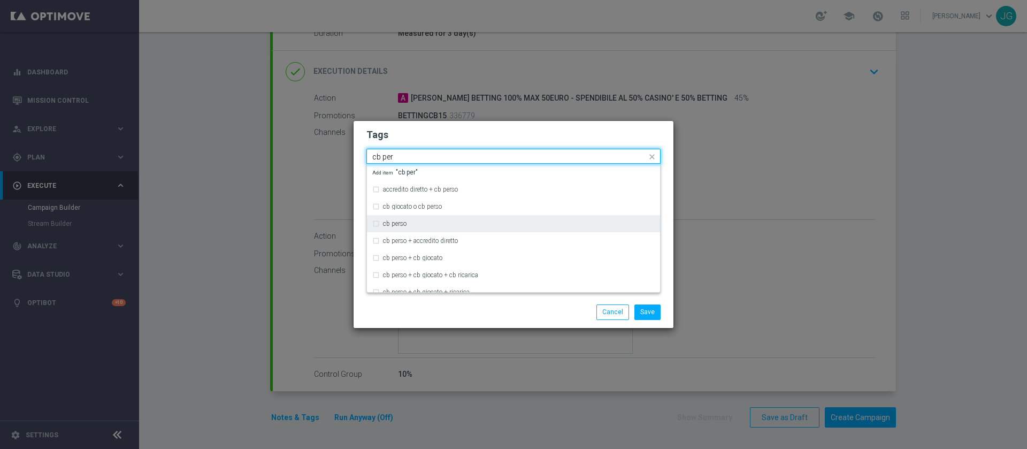
click at [443, 226] on div "cb perso" at bounding box center [519, 223] width 272 height 6
type input "cb per"
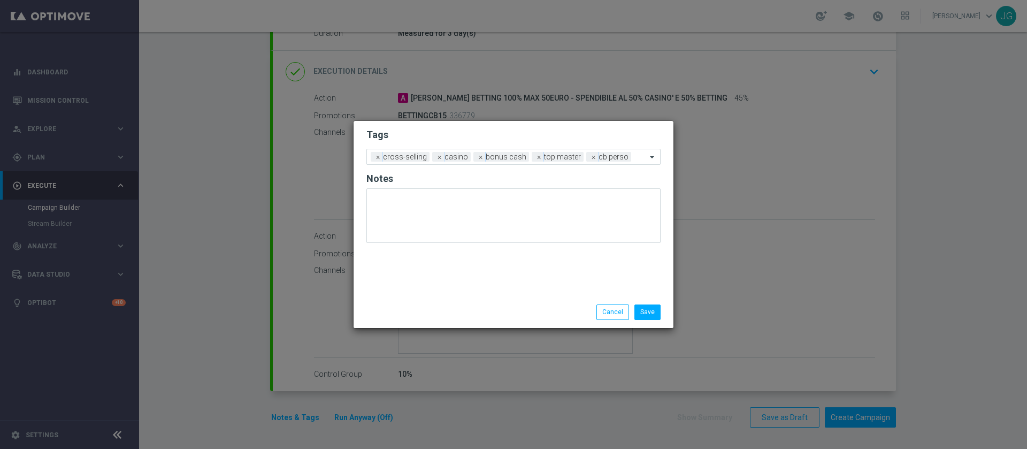
click at [501, 318] on div "Save Cancel" at bounding box center [564, 311] width 207 height 15
click at [651, 314] on button "Save" at bounding box center [647, 311] width 26 height 15
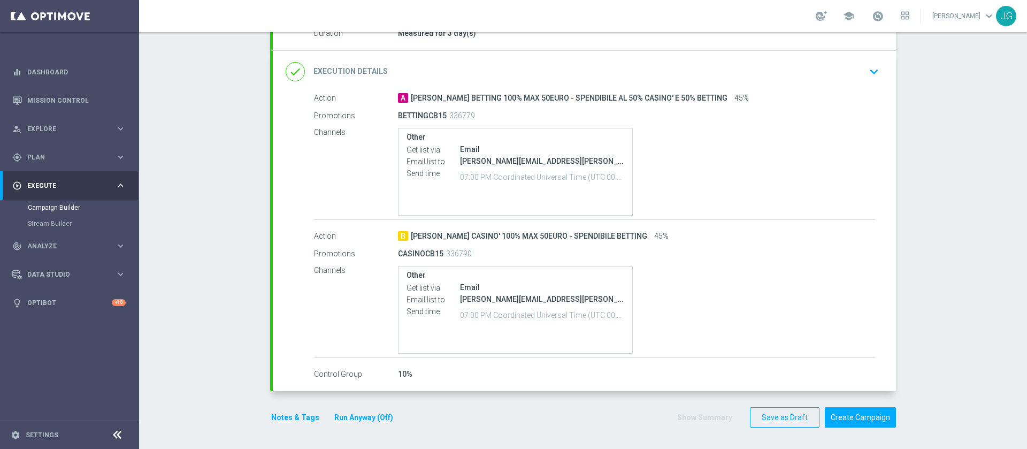
click at [365, 416] on button "Run Anyway (Off)" at bounding box center [363, 417] width 61 height 13
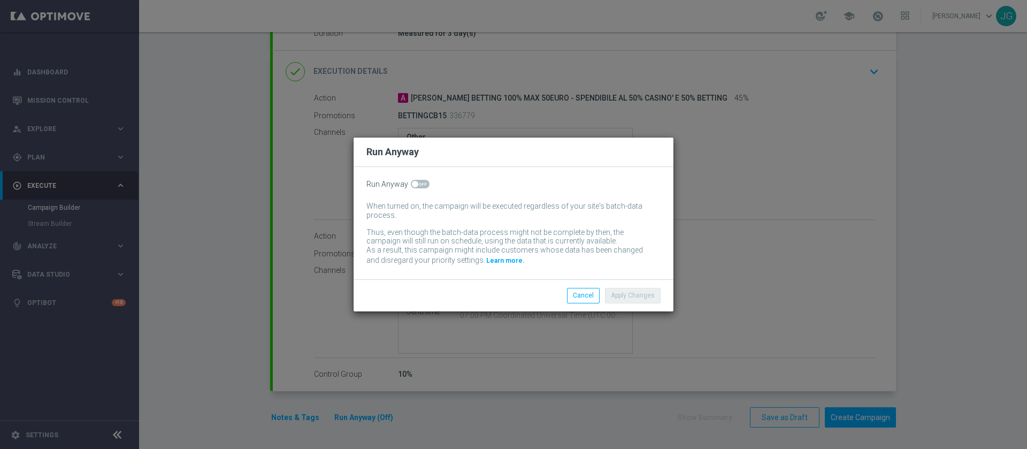
click at [419, 175] on div "Run Anyway When turned on, the campaign will be executed regardless of your sit…" at bounding box center [513, 223] width 320 height 112
click at [413, 183] on span at bounding box center [415, 184] width 6 height 6
click at [413, 183] on input "checkbox" at bounding box center [420, 184] width 19 height 9
checkbox input "true"
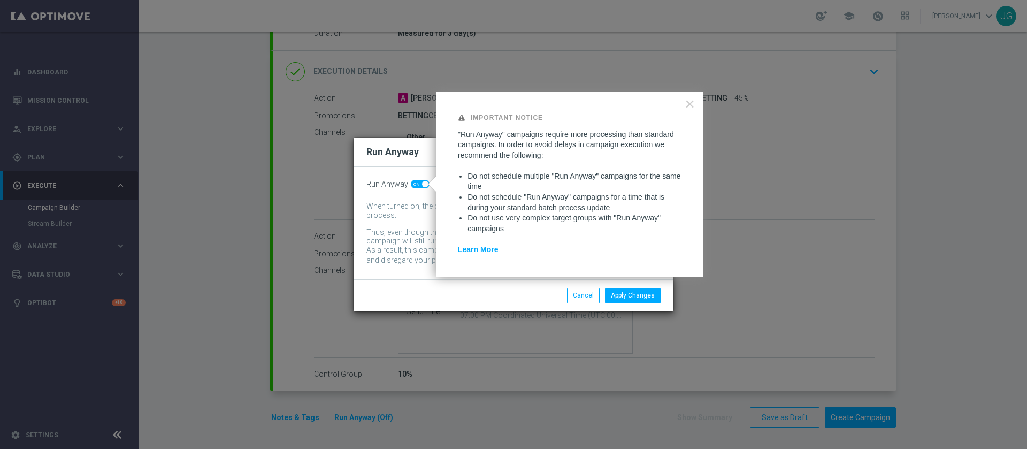
click at [634, 304] on div "Apply Changes Cancel" at bounding box center [513, 295] width 320 height 32
click at [648, 292] on button "Apply Changes" at bounding box center [633, 295] width 56 height 15
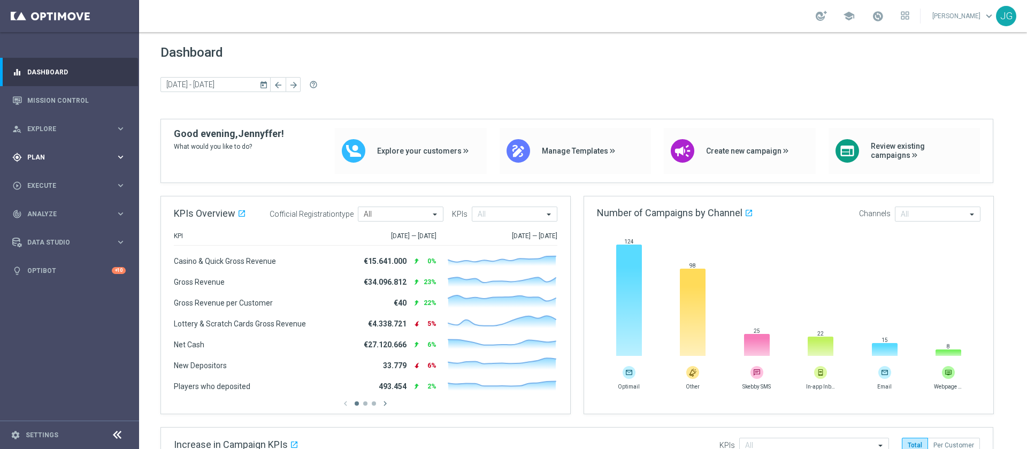
click at [78, 157] on span "Plan" at bounding box center [71, 157] width 88 height 6
click at [67, 181] on link "Target Groups" at bounding box center [69, 179] width 83 height 9
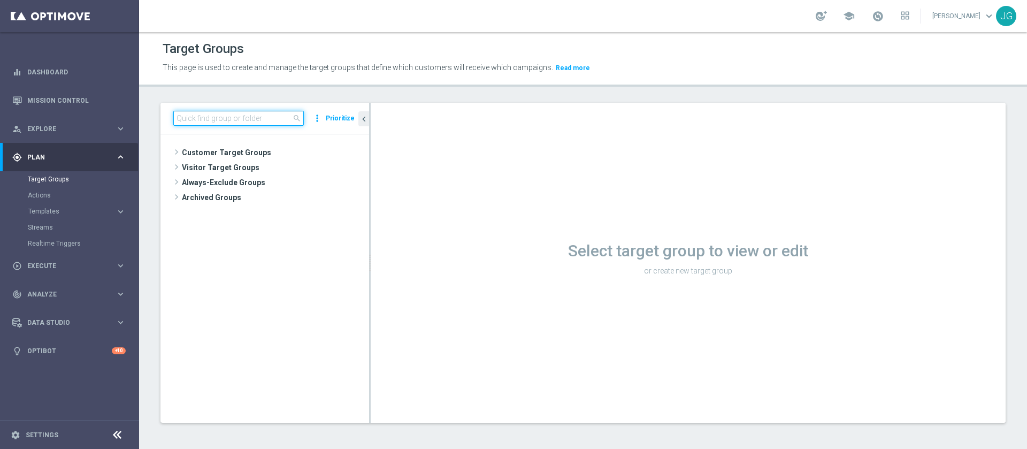
click at [251, 115] on input at bounding box center [238, 118] width 130 height 15
type input "crosselling"
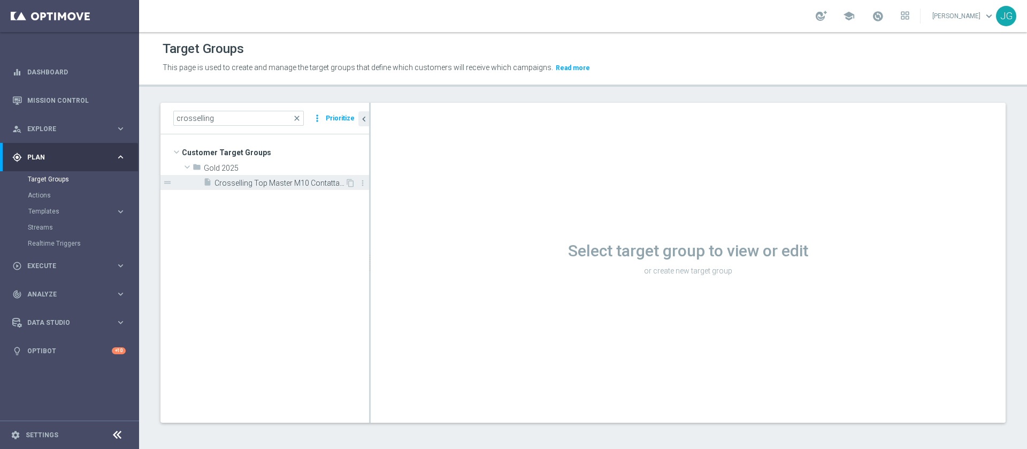
click at [255, 182] on span "Crosselling Top Master M10 Contattabili e NON Contattabili profilati 2025" at bounding box center [279, 183] width 130 height 9
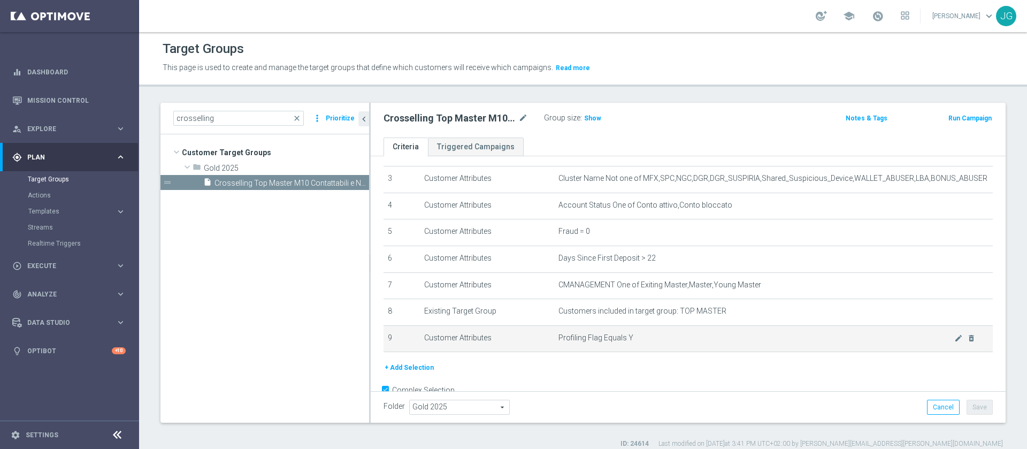
scroll to position [102, 0]
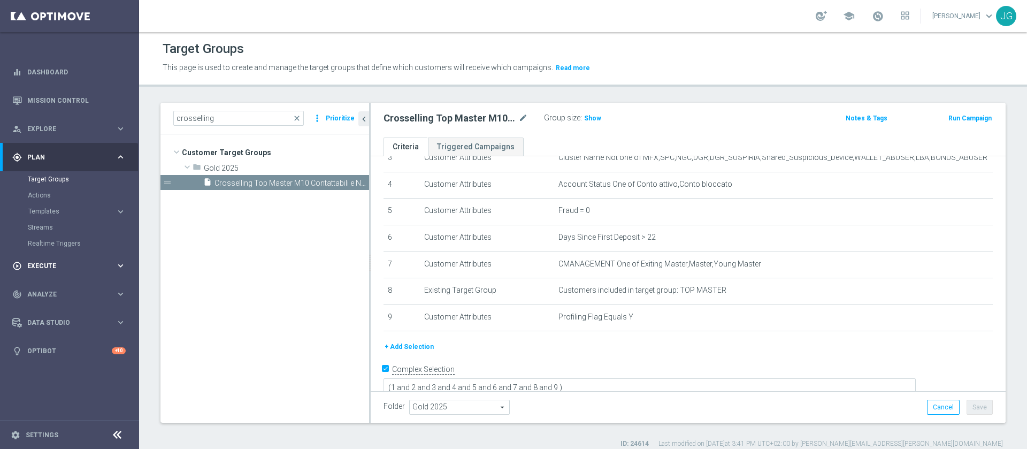
click at [40, 264] on span "Execute" at bounding box center [71, 266] width 88 height 6
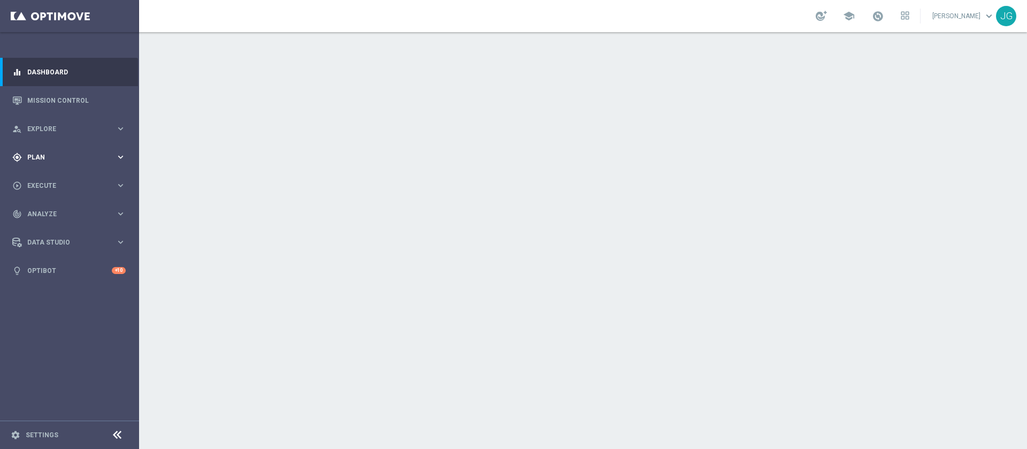
click at [67, 163] on div "gps_fixed Plan keyboard_arrow_right" at bounding box center [69, 157] width 138 height 28
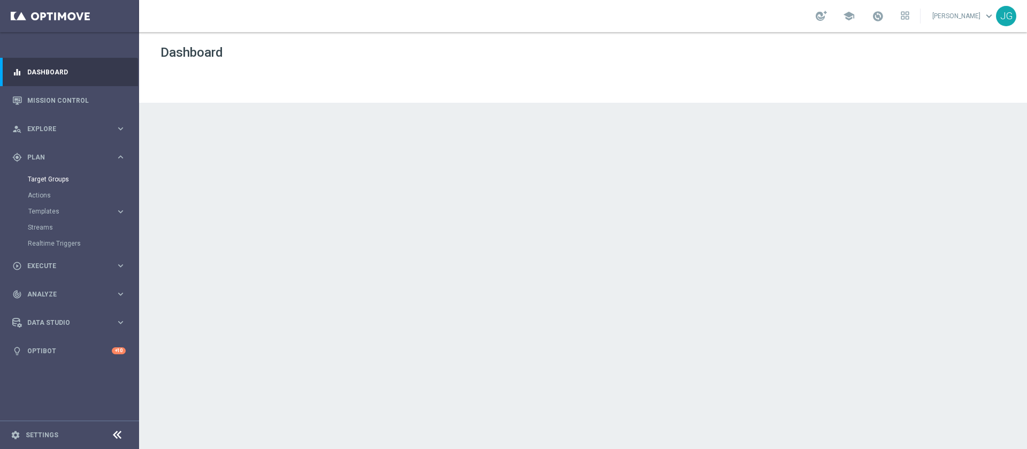
click at [57, 175] on link "Target Groups" at bounding box center [69, 179] width 83 height 9
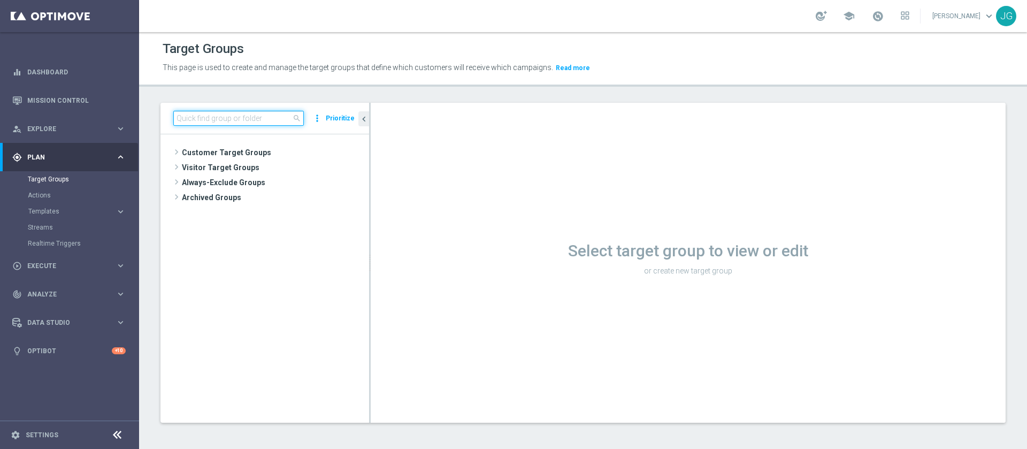
click at [248, 115] on input at bounding box center [238, 118] width 130 height 15
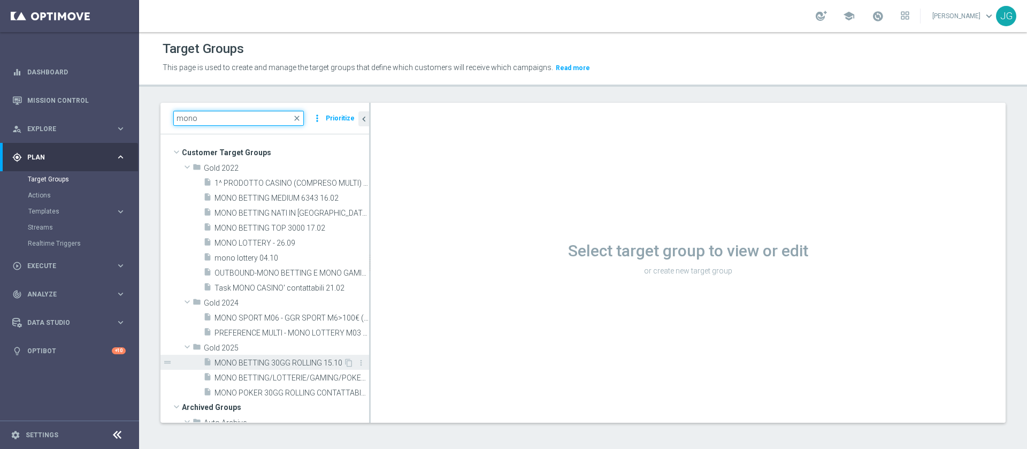
type input "mono"
click at [240, 367] on div "insert_drive_file MONO BETTING 30GG ROLLING 15.10" at bounding box center [273, 361] width 140 height 15
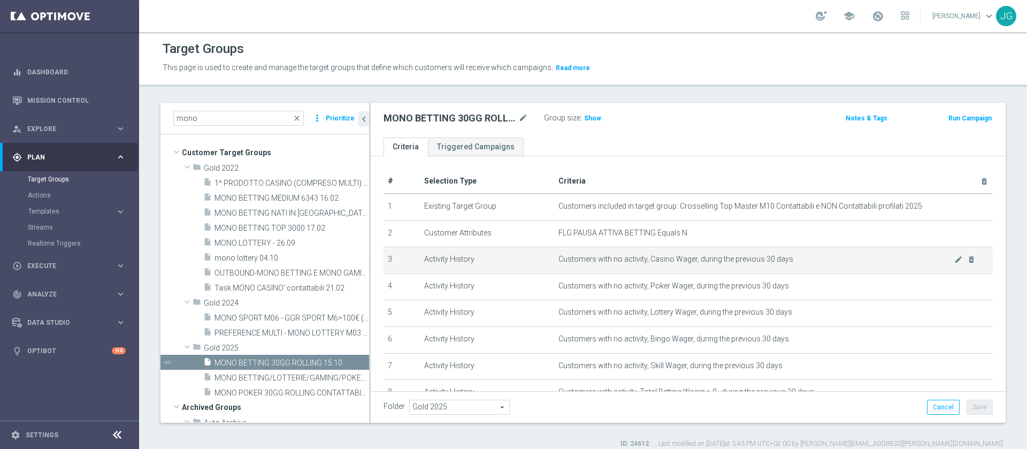
scroll to position [81, 0]
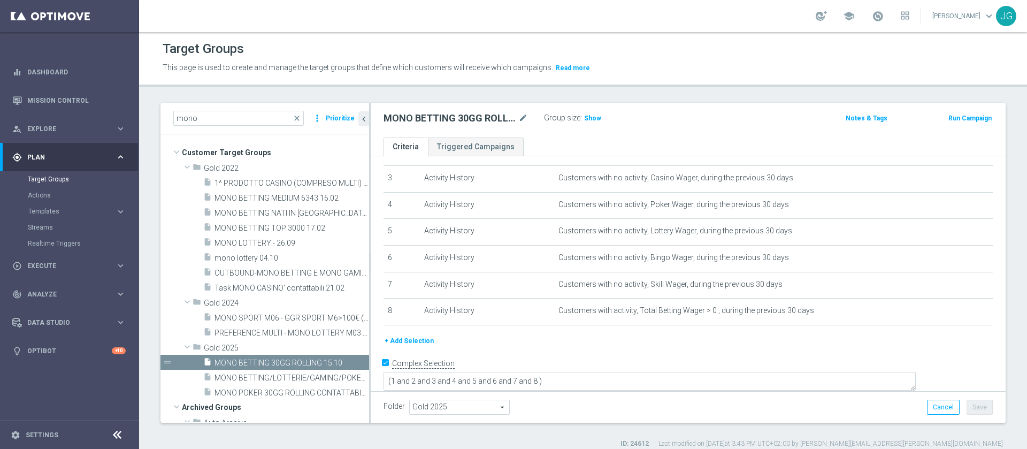
click at [428, 332] on div "# Selection Type Criteria delete_forever 1 Existing Target Group Customers incl…" at bounding box center [687, 211] width 625 height 247
click at [418, 340] on button "+ Add Selection" at bounding box center [408, 341] width 51 height 12
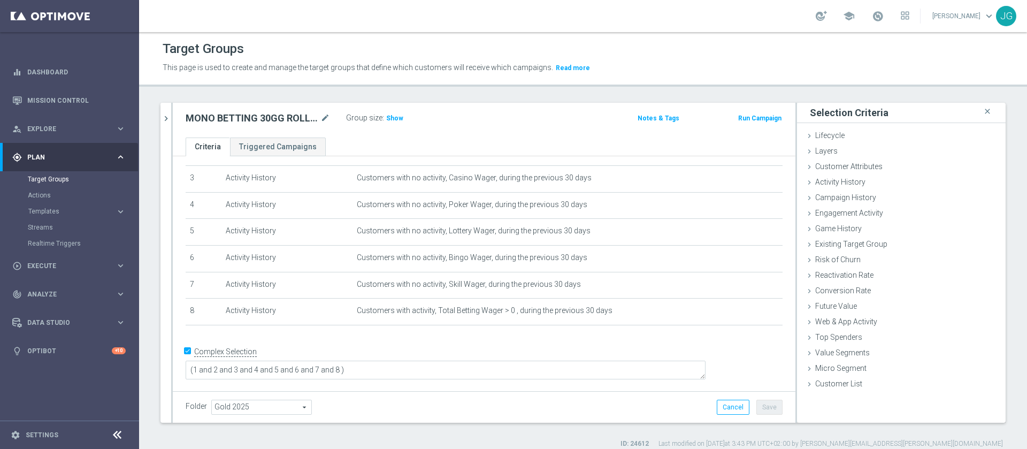
scroll to position [70, 0]
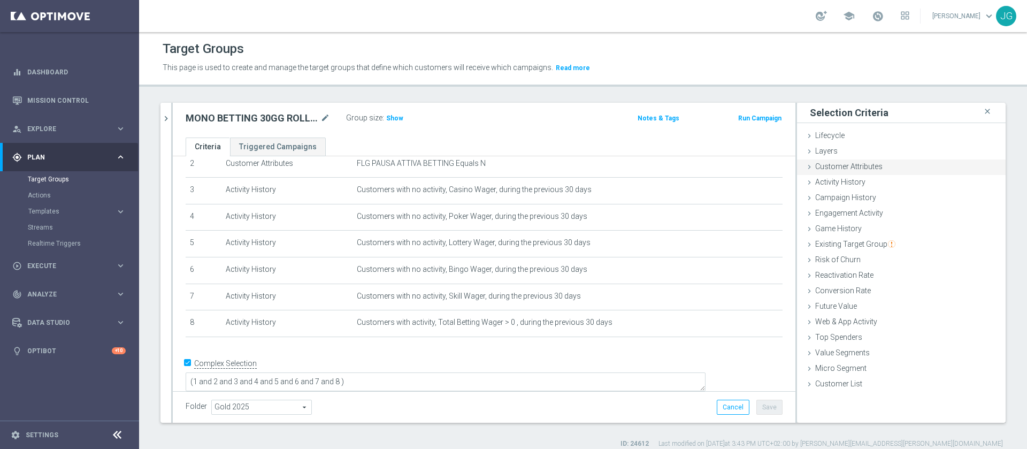
click at [877, 166] on div "Customer Attributes done" at bounding box center [901, 167] width 209 height 16
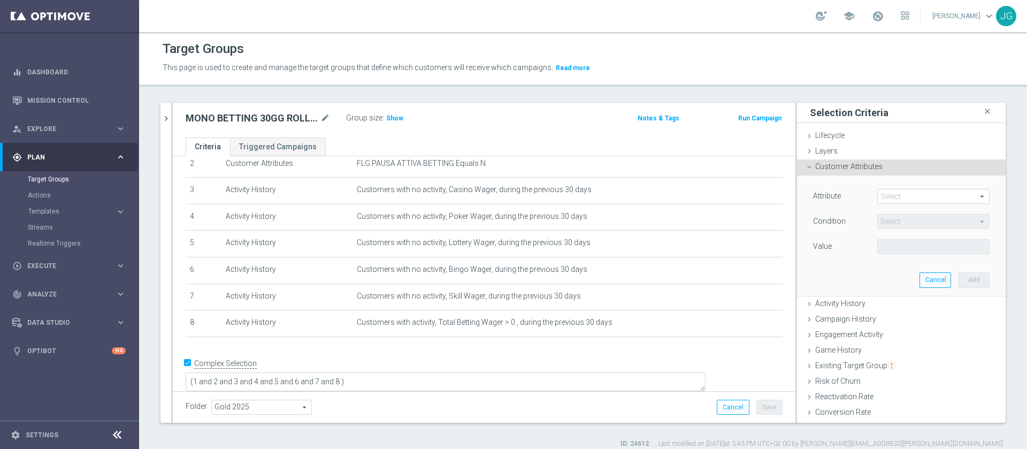
click at [923, 204] on div "Attribute Select arrow_drop_down search" at bounding box center [901, 197] width 192 height 17
click at [905, 197] on span at bounding box center [932, 196] width 111 height 14
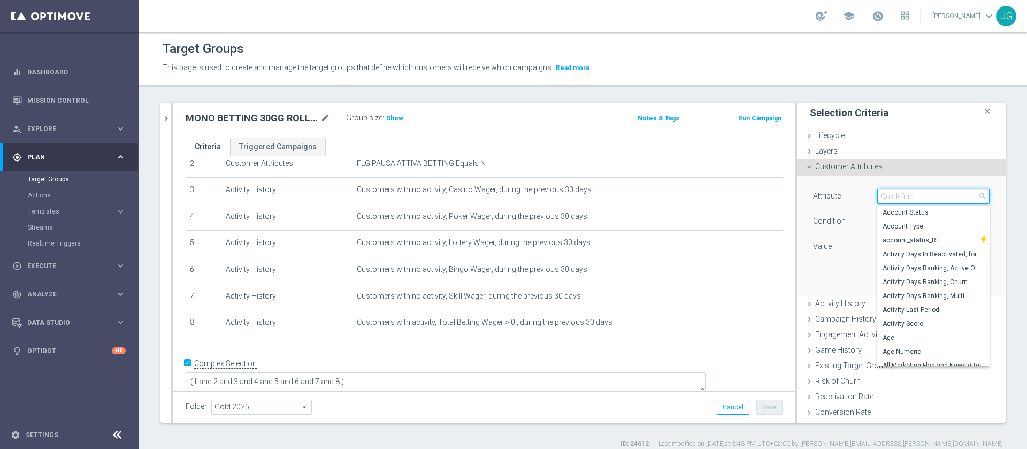
click at [905, 197] on input "search" at bounding box center [933, 196] width 112 height 15
type input "pausa"
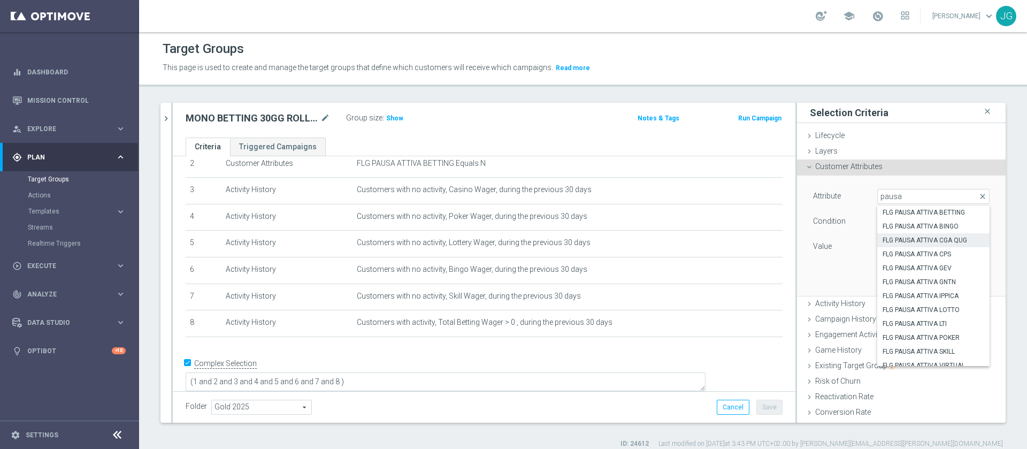
click at [911, 233] on label "FLG PAUSA ATTIVA CGA QUG" at bounding box center [933, 240] width 112 height 14
type input "FLG PAUSA ATTIVA CGA QUG"
type input "Equals"
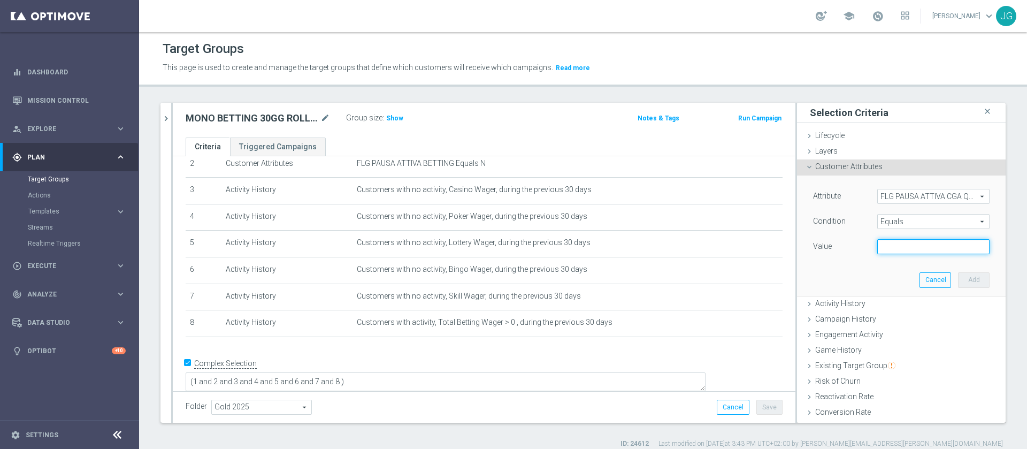
click at [904, 246] on input "text" at bounding box center [933, 246] width 112 height 15
type input "N"
click at [958, 280] on button "Add" at bounding box center [974, 279] width 32 height 15
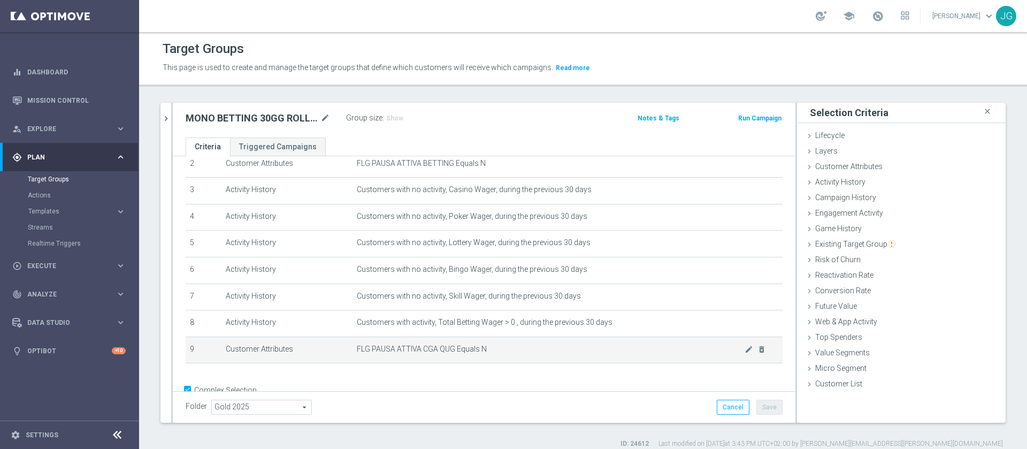
scroll to position [98, 0]
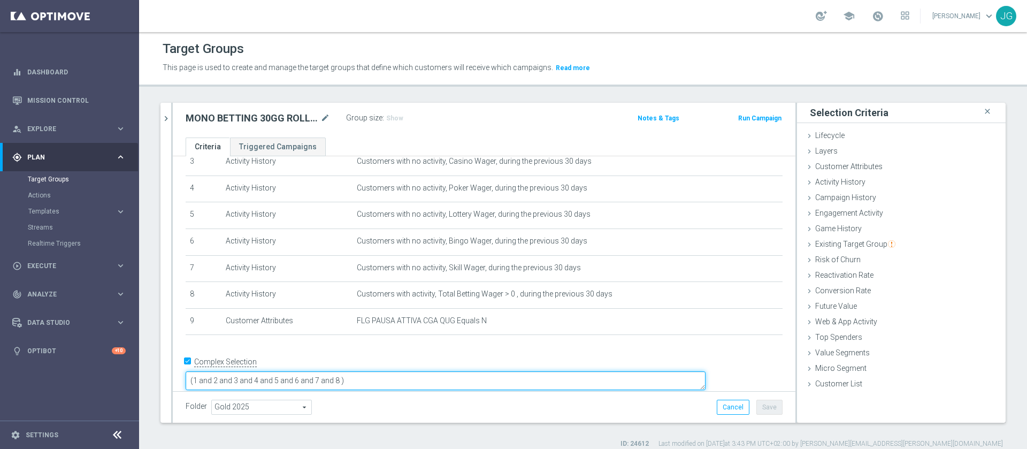
click at [418, 371] on textarea "(1 and 2 and 3 and 4 and 5 and 6 and 7 and 8 )" at bounding box center [446, 380] width 520 height 19
click at [416, 371] on textarea "(1 and 2 and 3 and 4 and 5 and 6 and 7 and 8 )" at bounding box center [446, 380] width 520 height 19
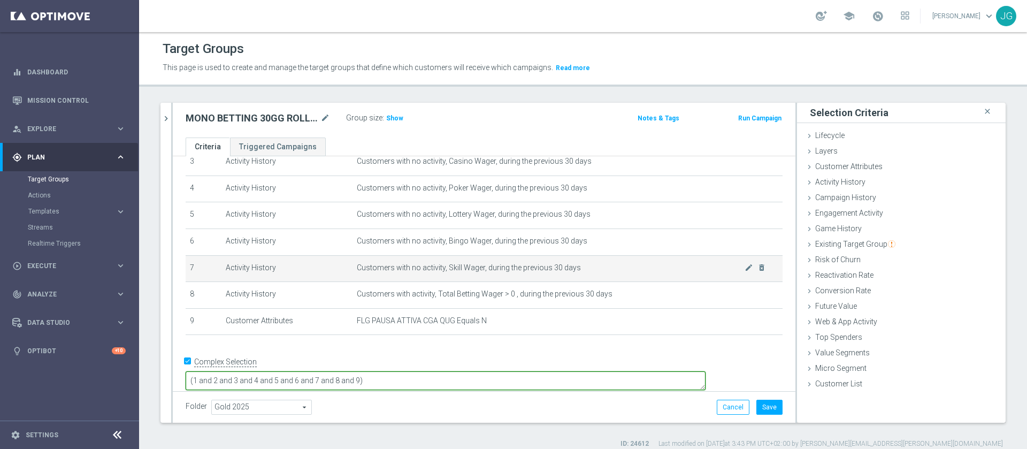
scroll to position [0, 0]
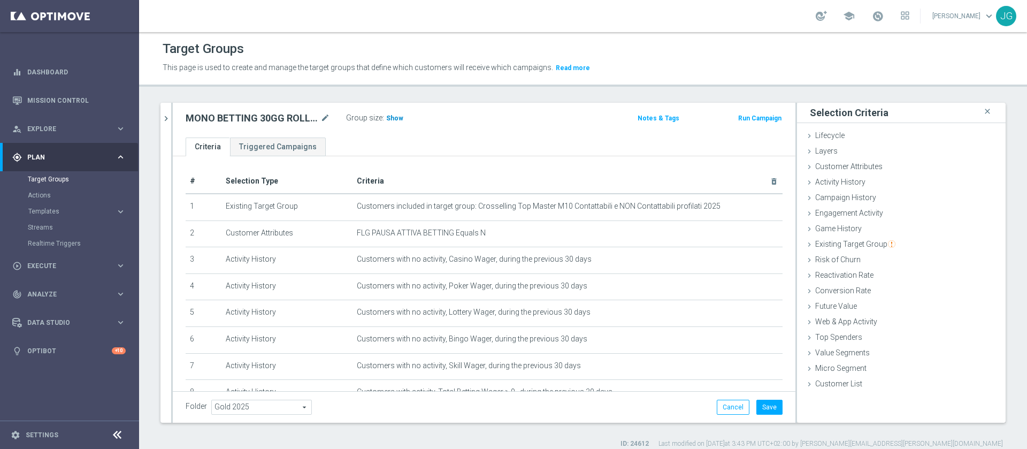
type textarea "(1 and 2 and 3 and 4 and 5 and 6 and 7 and 8 and 9)"
click at [394, 117] on span "Show" at bounding box center [394, 117] width 17 height 7
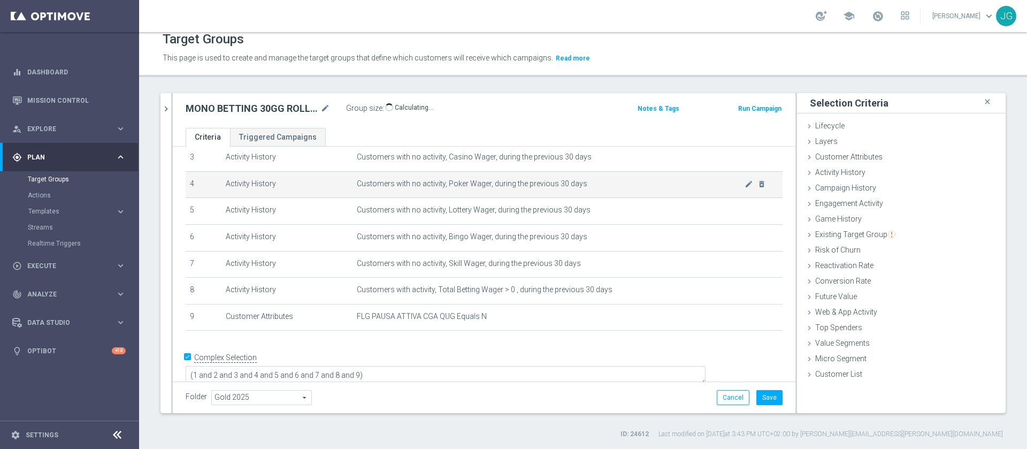
scroll to position [97, 0]
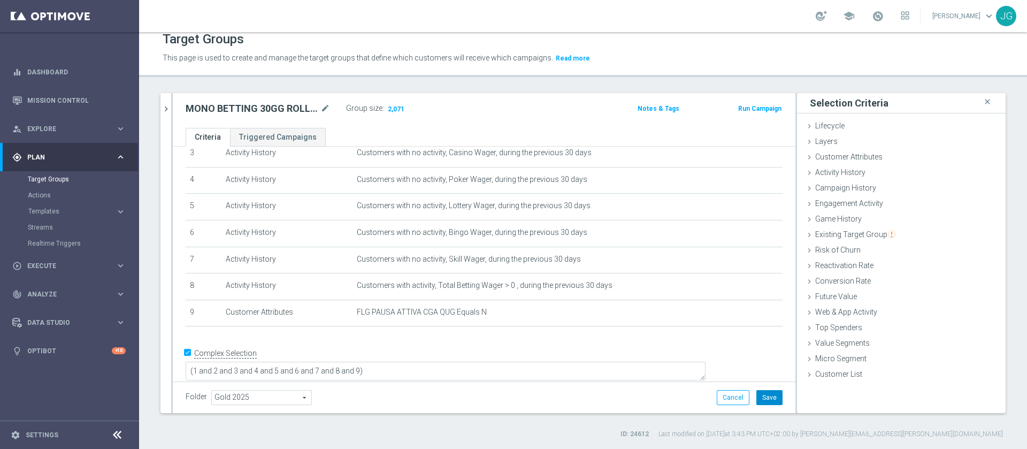
click at [760, 403] on button "Save" at bounding box center [769, 397] width 26 height 15
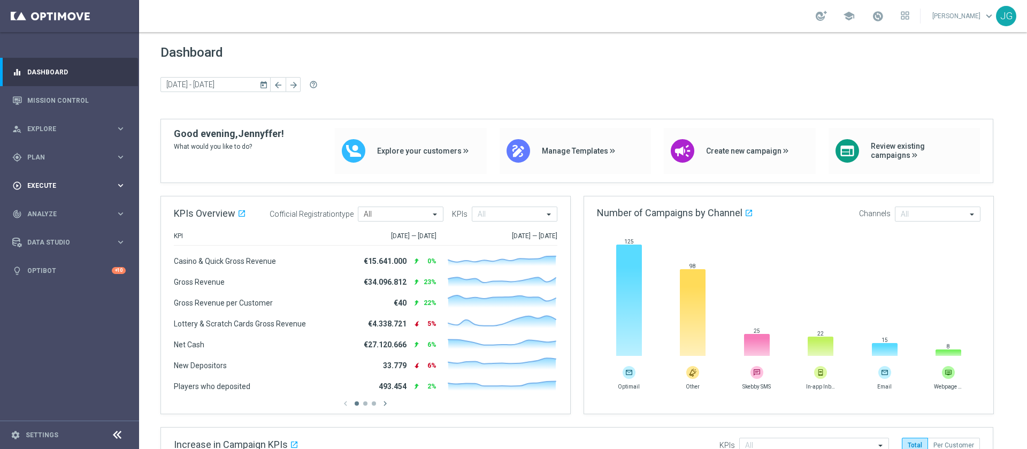
click at [56, 176] on div "play_circle_outline Execute keyboard_arrow_right" at bounding box center [69, 185] width 138 height 28
click at [61, 210] on link "Campaign Builder" at bounding box center [69, 207] width 83 height 9
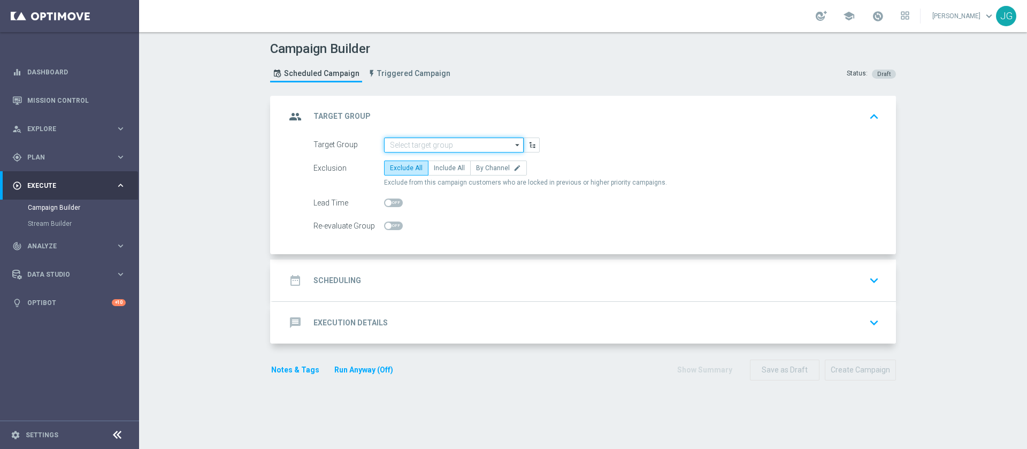
click at [419, 143] on input at bounding box center [454, 144] width 140 height 15
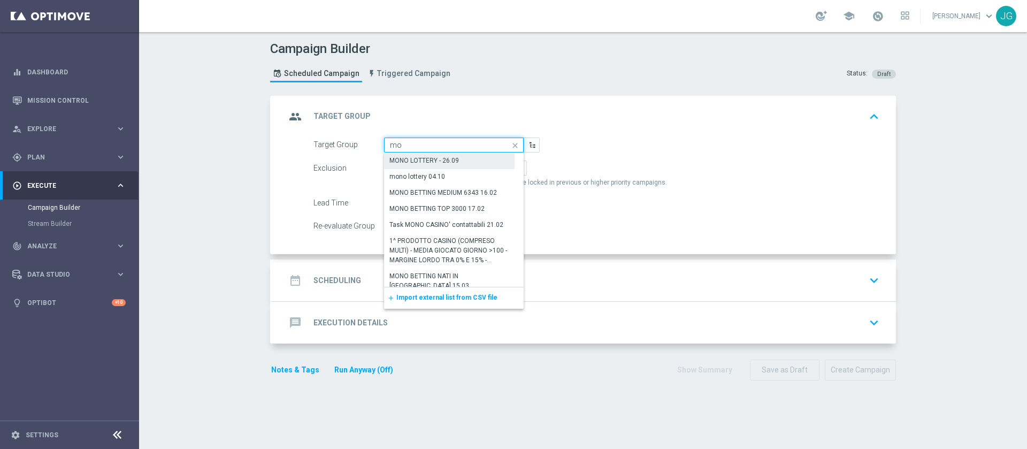
type input "m"
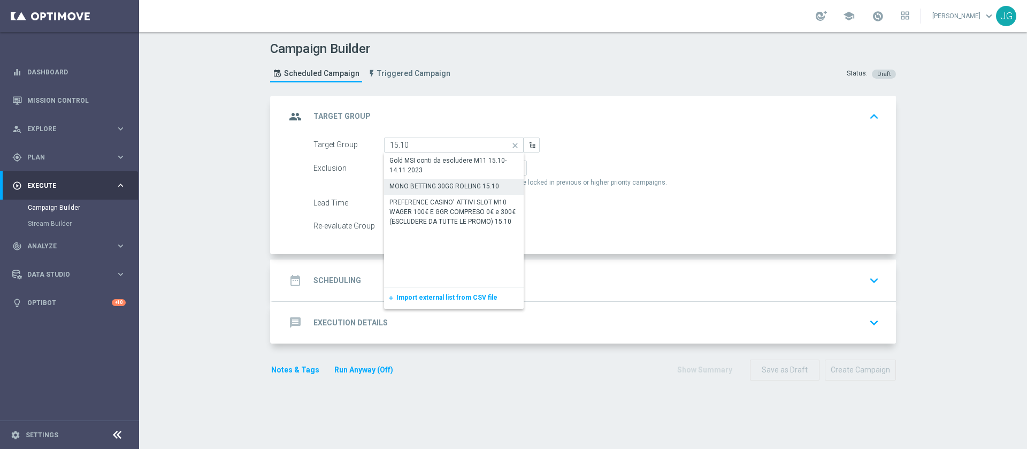
click at [457, 188] on div "MONO BETTING 30GG ROLLING 15.10" at bounding box center [444, 186] width 110 height 10
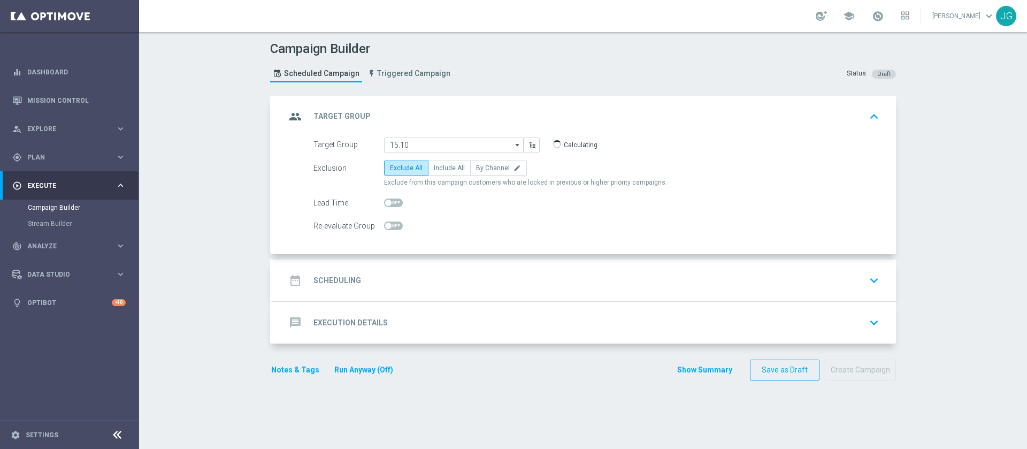
type input "MONO BETTING 30GG ROLLING 15.10"
click at [437, 168] on span "Include All" at bounding box center [449, 167] width 31 height 7
click at [437, 168] on input "Include All" at bounding box center [437, 169] width 7 height 7
radio input "true"
click at [462, 271] on div "date_range Scheduling keyboard_arrow_down" at bounding box center [584, 280] width 597 height 20
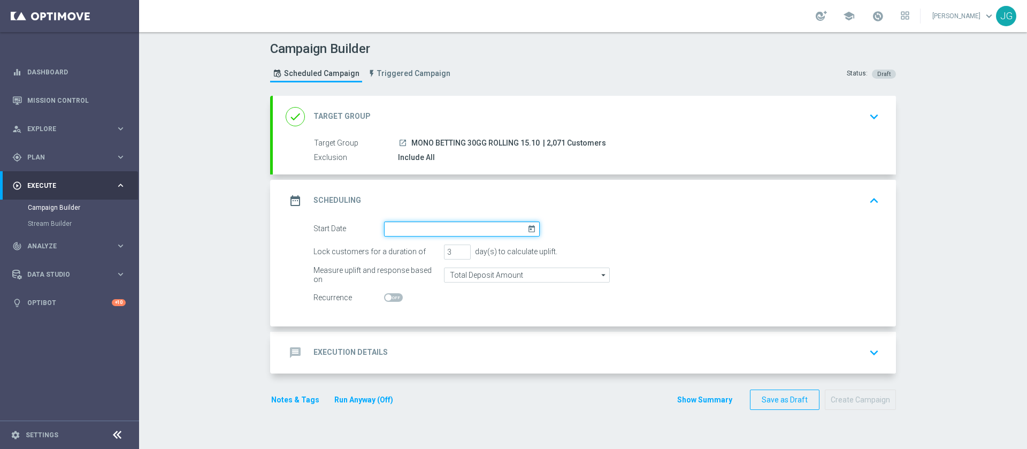
click at [428, 227] on input at bounding box center [462, 228] width 156 height 15
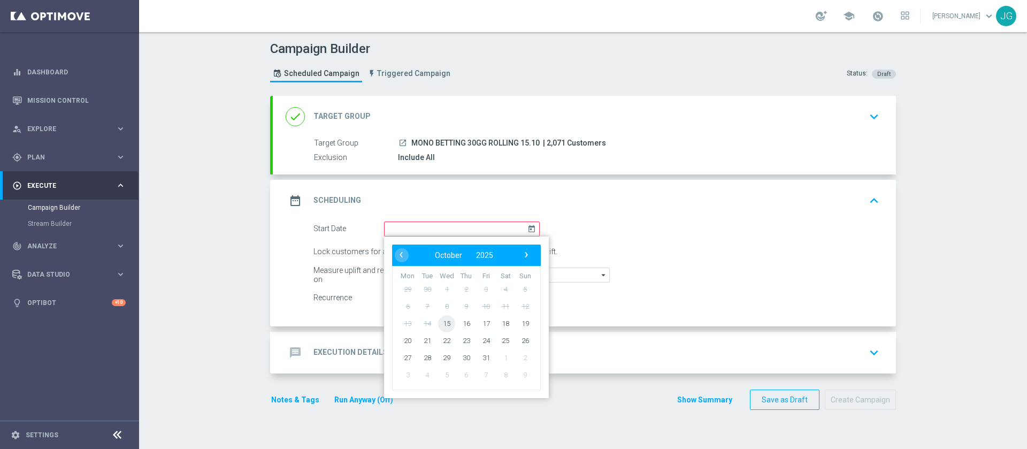
click at [438, 324] on span "15" at bounding box center [446, 322] width 17 height 17
type input "[DATE]"
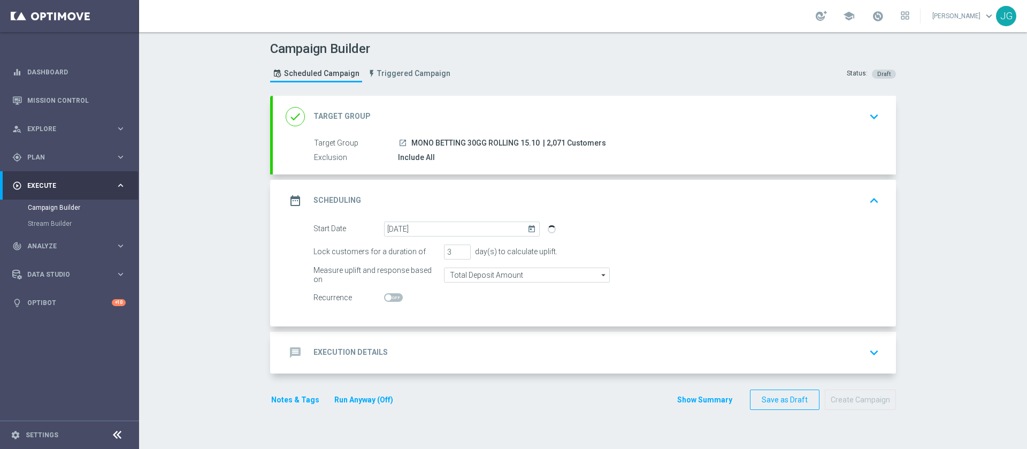
click at [420, 338] on div "message Execution Details keyboard_arrow_down" at bounding box center [584, 352] width 623 height 42
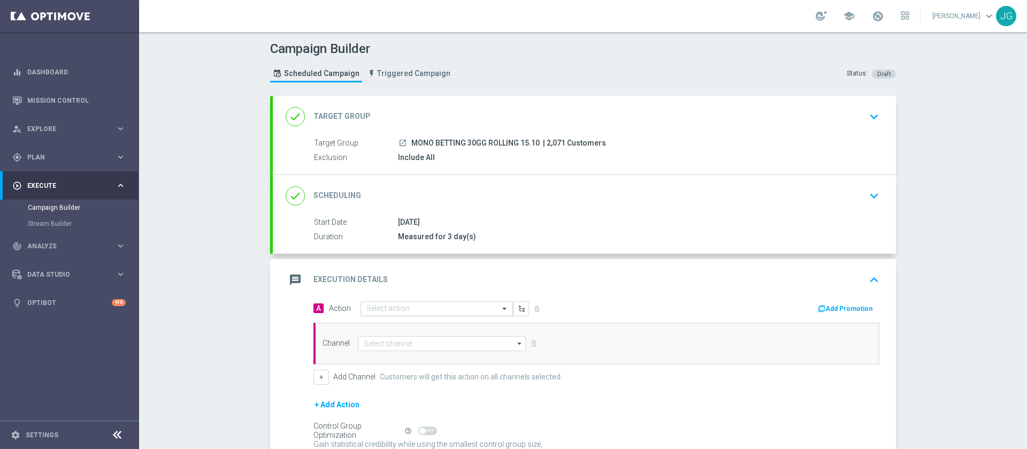
click at [434, 307] on input "text" at bounding box center [425, 308] width 119 height 9
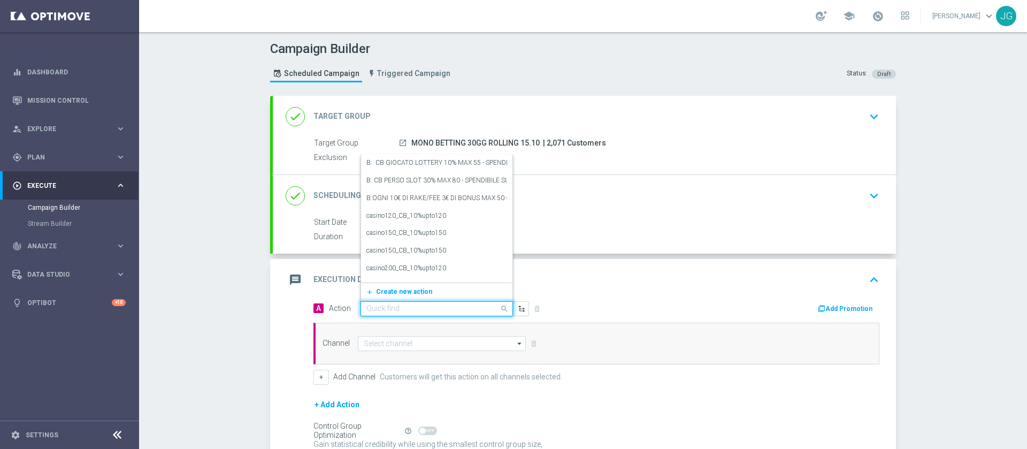
paste input "CB PERSO BETTING 100% MAX 50EURO - SPENDIBILE AL 50% CASINO' E 50% BETTING"
type input "CB PERSO BETTING 100% MAX 50EURO - SPENDIBILE AL 50% CASINO' E 50% BETTING"
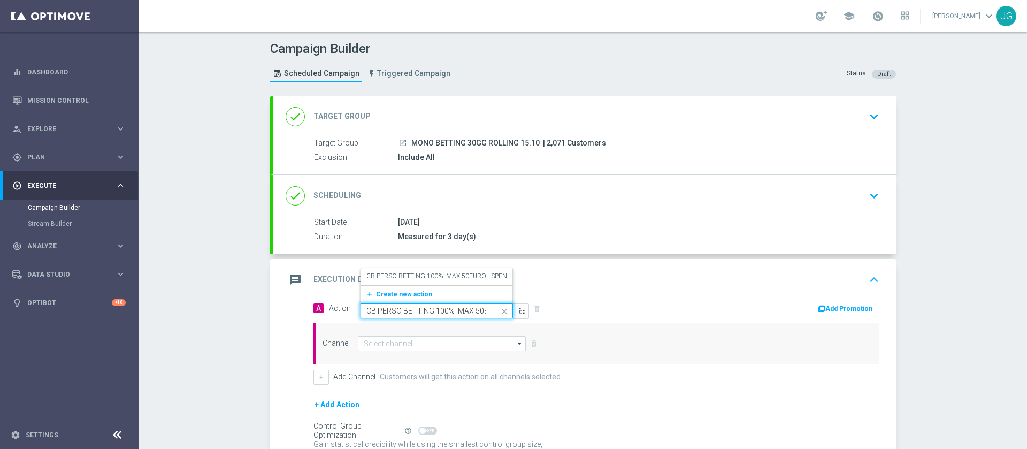
scroll to position [0, 171]
click at [462, 275] on label "CB PERSO BETTING 100% MAX 50EURO - SPENDIBILE AL 50% CASINO' E 50% BETTING" at bounding box center [494, 276] width 257 height 9
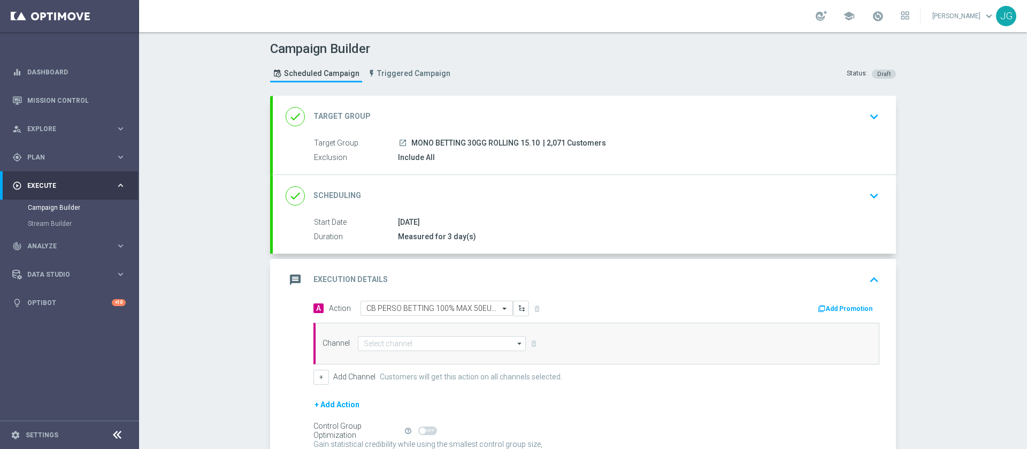
click at [842, 308] on button "Add Promotion" at bounding box center [845, 309] width 59 height 12
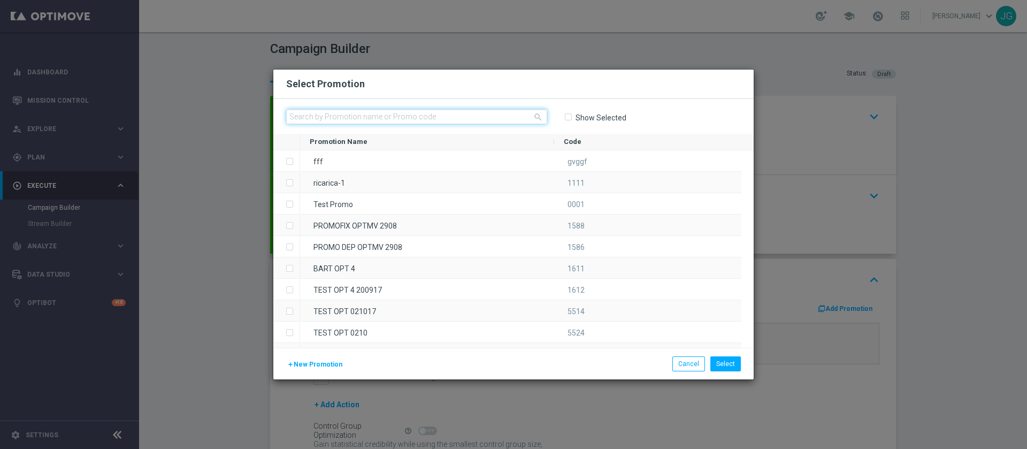
click at [467, 119] on input "text" at bounding box center [416, 116] width 261 height 15
paste input "336779"
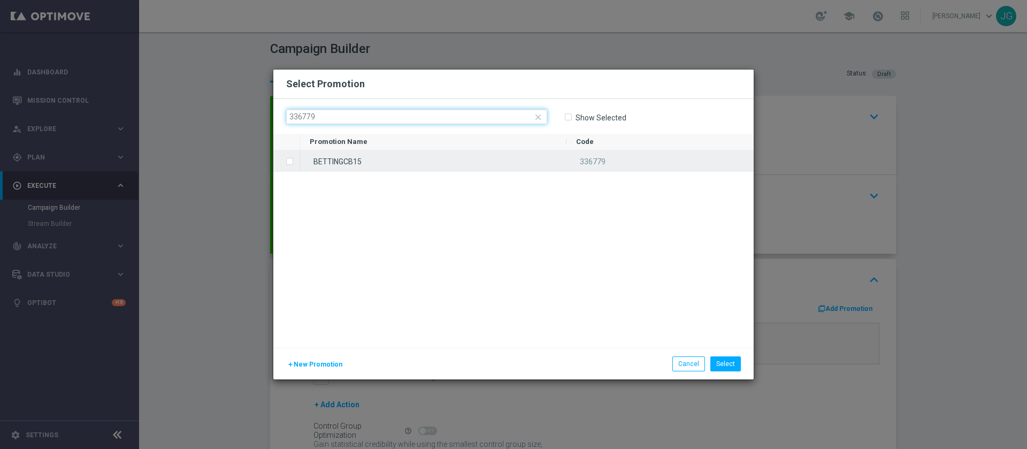
type input "336779"
click at [405, 164] on div "BETTINGCB15" at bounding box center [433, 160] width 266 height 21
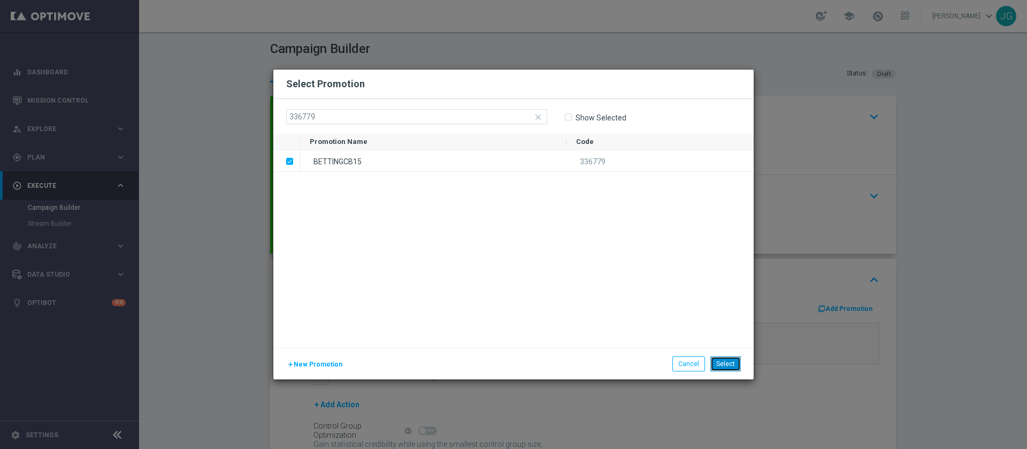
click at [724, 367] on button "Select" at bounding box center [725, 363] width 30 height 15
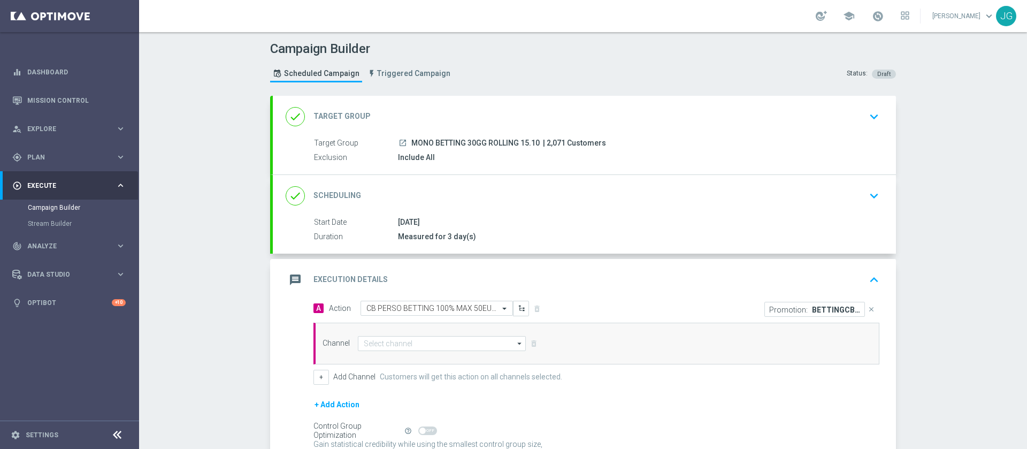
scroll to position [105, 0]
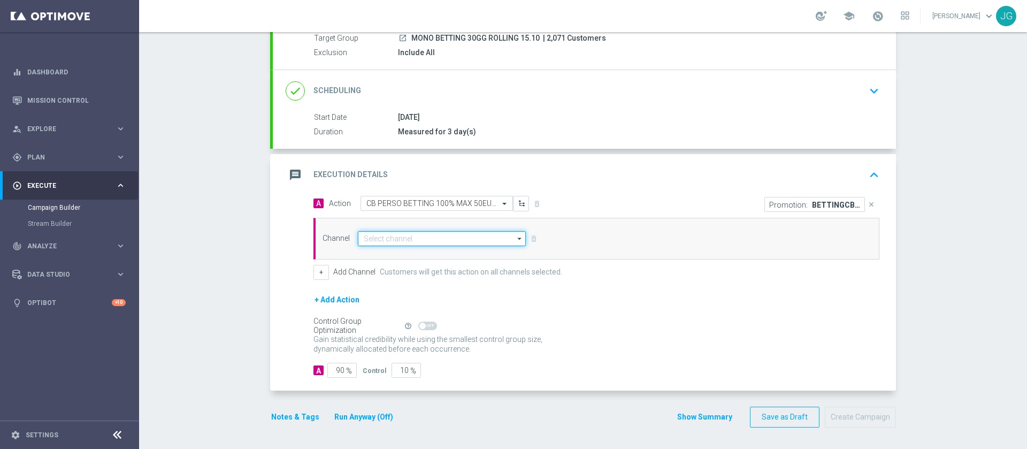
click at [462, 243] on input at bounding box center [442, 238] width 168 height 15
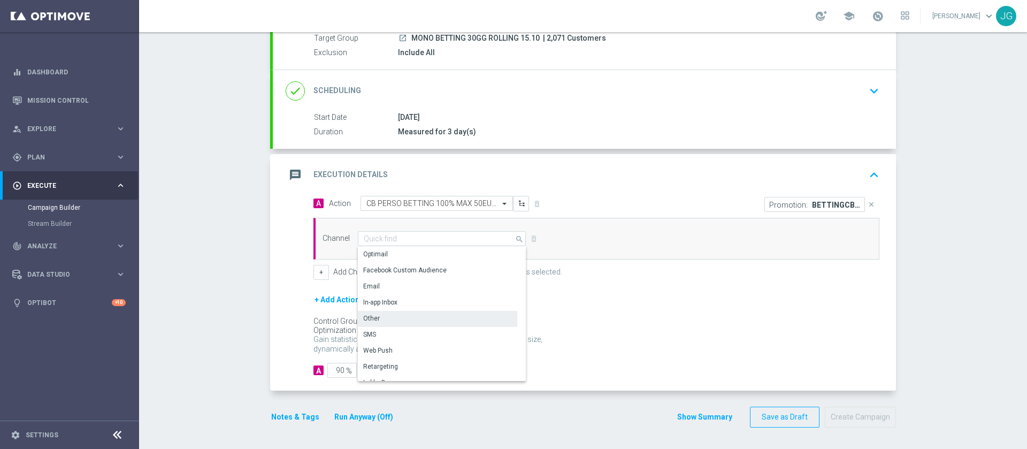
click at [395, 320] on div "Other" at bounding box center [437, 318] width 159 height 15
type input "Other"
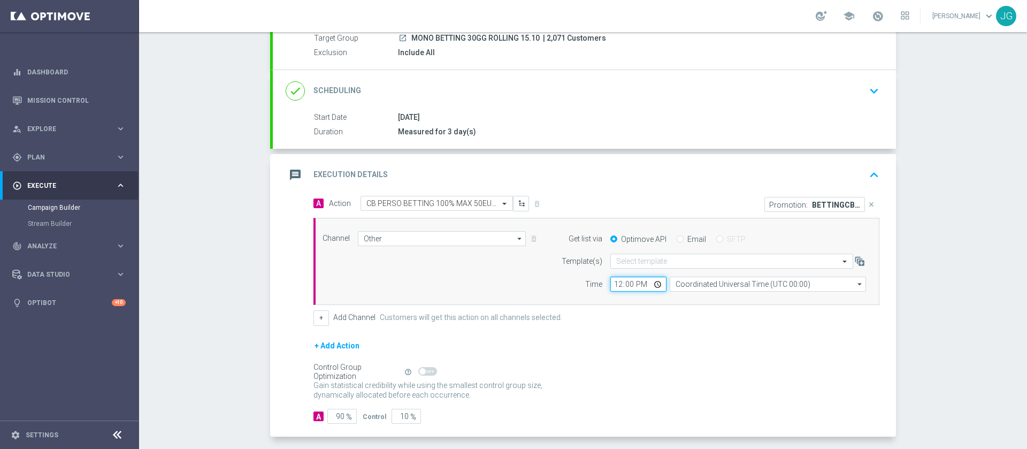
click at [650, 285] on input "12:00" at bounding box center [638, 283] width 56 height 15
type input "19:00"
click at [479, 342] on div "+ Add Action" at bounding box center [596, 352] width 566 height 27
click at [325, 344] on button "+ Add Action" at bounding box center [336, 345] width 47 height 13
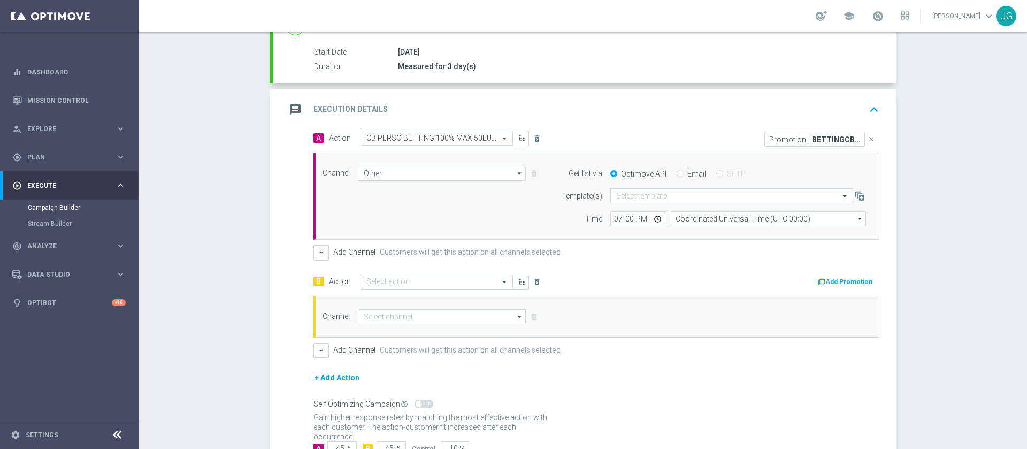
scroll to position [171, 0]
click at [430, 284] on input "text" at bounding box center [425, 281] width 119 height 9
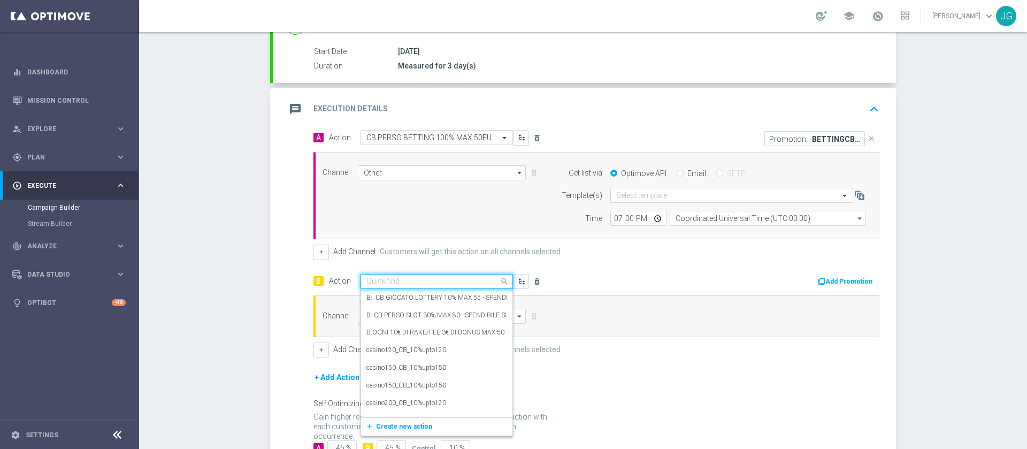
paste input "CB PERSO CASINO' 100% MAX 50EURO - SPENDIBILE BETTING"
type input "CB PERSO CASINO' 100% MAX 50EURO - SPENDIBILE BETTING"
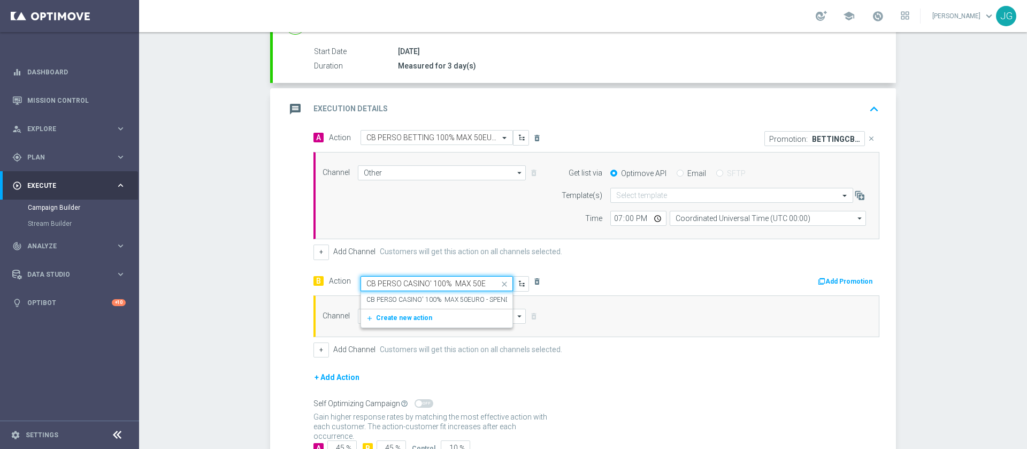
scroll to position [0, 93]
click at [461, 306] on div "CB PERSO CASINO' 100% MAX 50EURO - SPENDIBILE BETTING edit" at bounding box center [436, 300] width 141 height 18
click at [822, 280] on button "Add Promotion" at bounding box center [845, 281] width 59 height 12
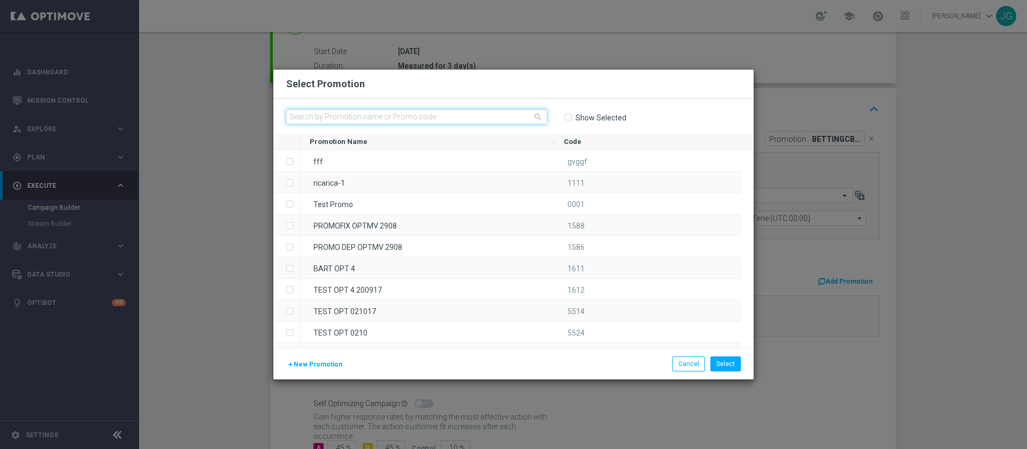
click at [485, 124] on input "text" at bounding box center [416, 116] width 261 height 15
paste input "336790"
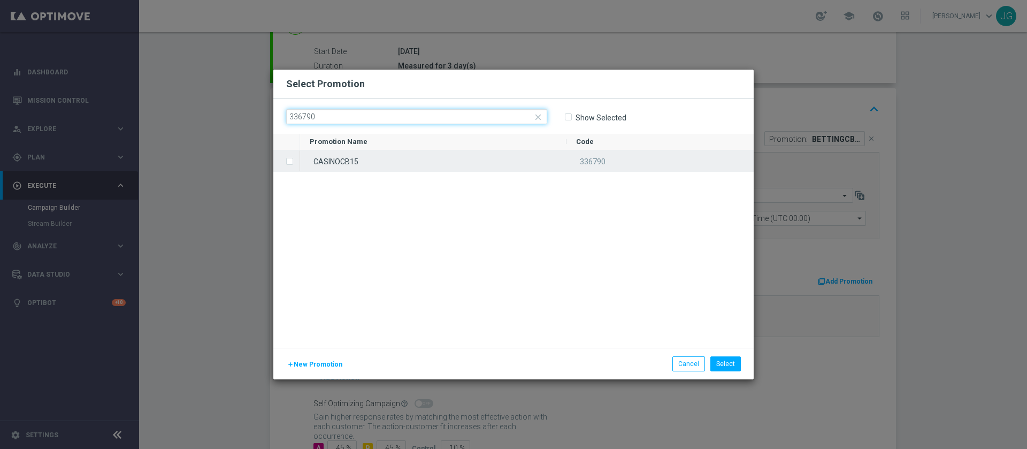
type input "336790"
click at [436, 157] on div "CASINOCB15" at bounding box center [433, 160] width 266 height 21
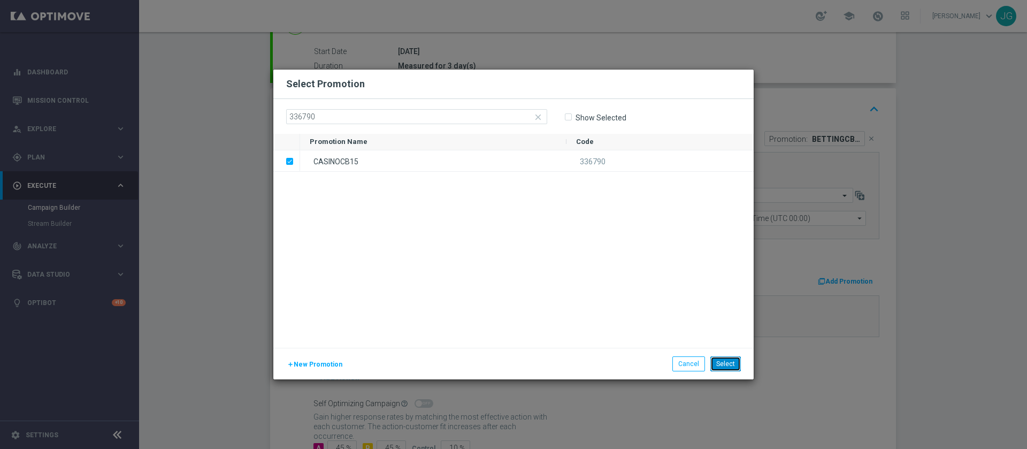
click at [737, 361] on button "Select" at bounding box center [725, 363] width 30 height 15
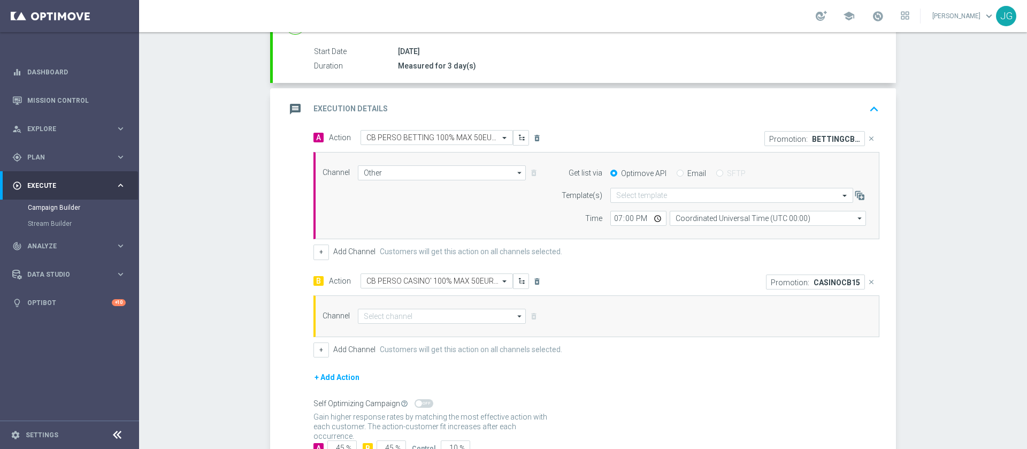
scroll to position [248, 0]
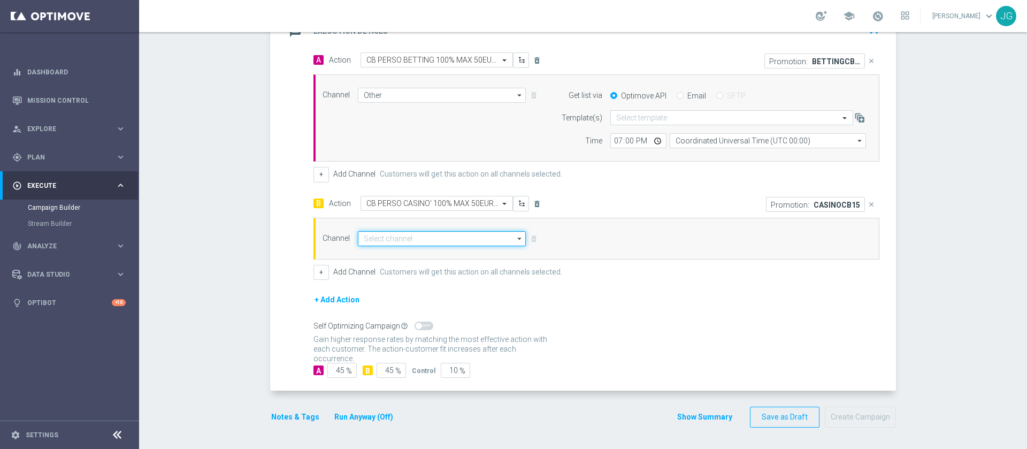
click at [451, 242] on input at bounding box center [442, 238] width 168 height 15
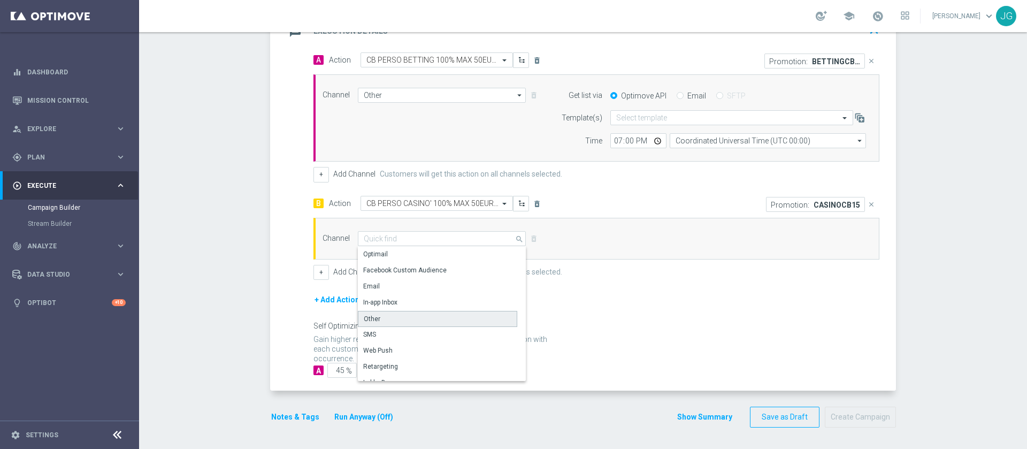
click at [401, 319] on div "Other" at bounding box center [437, 319] width 159 height 16
type input "Other"
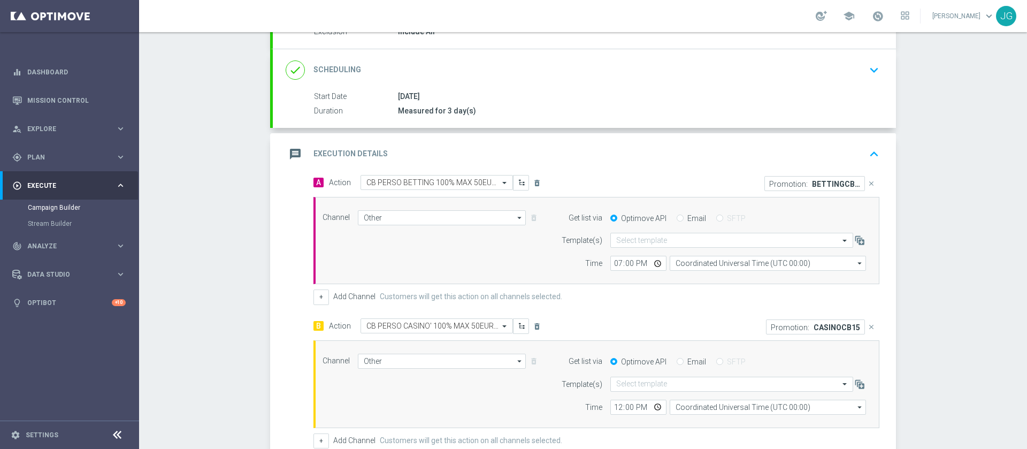
scroll to position [124, 0]
click at [649, 408] on input "12:00" at bounding box center [638, 408] width 56 height 15
type input "19:00"
click at [709, 140] on div "message Execution Details keyboard_arrow_up" at bounding box center [584, 156] width 623 height 42
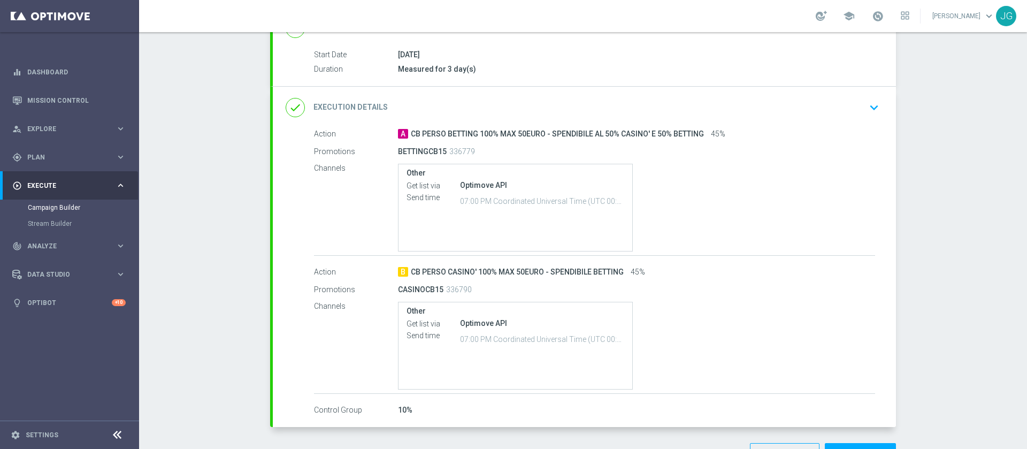
scroll to position [203, 0]
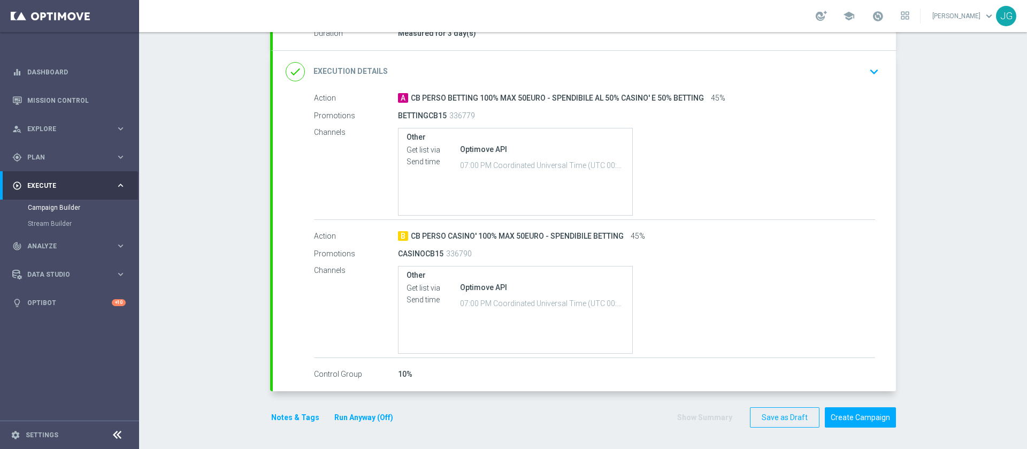
click at [295, 415] on button "Notes & Tags" at bounding box center [295, 417] width 50 height 13
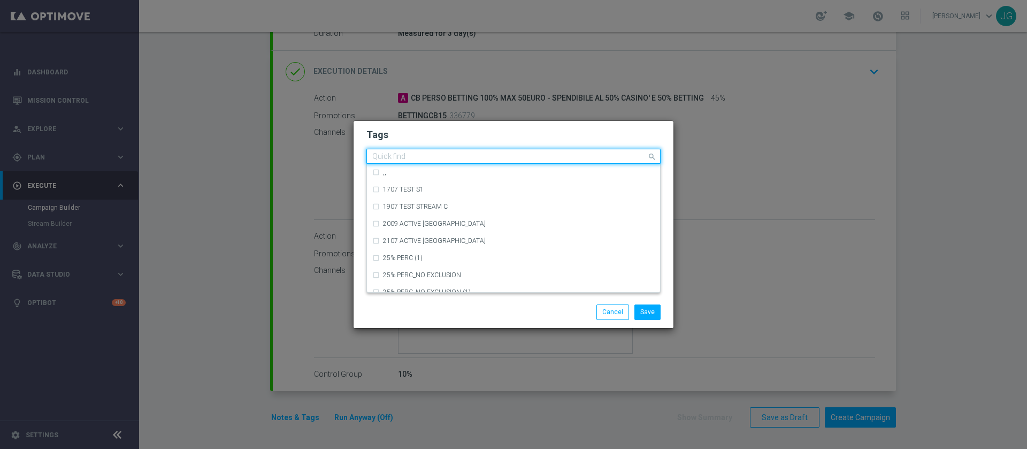
click at [433, 159] on input "text" at bounding box center [509, 156] width 274 height 9
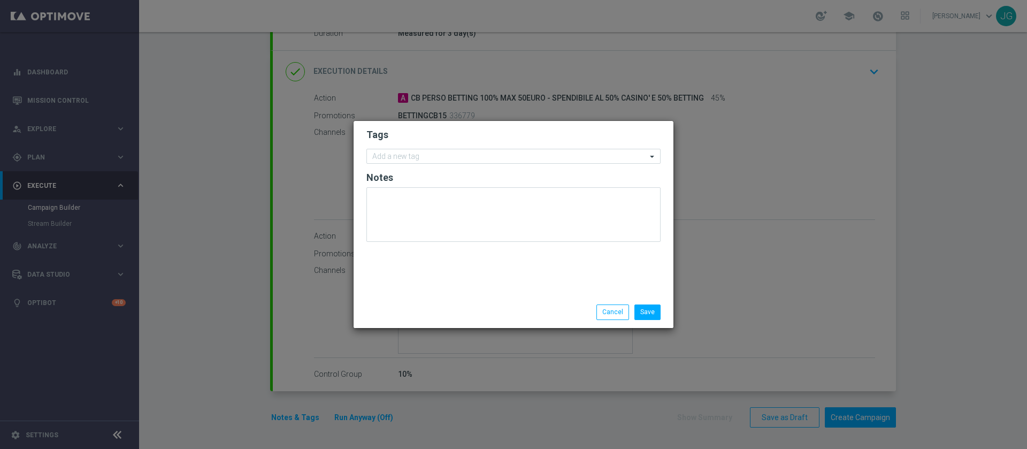
click at [474, 134] on h2 "Tags" at bounding box center [513, 134] width 294 height 13
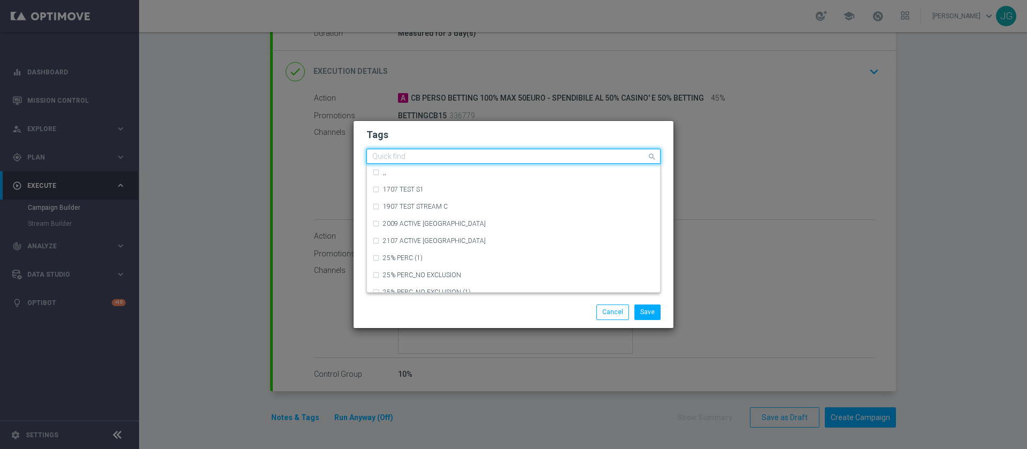
click at [458, 157] on input "text" at bounding box center [509, 156] width 274 height 9
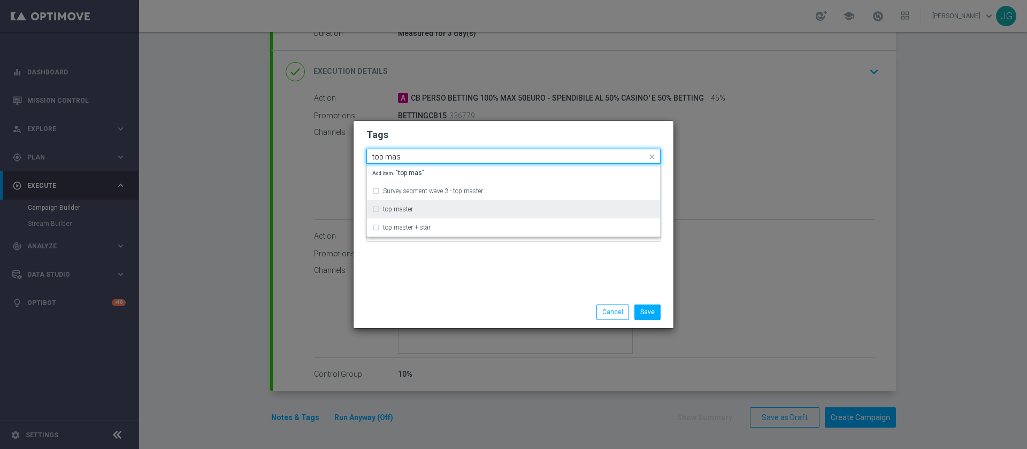
click at [394, 210] on label "top master" at bounding box center [398, 209] width 30 height 6
type input "top mas"
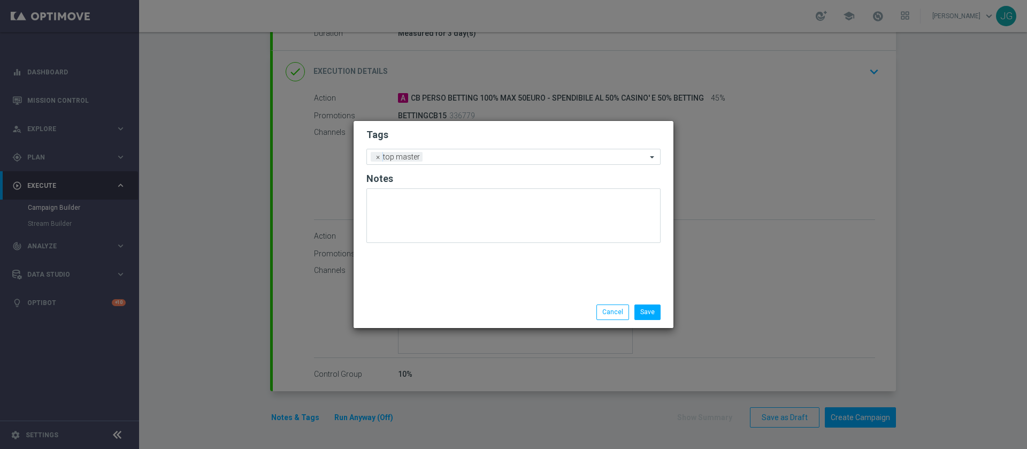
click at [445, 298] on div "Save Cancel" at bounding box center [513, 311] width 320 height 31
click at [482, 165] on form "Tags Add a new tag × top master Notes" at bounding box center [513, 188] width 294 height 125
click at [481, 161] on div at bounding box center [535, 158] width 221 height 11
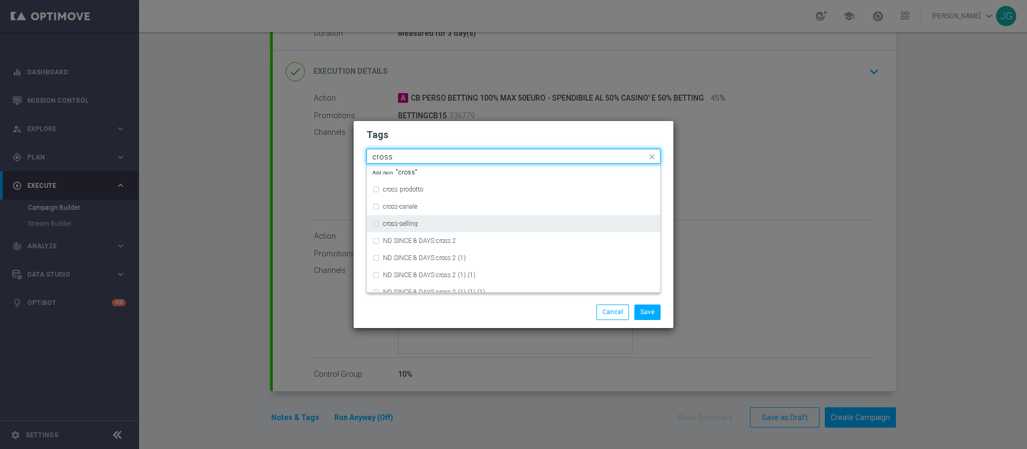
click at [429, 223] on div "cross-selling" at bounding box center [519, 223] width 272 height 6
type input "cross"
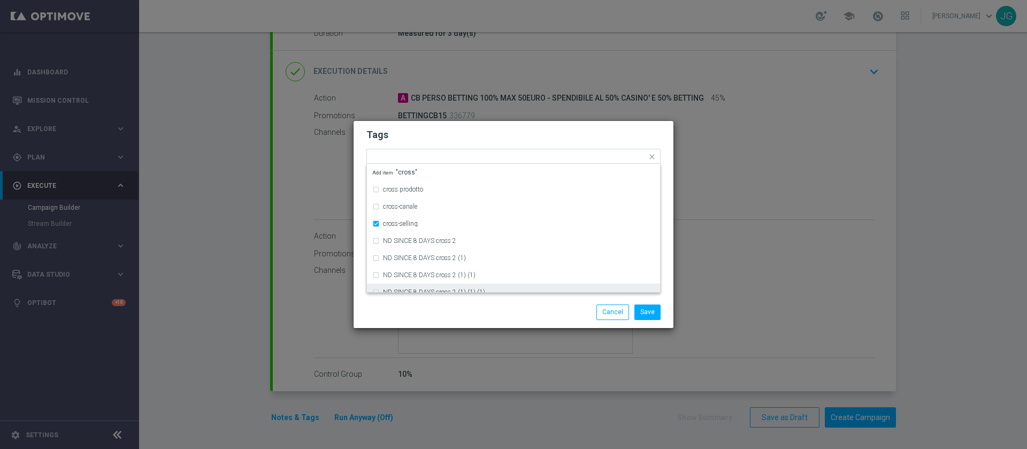
click at [469, 309] on div "Save Cancel" at bounding box center [564, 311] width 207 height 15
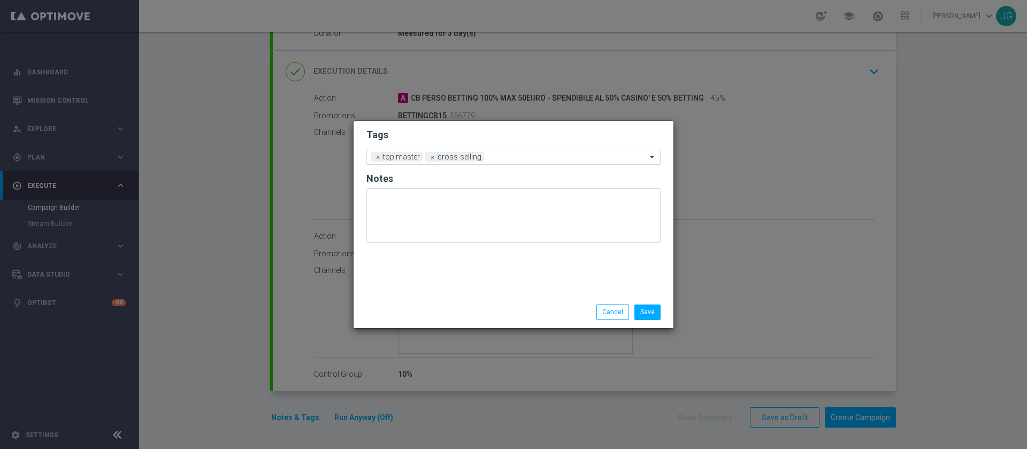
click at [520, 155] on input "text" at bounding box center [567, 157] width 158 height 9
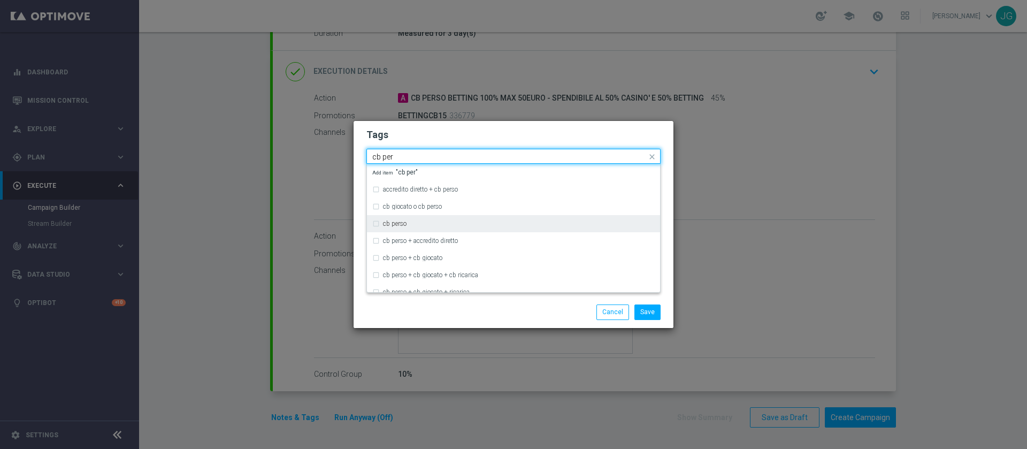
click at [402, 225] on label "cb perso" at bounding box center [395, 223] width 24 height 6
type input "cb per"
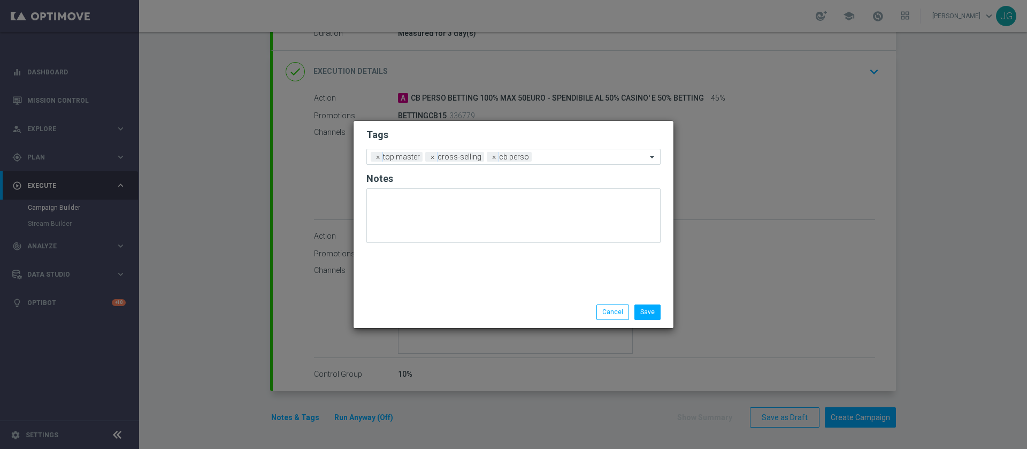
click at [458, 305] on div "Save Cancel" at bounding box center [513, 311] width 310 height 15
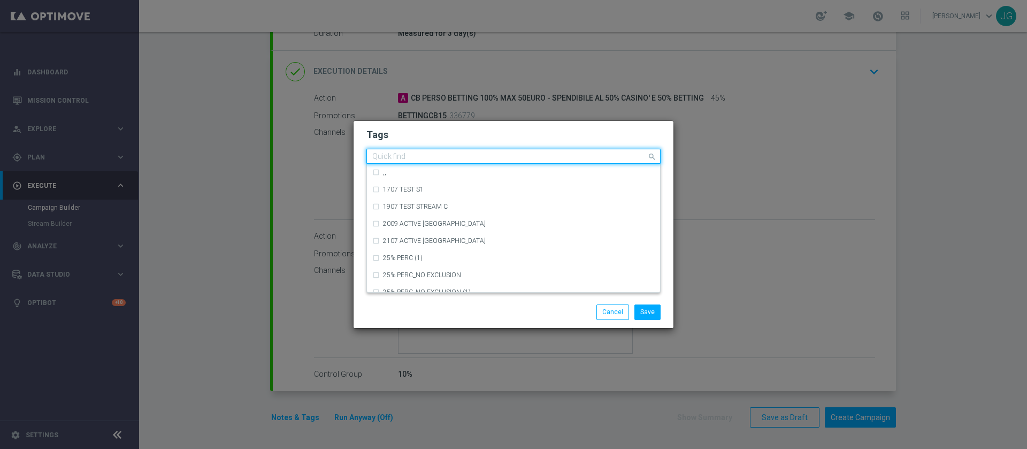
click at [573, 157] on input "text" at bounding box center [509, 156] width 274 height 9
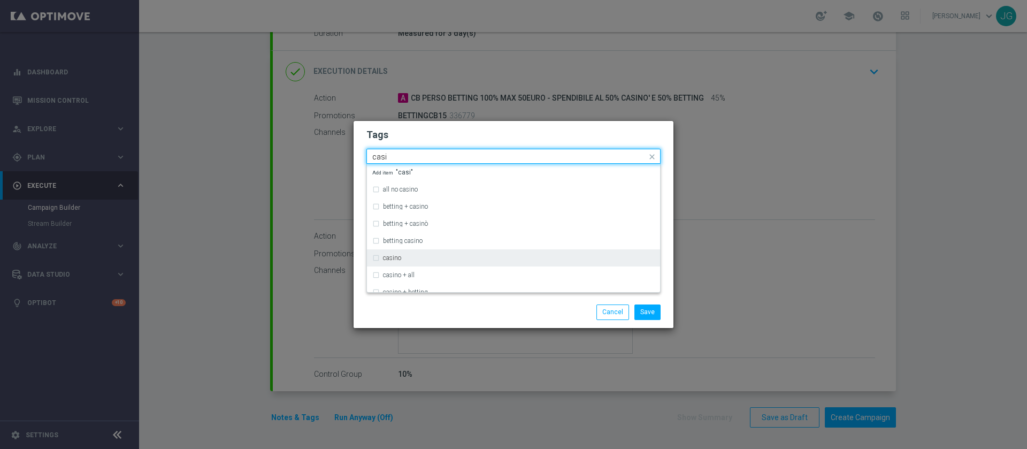
click at [388, 262] on div "casino" at bounding box center [513, 257] width 282 height 17
type input "casi"
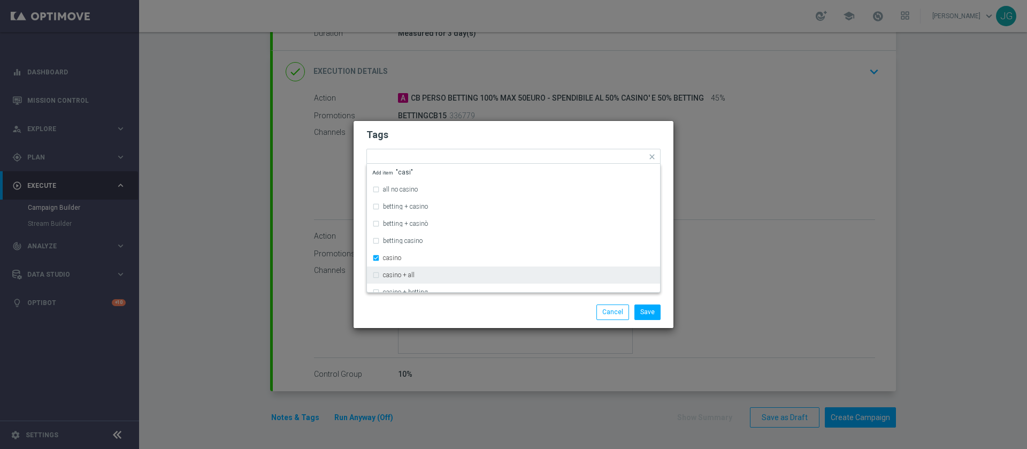
click at [446, 321] on div "Save Cancel" at bounding box center [513, 311] width 320 height 31
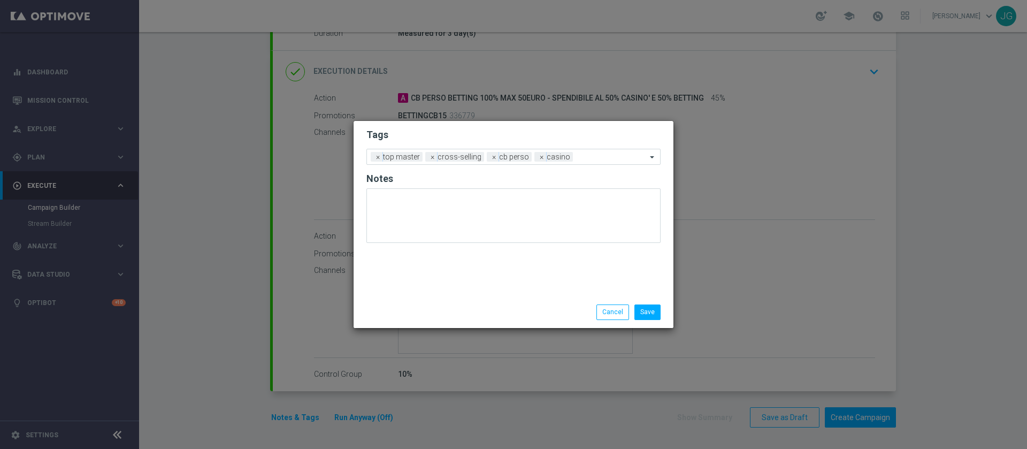
click at [583, 165] on form "Tags Add a new tag × top master × cross-selling × cb perso × casino Notes" at bounding box center [513, 188] width 294 height 125
click at [595, 162] on div at bounding box center [610, 158] width 71 height 11
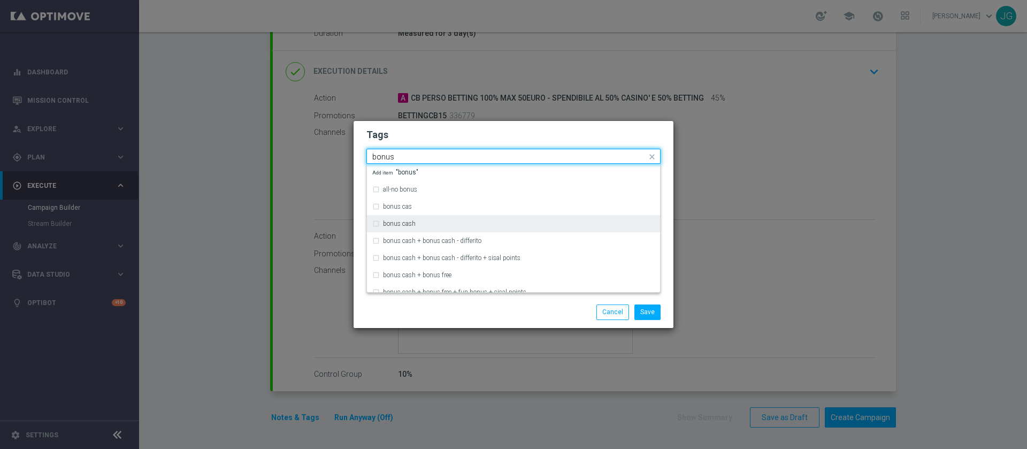
click at [461, 224] on div "bonus cash" at bounding box center [519, 223] width 272 height 6
type input "bonus"
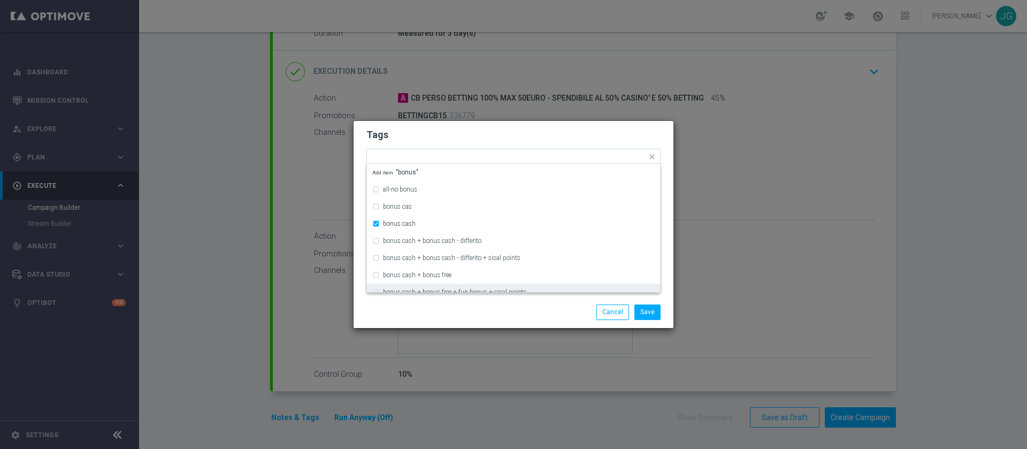
click at [544, 320] on div "Save Cancel" at bounding box center [513, 311] width 320 height 31
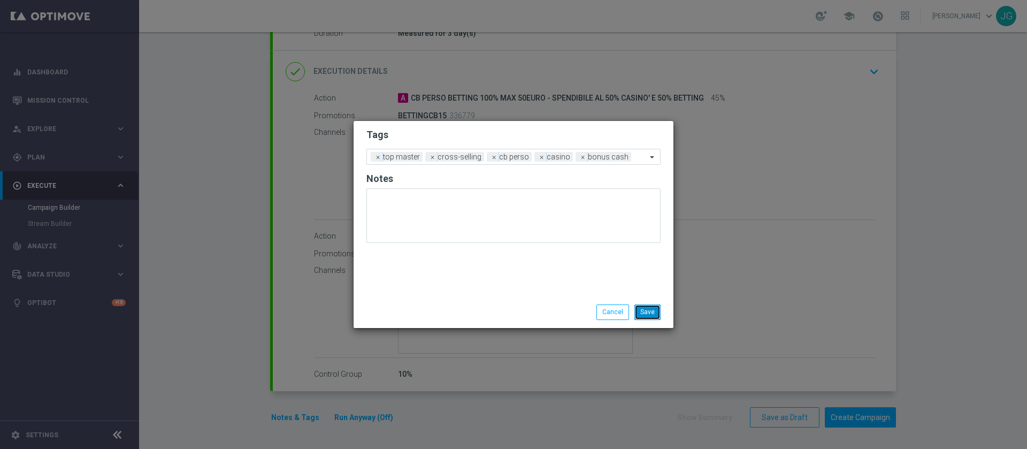
click at [651, 313] on button "Save" at bounding box center [647, 311] width 26 height 15
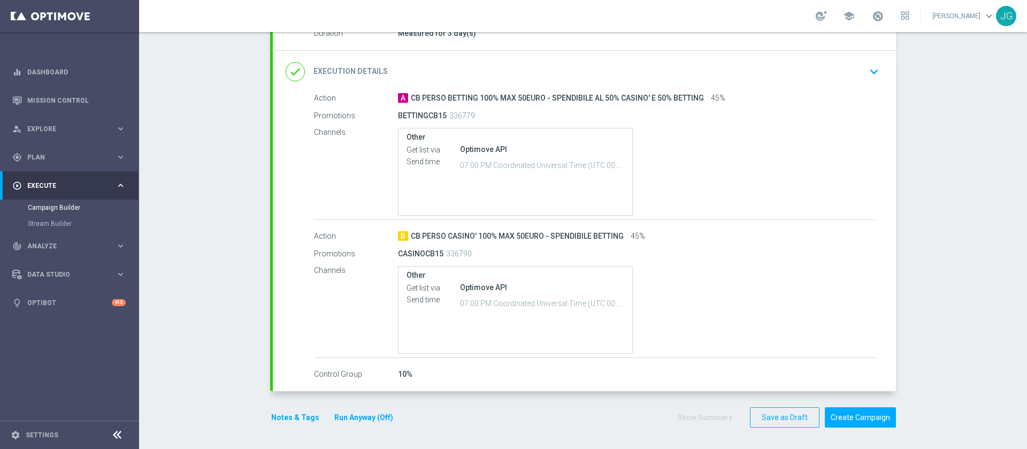
click at [358, 418] on button "Run Anyway (Off)" at bounding box center [363, 417] width 61 height 13
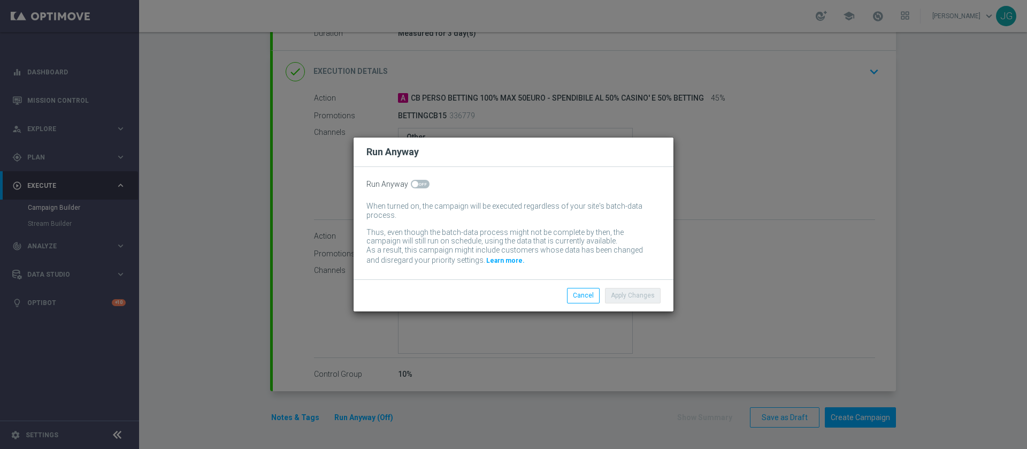
click at [417, 184] on span at bounding box center [420, 184] width 19 height 9
click at [417, 184] on input "checkbox" at bounding box center [420, 184] width 19 height 9
checkbox input "true"
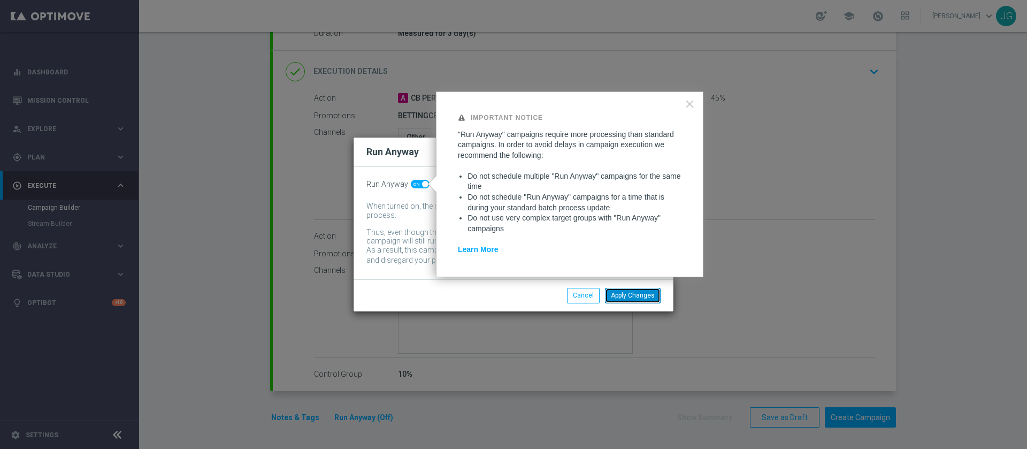
click at [641, 302] on button "Apply Changes" at bounding box center [633, 295] width 56 height 15
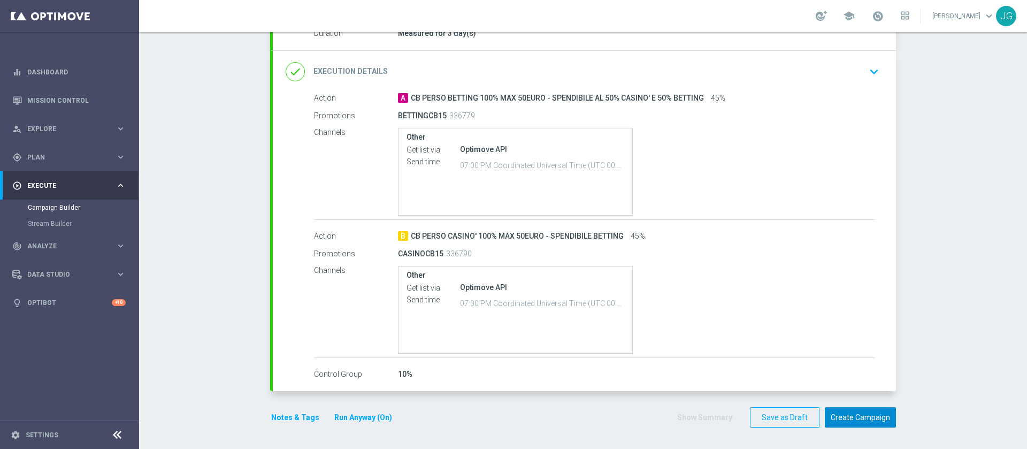
click at [853, 418] on button "Create Campaign" at bounding box center [859, 417] width 71 height 21
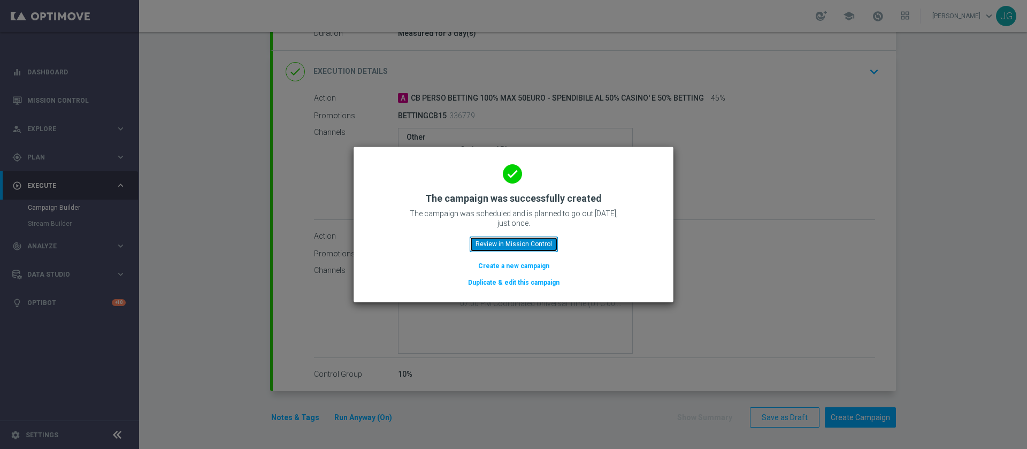
click at [496, 243] on button "Review in Mission Control" at bounding box center [513, 243] width 88 height 15
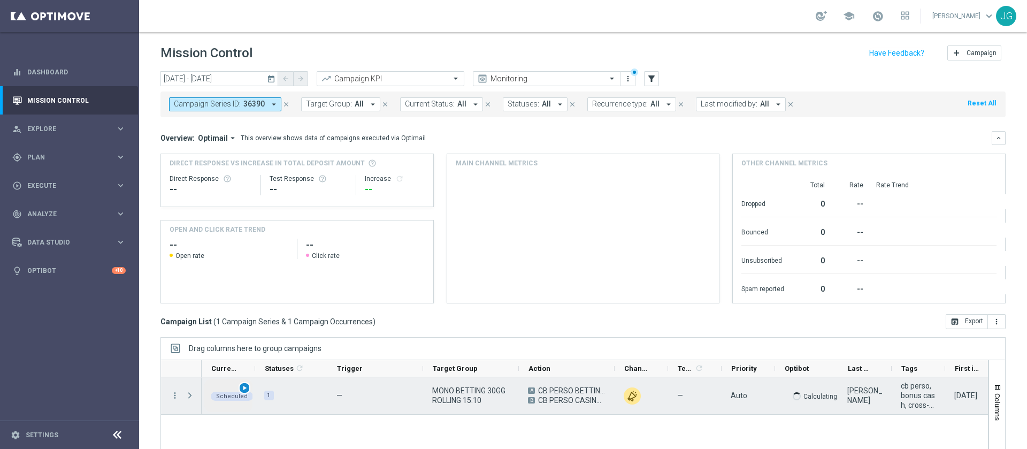
click at [240, 387] on div "play_arrow" at bounding box center [244, 388] width 12 height 12
click at [190, 395] on span "Press SPACE to select this row." at bounding box center [190, 395] width 10 height 9
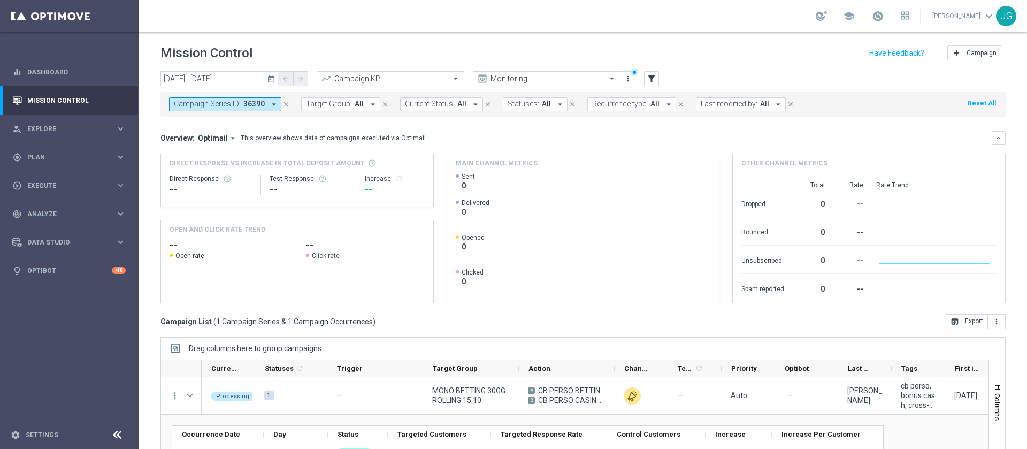
scroll to position [86, 0]
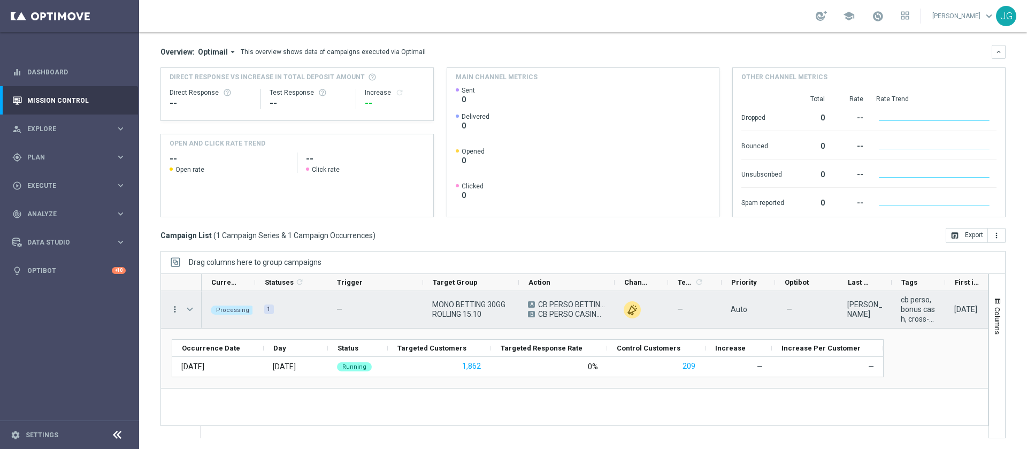
click at [175, 306] on icon "more_vert" at bounding box center [175, 309] width 10 height 10
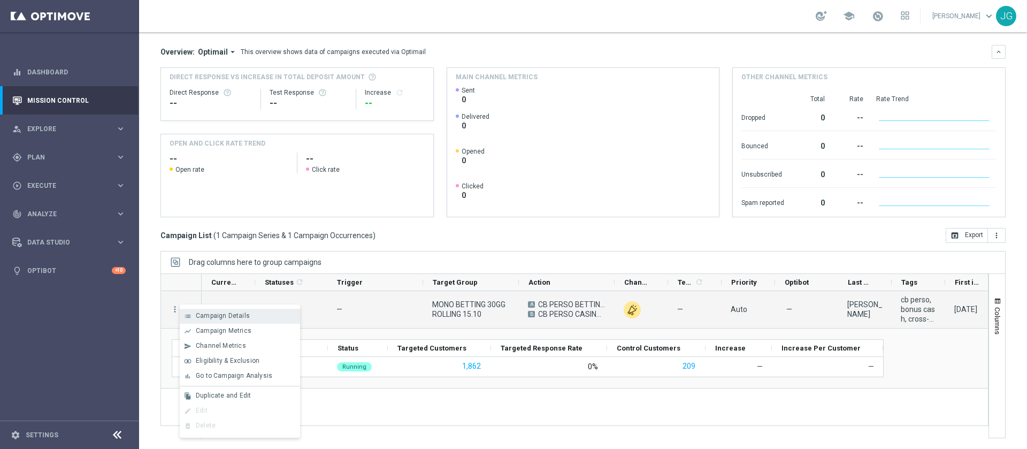
click at [196, 319] on div "Campaign Details" at bounding box center [245, 315] width 99 height 7
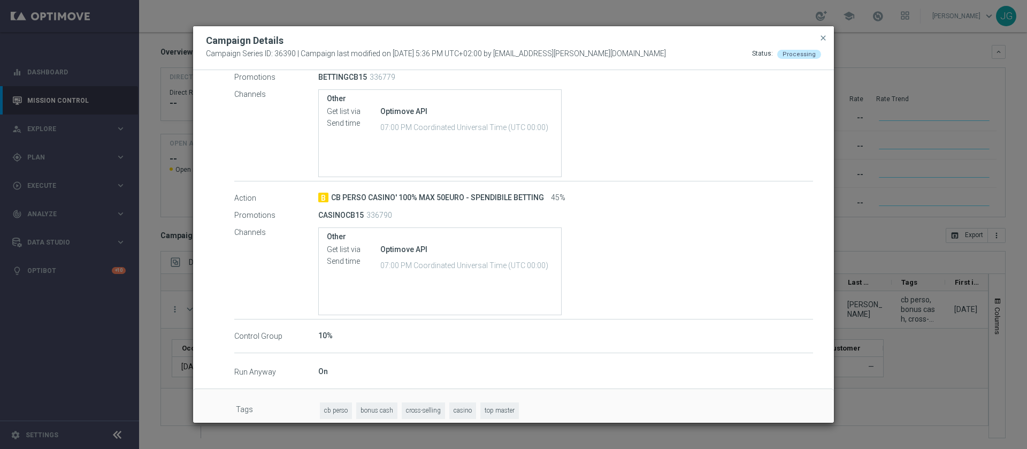
scroll to position [234, 0]
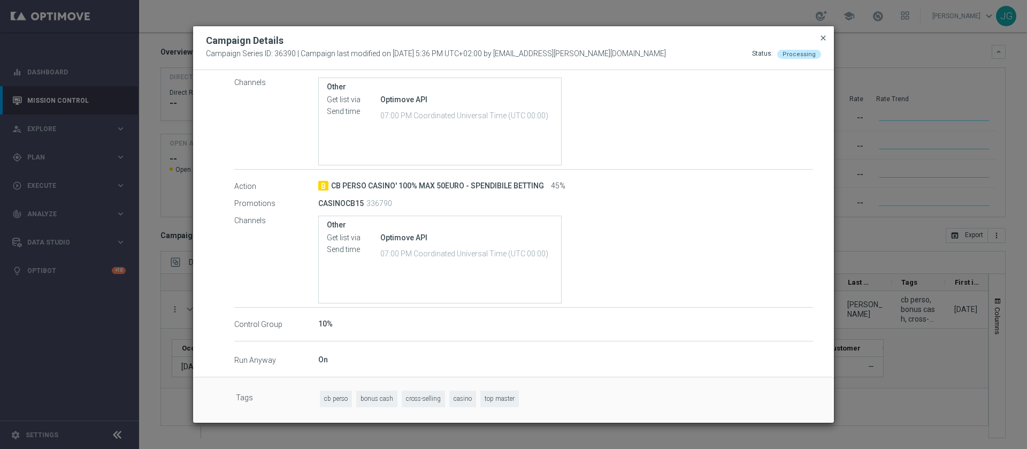
click at [820, 37] on span "close" at bounding box center [823, 38] width 9 height 9
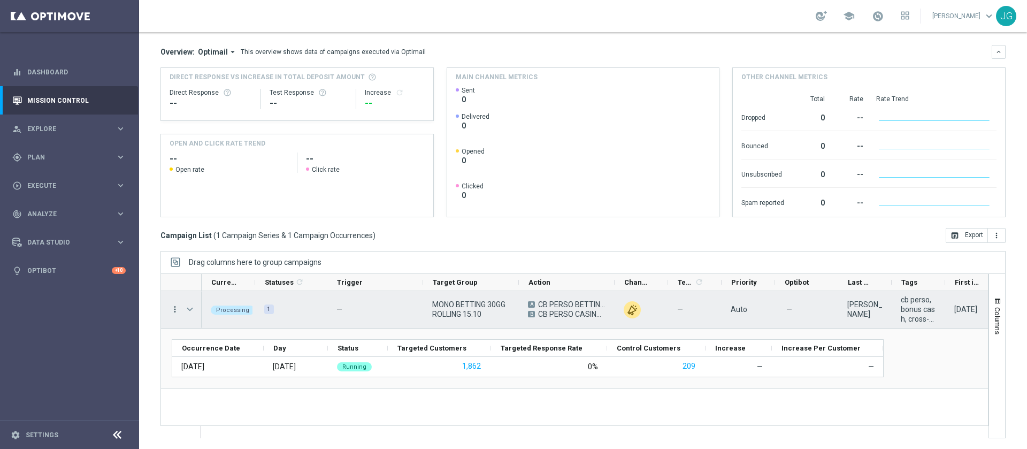
click at [175, 310] on icon "more_vert" at bounding box center [175, 309] width 10 height 10
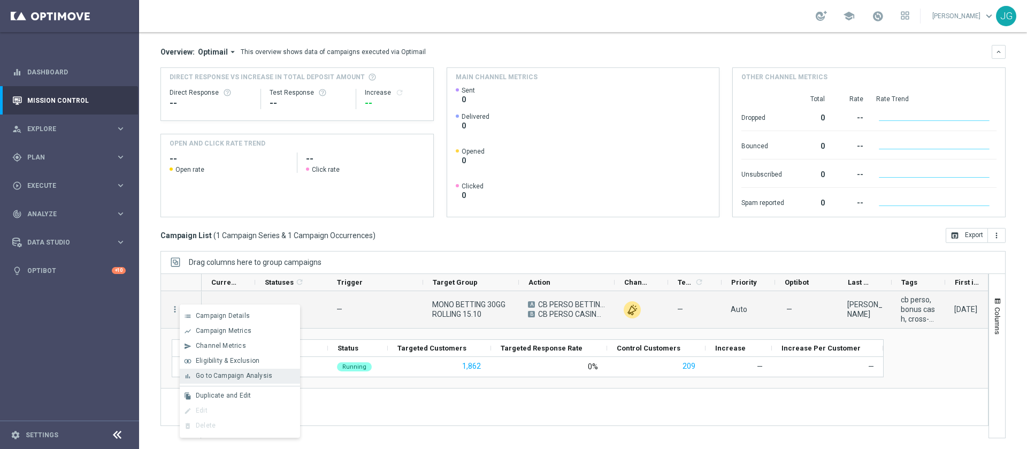
click at [232, 375] on span "Go to Campaign Analysis" at bounding box center [234, 375] width 76 height 7
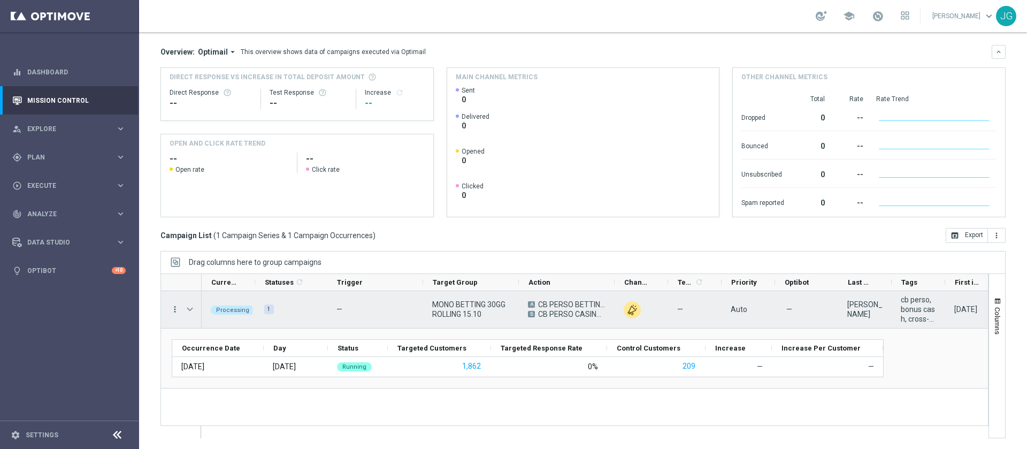
click at [173, 310] on icon "more_vert" at bounding box center [175, 309] width 10 height 10
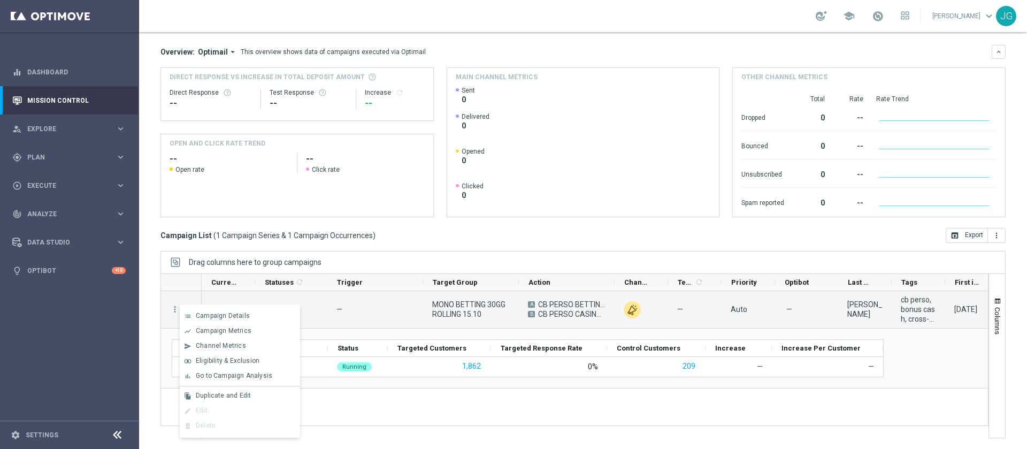
click at [419, 399] on div "Processing 1 — MONO BETTING 30GG ROLLING 15.10 A CB PERSO BETTING 100% MAX 50EU…" at bounding box center [595, 364] width 786 height 146
